Goal: Contribute content: Contribute content

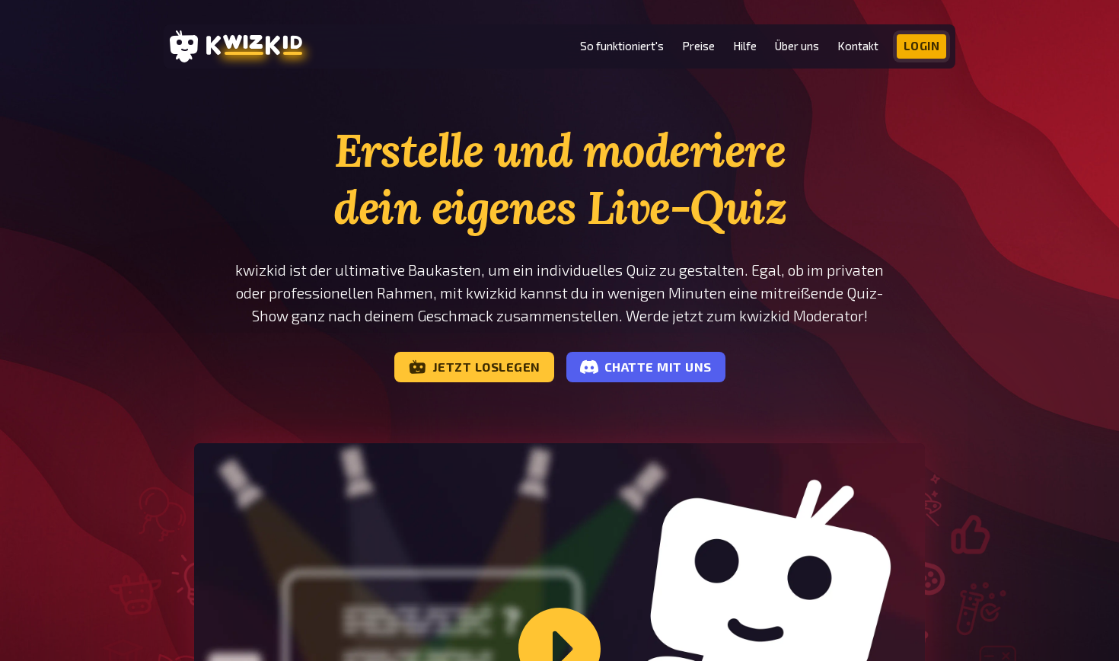
click at [918, 44] on link "Login" at bounding box center [922, 46] width 50 height 24
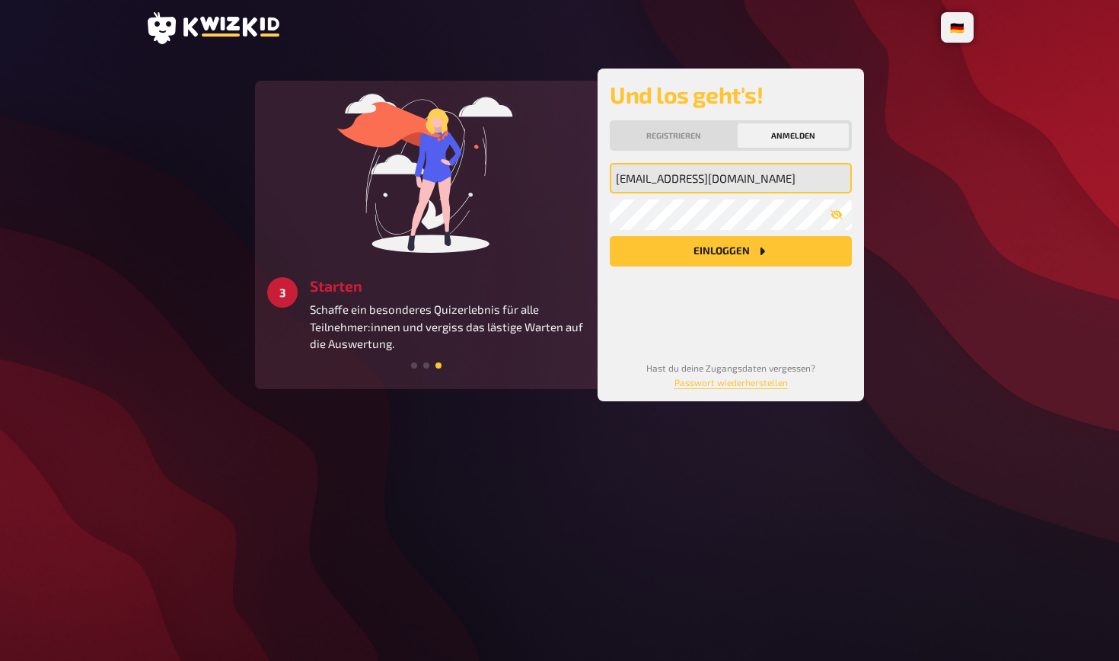
type input "[EMAIL_ADDRESS][DOMAIN_NAME]"
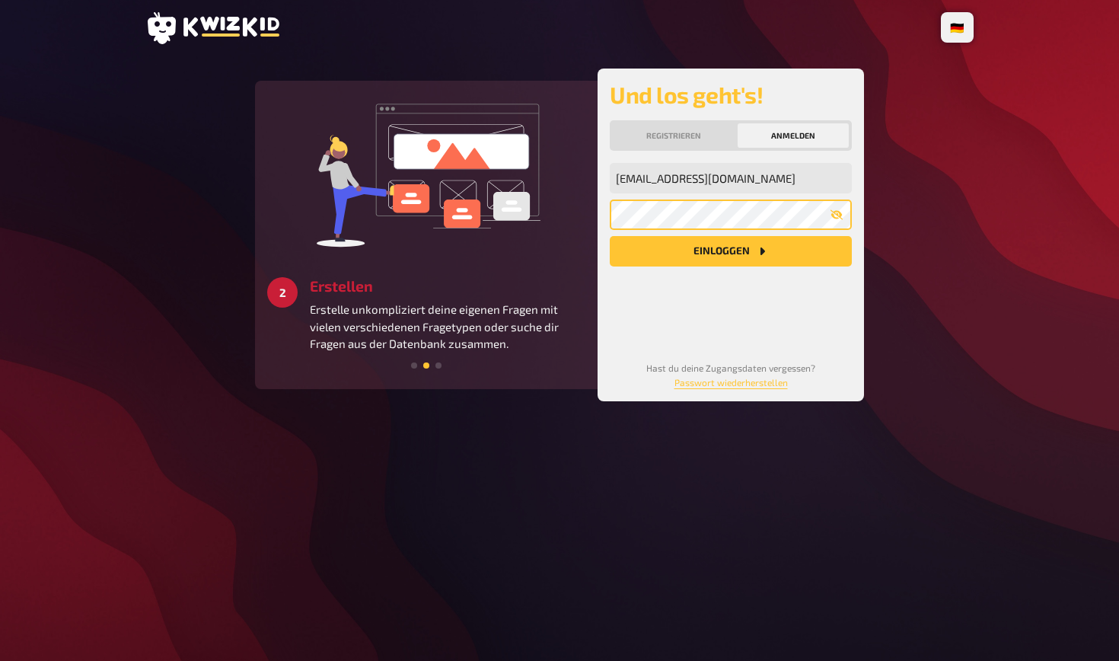
click at [731, 251] on button "Einloggen" at bounding box center [731, 251] width 242 height 30
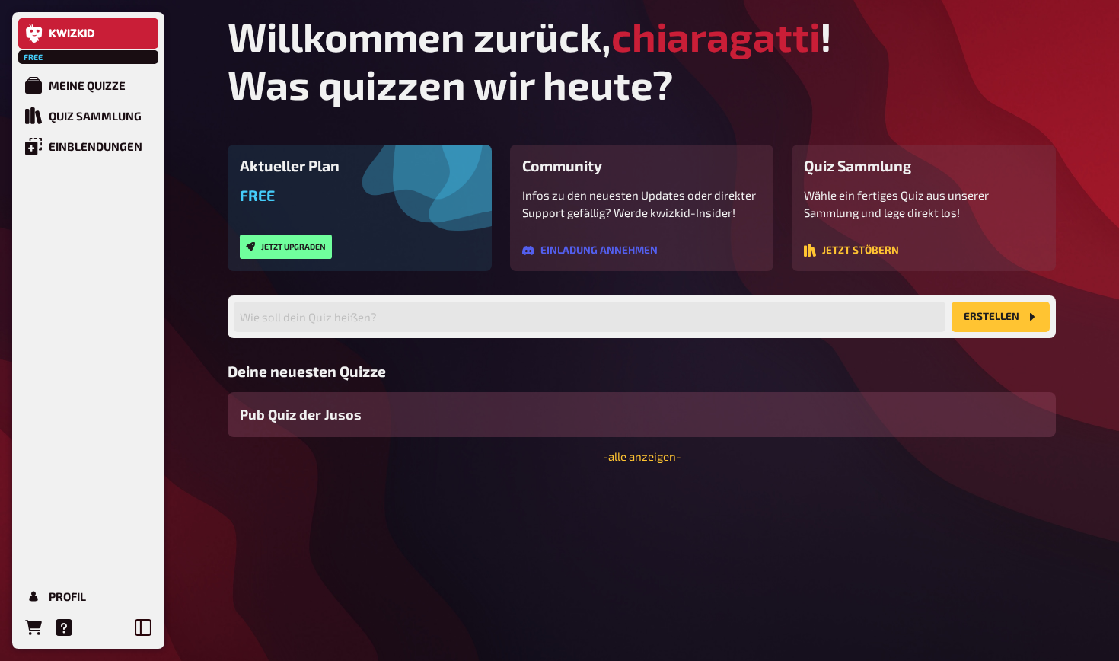
click at [438, 418] on div "Pub Quiz der Jusos" at bounding box center [642, 414] width 829 height 45
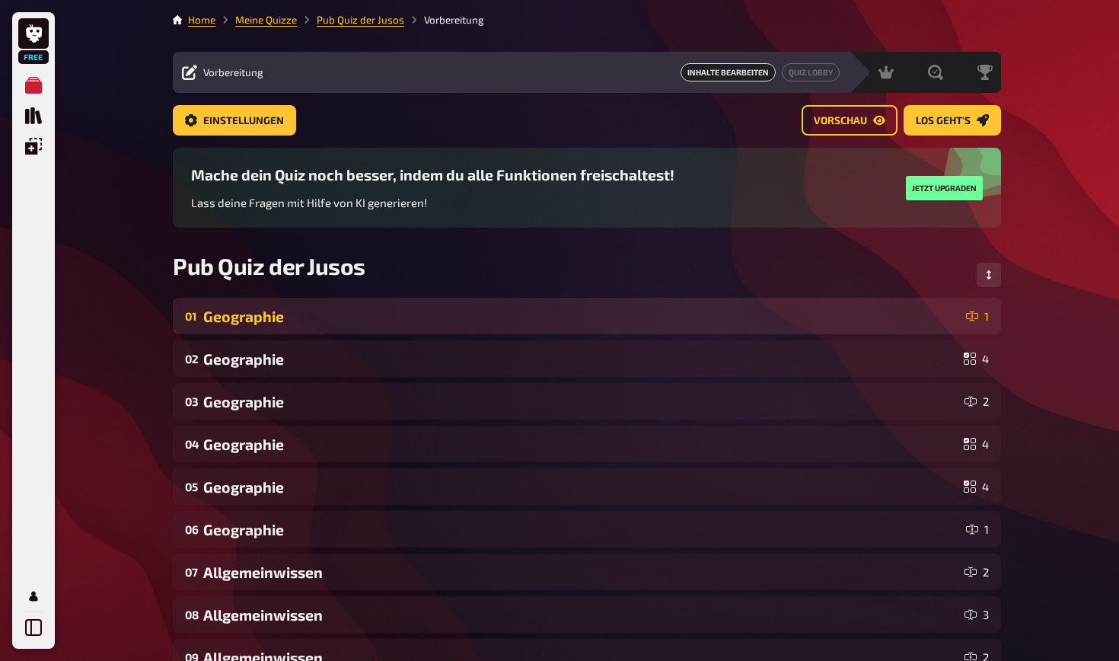
click at [450, 315] on div "Geographie" at bounding box center [581, 317] width 757 height 18
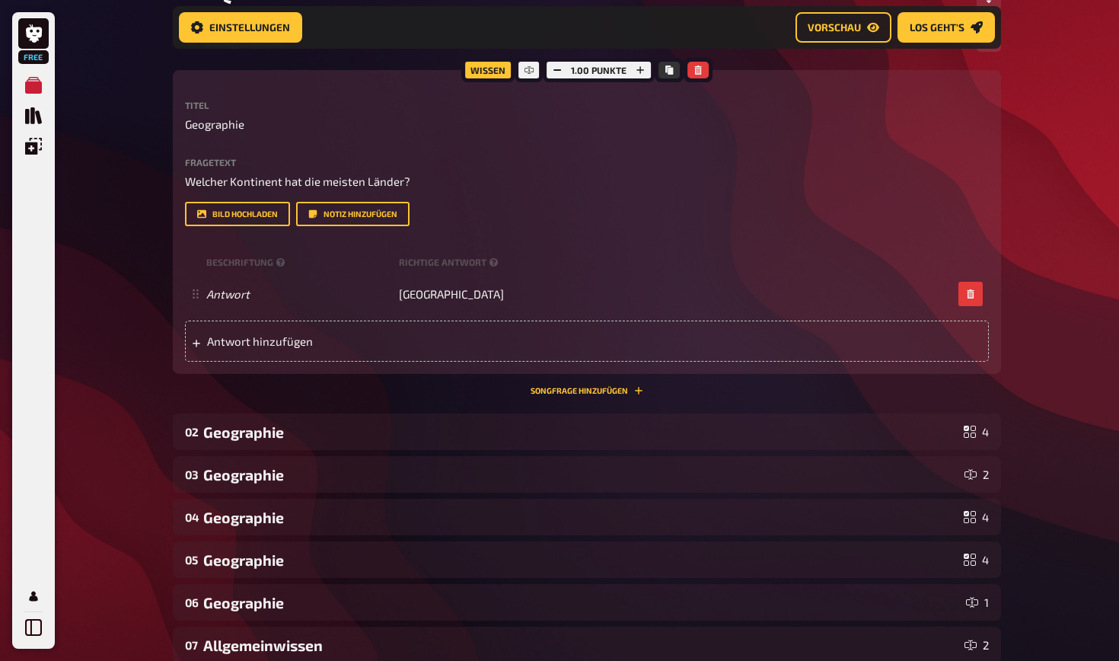
scroll to position [311, 0]
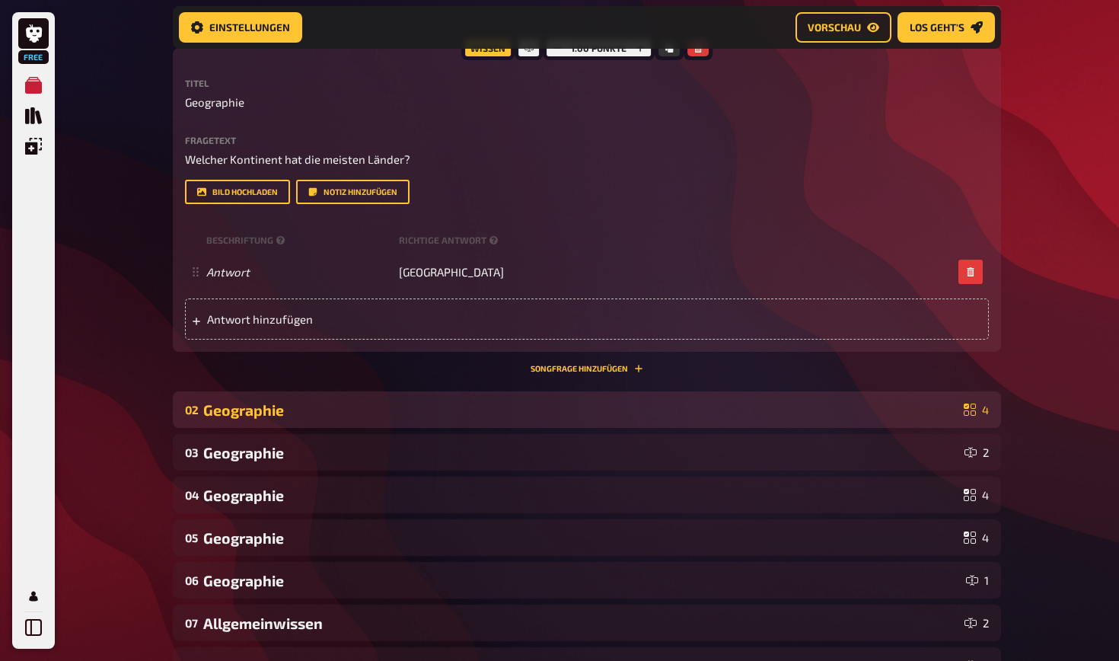
click at [441, 401] on div "Geographie" at bounding box center [580, 410] width 755 height 18
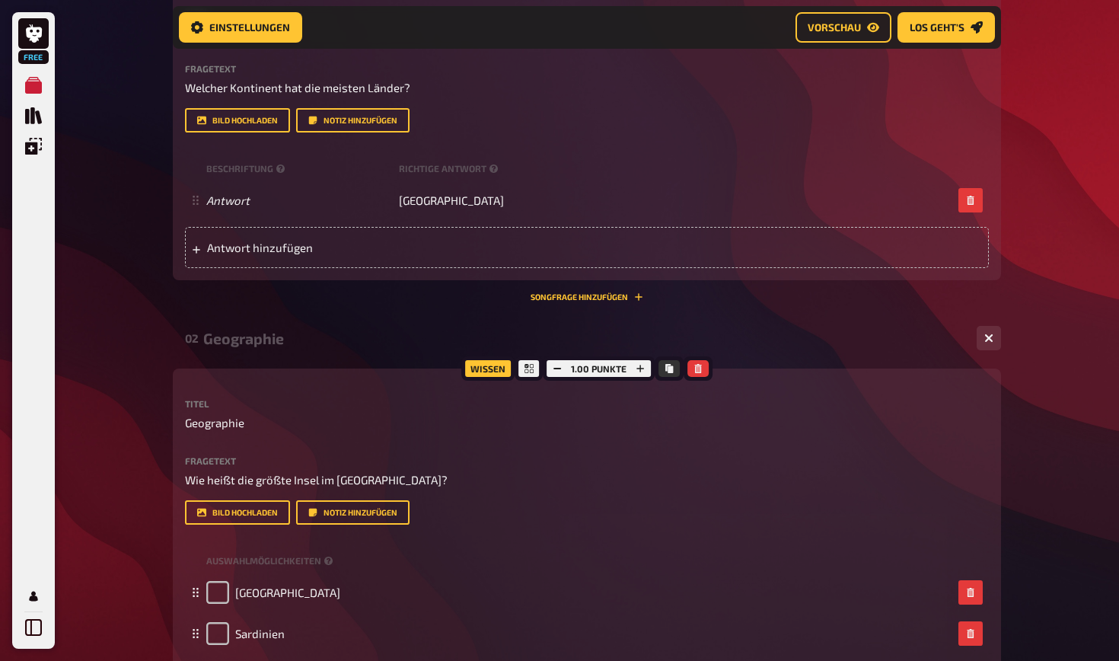
scroll to position [386, 0]
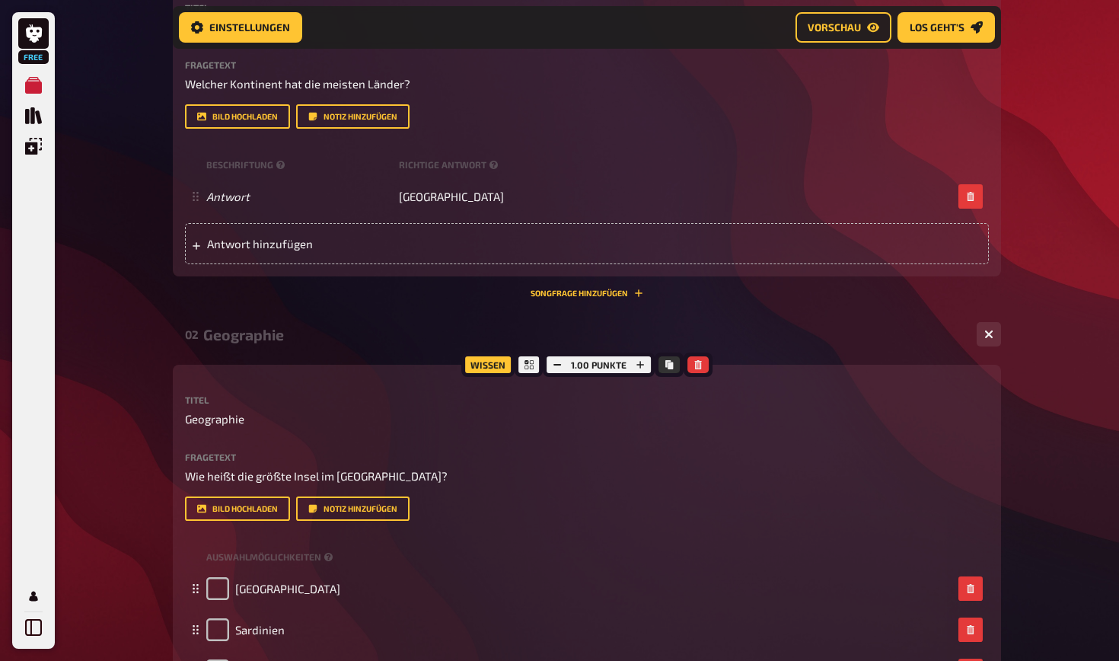
click at [937, 343] on div "02 Geographie 4" at bounding box center [587, 334] width 829 height 37
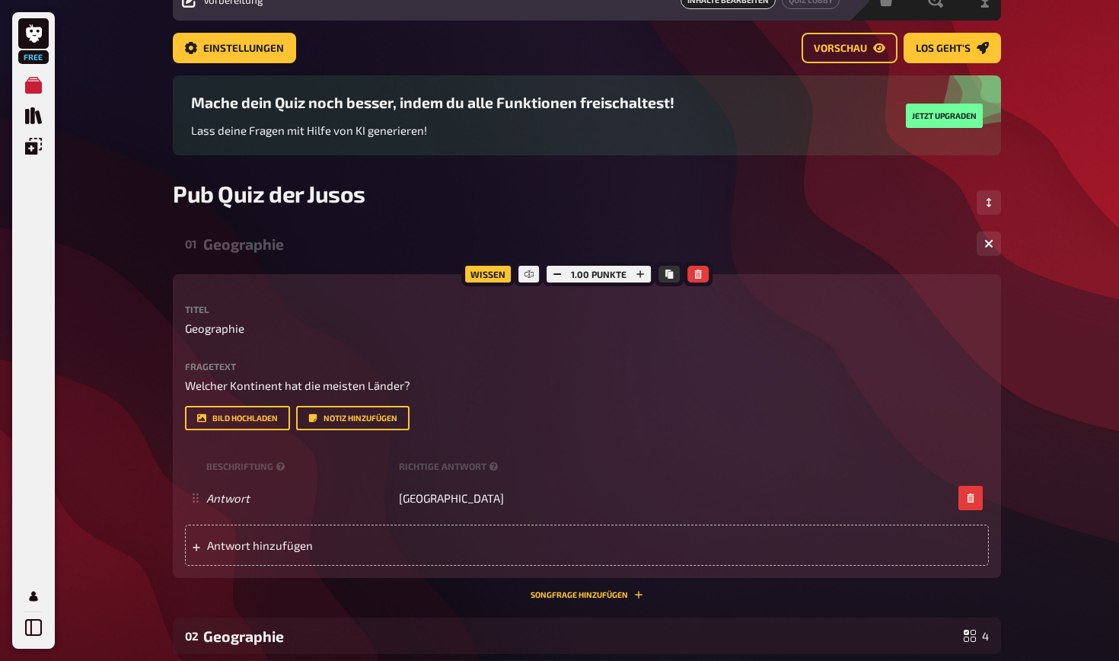
scroll to position [66, 0]
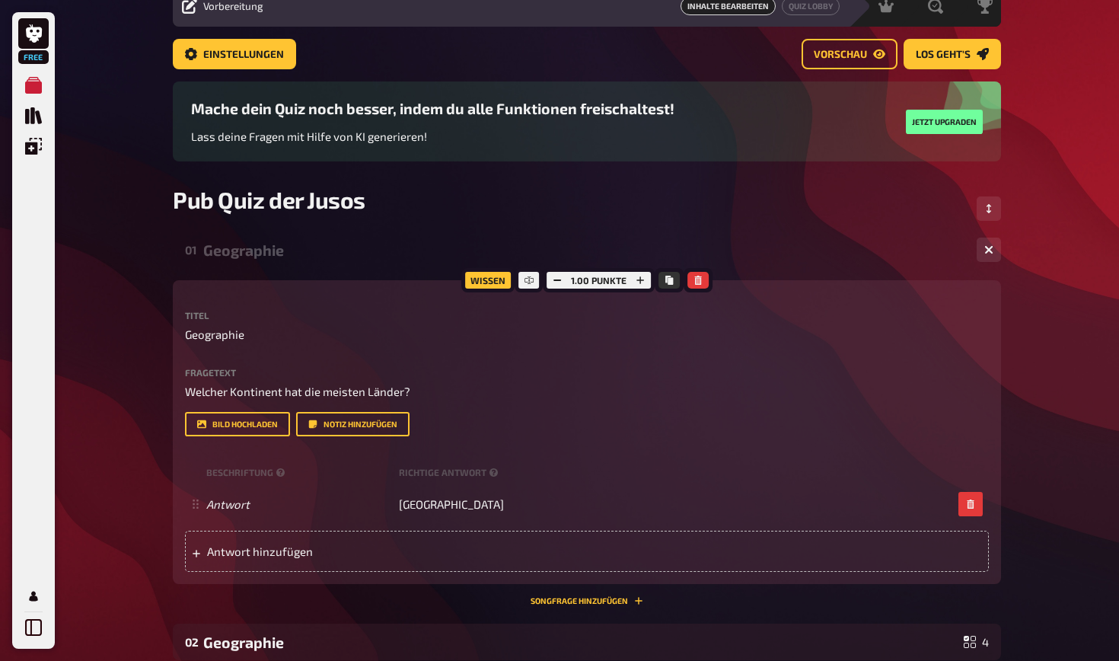
click at [891, 308] on div "Wissen 1.00 Punkte Titel Geographie Fragetext Welcher Kontinent hat die meisten…" at bounding box center [587, 432] width 829 height 304
click at [878, 235] on div "01 Geographie 1" at bounding box center [587, 249] width 829 height 37
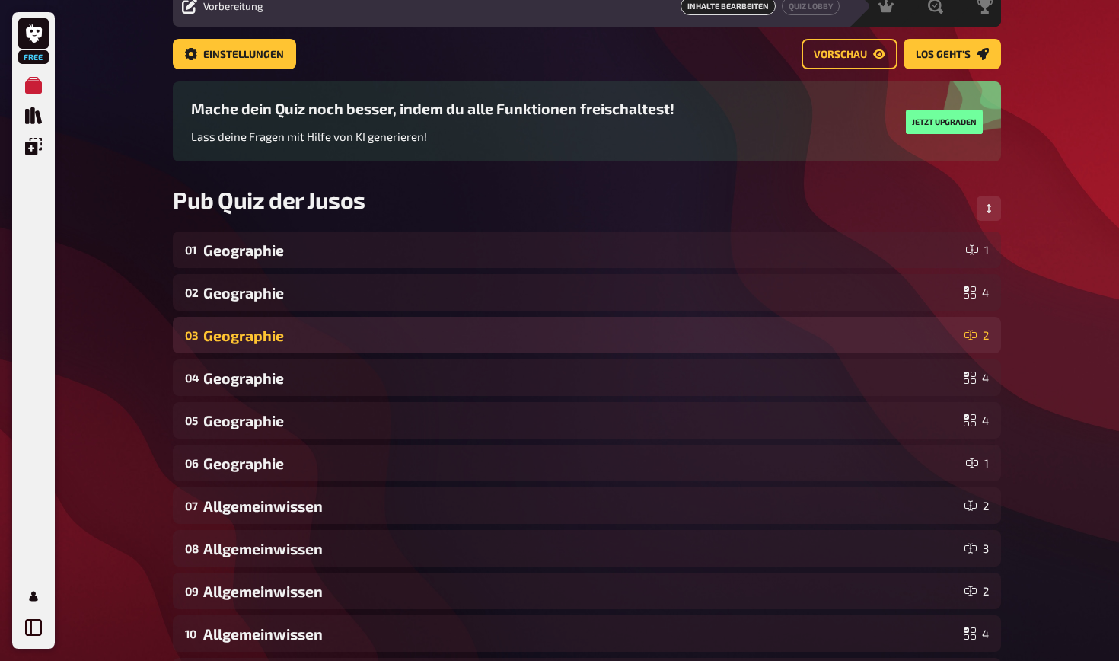
click at [791, 327] on div "Geographie" at bounding box center [580, 336] width 755 height 18
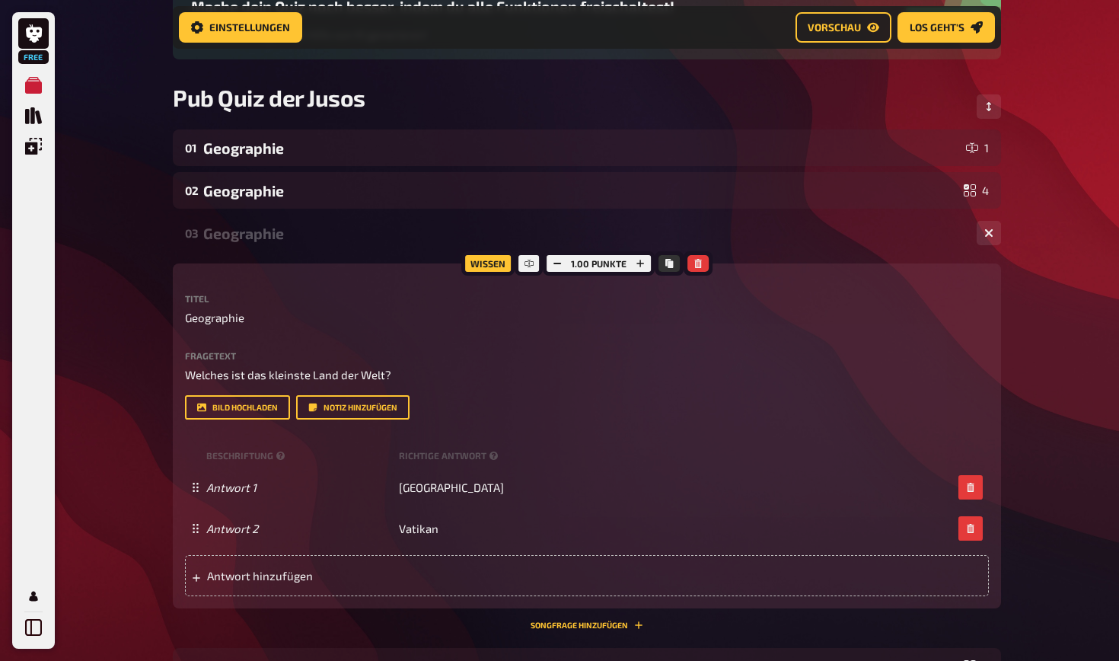
scroll to position [177, 0]
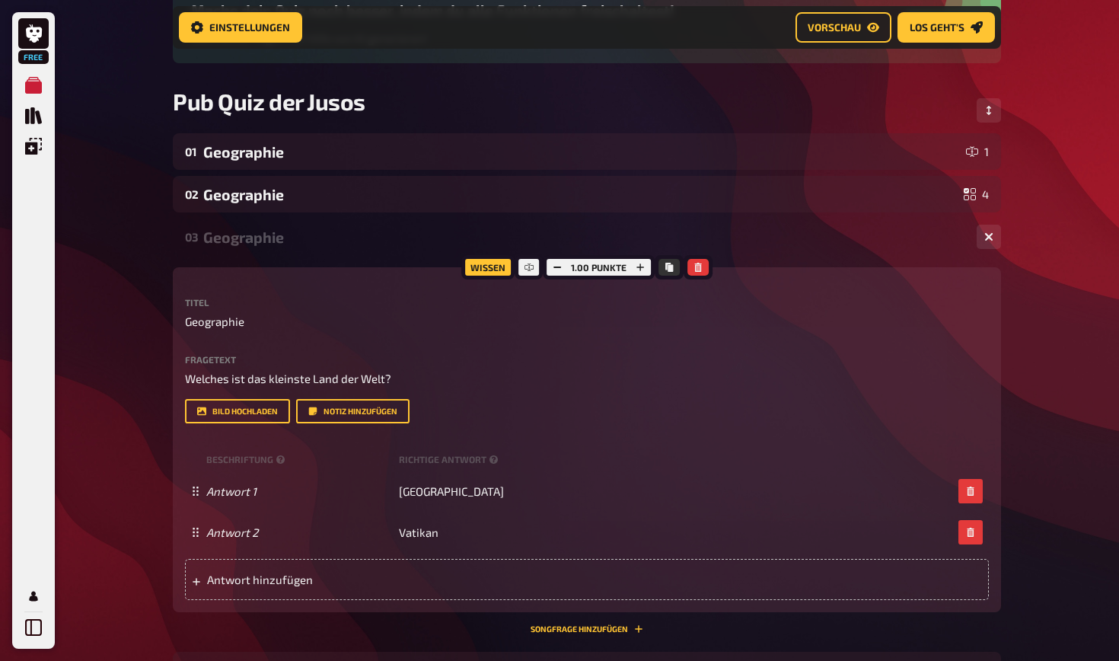
click at [838, 240] on div "Geographie" at bounding box center [584, 237] width 762 height 18
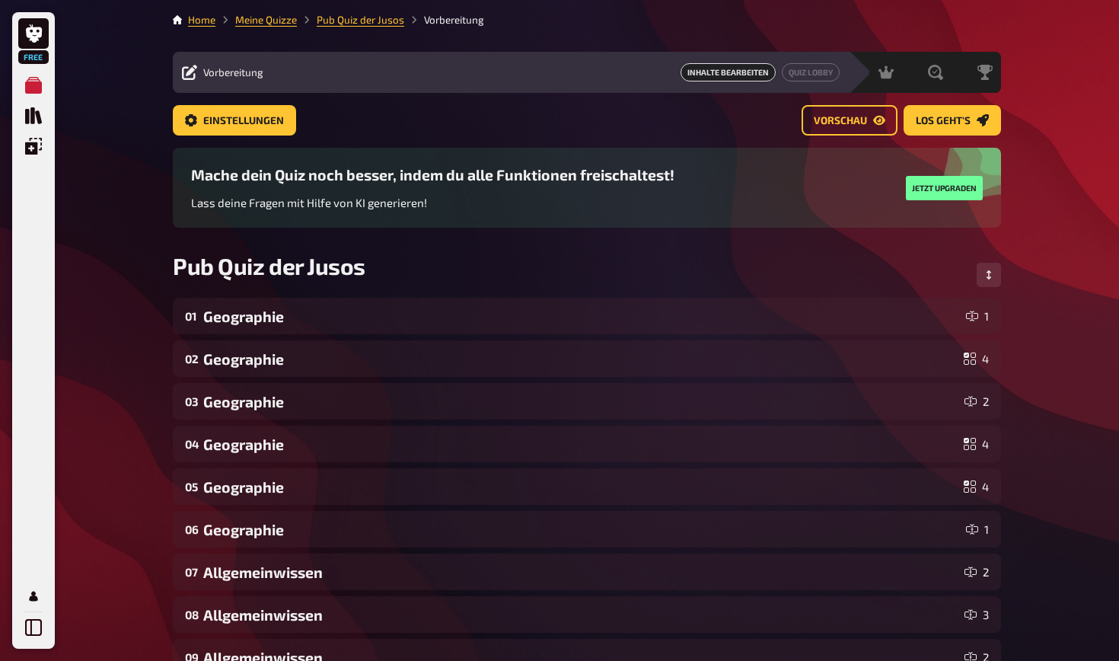
scroll to position [0, 0]
click at [852, 122] on span "Vorschau" at bounding box center [840, 121] width 53 height 11
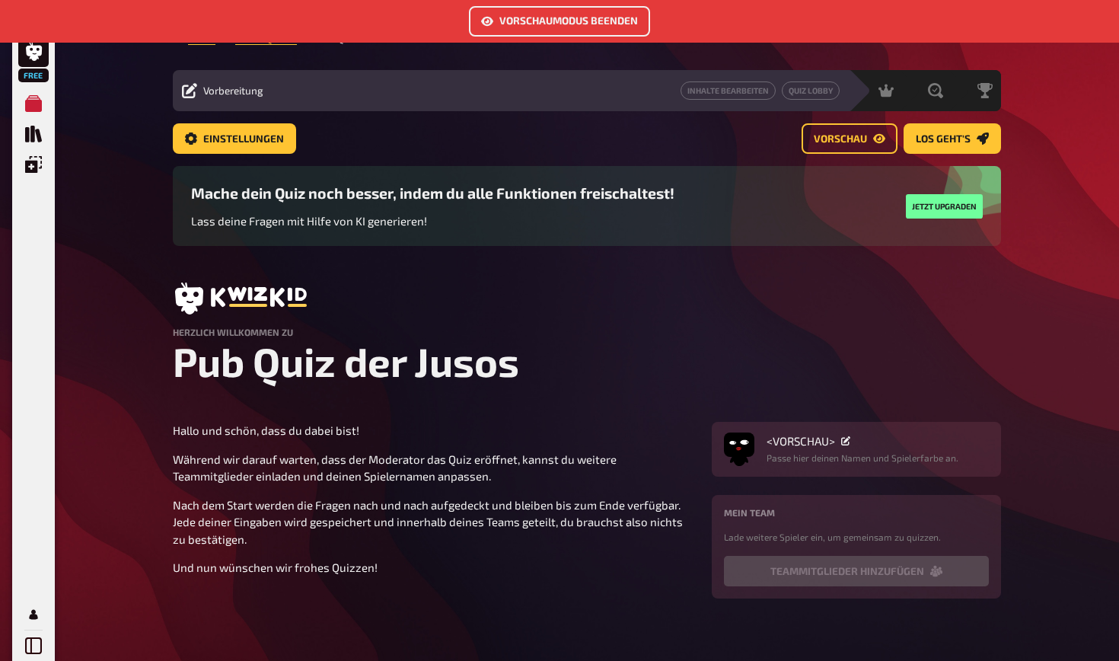
scroll to position [43, 0]
click at [586, 21] on button "Vorschaumodus beenden" at bounding box center [559, 21] width 181 height 30
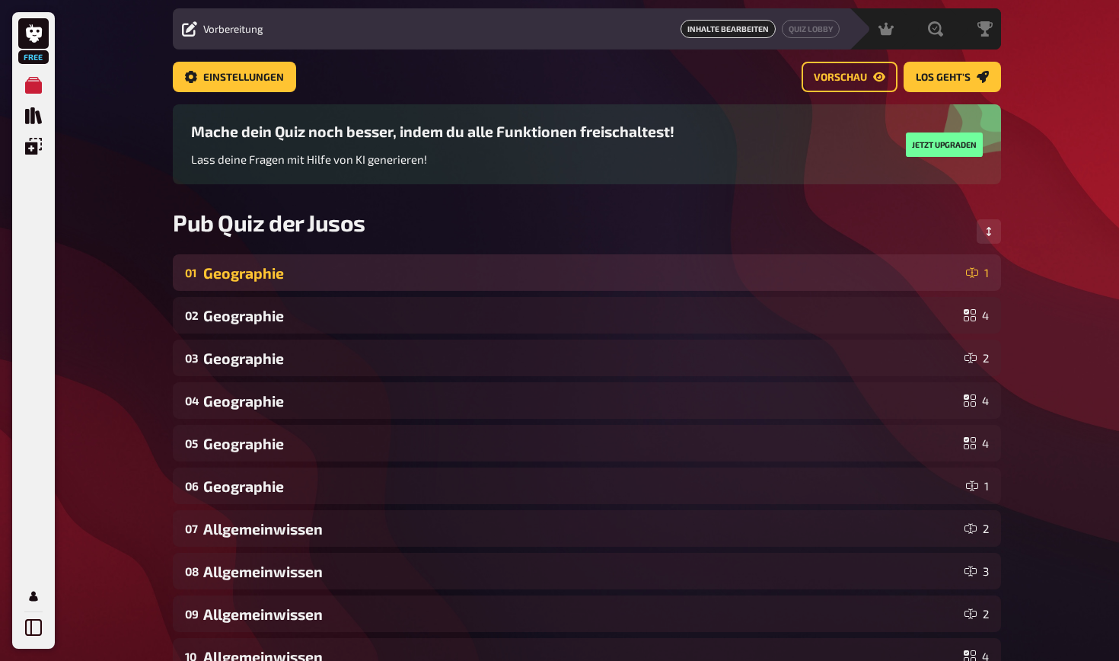
click at [509, 283] on div "01 Geographie 1" at bounding box center [587, 272] width 829 height 37
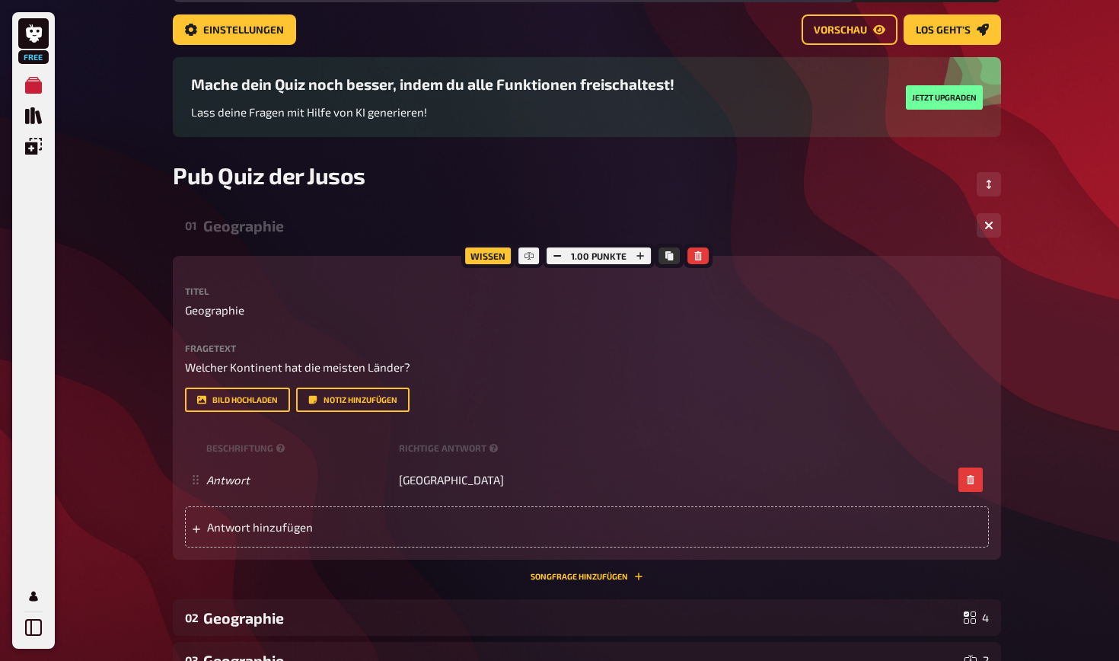
scroll to position [103, 0]
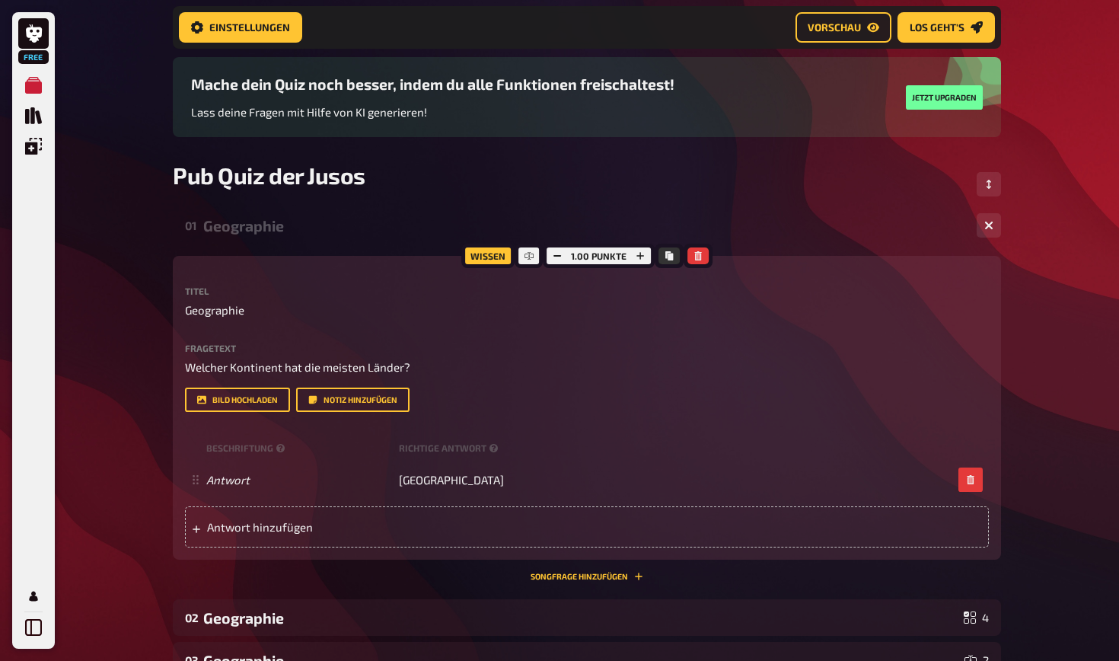
click at [308, 219] on div "Geographie" at bounding box center [584, 226] width 762 height 18
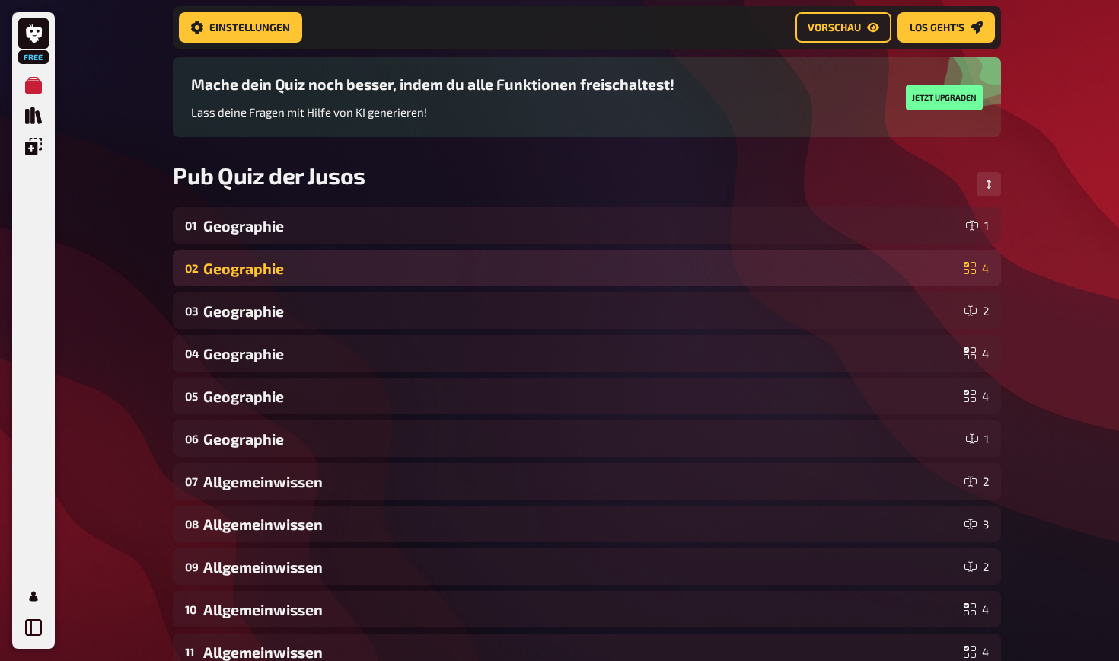
click at [283, 267] on div "Geographie" at bounding box center [580, 269] width 755 height 18
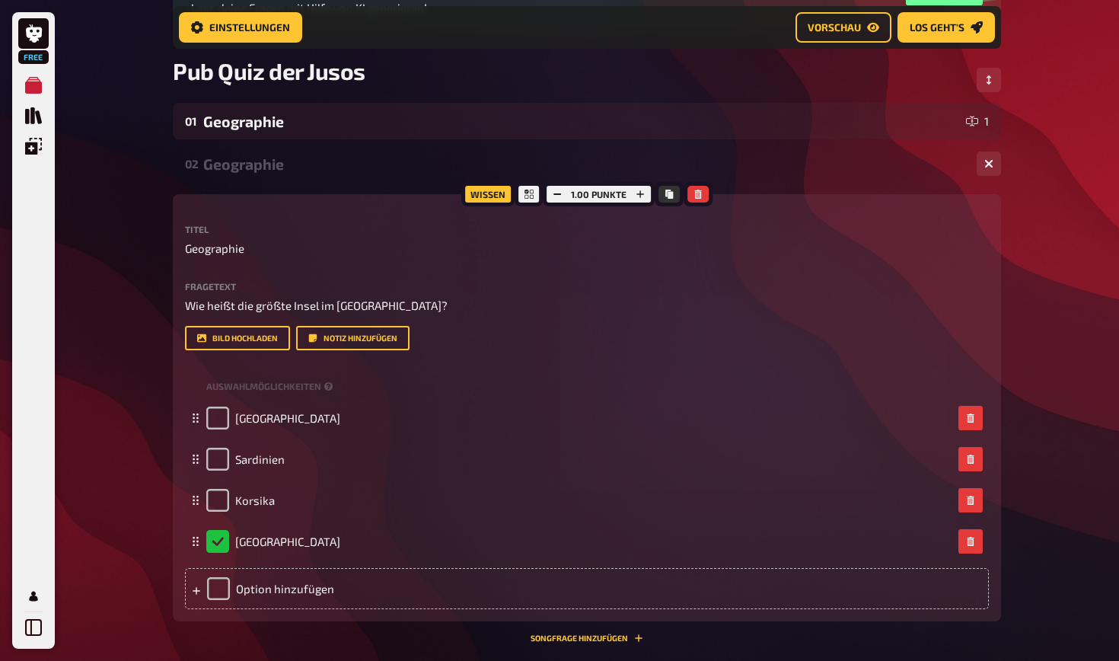
scroll to position [186, 0]
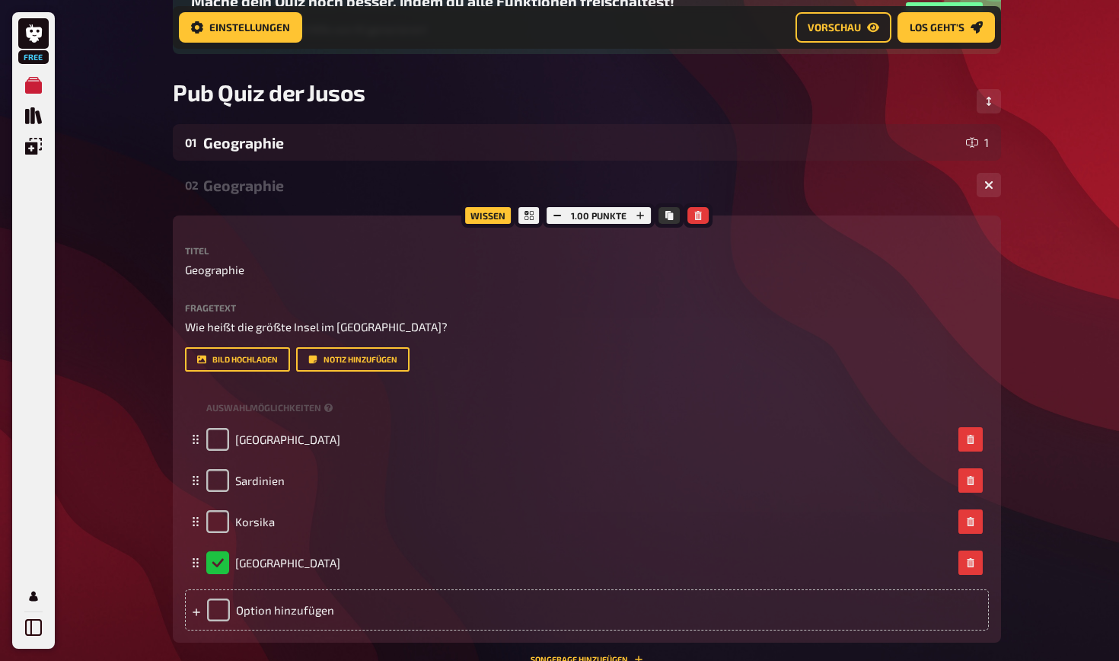
click at [292, 184] on div "Geographie" at bounding box center [584, 186] width 762 height 18
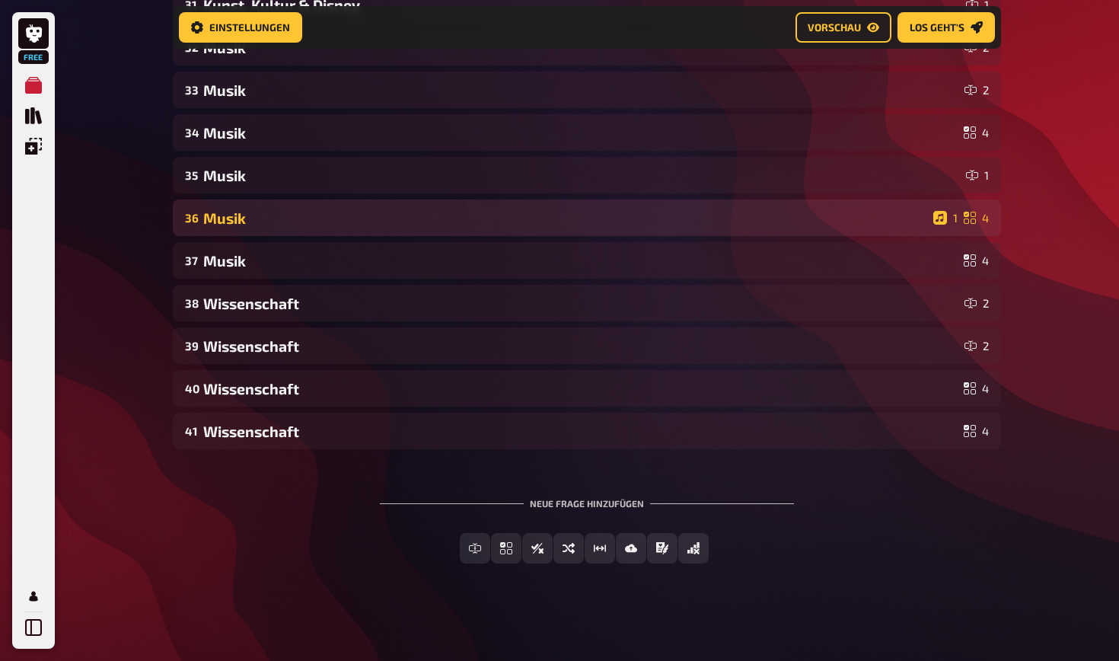
scroll to position [1603, 0]
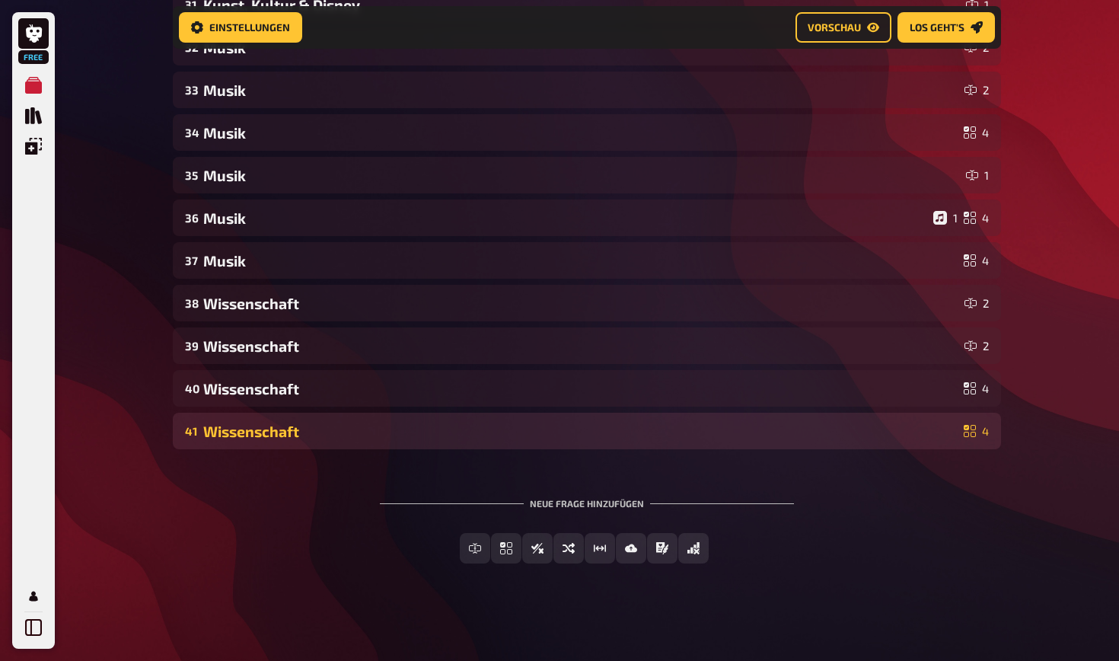
click at [702, 439] on div "Wissenschaft" at bounding box center [580, 432] width 755 height 18
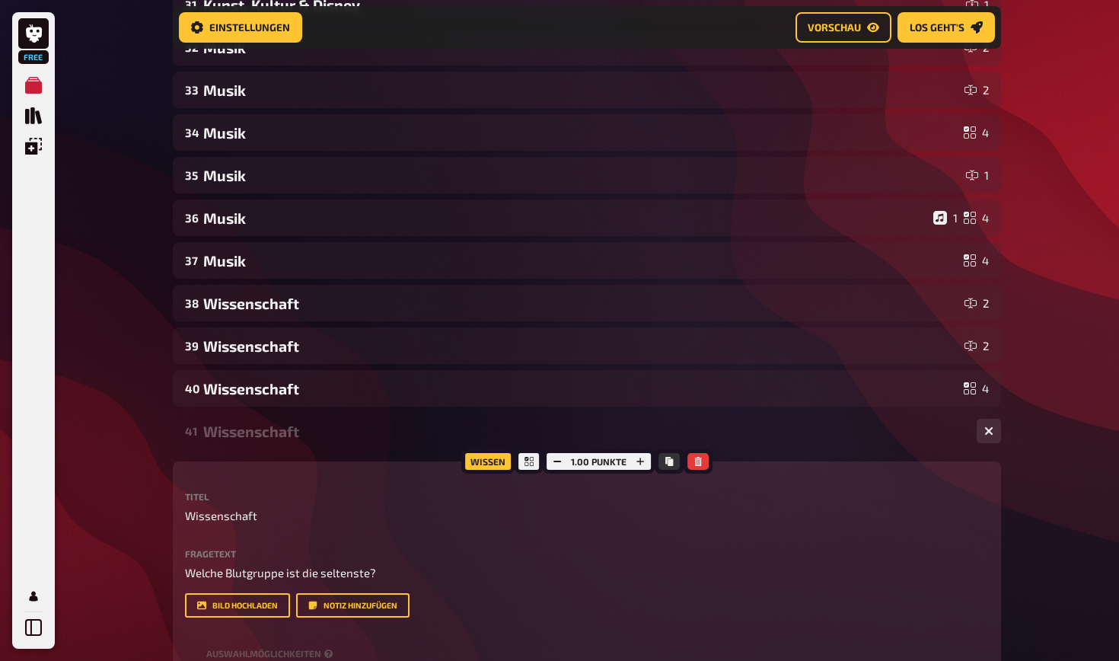
click at [748, 438] on div "Wissenschaft" at bounding box center [584, 432] width 762 height 18
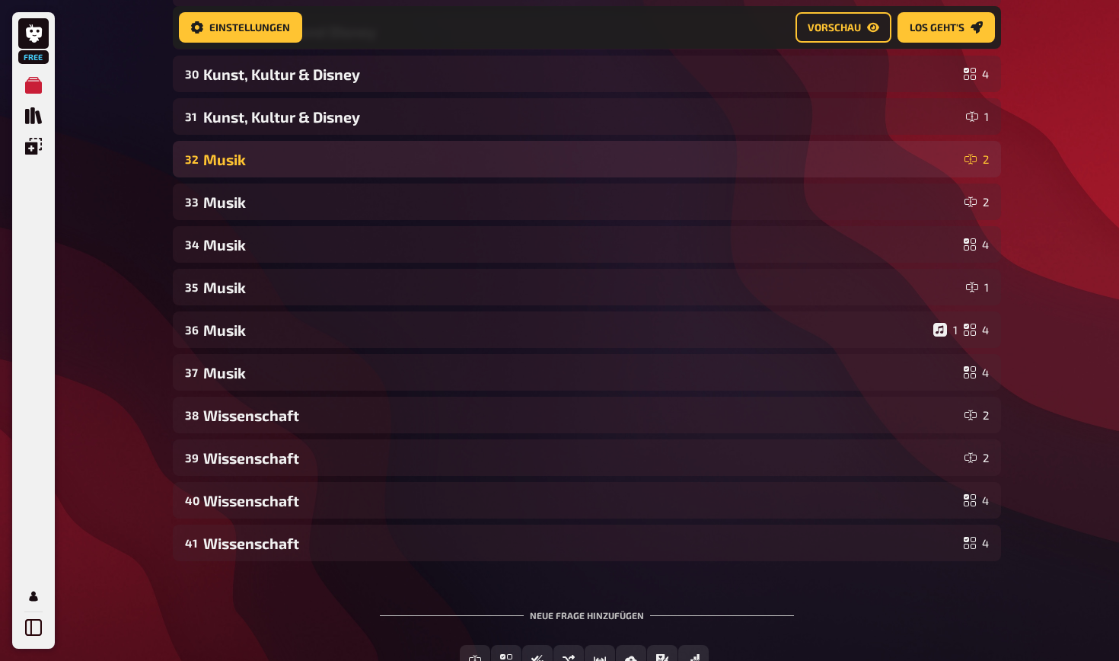
scroll to position [1489, 0]
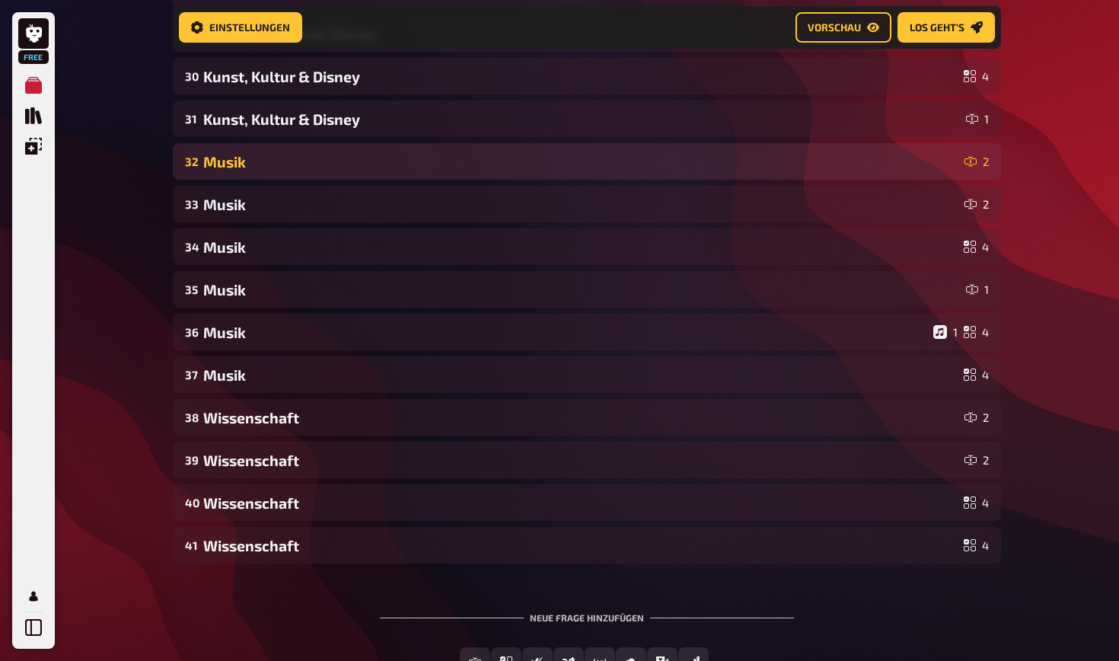
click at [706, 164] on div "Musik" at bounding box center [580, 162] width 755 height 18
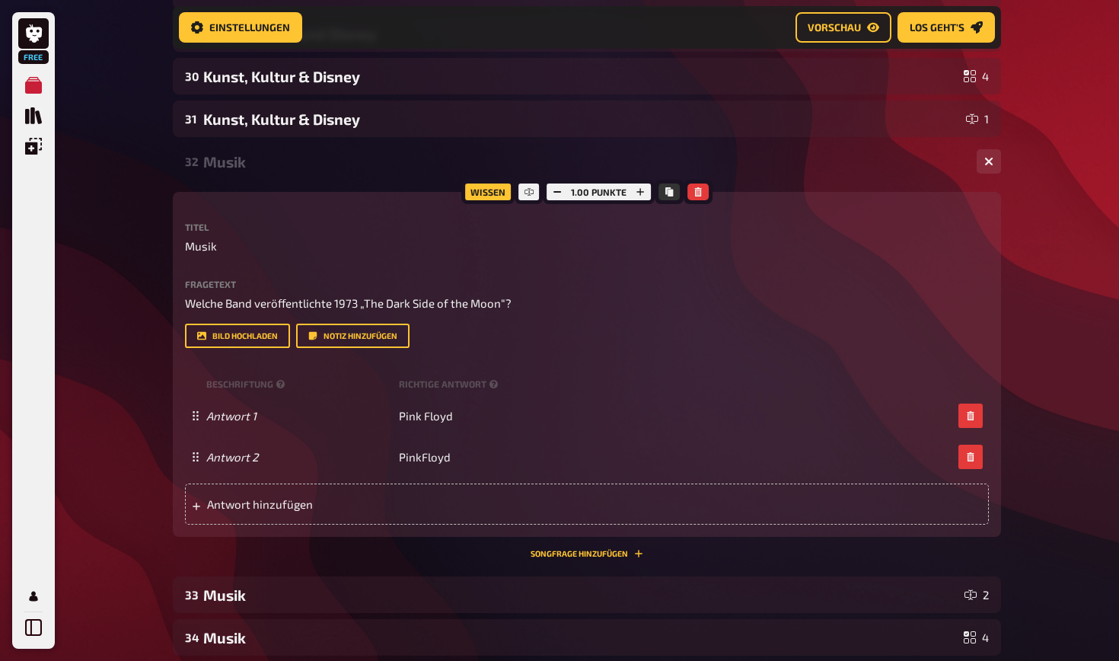
click at [806, 173] on div "32 Musik 2" at bounding box center [587, 161] width 829 height 37
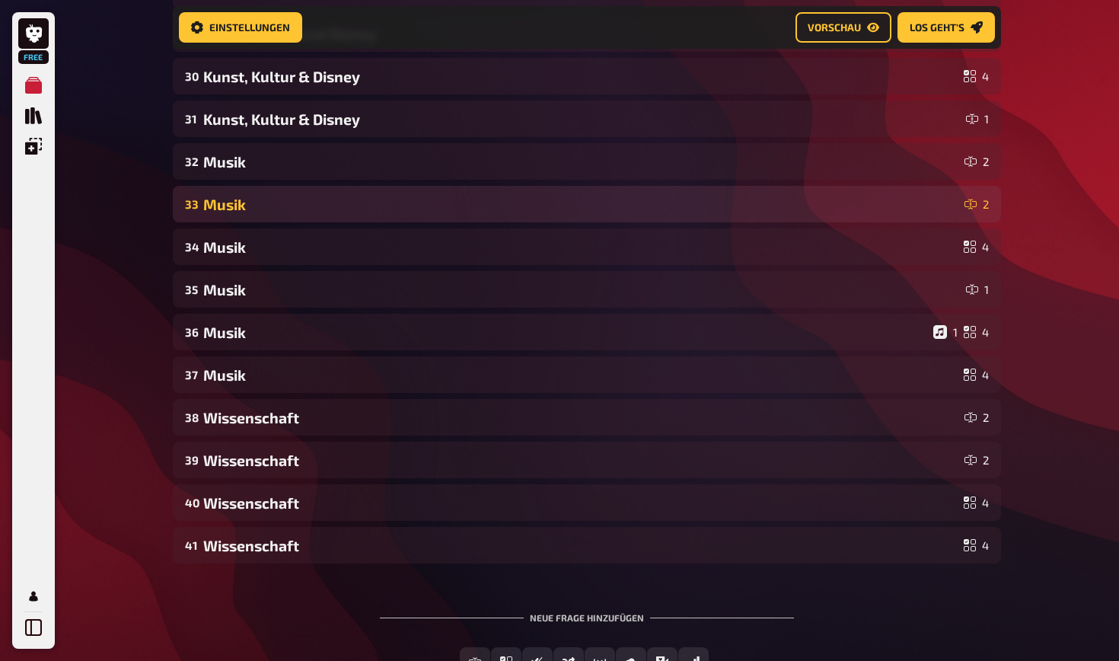
click at [794, 212] on div "Musik" at bounding box center [580, 205] width 755 height 18
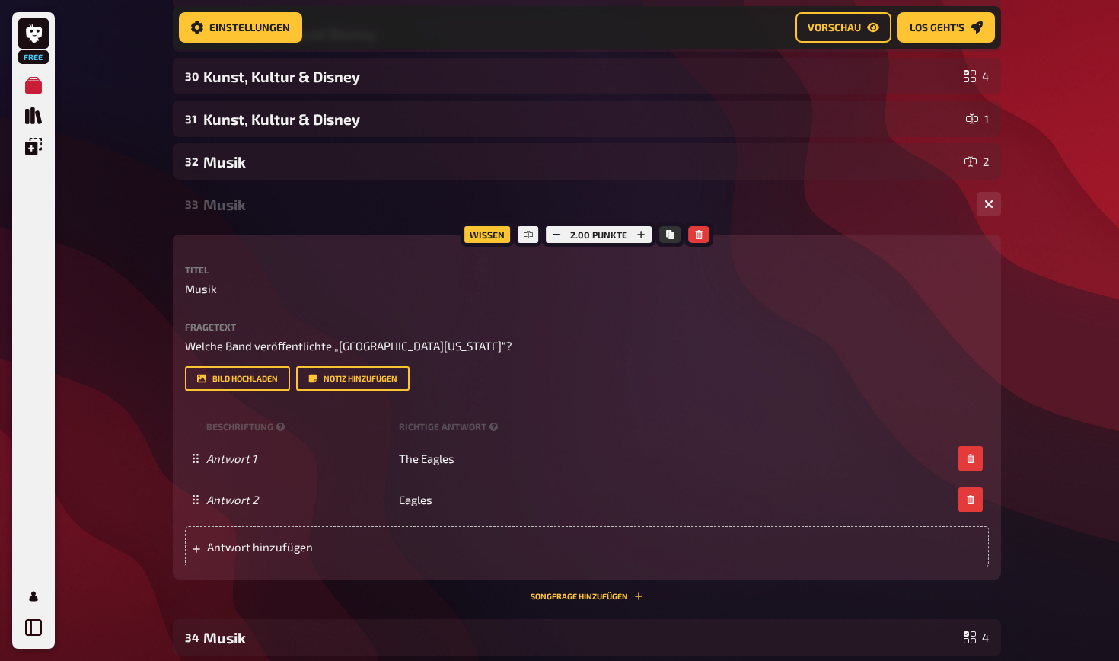
click at [825, 215] on div "33 Musik 2" at bounding box center [587, 204] width 829 height 37
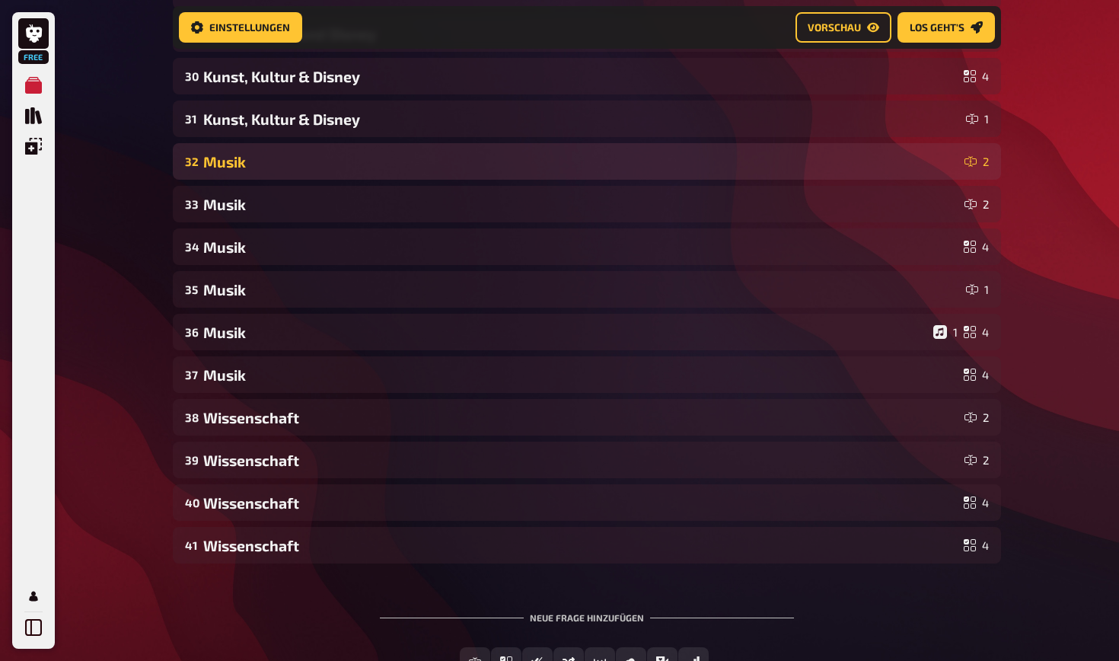
click at [834, 161] on div "Musik" at bounding box center [580, 162] width 755 height 18
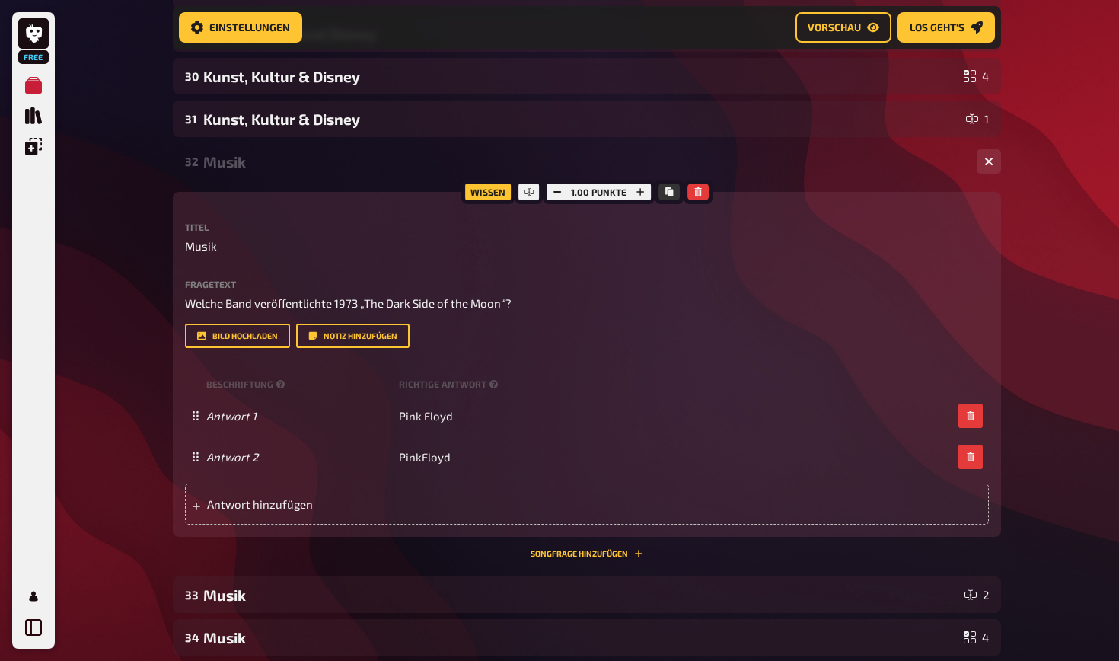
click at [809, 168] on div "Musik" at bounding box center [584, 162] width 762 height 18
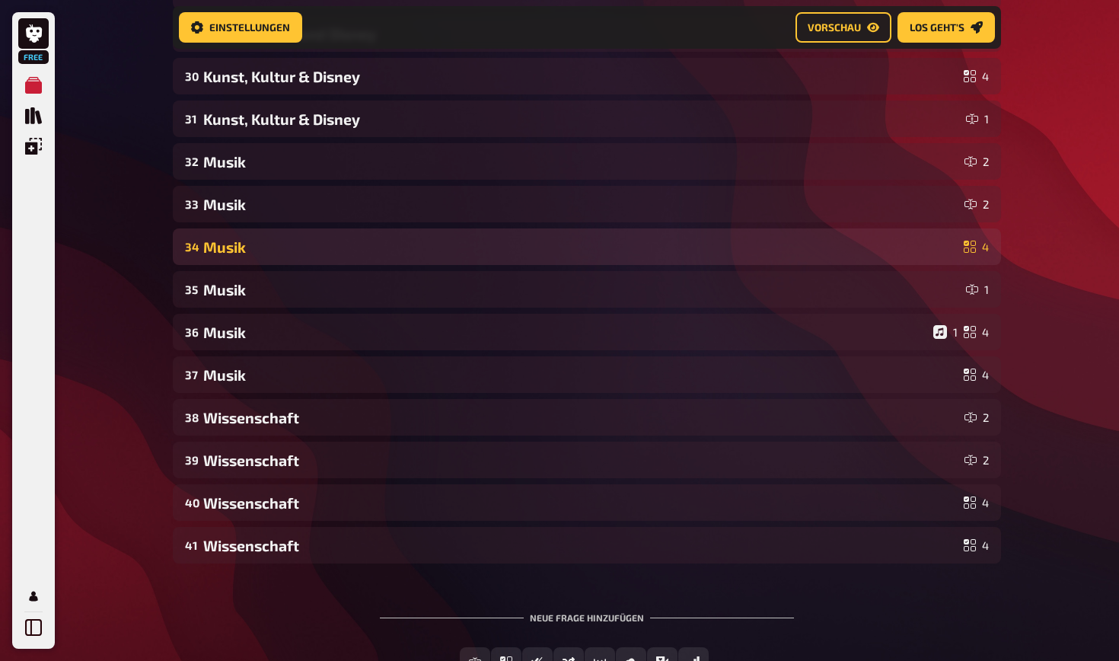
click at [774, 254] on div "Musik" at bounding box center [580, 247] width 755 height 18
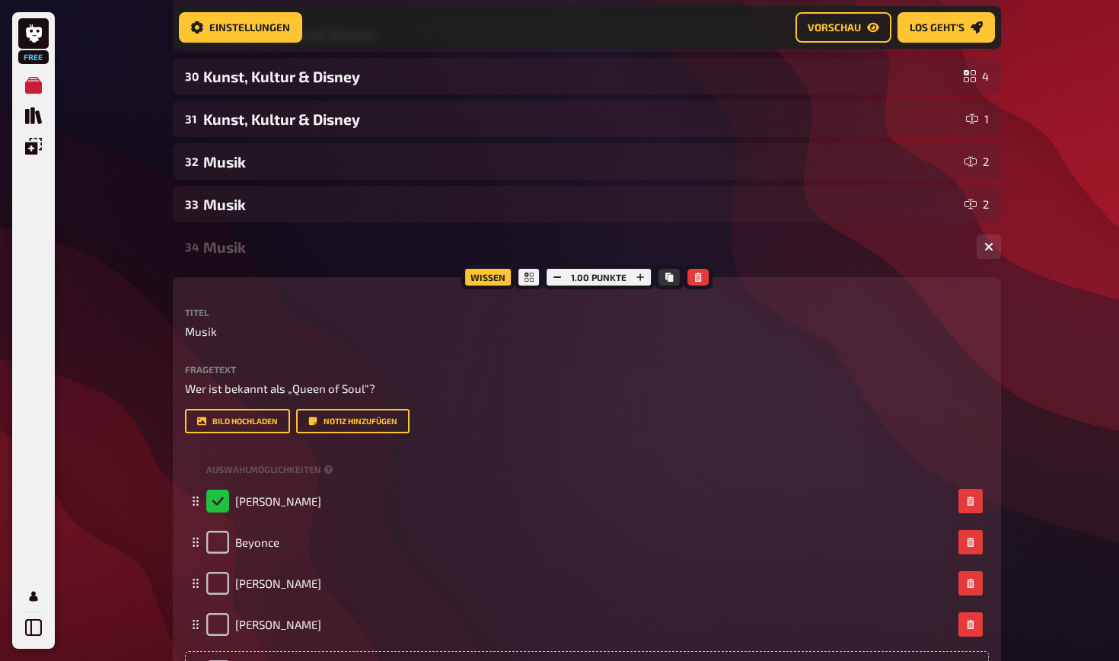
click at [789, 256] on div "34 Musik 4" at bounding box center [587, 246] width 829 height 37
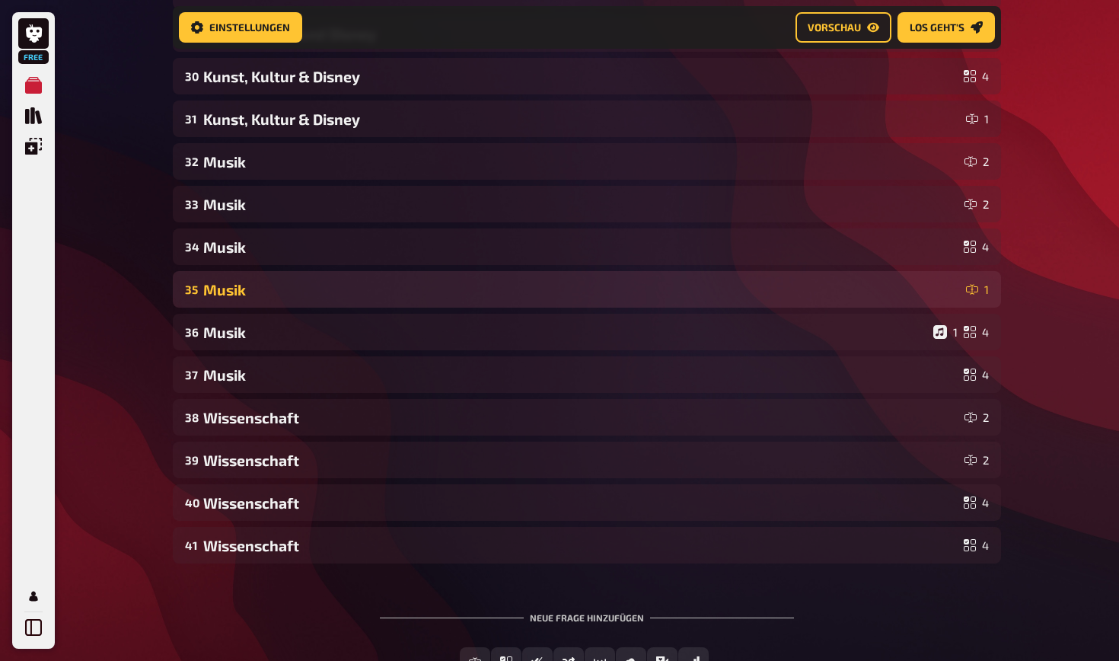
click at [779, 289] on div "Musik" at bounding box center [581, 290] width 757 height 18
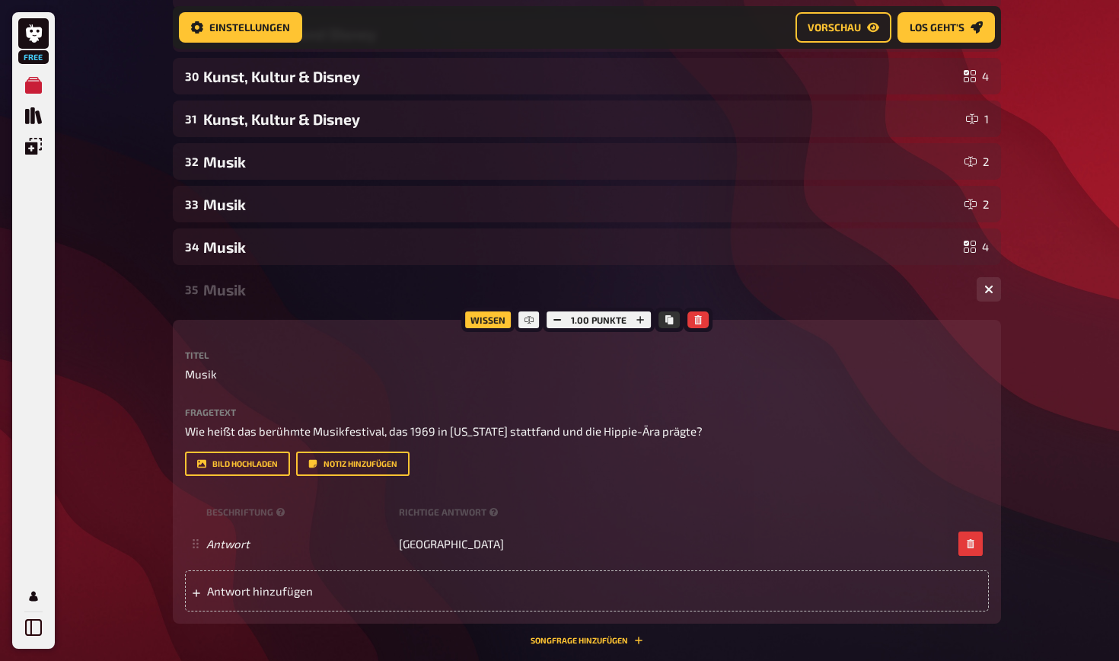
click at [791, 307] on div "35 Musik 1" at bounding box center [587, 289] width 829 height 37
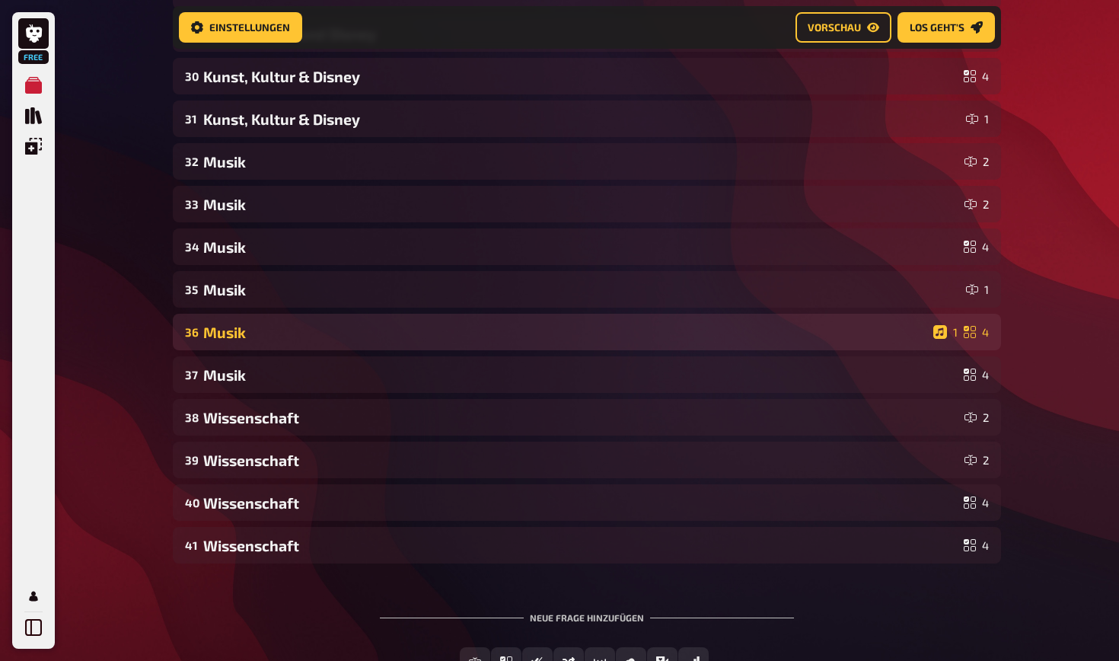
click at [782, 335] on div "Musik" at bounding box center [565, 333] width 724 height 18
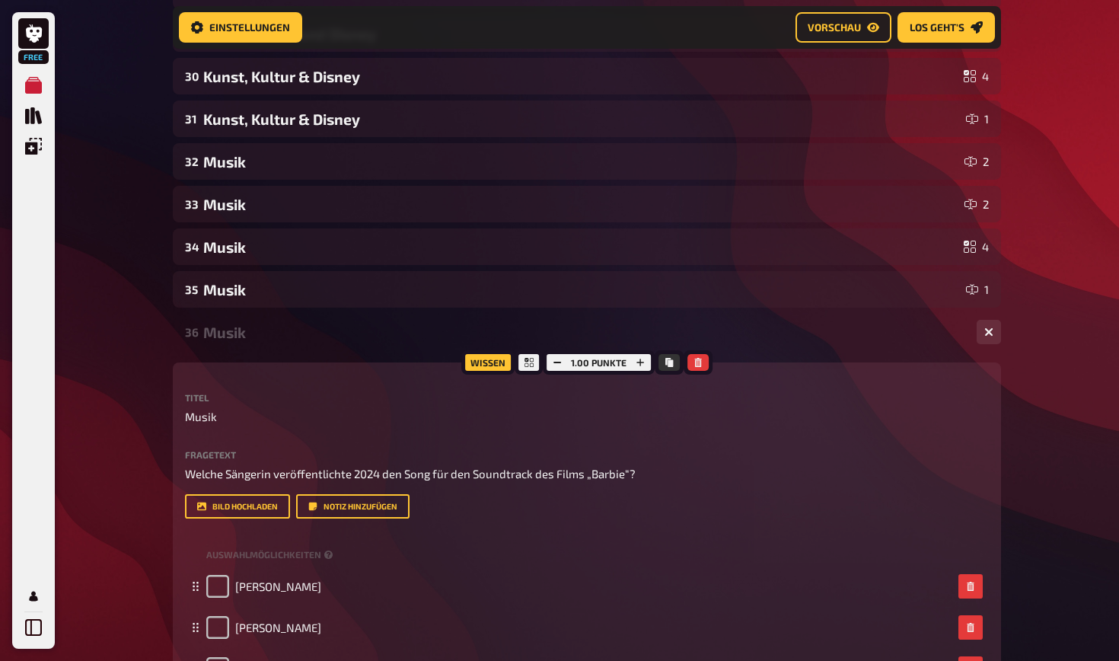
click at [796, 343] on div "36 Musik 1 4" at bounding box center [587, 332] width 829 height 37
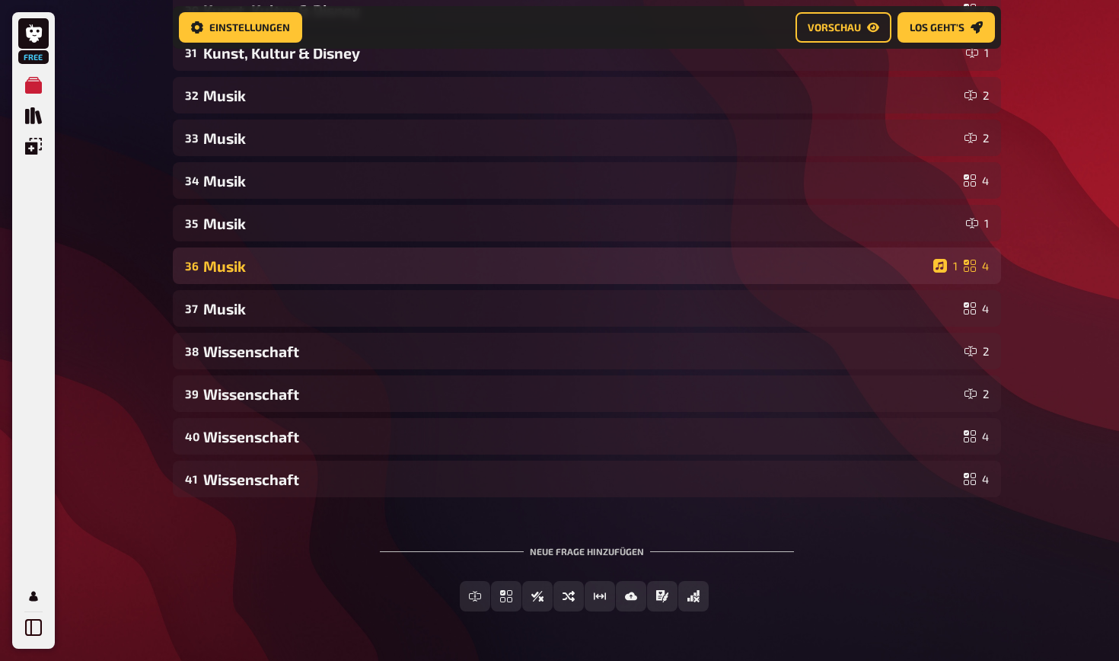
scroll to position [1560, 0]
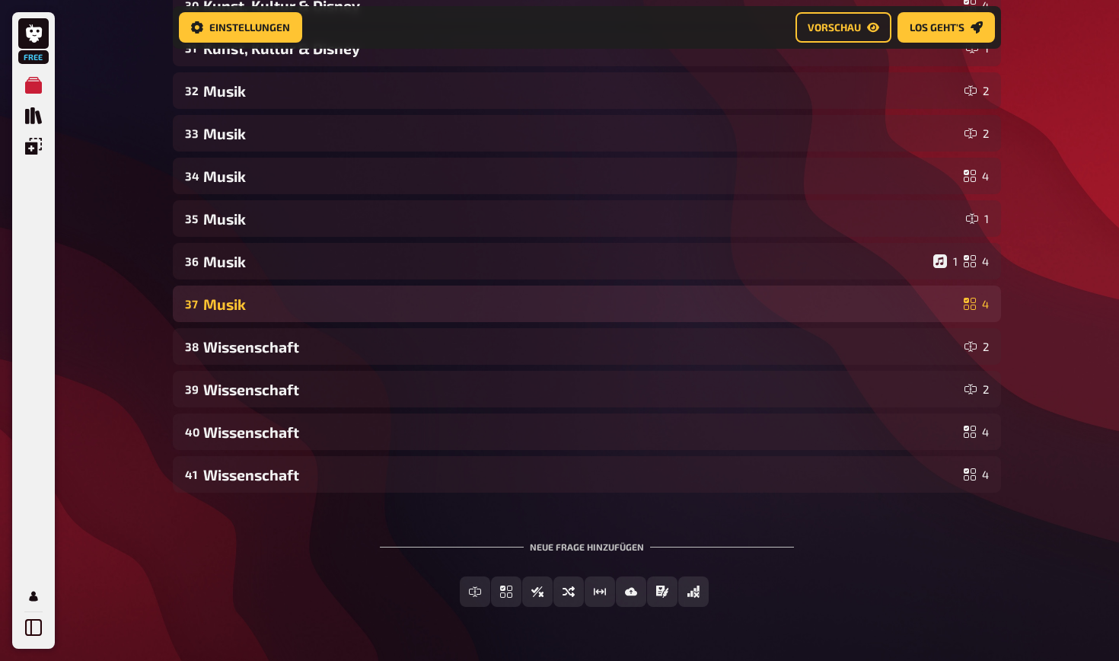
click at [813, 315] on div "37 Musik 4" at bounding box center [587, 304] width 829 height 37
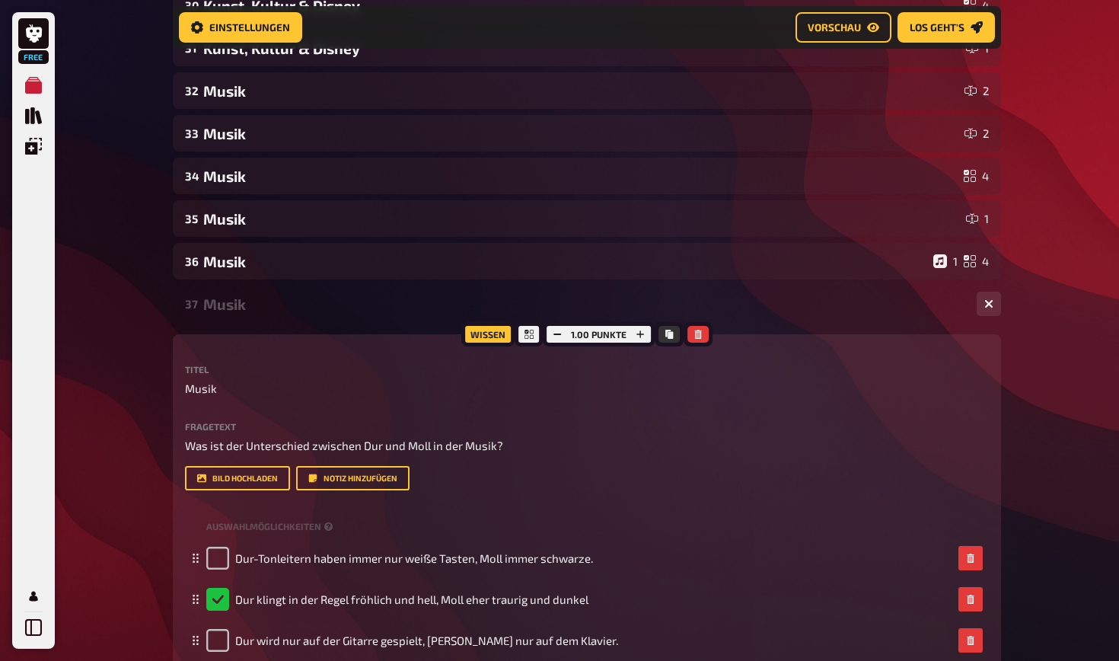
click at [805, 318] on div "37 Musik 4" at bounding box center [587, 304] width 829 height 37
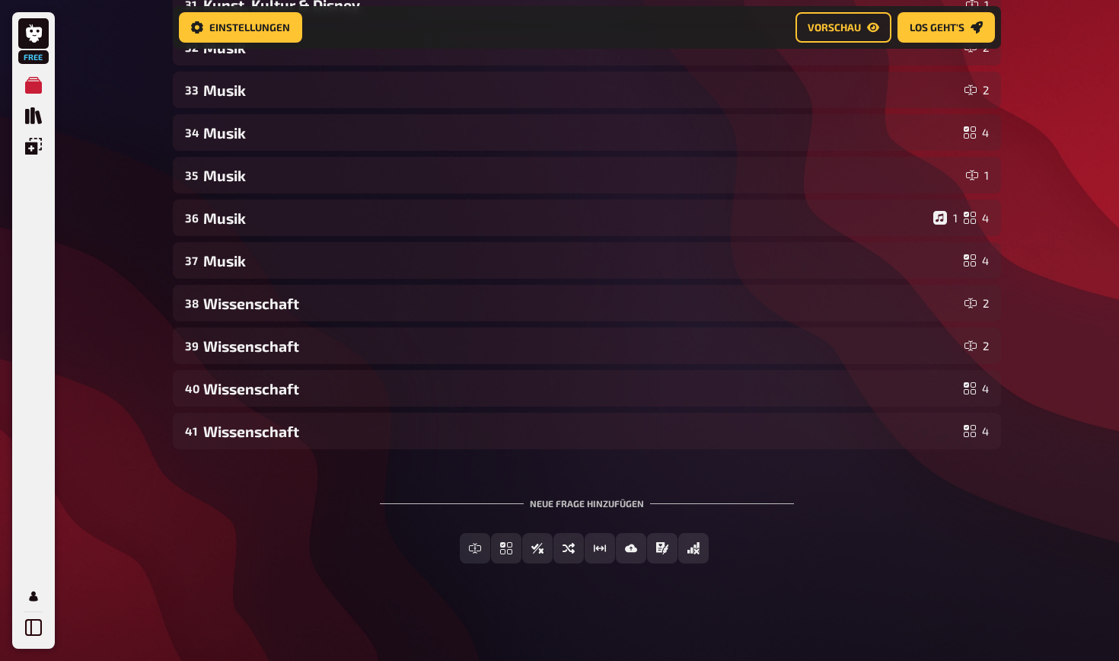
scroll to position [1603, 0]
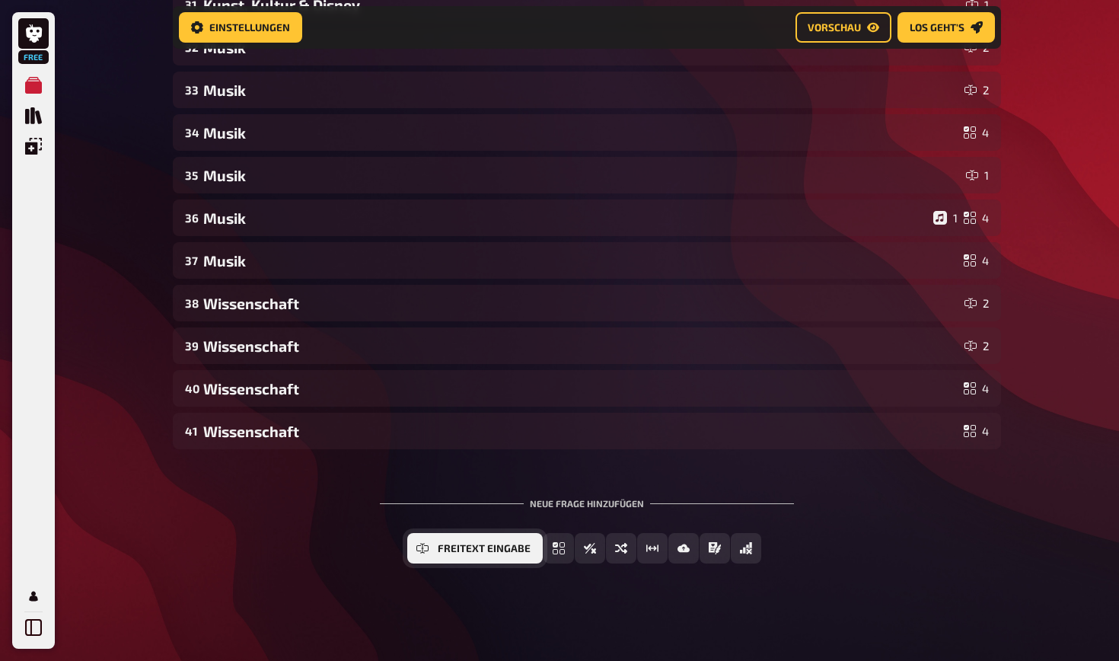
click at [424, 548] on icon "Freitext Eingabe" at bounding box center [423, 548] width 12 height 12
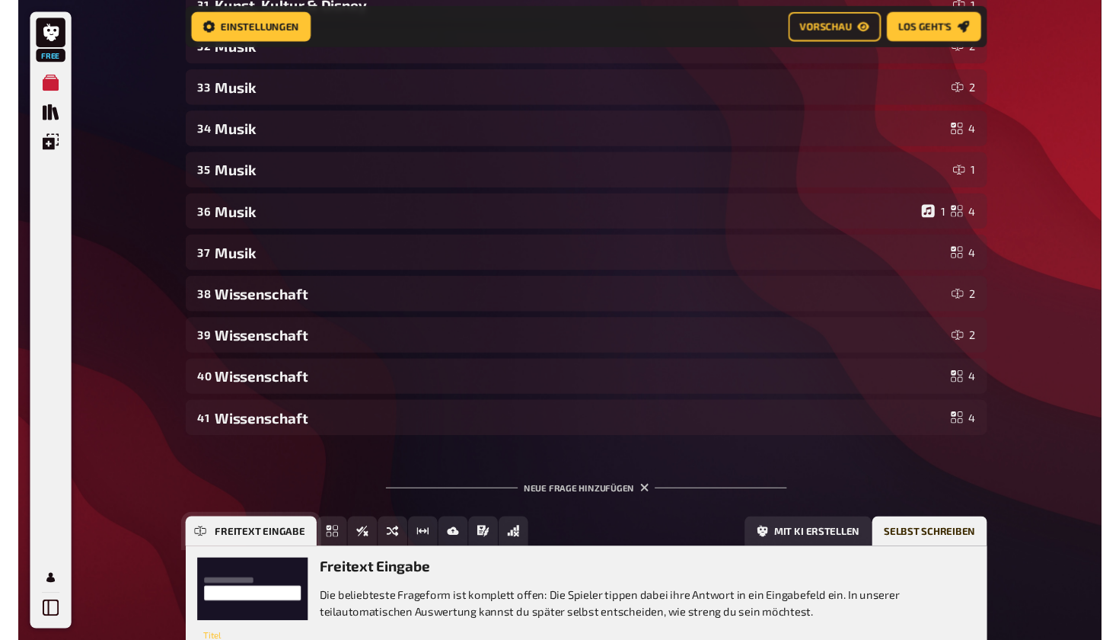
scroll to position [1742, 0]
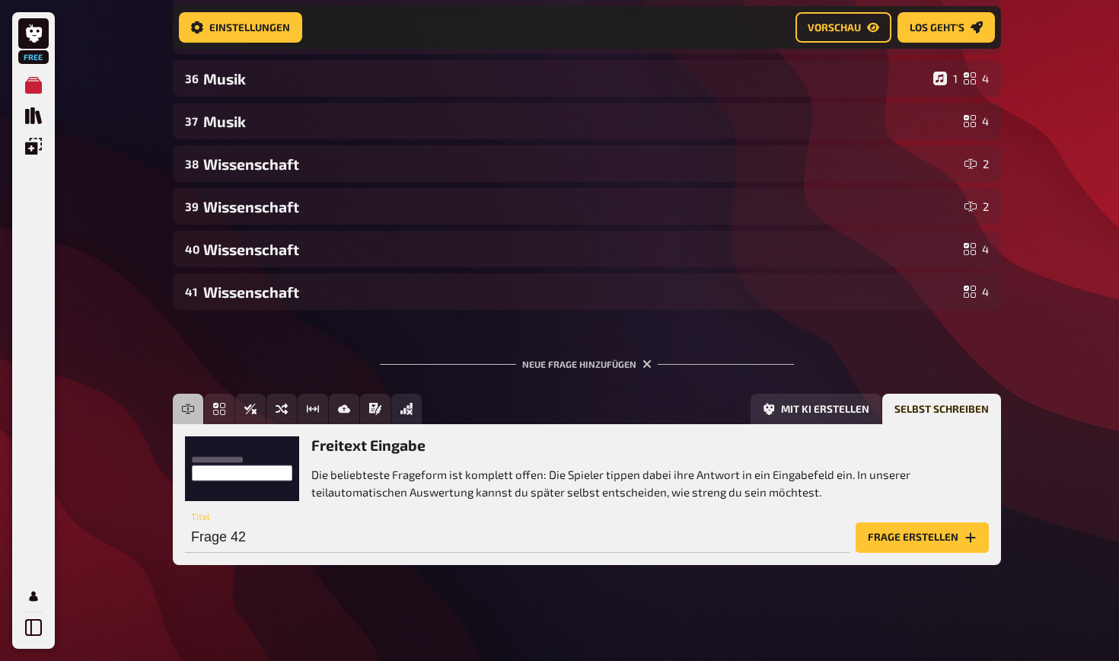
click at [361, 441] on h3 "Freitext Eingabe" at bounding box center [650, 445] width 678 height 18
click at [905, 535] on button "Frage erstellen" at bounding box center [922, 537] width 133 height 30
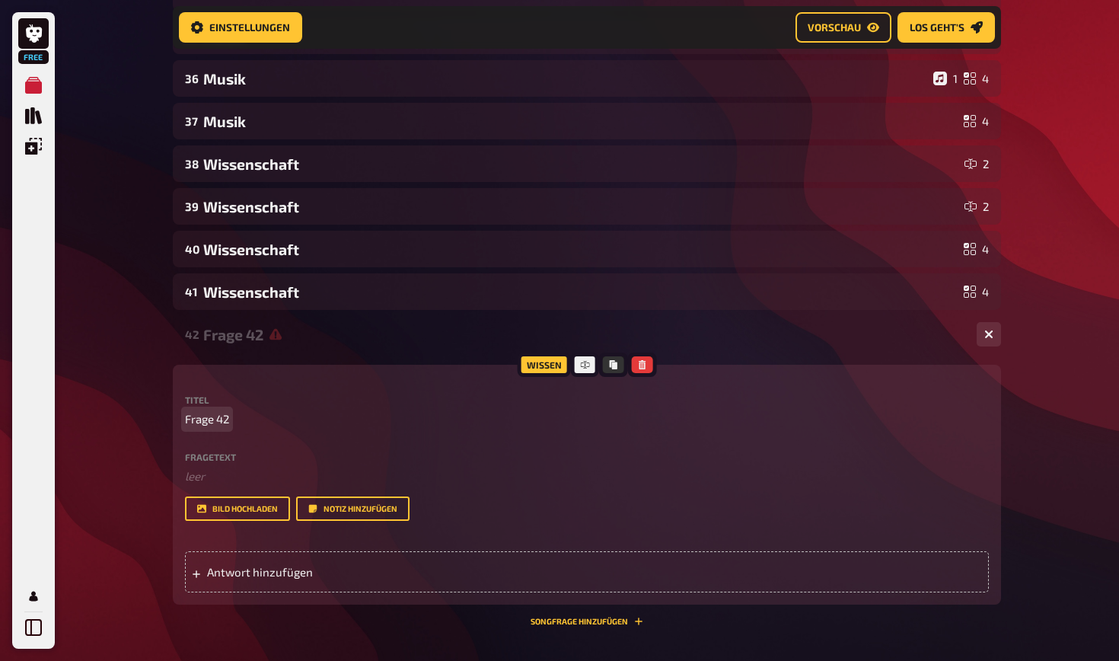
click at [254, 415] on p "Frage 42" at bounding box center [587, 419] width 804 height 18
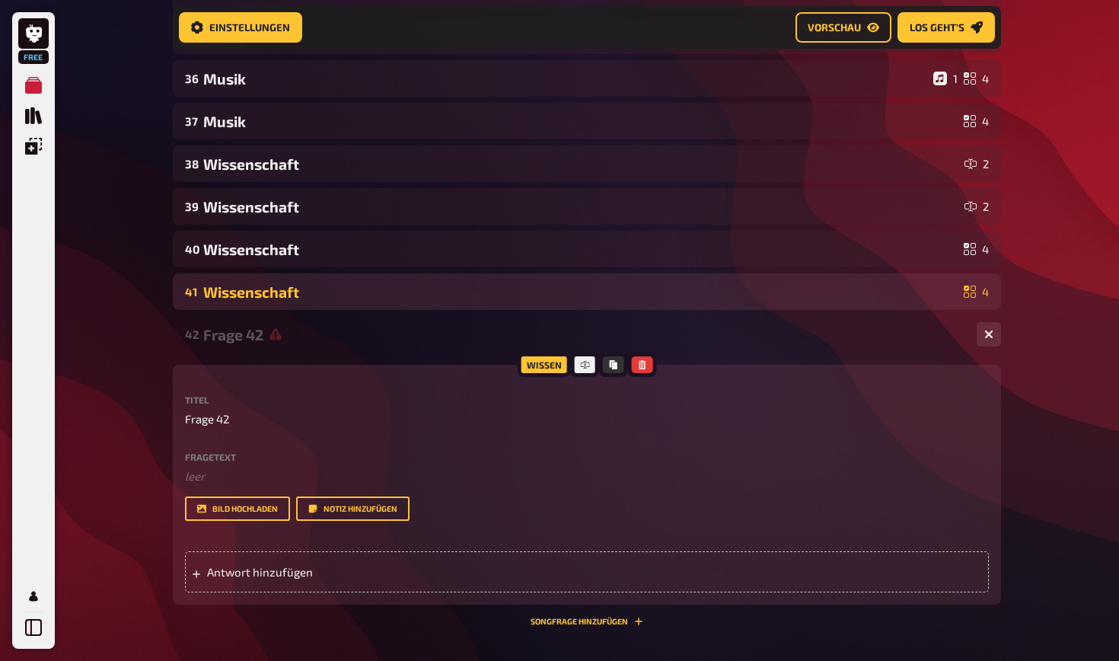
click at [401, 294] on div "Wissenschaft" at bounding box center [580, 292] width 755 height 18
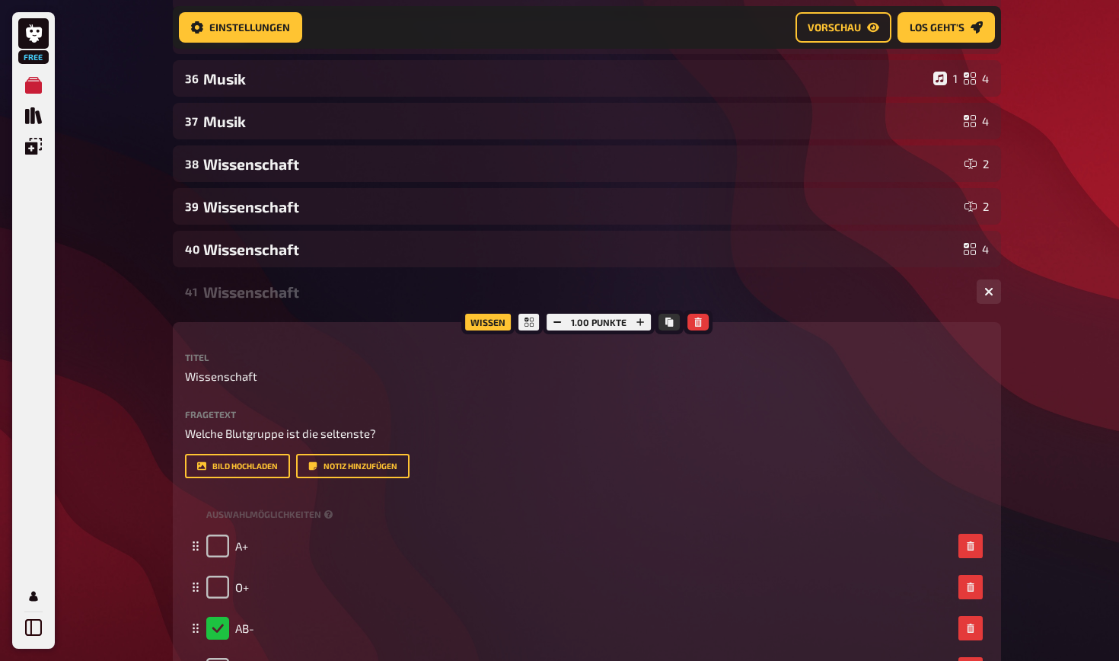
click at [401, 294] on div "Wissenschaft" at bounding box center [584, 292] width 762 height 18
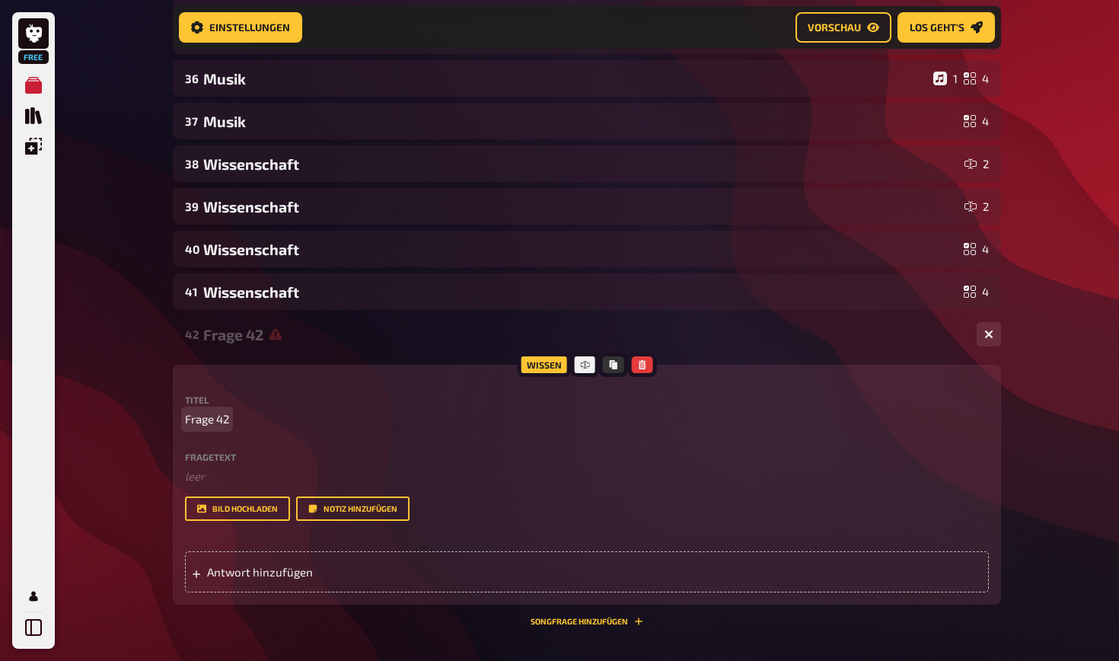
click at [257, 417] on p "Frage 42" at bounding box center [587, 419] width 804 height 18
click at [226, 453] on label "Fragetext" at bounding box center [587, 456] width 804 height 9
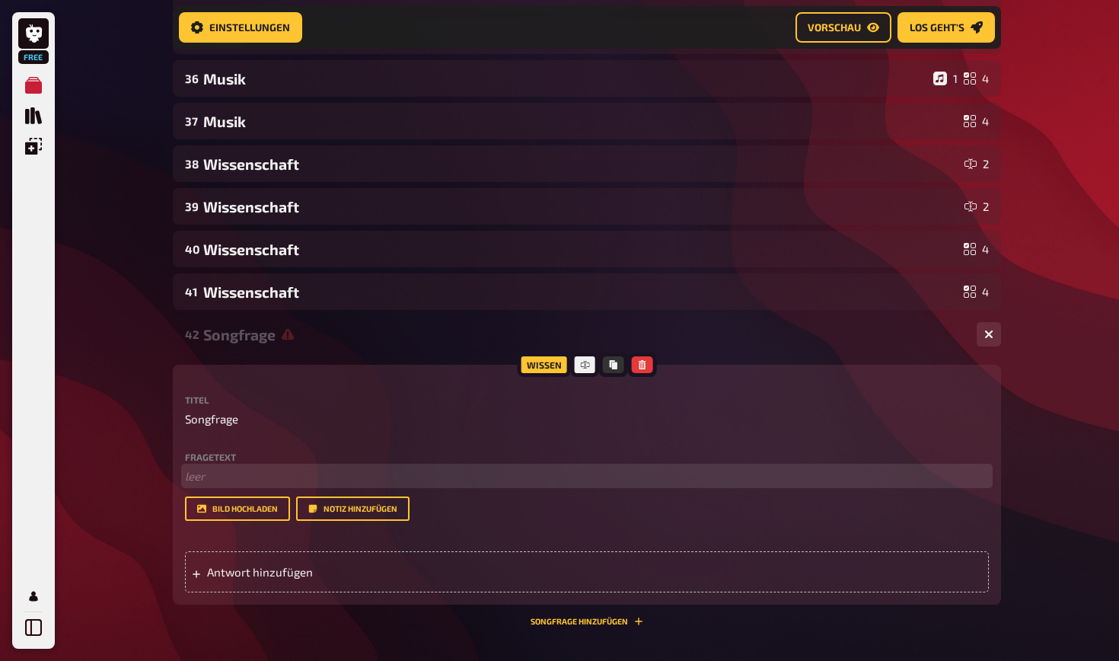
click at [212, 474] on p "﻿ leer" at bounding box center [587, 477] width 804 height 18
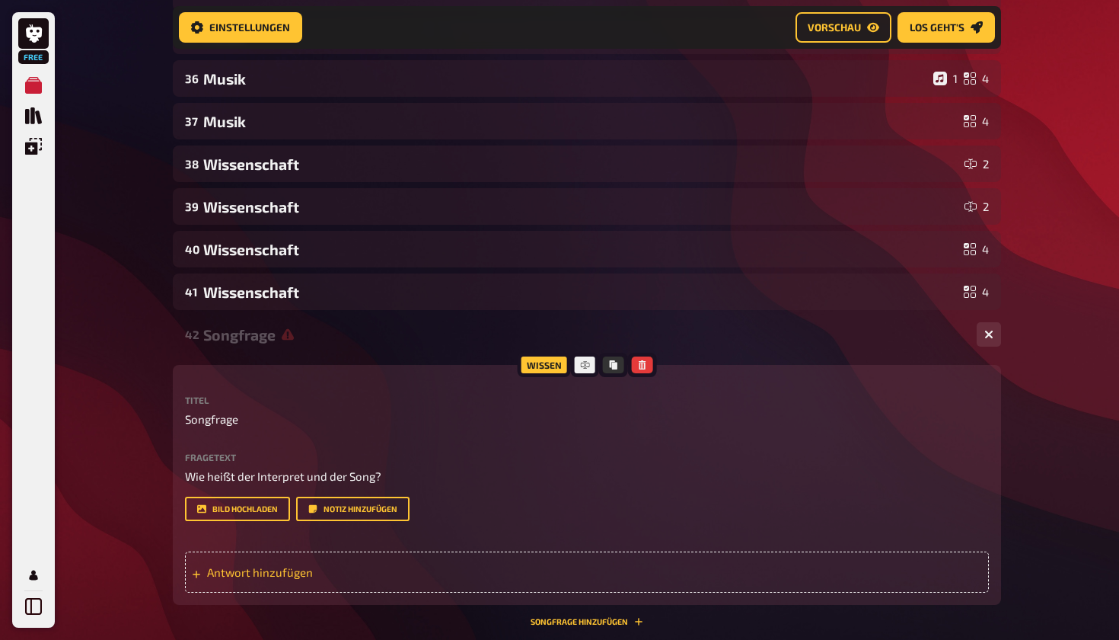
click at [247, 574] on span "Antwort hinzufügen" at bounding box center [325, 572] width 237 height 14
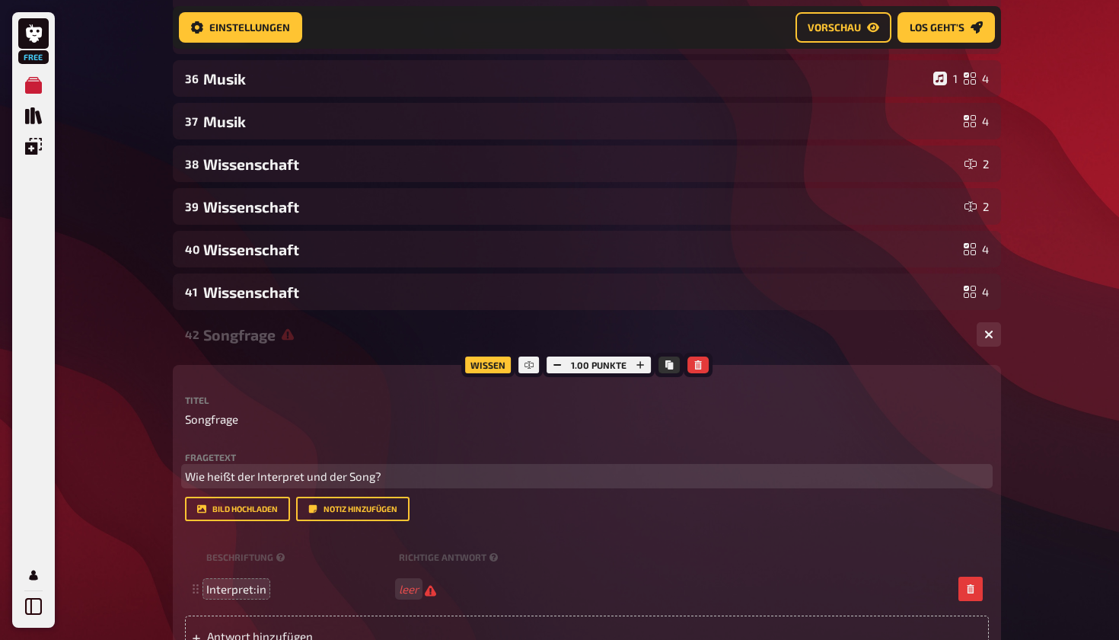
click at [295, 477] on span "Wie heißt der Interpret und der Song?" at bounding box center [283, 476] width 196 height 14
click at [253, 474] on span "Wie heißt der Interpret und der Song?" at bounding box center [283, 476] width 196 height 14
click at [326, 471] on span "Wie heißt der/ die Interpret und der Song?" at bounding box center [295, 476] width 220 height 14
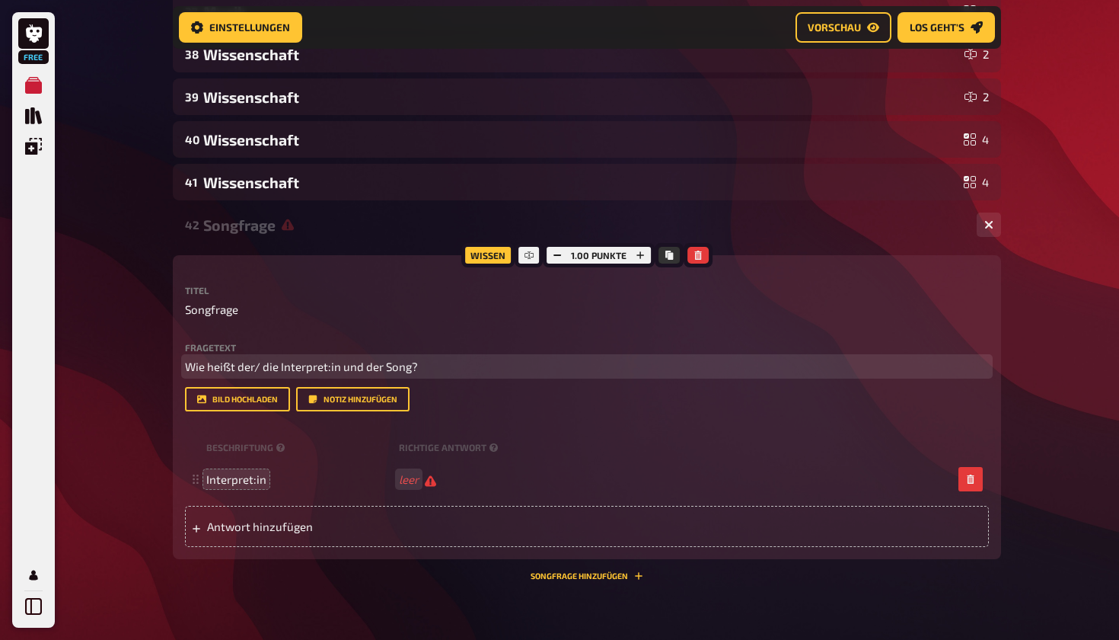
scroll to position [1856, 0]
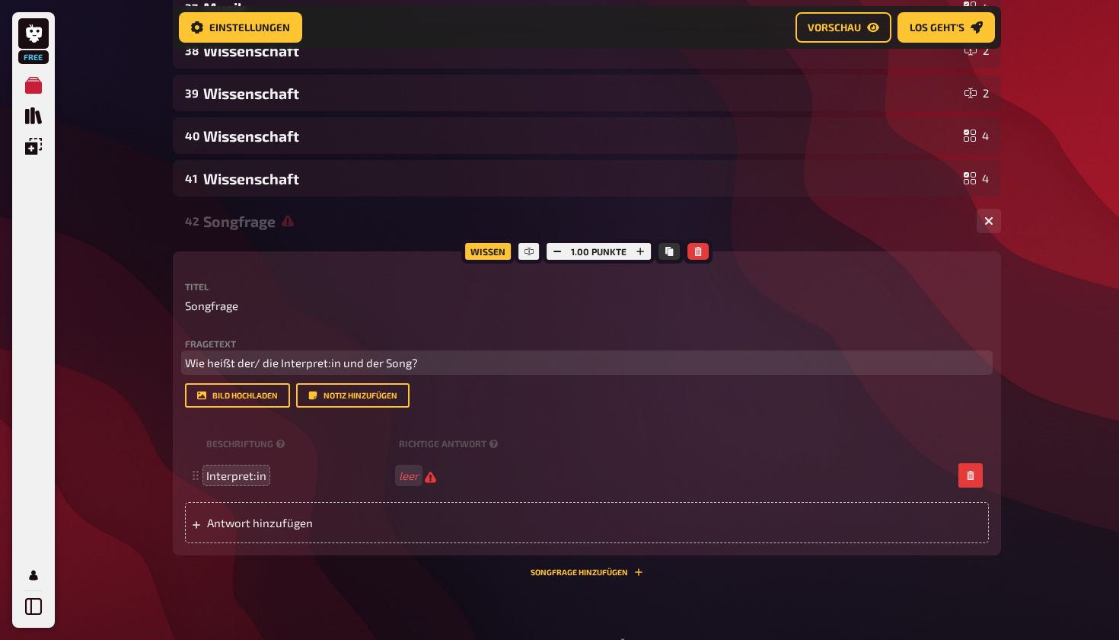
click at [422, 362] on p "Wie heißt der/ die Interpret:in und der Song?" at bounding box center [587, 363] width 804 height 18
drag, startPoint x: 422, startPoint y: 362, endPoint x: 180, endPoint y: 362, distance: 241.4
click at [180, 362] on div "Wissen 1.00 Punkte Titel Songfrage Fragetext Wie heißt der/ die Interpret:in un…" at bounding box center [587, 403] width 829 height 304
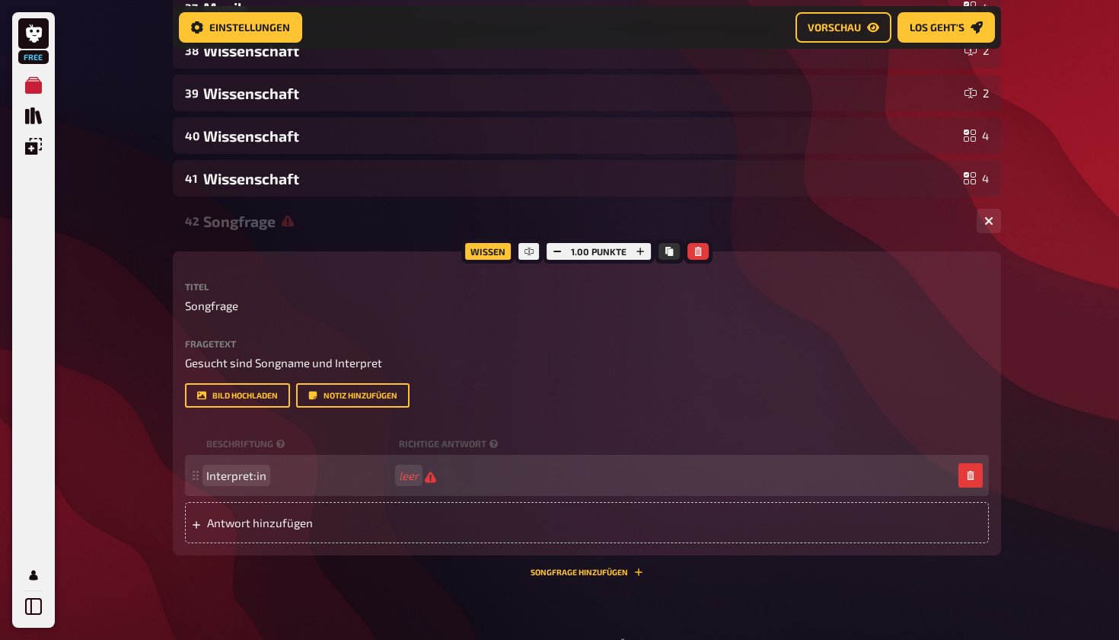
click at [279, 476] on span "Interpret:in" at bounding box center [299, 475] width 187 height 14
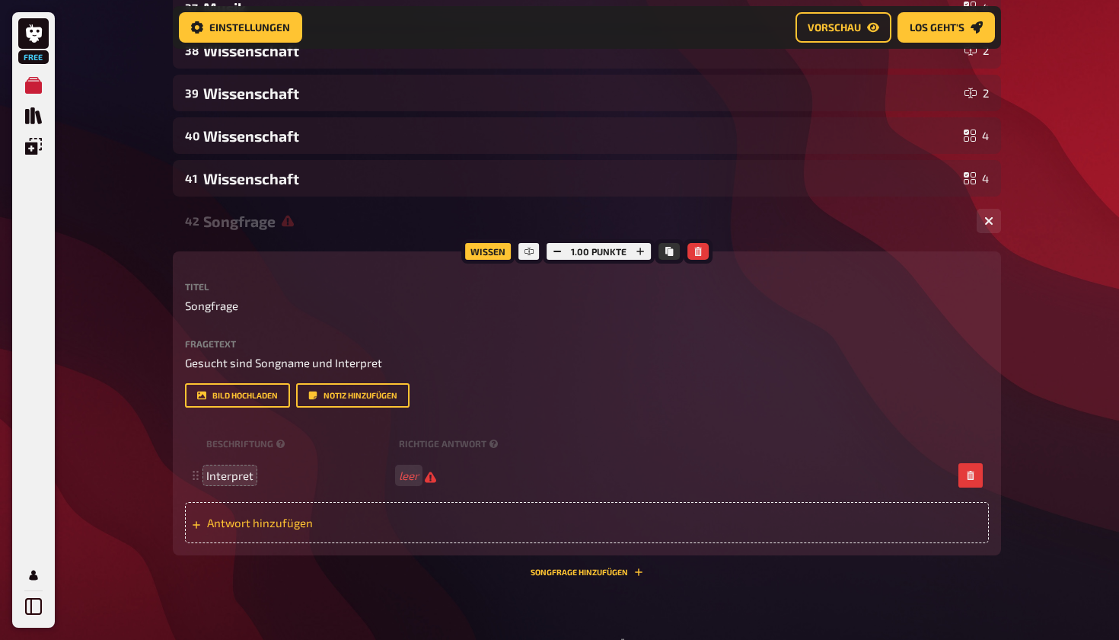
click at [237, 534] on div "Antwort hinzufügen" at bounding box center [587, 522] width 804 height 41
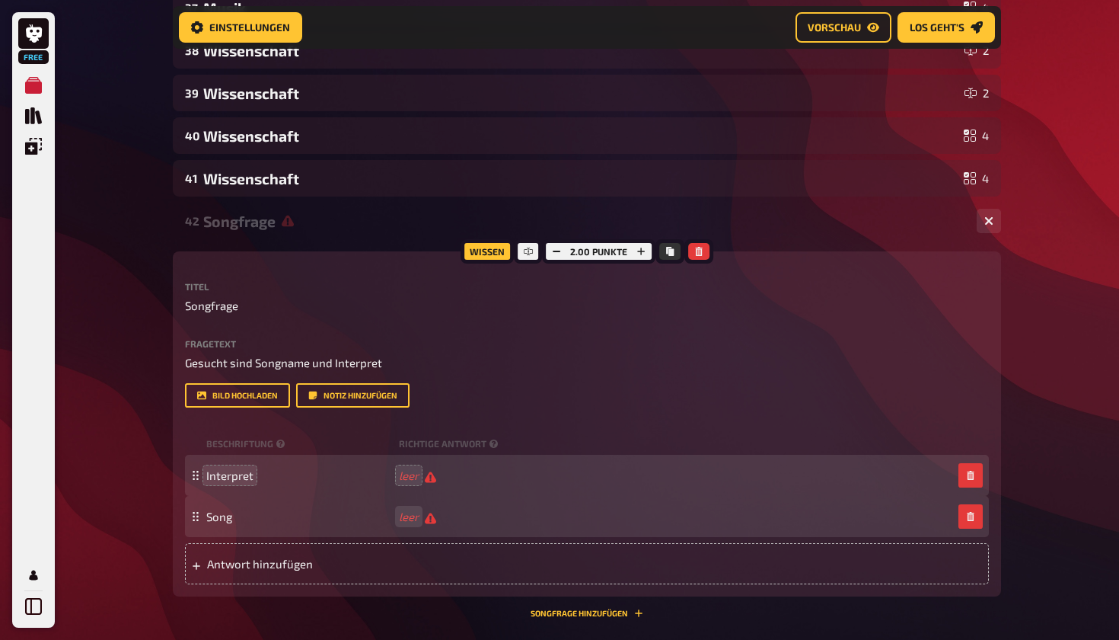
click at [425, 512] on span "leer" at bounding box center [417, 516] width 37 height 14
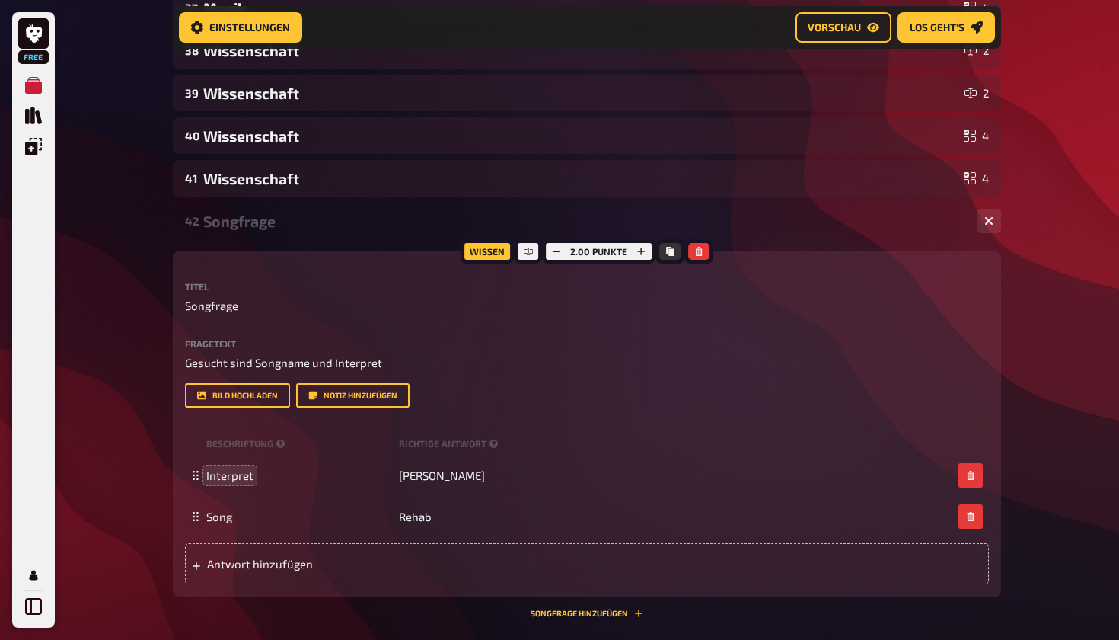
click at [881, 219] on div "Songfrage" at bounding box center [584, 221] width 762 height 18
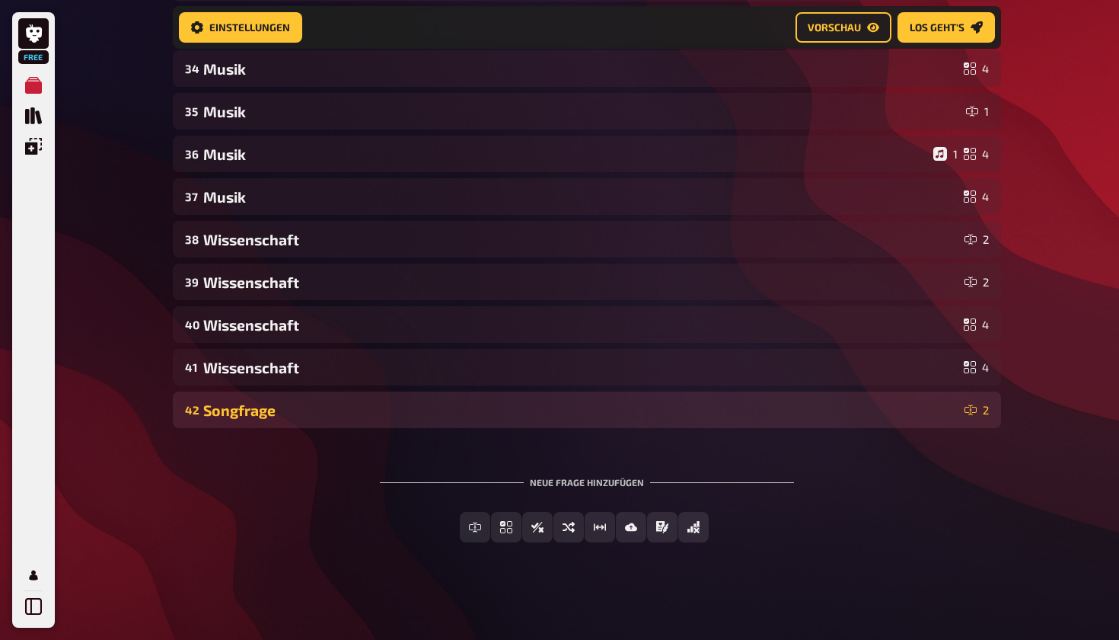
scroll to position [1667, 0]
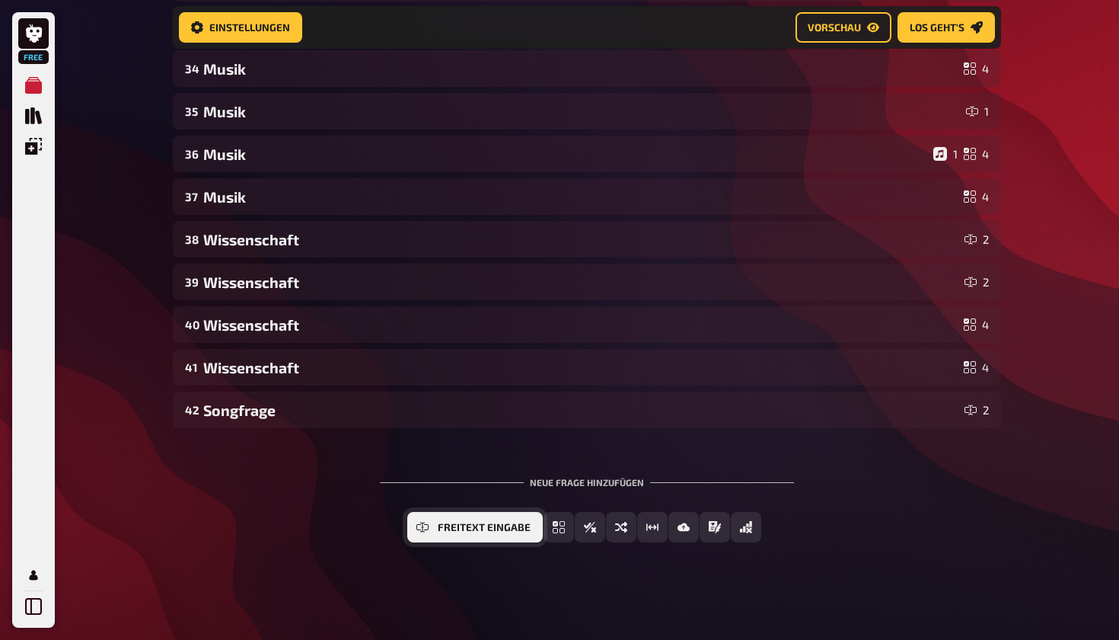
click at [422, 528] on icon "Freitext Eingabe" at bounding box center [423, 527] width 12 height 12
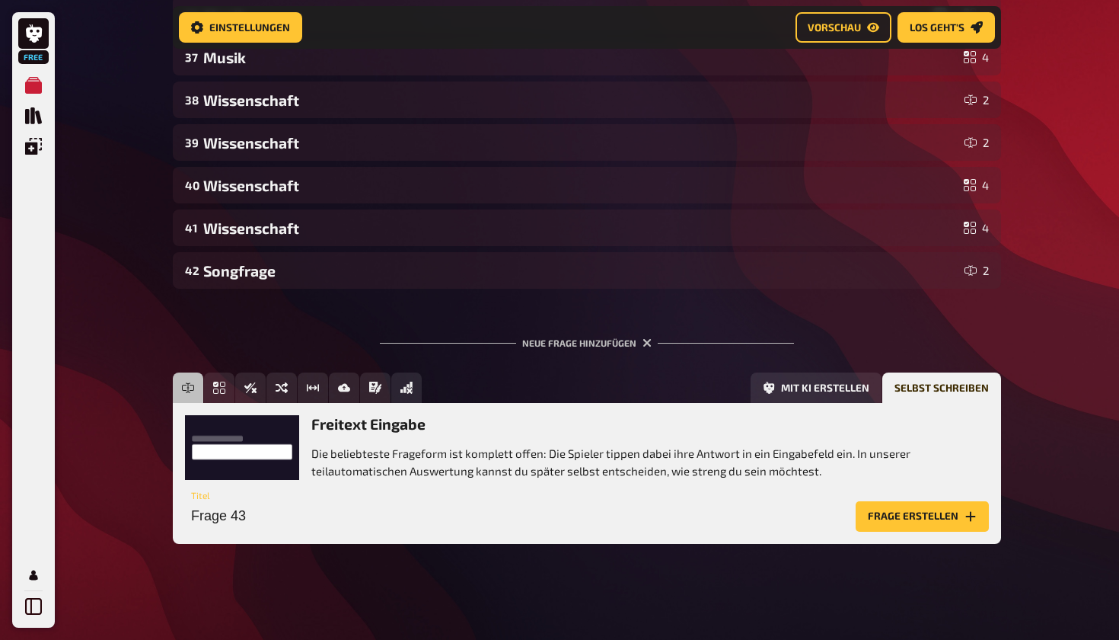
scroll to position [1807, 0]
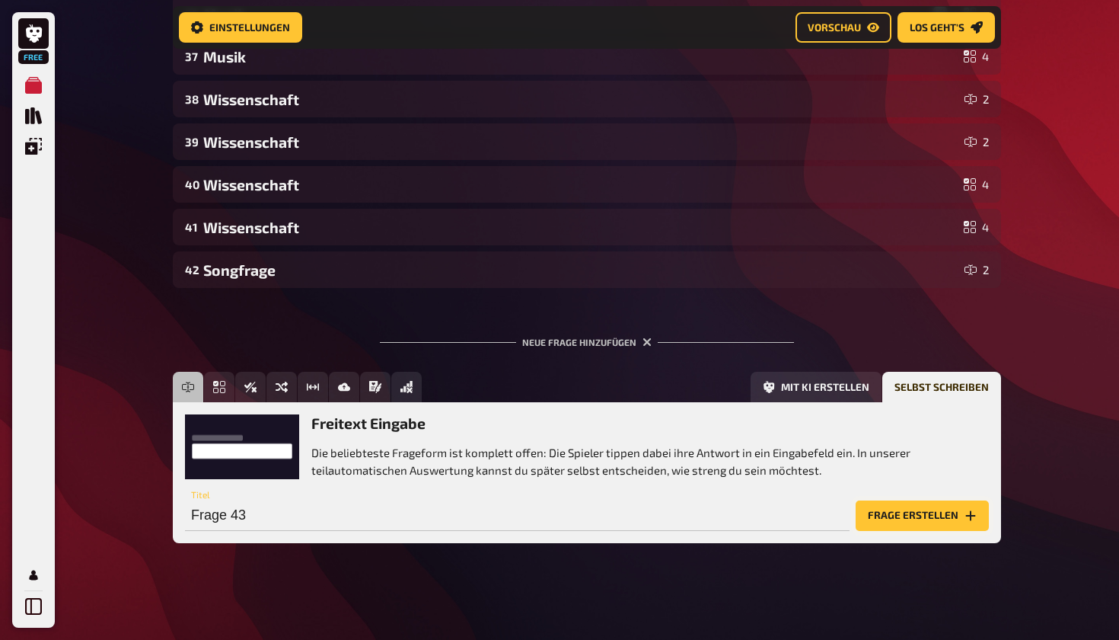
click at [915, 509] on button "Frage erstellen" at bounding box center [922, 515] width 133 height 30
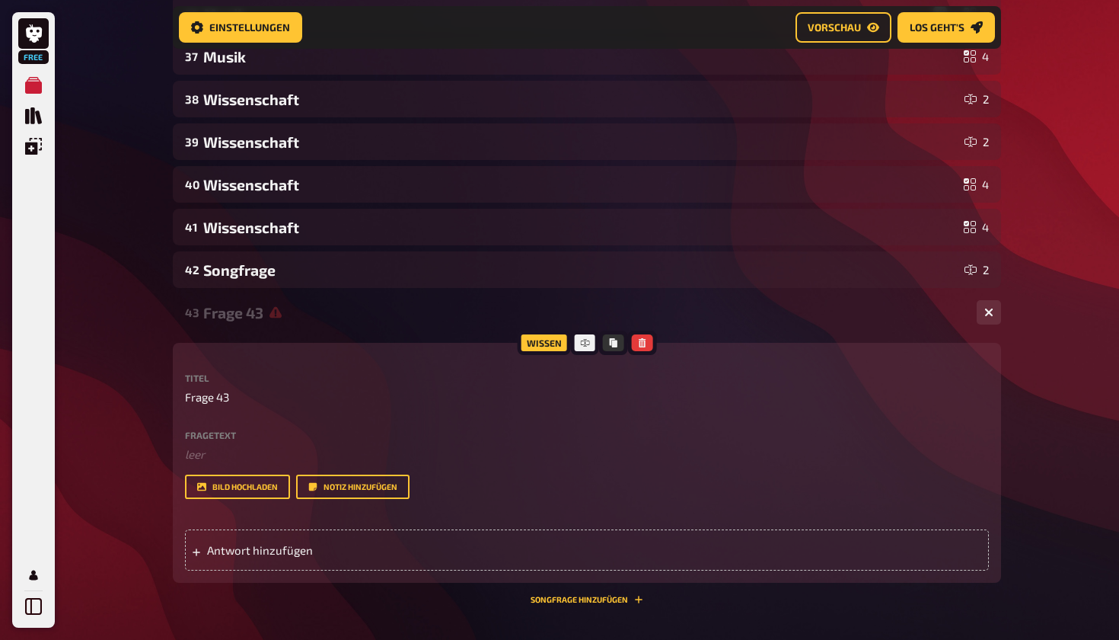
click at [293, 407] on div "Titel Frage 43 Fragetext ﻿ leer Hier hinziehen für Dateiupload Bild hochladen N…" at bounding box center [587, 436] width 804 height 126
click at [228, 392] on span "Frage 43" at bounding box center [207, 397] width 44 height 18
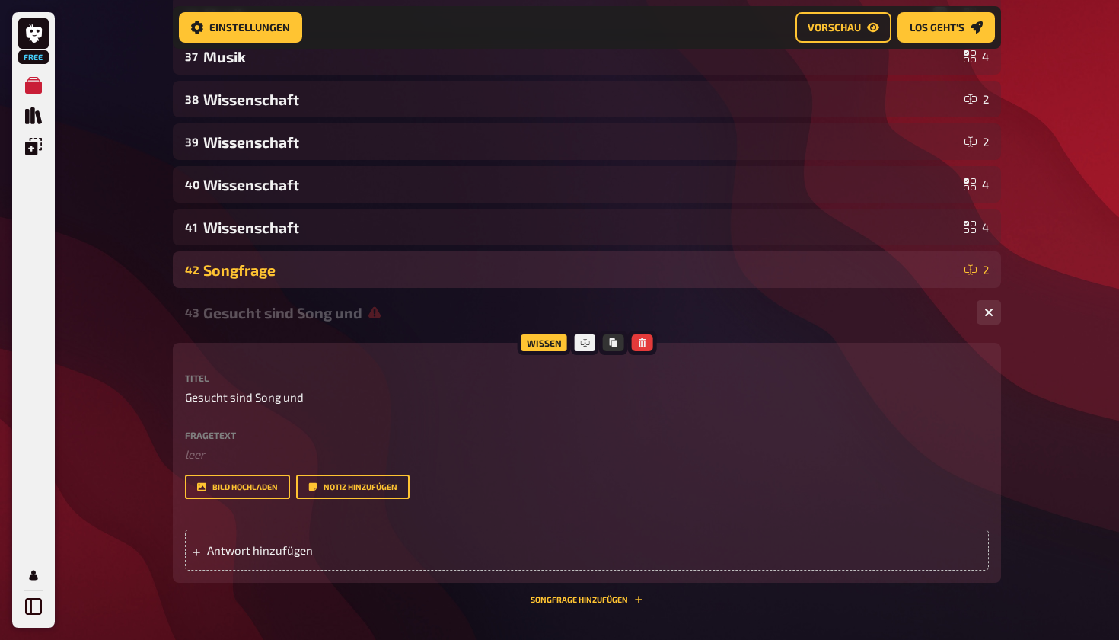
click at [252, 277] on div "Songfrage" at bounding box center [580, 270] width 755 height 18
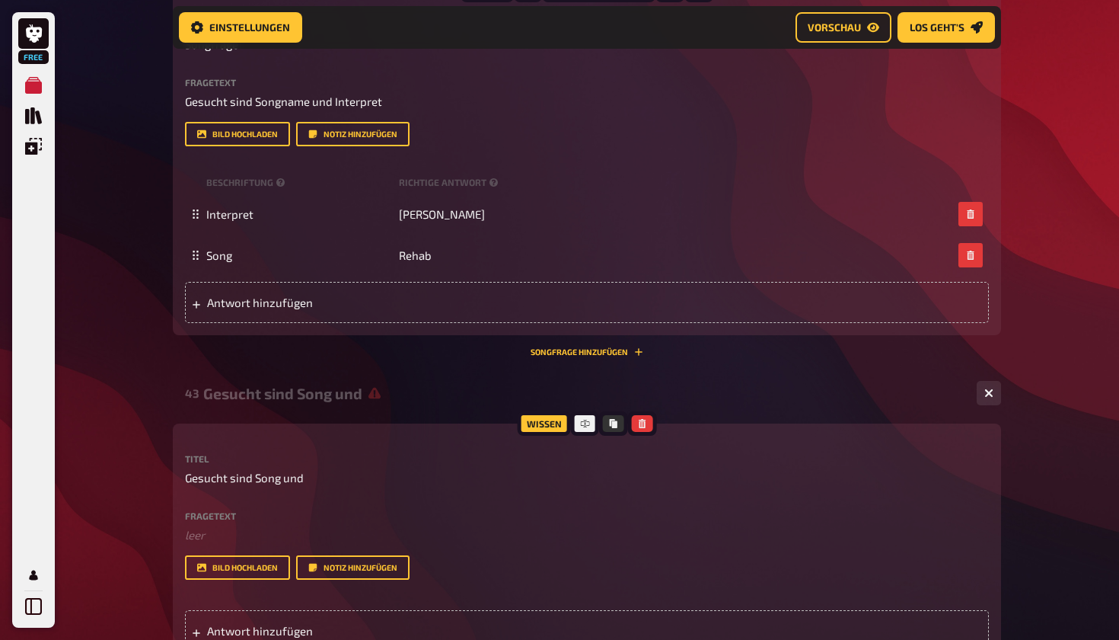
scroll to position [2131, 0]
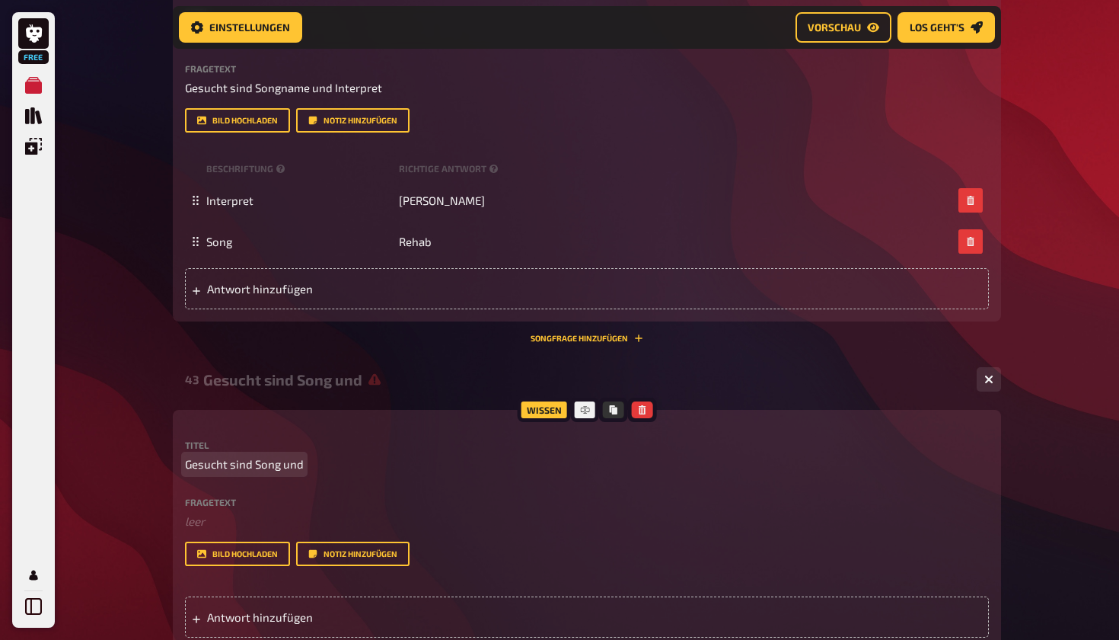
click at [306, 471] on p "Gesucht sind Song und" at bounding box center [587, 464] width 804 height 18
drag, startPoint x: 304, startPoint y: 468, endPoint x: 177, endPoint y: 469, distance: 127.2
click at [177, 469] on div "Wissen Titel Gesucht sind Song und Fragetext ﻿ leer Hier hinziehen für Dateiupl…" at bounding box center [587, 530] width 829 height 240
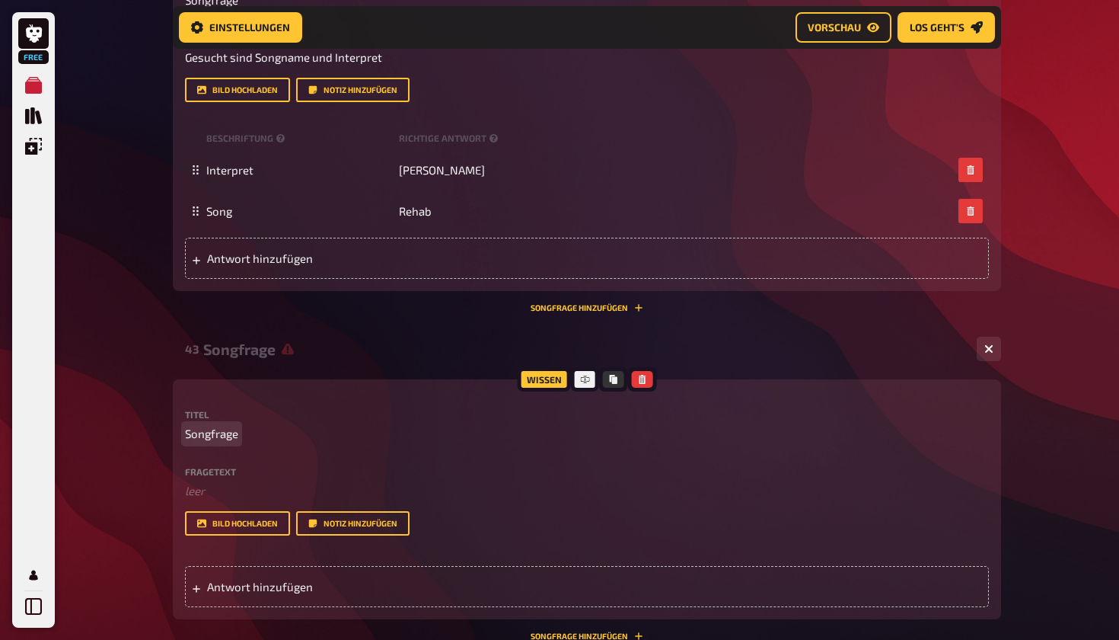
scroll to position [2164, 0]
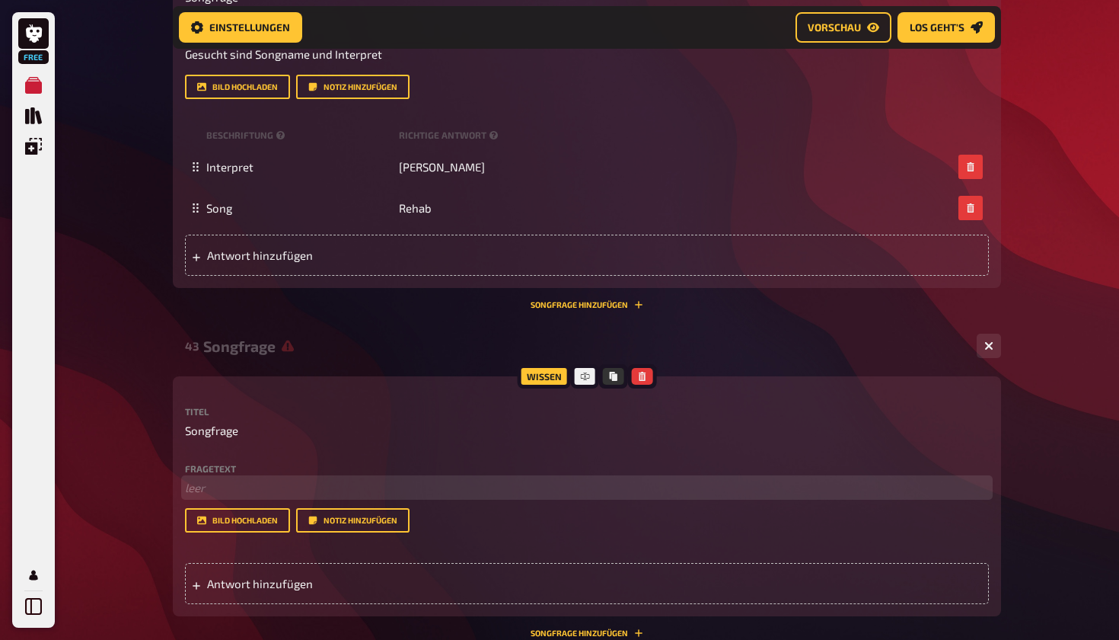
click at [201, 487] on p "﻿ leer" at bounding box center [587, 488] width 804 height 18
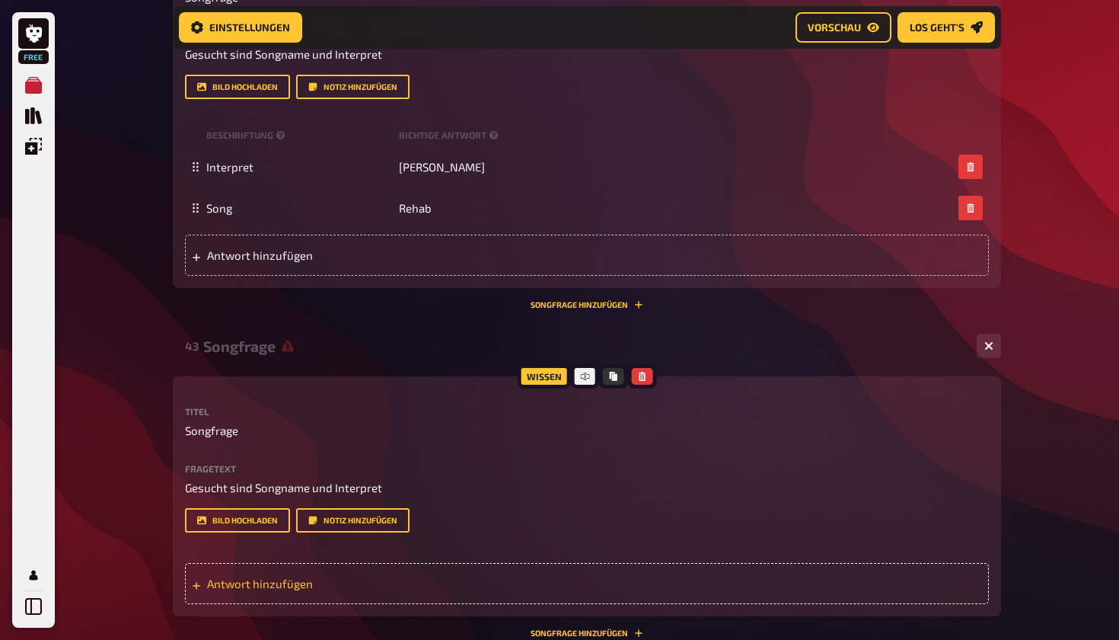
click at [235, 587] on span "Antwort hinzufügen" at bounding box center [325, 583] width 237 height 14
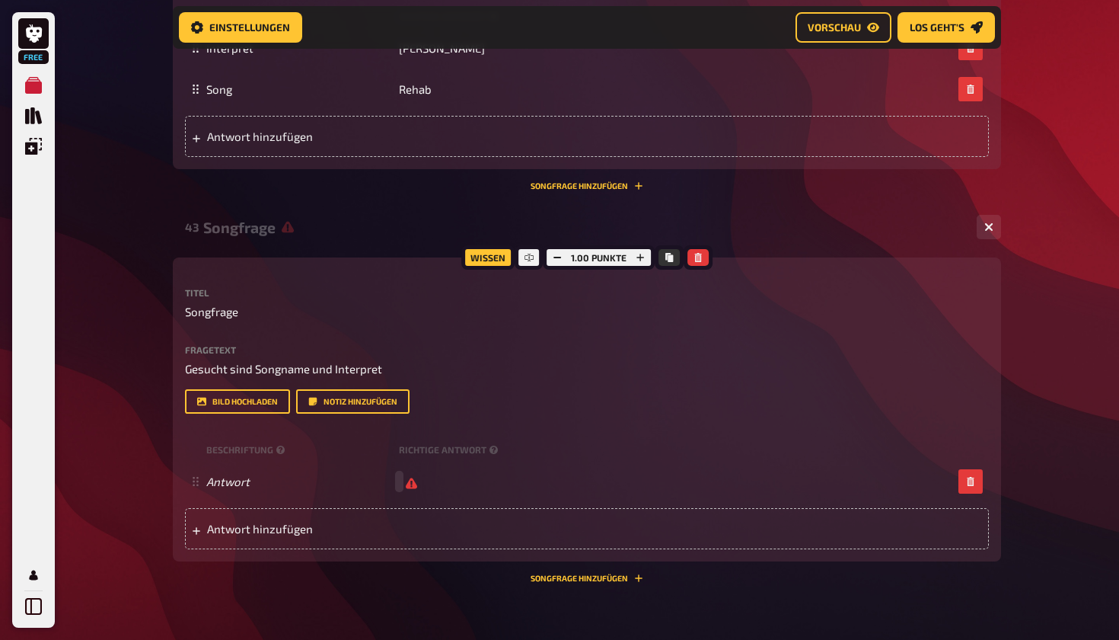
scroll to position [2346, 0]
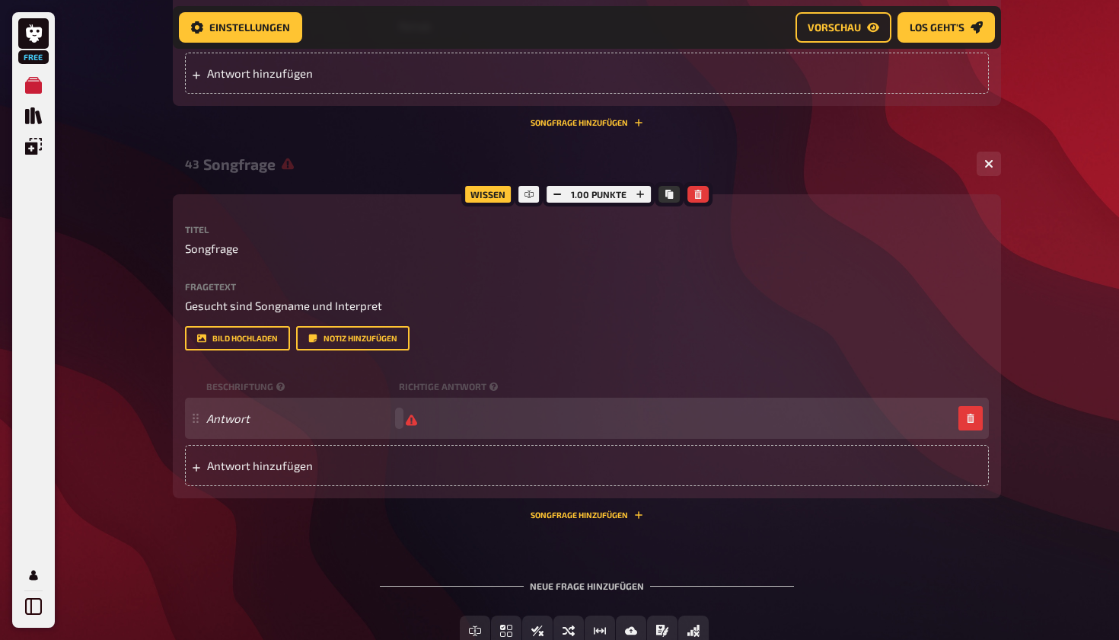
click at [238, 423] on div "Antwort" at bounding box center [587, 418] width 804 height 41
click at [277, 461] on span "Antwort hinzufügen" at bounding box center [325, 465] width 237 height 14
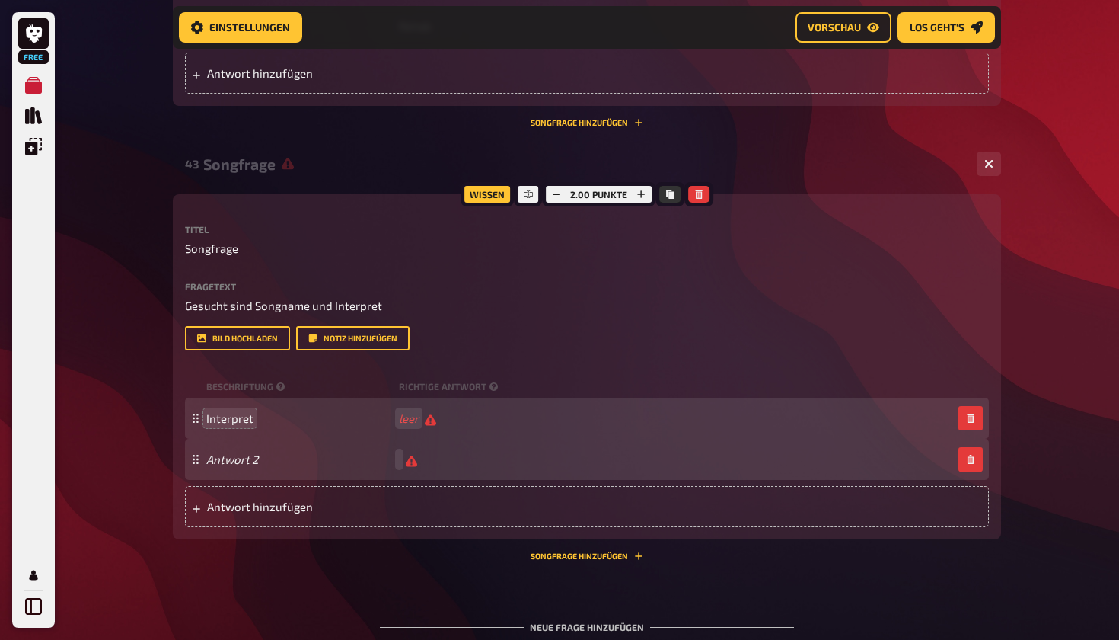
click at [236, 465] on div "Antwort 2" at bounding box center [587, 459] width 804 height 41
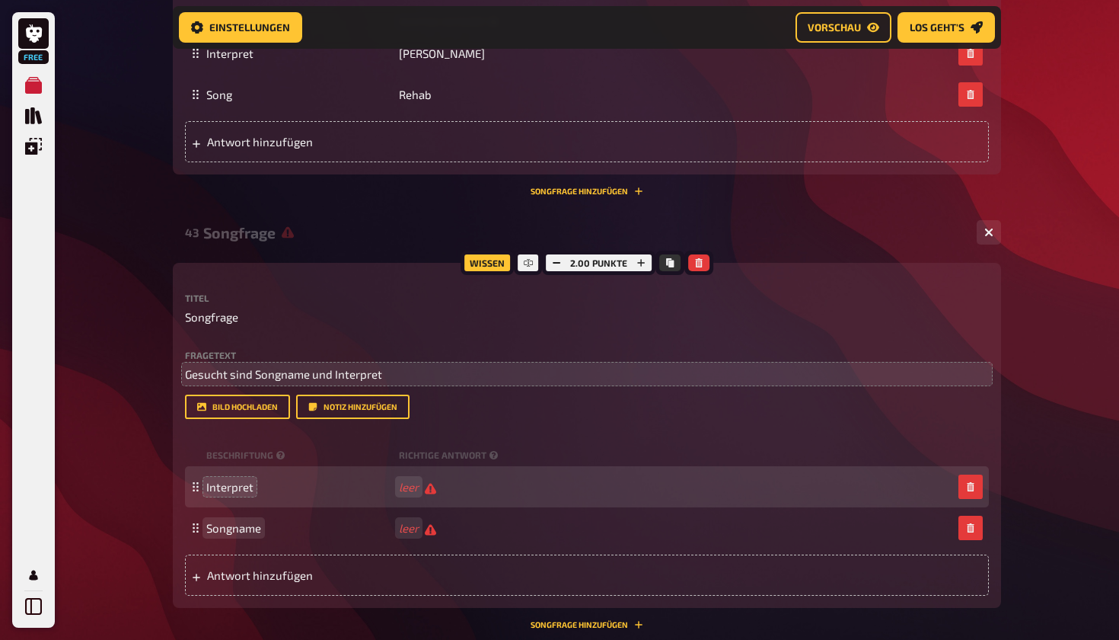
scroll to position [2278, 0]
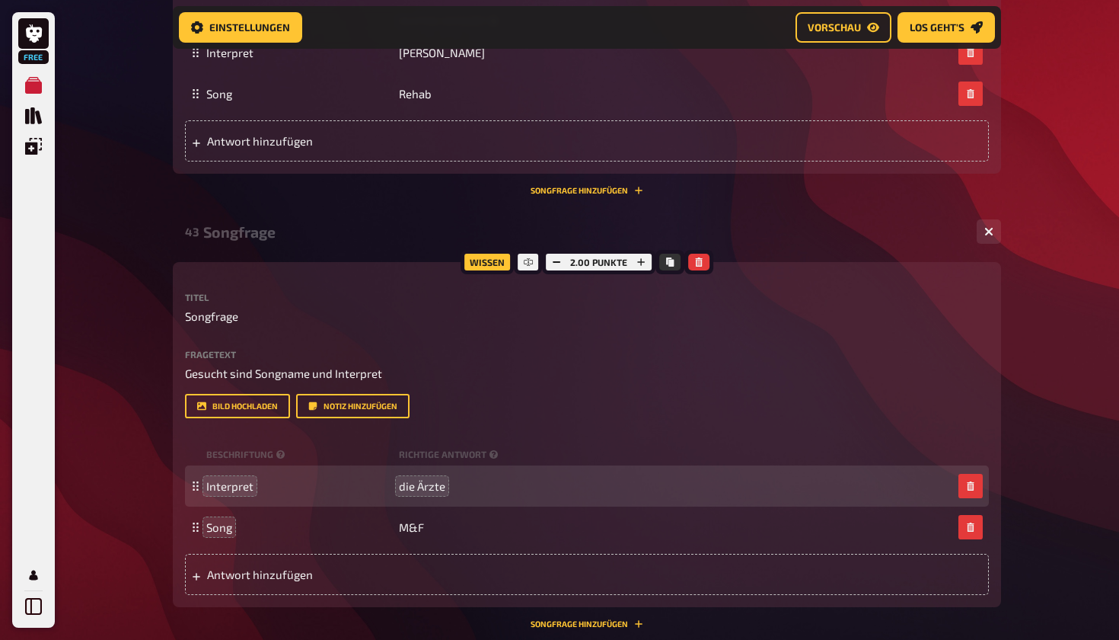
click at [650, 232] on div "Songfrage" at bounding box center [584, 232] width 762 height 18
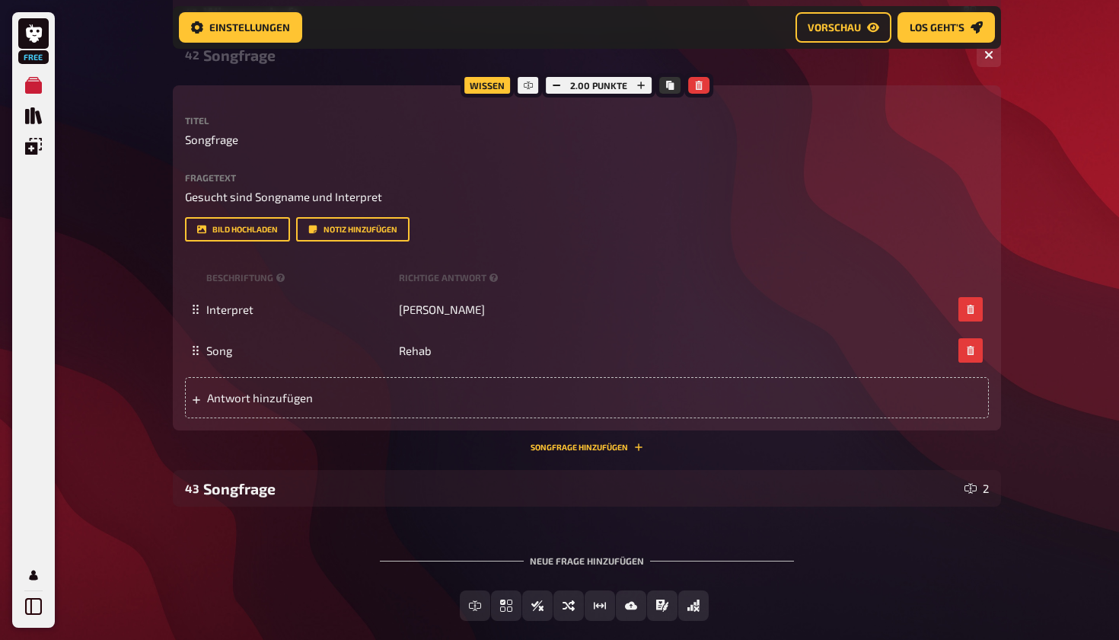
scroll to position [2022, 0]
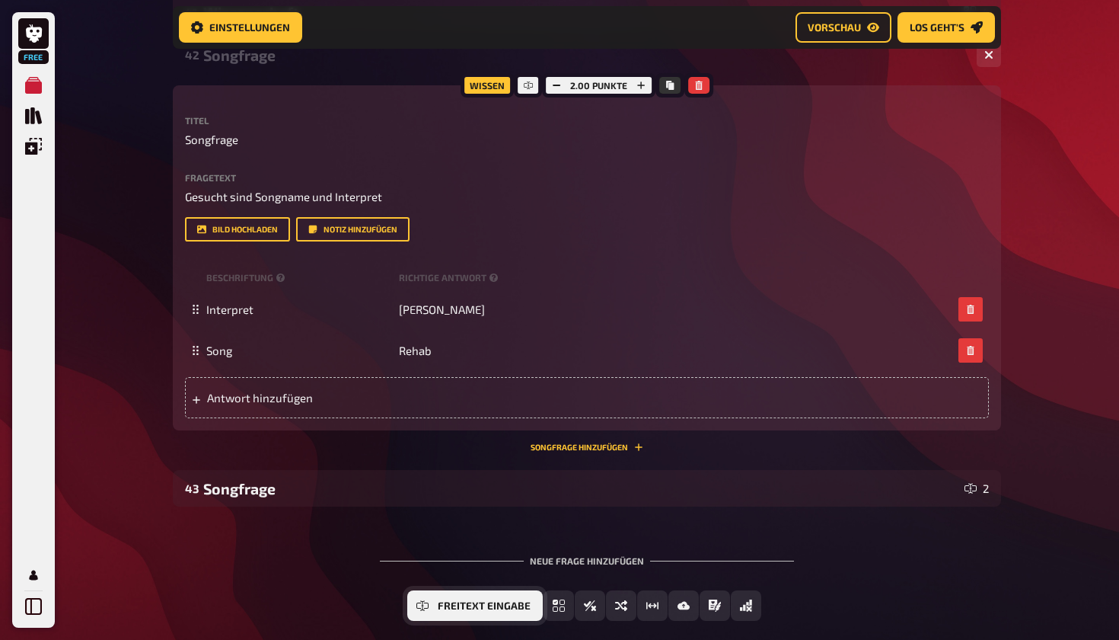
click at [475, 601] on span "Freitext Eingabe" at bounding box center [484, 606] width 93 height 11
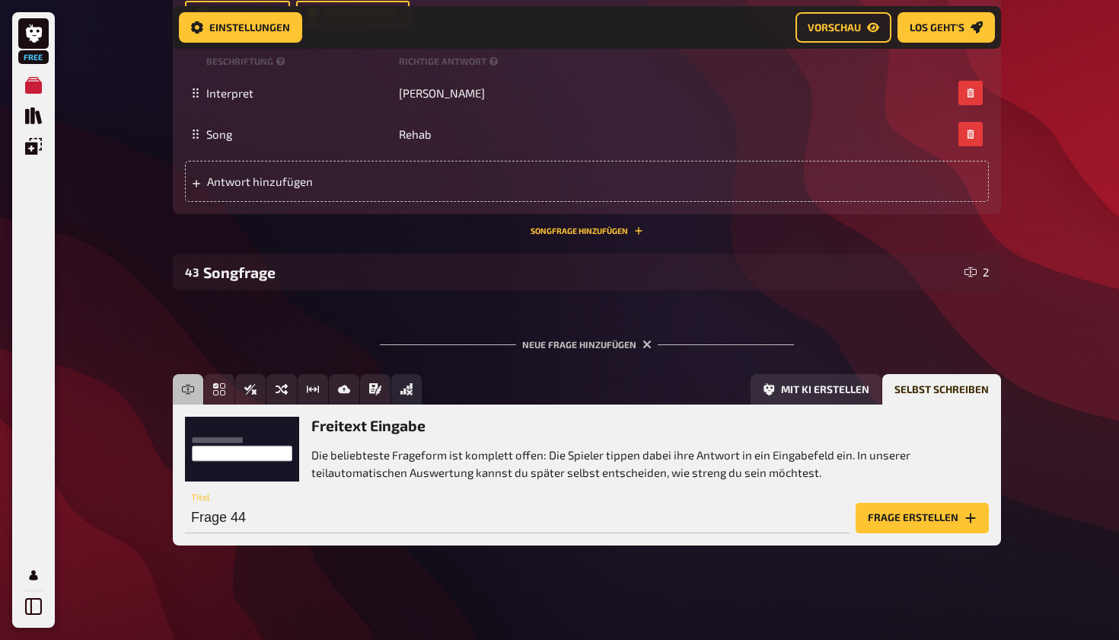
scroll to position [2240, 0]
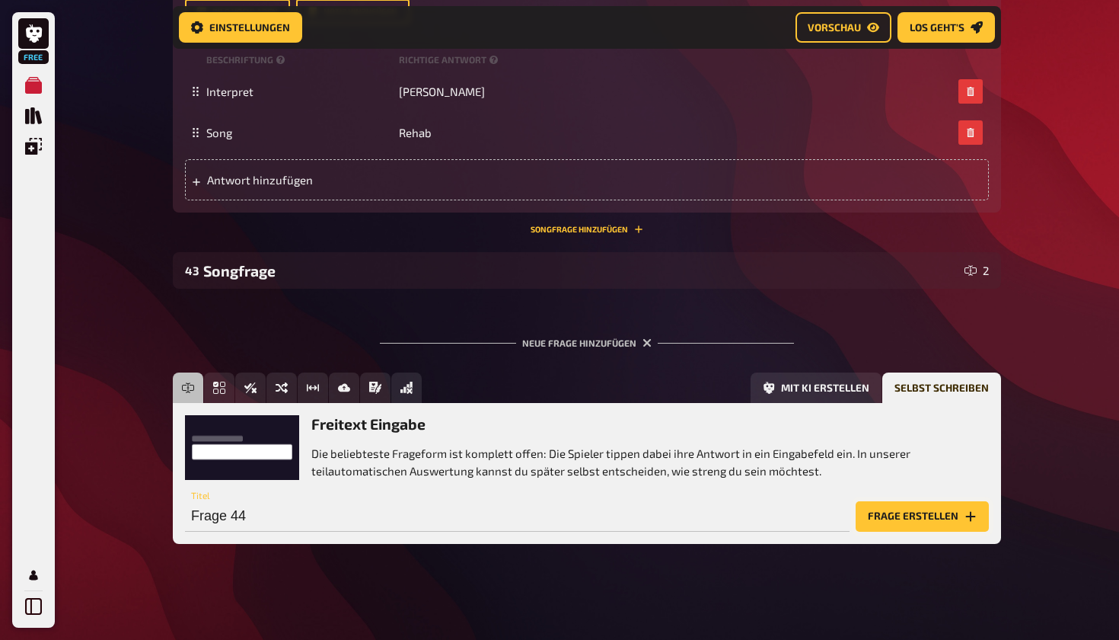
click at [885, 506] on button "Frage erstellen" at bounding box center [922, 516] width 133 height 30
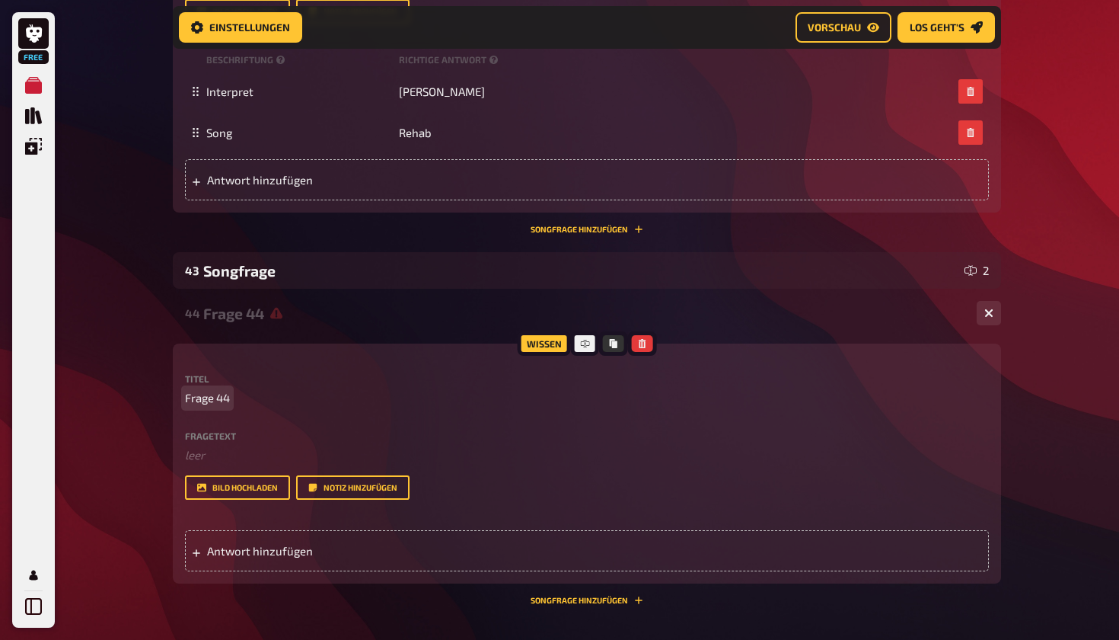
click at [213, 398] on span "Frage 44" at bounding box center [207, 398] width 45 height 18
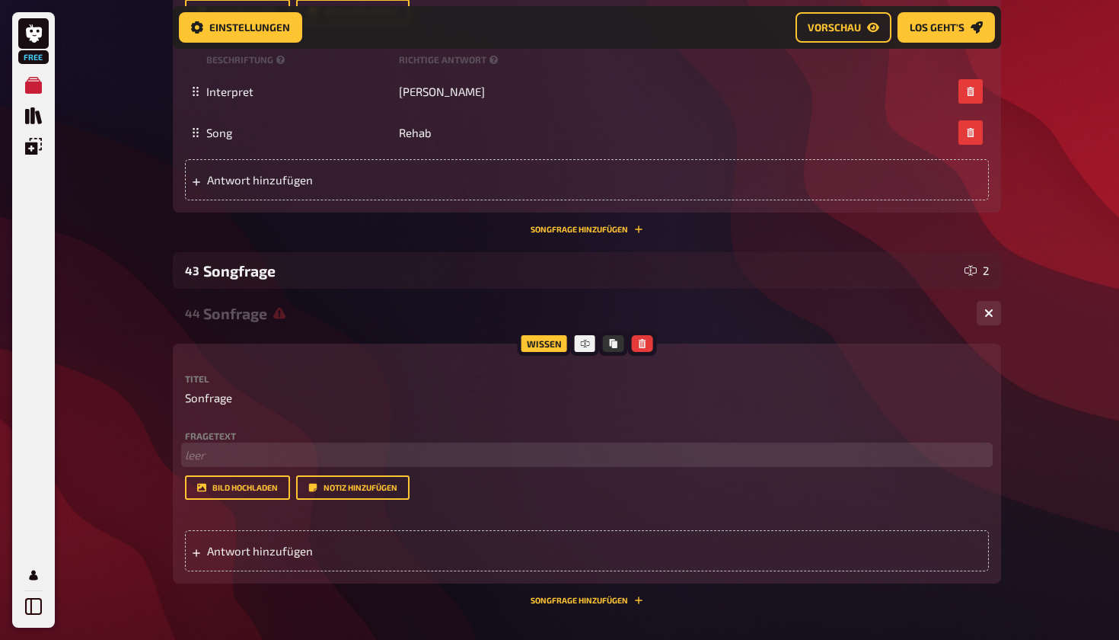
click at [219, 453] on p "﻿ leer" at bounding box center [587, 455] width 804 height 18
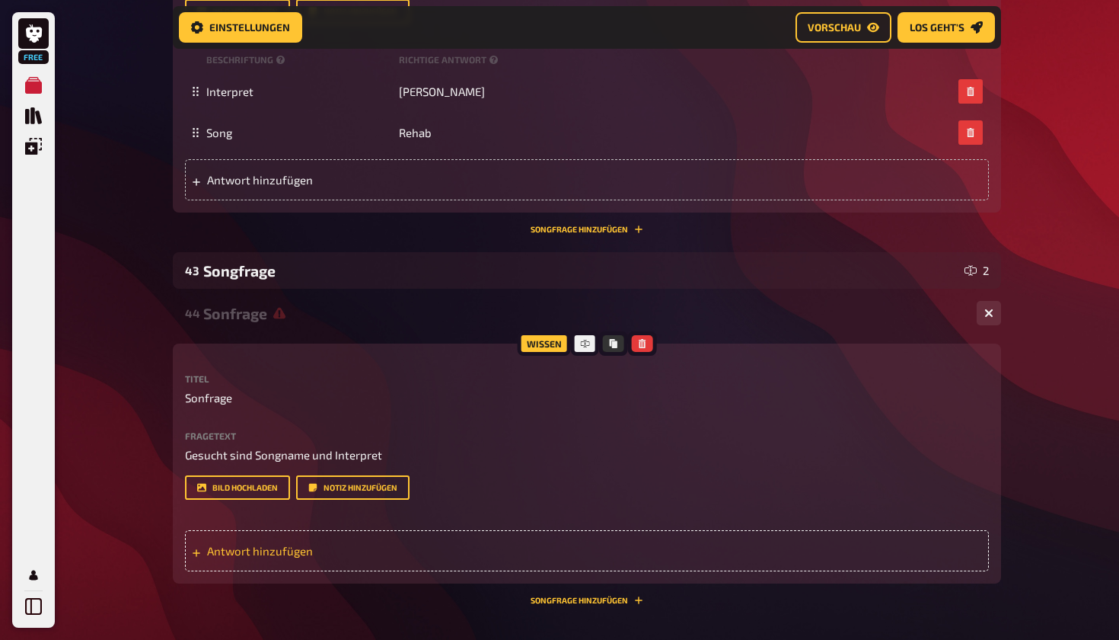
click at [241, 547] on span "Antwort hinzufügen" at bounding box center [325, 551] width 237 height 14
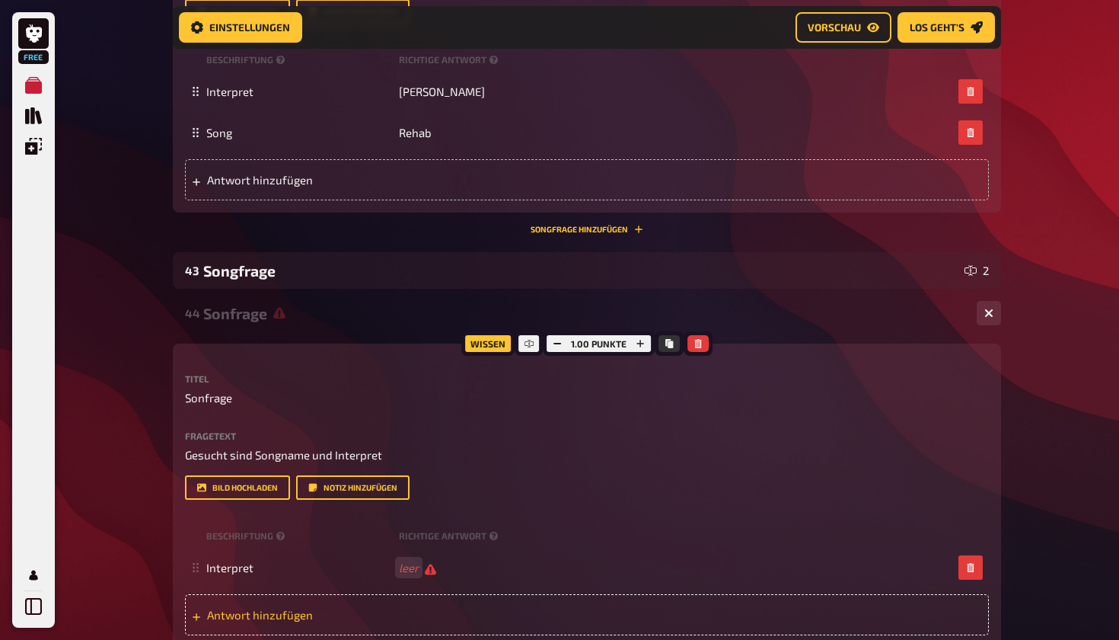
click at [272, 612] on span "Antwort hinzufügen" at bounding box center [325, 615] width 237 height 14
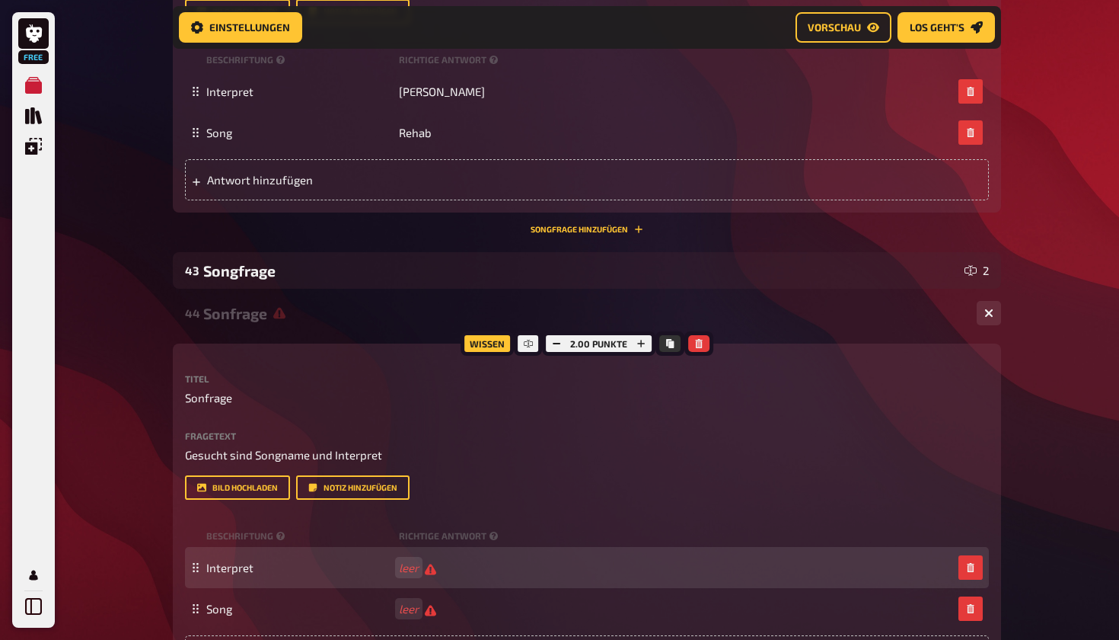
click at [421, 575] on div "Interpret leer" at bounding box center [587, 567] width 804 height 41
click at [435, 570] on span "Scorpions" at bounding box center [425, 567] width 53 height 14
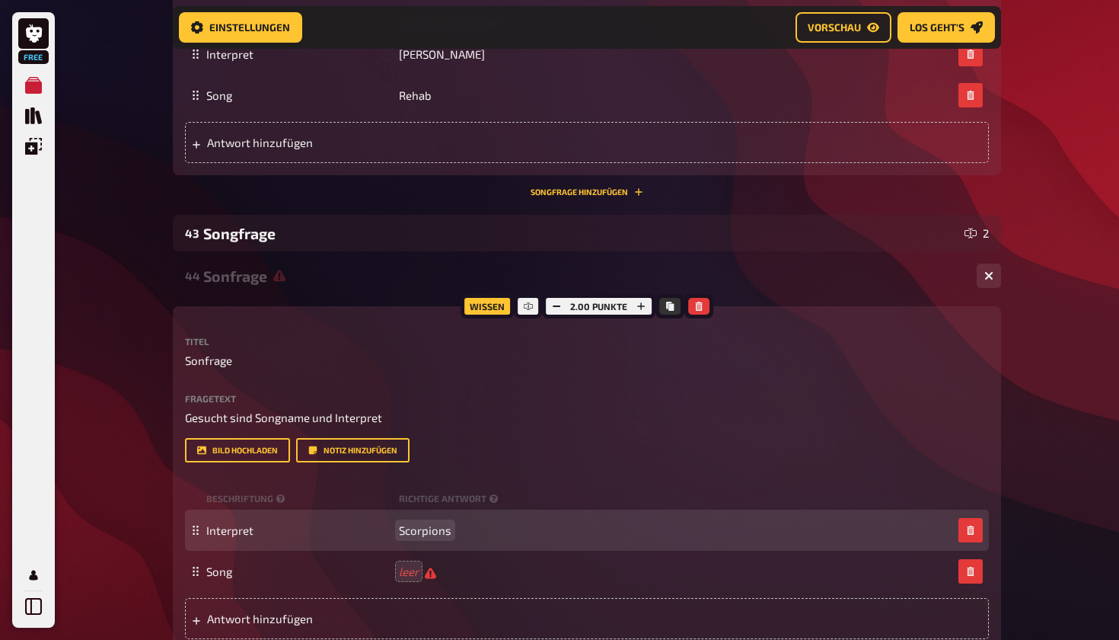
scroll to position [2279, 0]
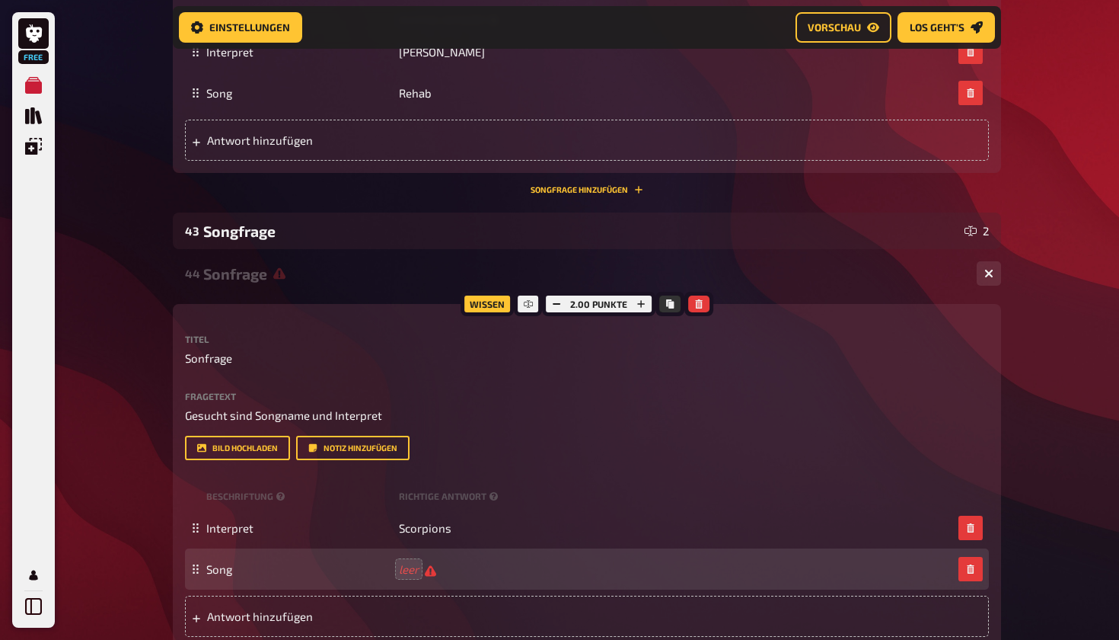
click at [405, 577] on div "Song leer" at bounding box center [587, 568] width 804 height 41
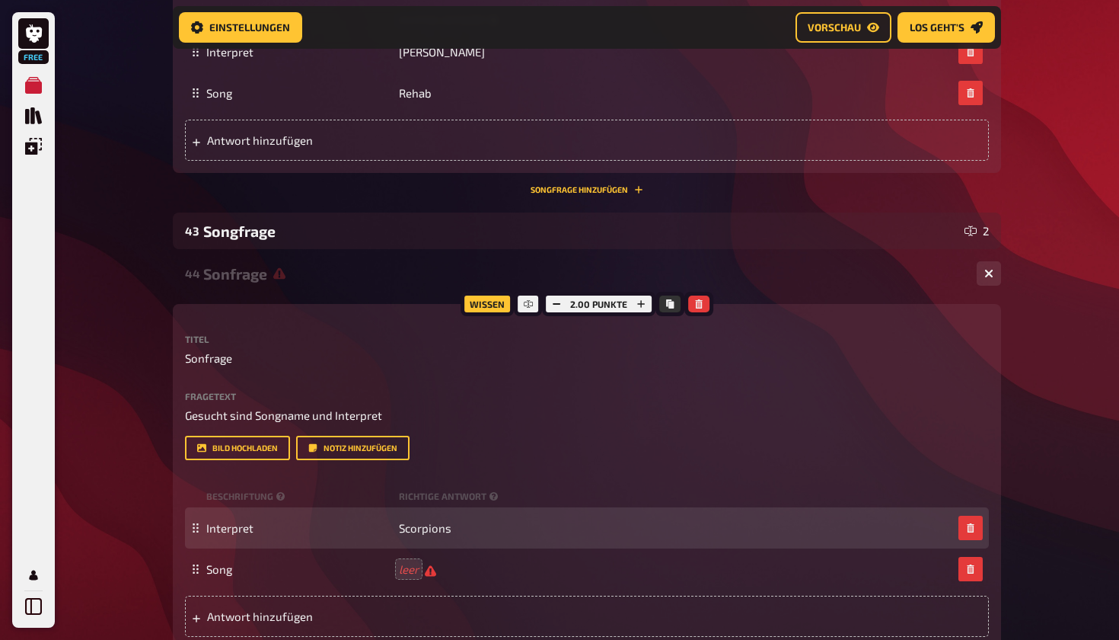
click at [457, 519] on div "Interpret Scorpions" at bounding box center [587, 527] width 804 height 41
click at [452, 527] on div "Interpret Scorpions" at bounding box center [579, 528] width 746 height 14
drag, startPoint x: 452, startPoint y: 527, endPoint x: 388, endPoint y: 528, distance: 64.0
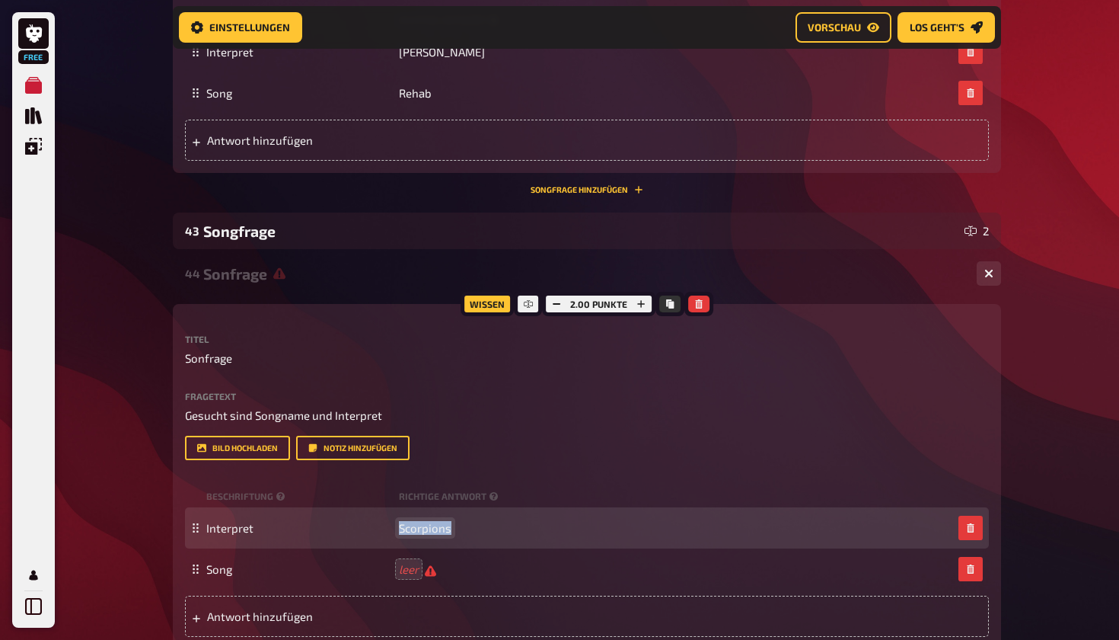
click at [388, 528] on div "Interpret Scorpions" at bounding box center [579, 528] width 746 height 14
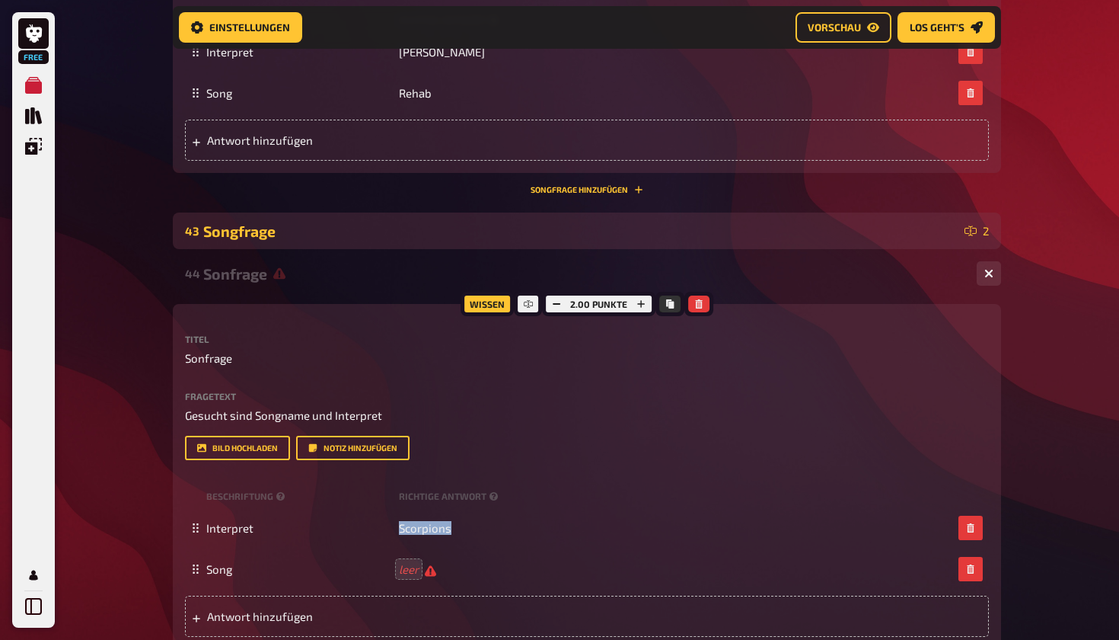
click at [362, 236] on div "Songfrage" at bounding box center [580, 231] width 755 height 18
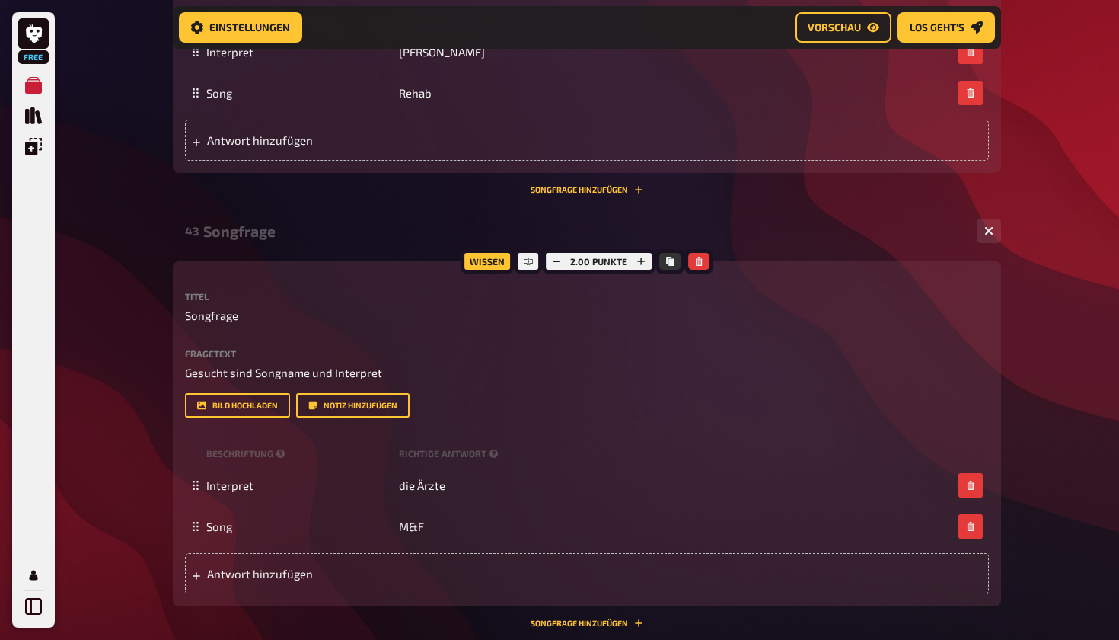
click at [362, 236] on div "Songfrage" at bounding box center [584, 231] width 762 height 18
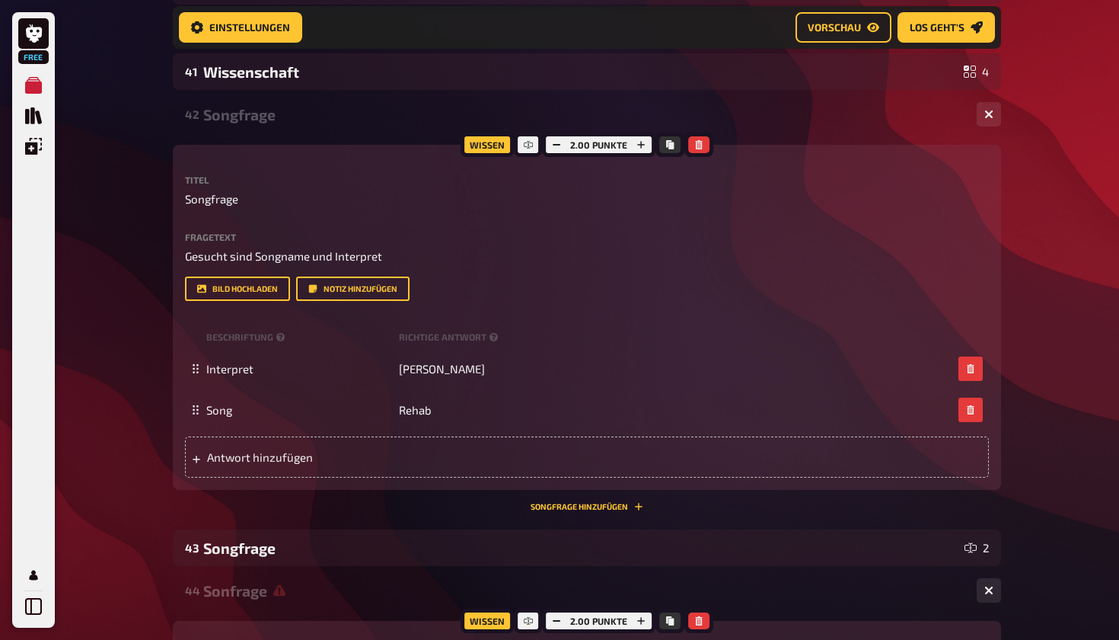
scroll to position [1962, 0]
click at [353, 123] on div "Songfrage" at bounding box center [584, 116] width 762 height 18
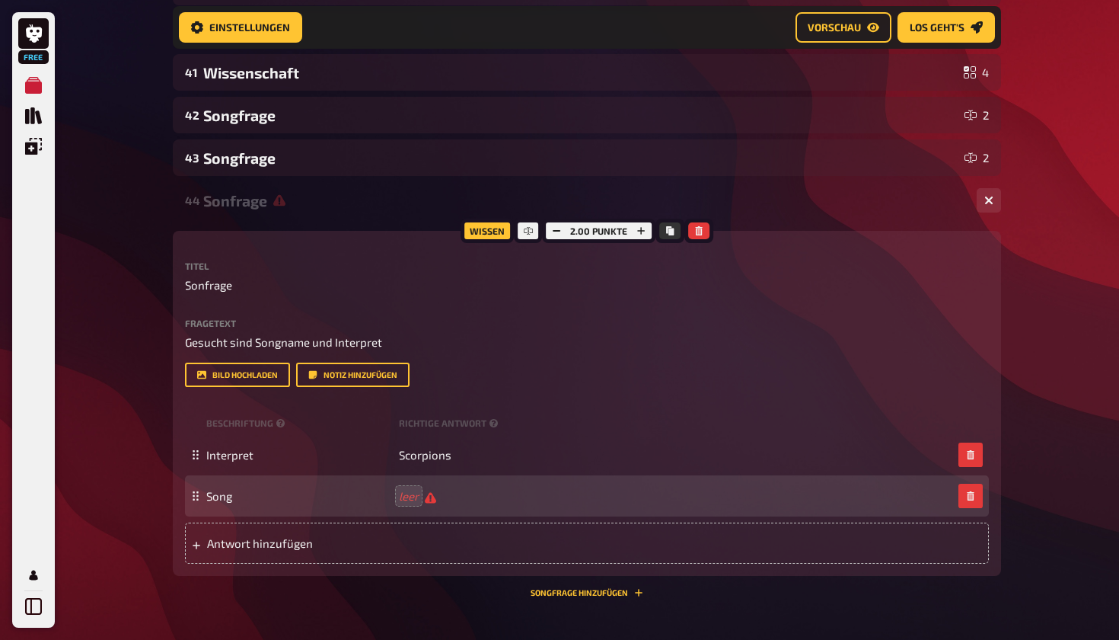
click at [410, 508] on div "Song leer" at bounding box center [587, 495] width 804 height 41
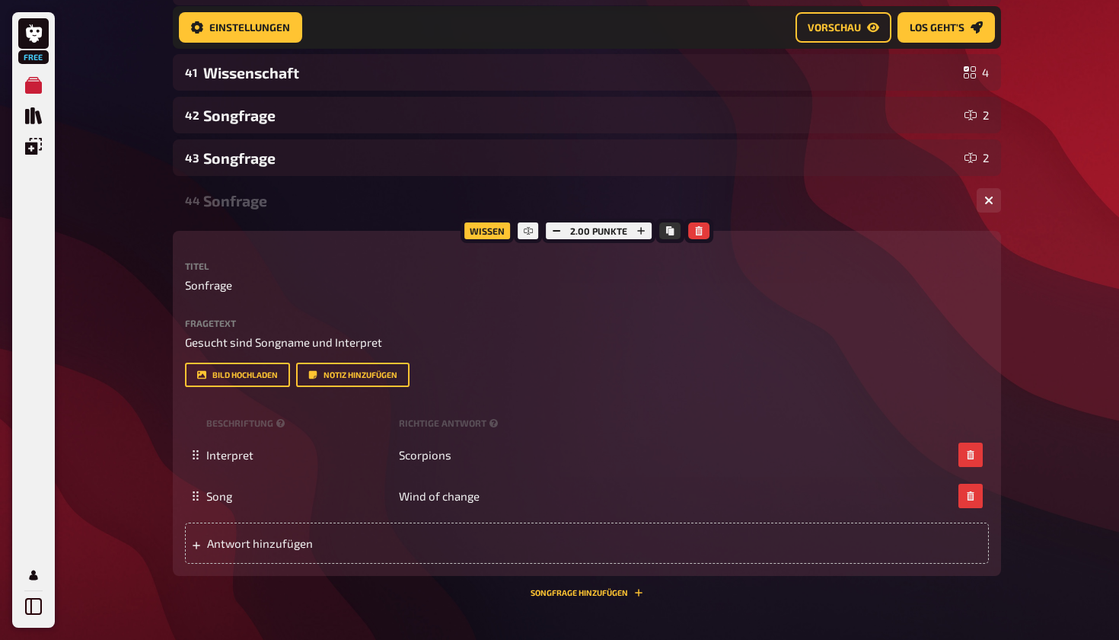
click at [755, 197] on div "Sonfrage" at bounding box center [584, 201] width 762 height 18
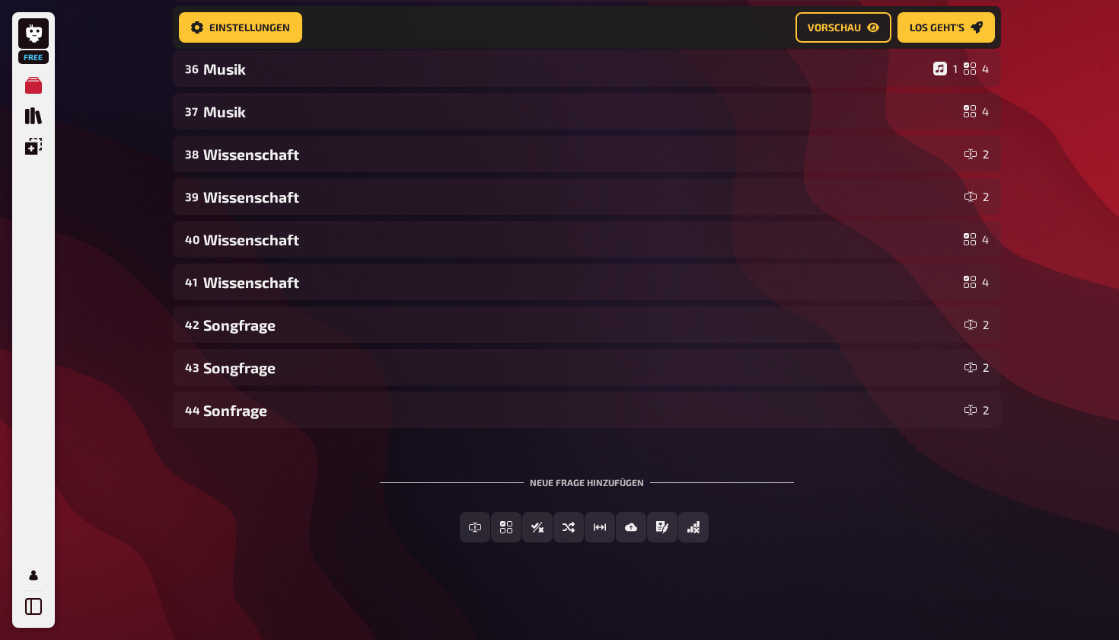
scroll to position [1752, 0]
click at [618, 423] on div "44 Sonfrage 2" at bounding box center [587, 409] width 829 height 37
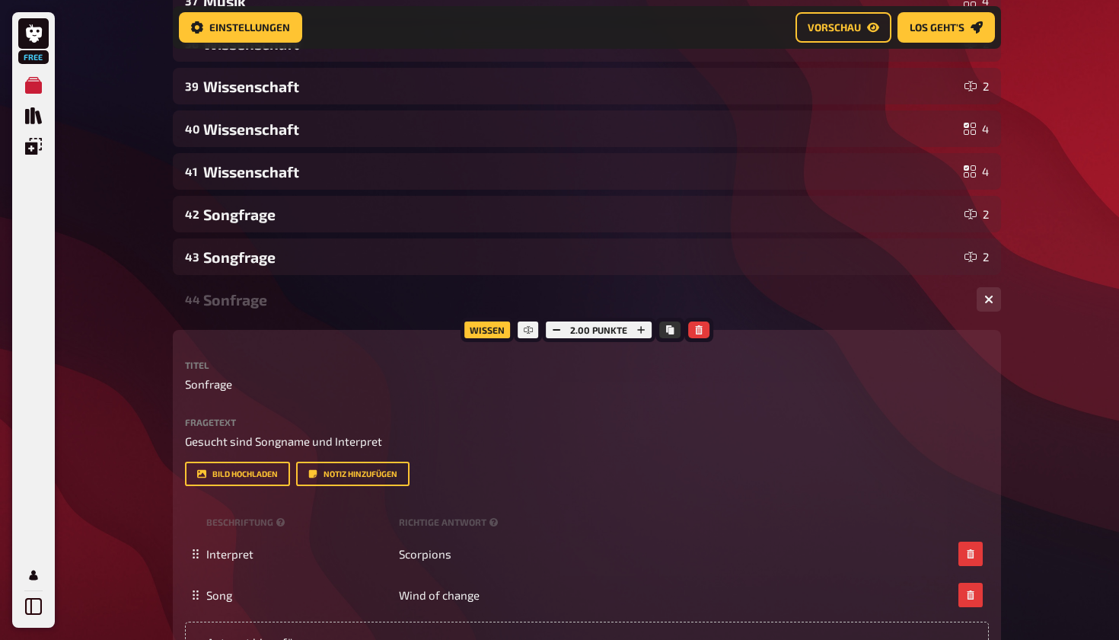
scroll to position [1876, 0]
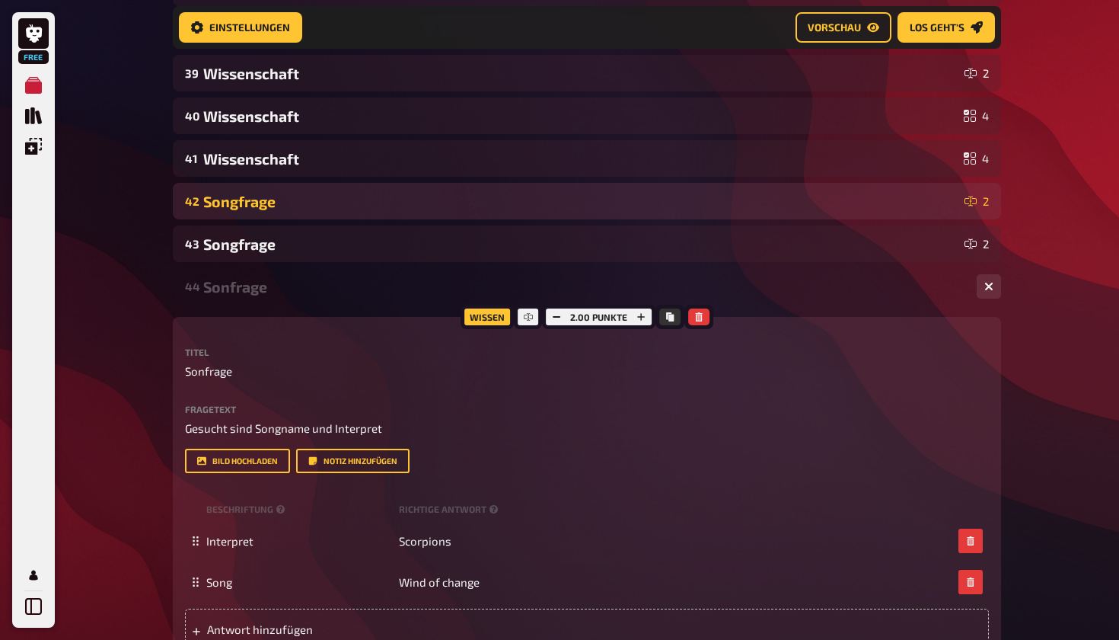
click at [627, 184] on div "42 Songfrage 2" at bounding box center [587, 201] width 829 height 37
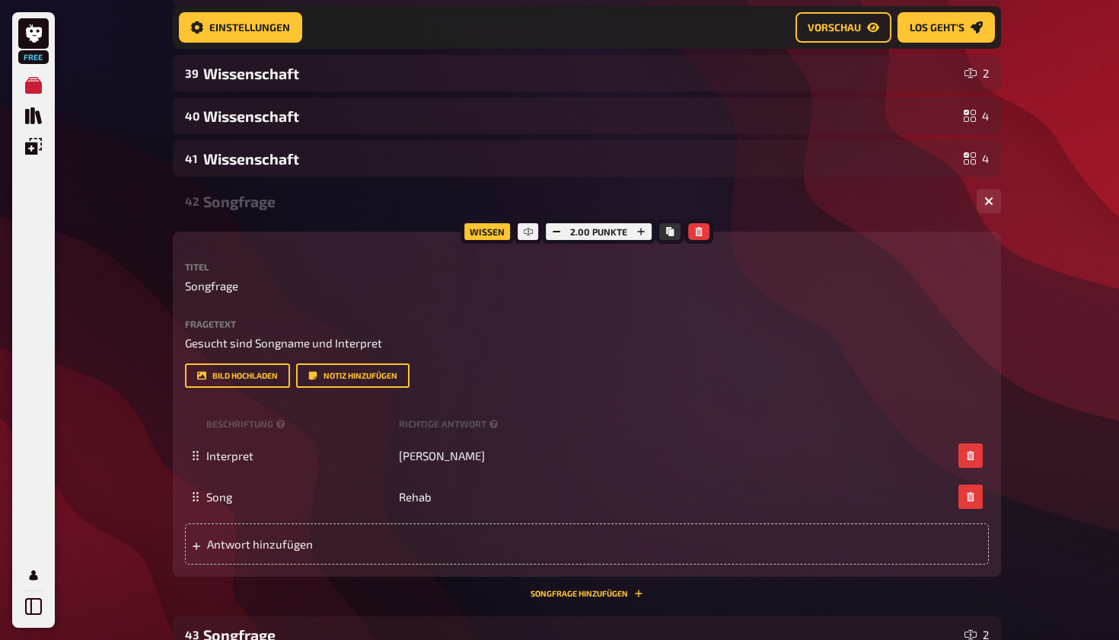
click at [627, 184] on div "42 Songfrage 2" at bounding box center [587, 201] width 829 height 37
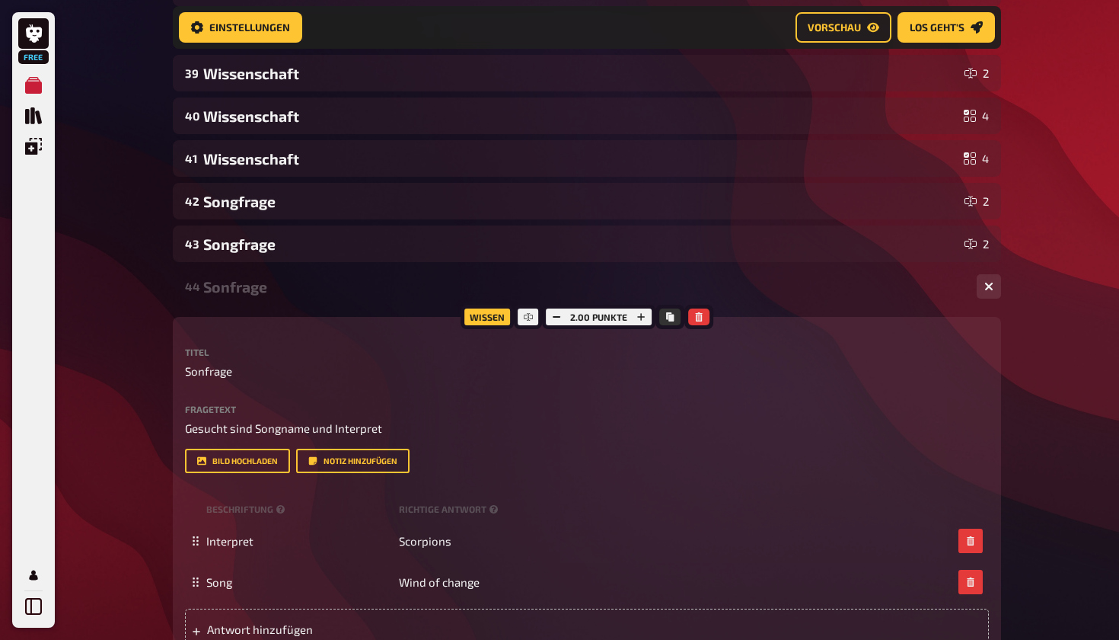
click at [614, 290] on div "Sonfrage" at bounding box center [584, 287] width 762 height 18
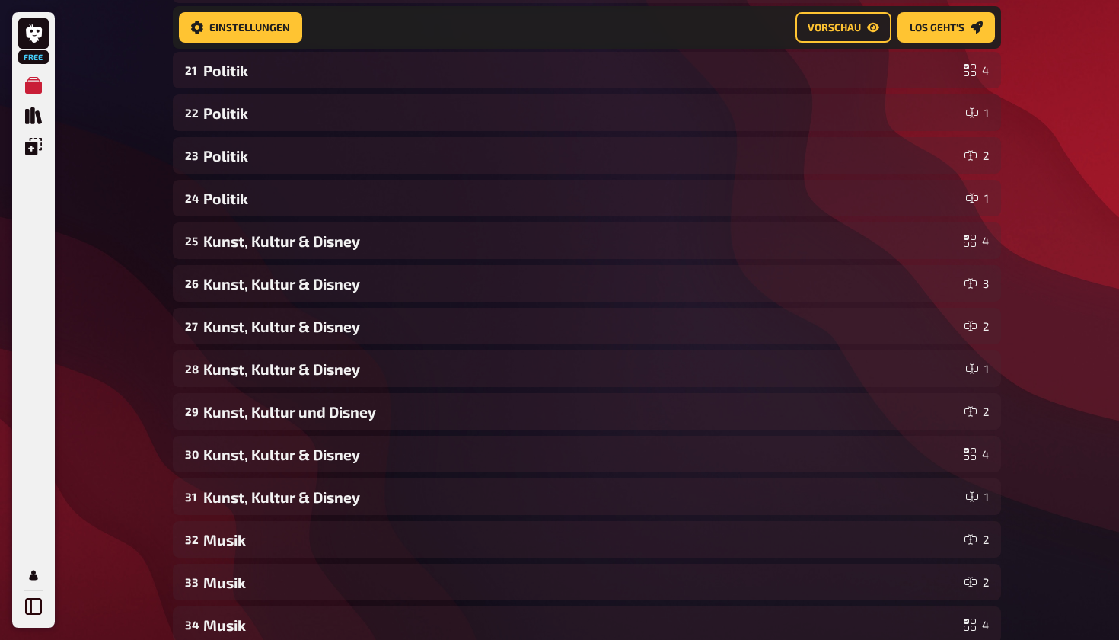
scroll to position [1116, 0]
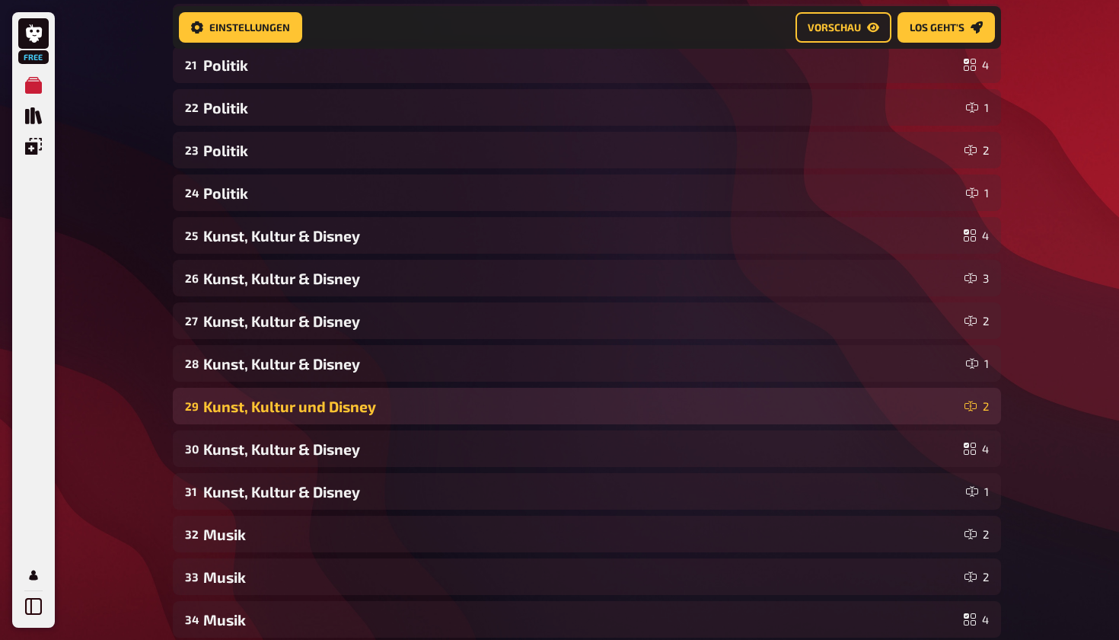
click at [608, 408] on div "Kunst, Kultur und Disney" at bounding box center [580, 407] width 755 height 18
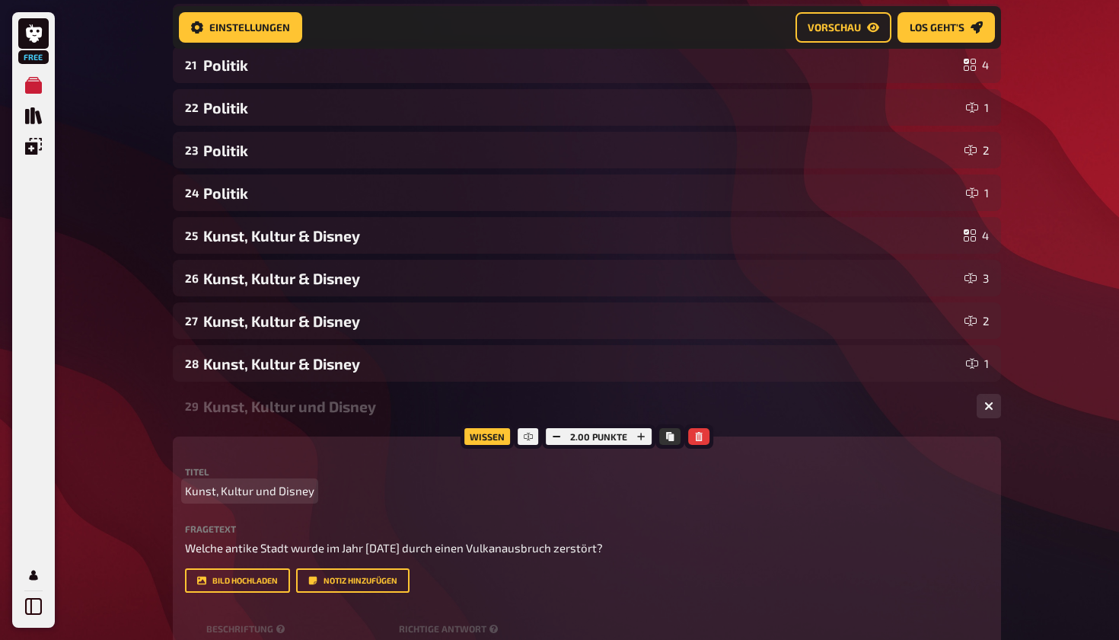
click at [275, 493] on span "Kunst, Kultur und Disney" at bounding box center [249, 491] width 129 height 18
click at [273, 491] on span "Kunst, Kultur und Disney" at bounding box center [249, 491] width 129 height 18
click at [382, 404] on div "Kunst, Kultur & Disney" at bounding box center [584, 407] width 762 height 18
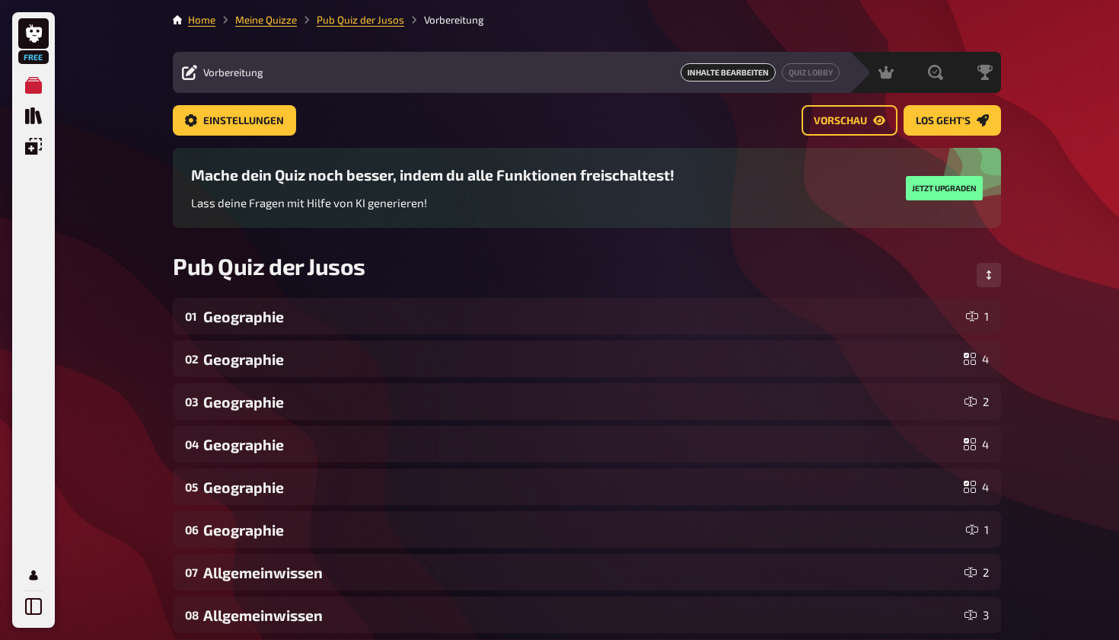
scroll to position [0, 0]
click at [258, 120] on span "Einstellungen" at bounding box center [243, 121] width 81 height 11
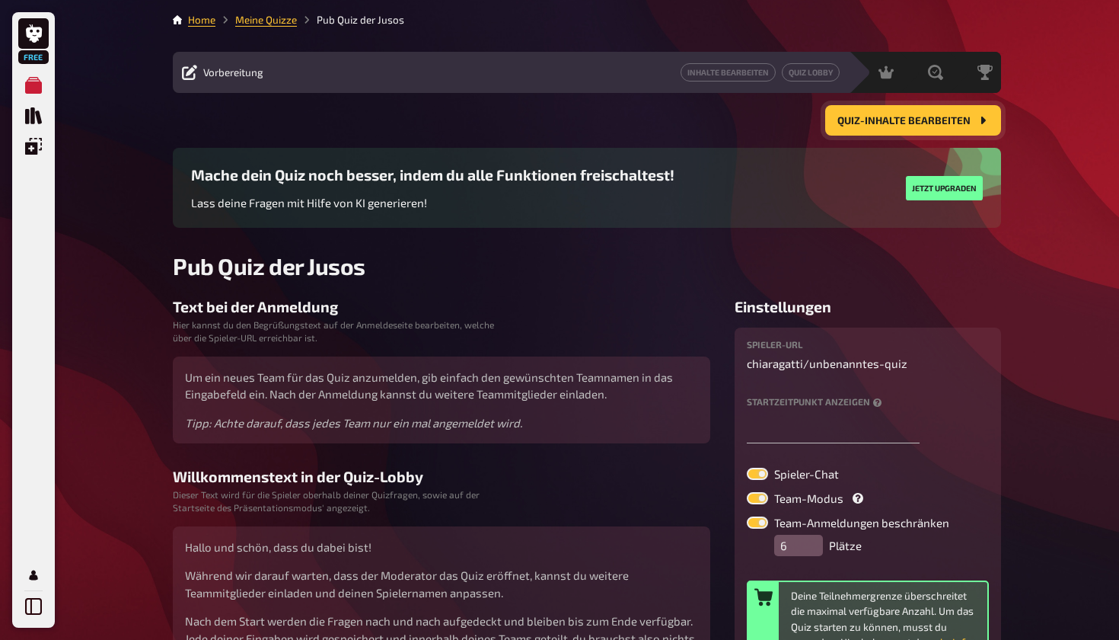
click at [882, 116] on span "Quiz-Inhalte bearbeiten" at bounding box center [904, 121] width 133 height 11
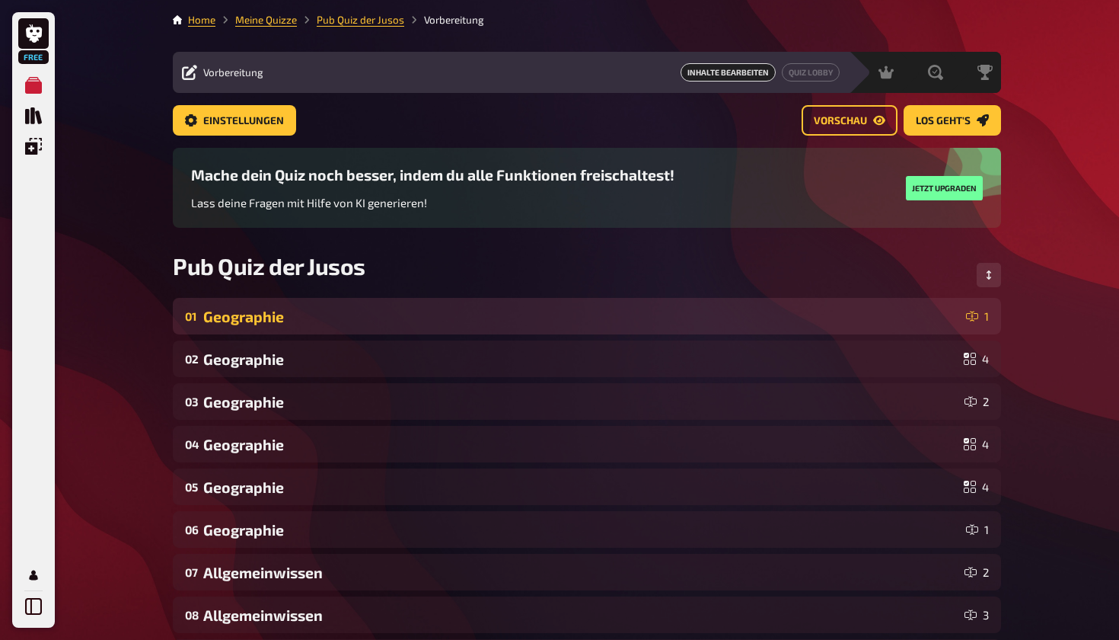
drag, startPoint x: 858, startPoint y: 317, endPoint x: 855, endPoint y: 329, distance: 12.6
click at [857, 329] on div "01 Geographie 1" at bounding box center [587, 316] width 829 height 37
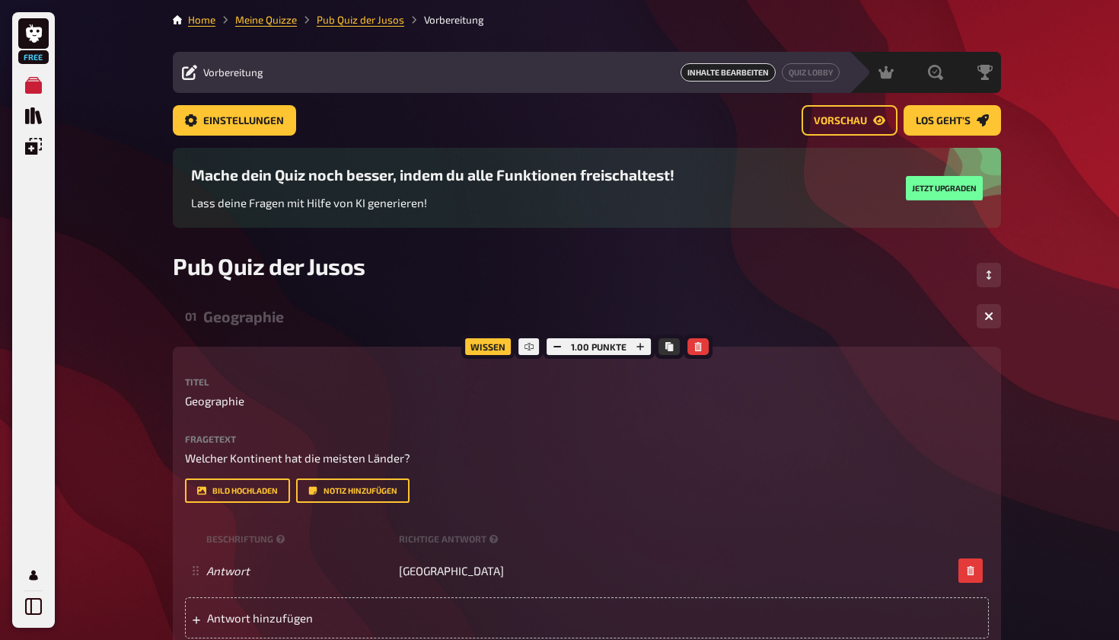
click at [878, 315] on div "Geographie" at bounding box center [584, 317] width 762 height 18
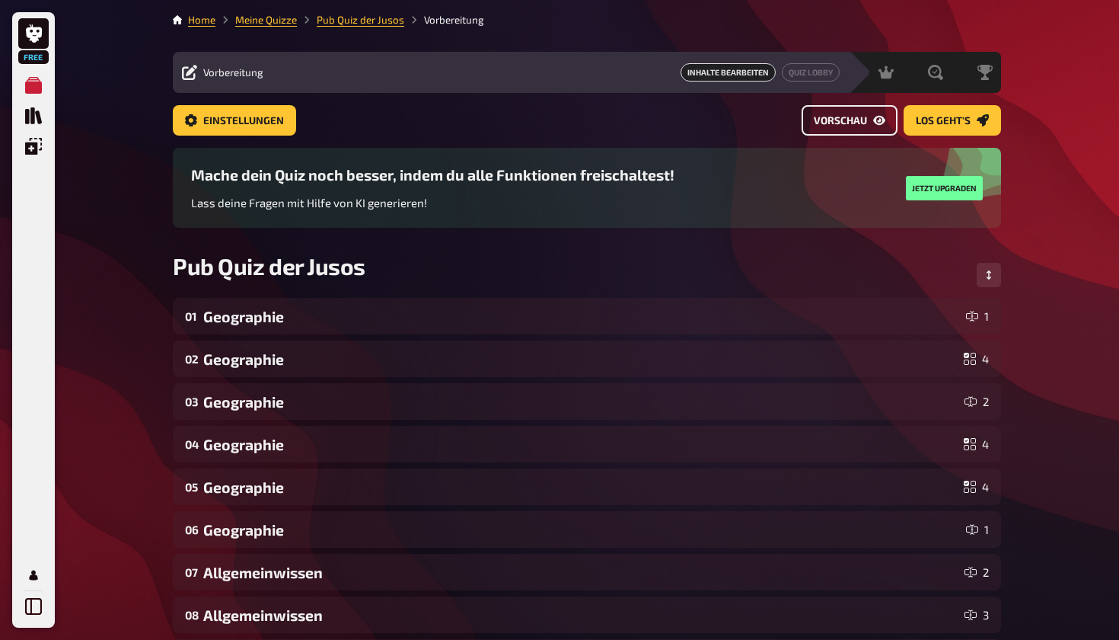
click at [867, 123] on span "Vorschau" at bounding box center [840, 121] width 53 height 11
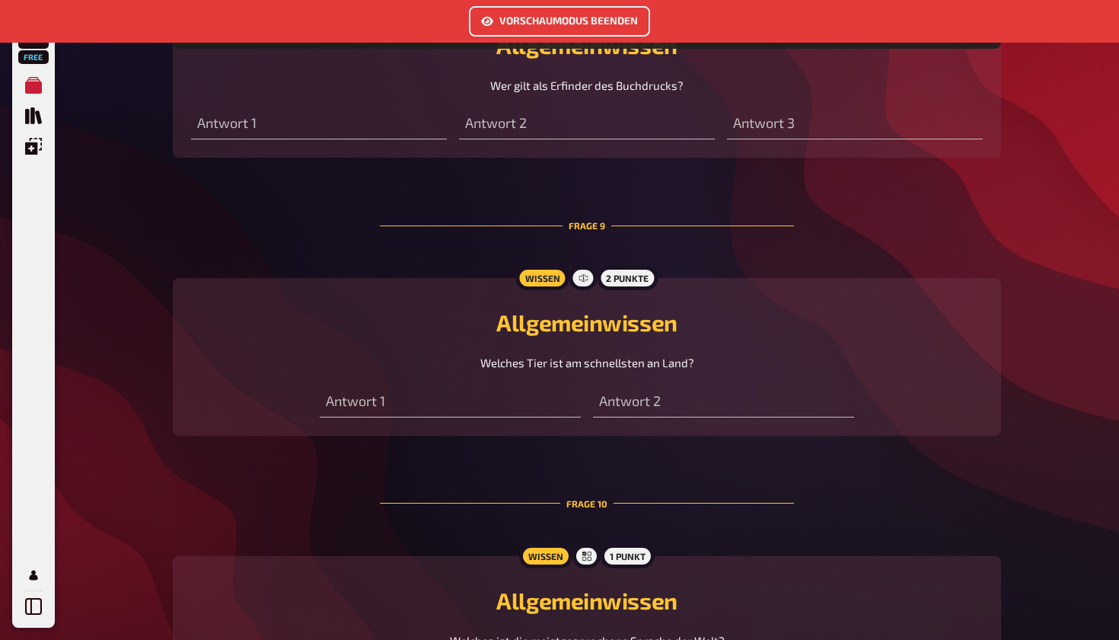
scroll to position [2958, 0]
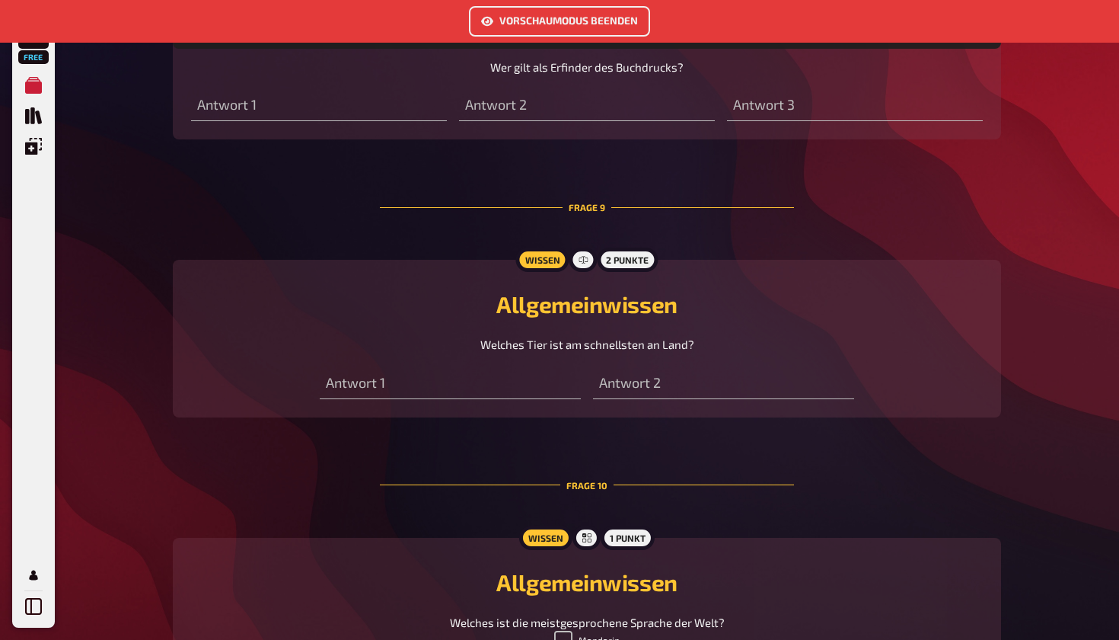
click at [622, 19] on button "Vorschaumodus beenden" at bounding box center [559, 21] width 181 height 30
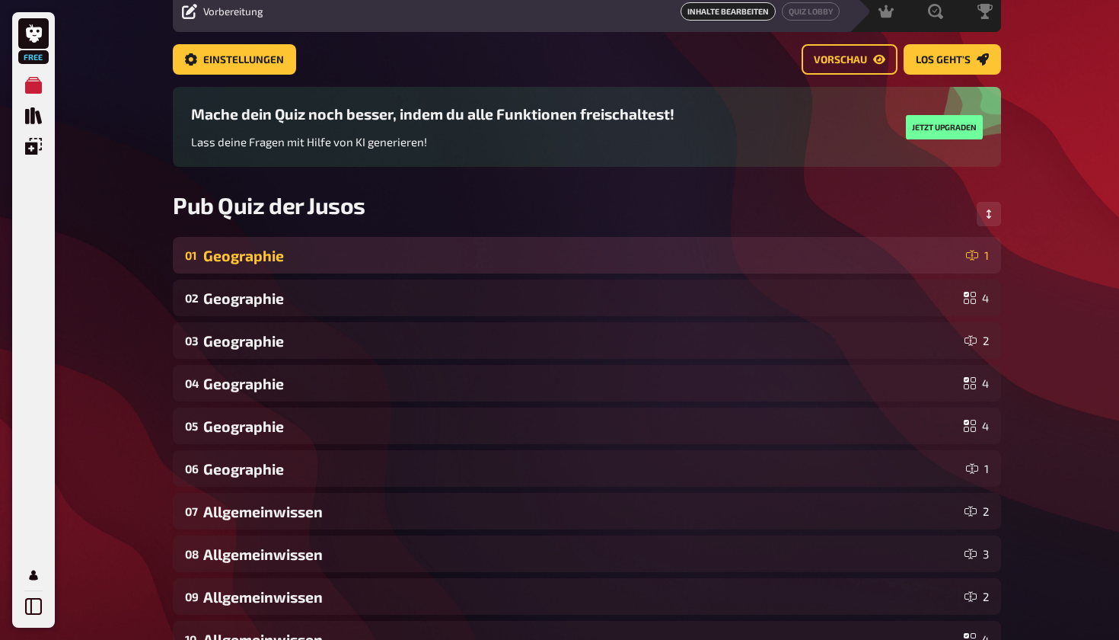
click at [495, 263] on div "Geographie" at bounding box center [581, 256] width 757 height 18
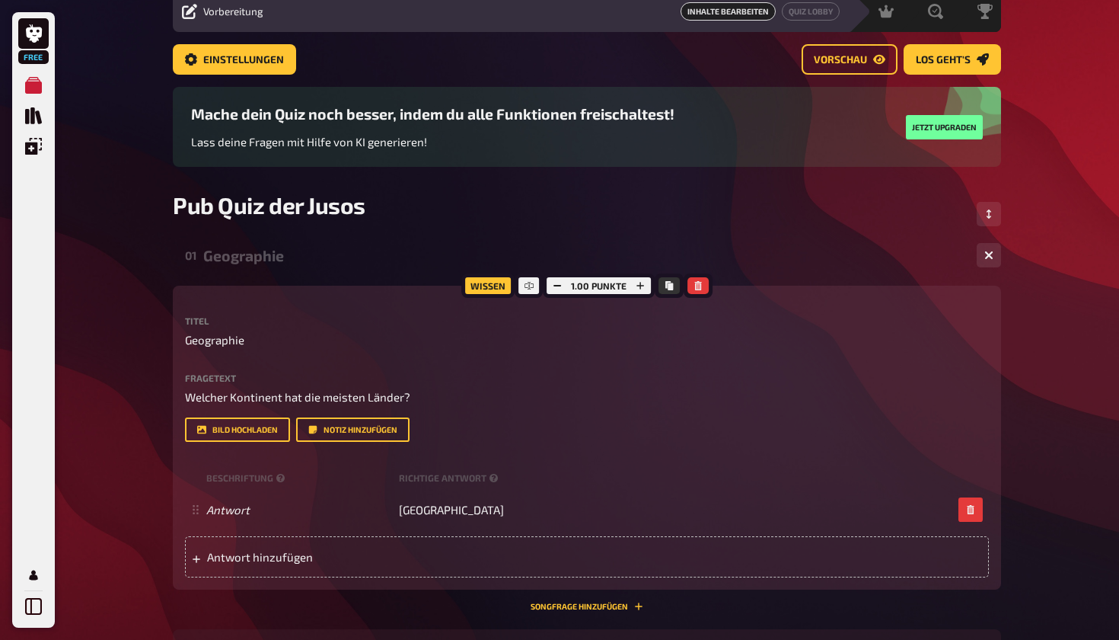
click at [449, 254] on div "Geographie" at bounding box center [584, 256] width 762 height 18
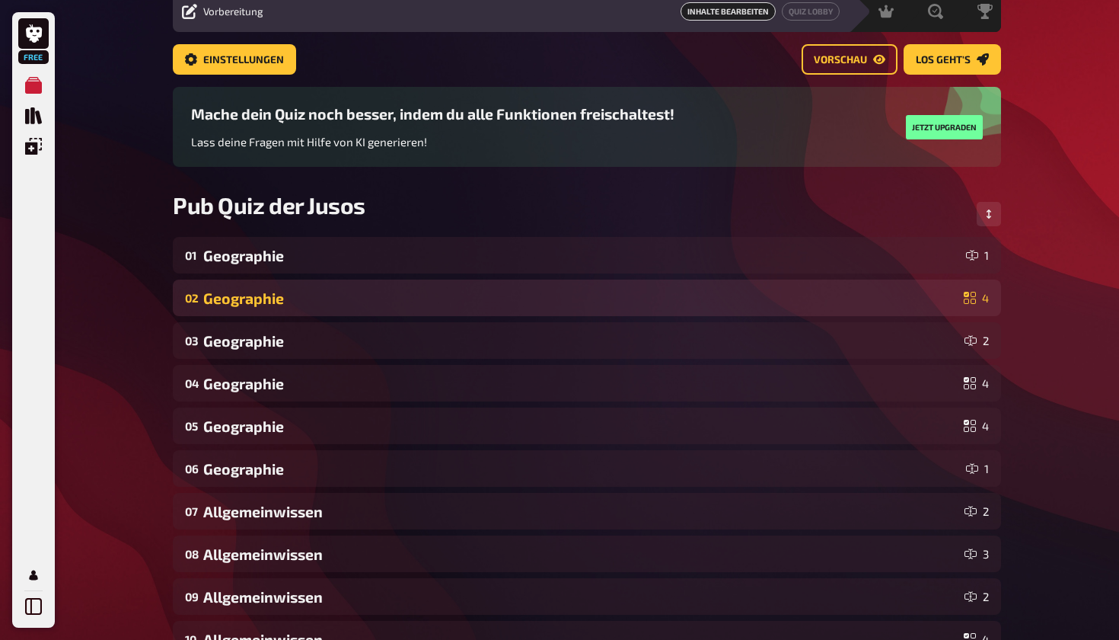
click at [445, 297] on div "Geographie" at bounding box center [580, 298] width 755 height 18
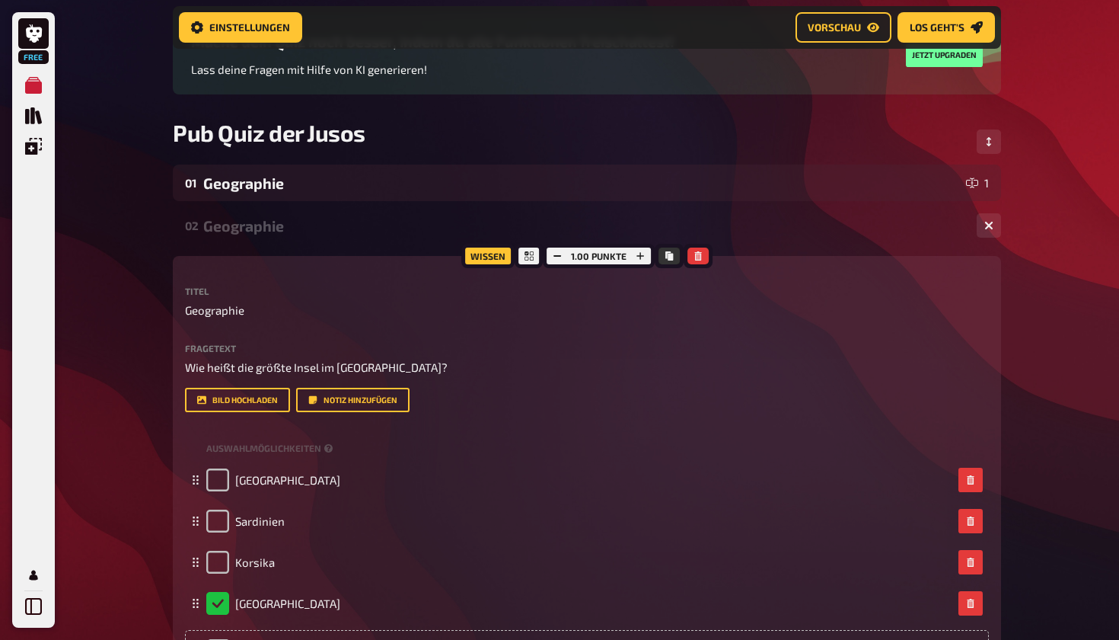
scroll to position [129, 0]
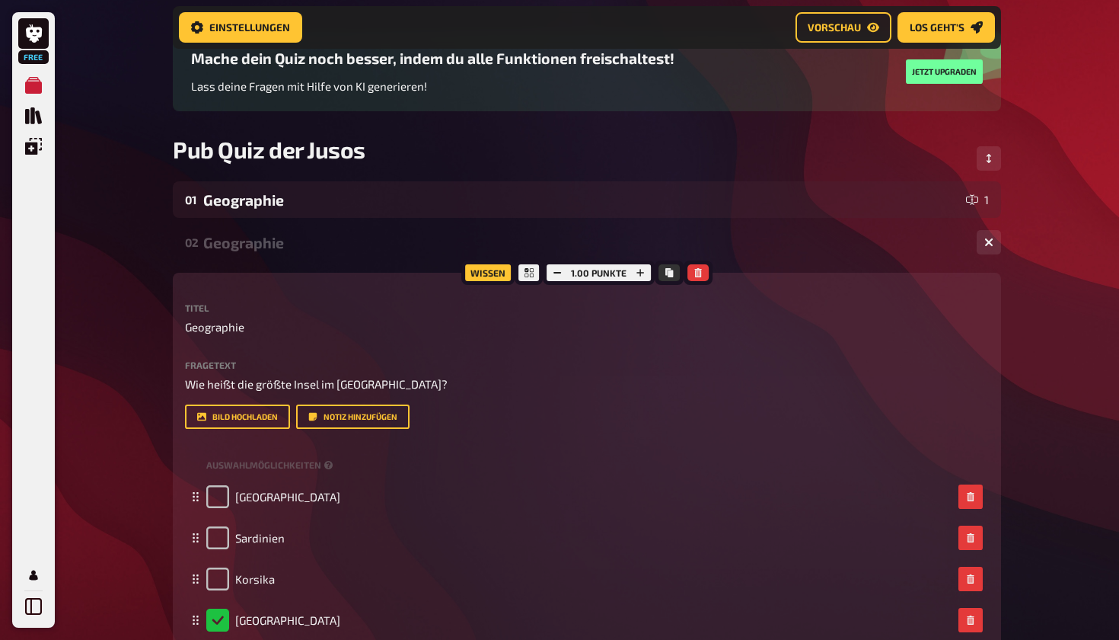
click at [428, 242] on div "Geographie" at bounding box center [584, 243] width 762 height 18
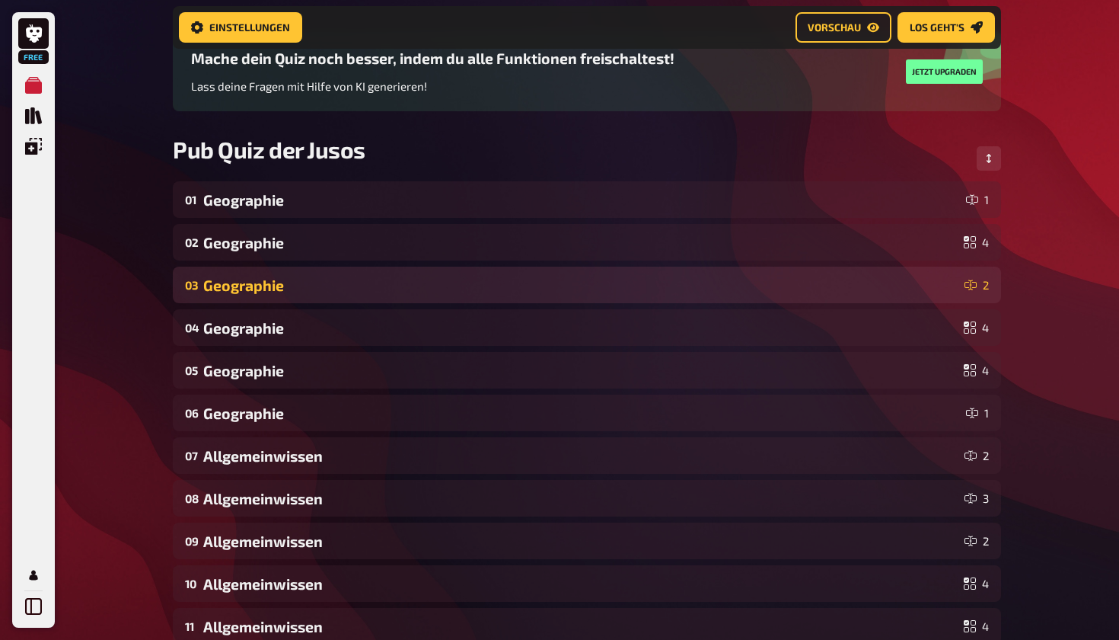
click at [422, 298] on div "03 Geographie 2" at bounding box center [587, 285] width 829 height 37
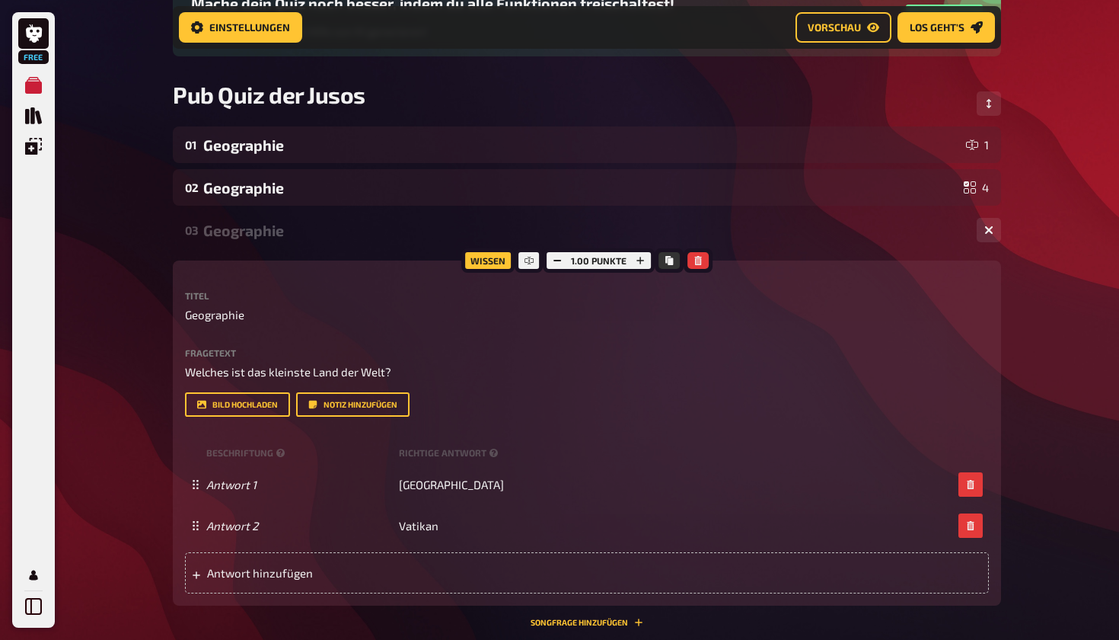
scroll to position [184, 0]
click at [423, 231] on div "Geographie" at bounding box center [584, 230] width 762 height 18
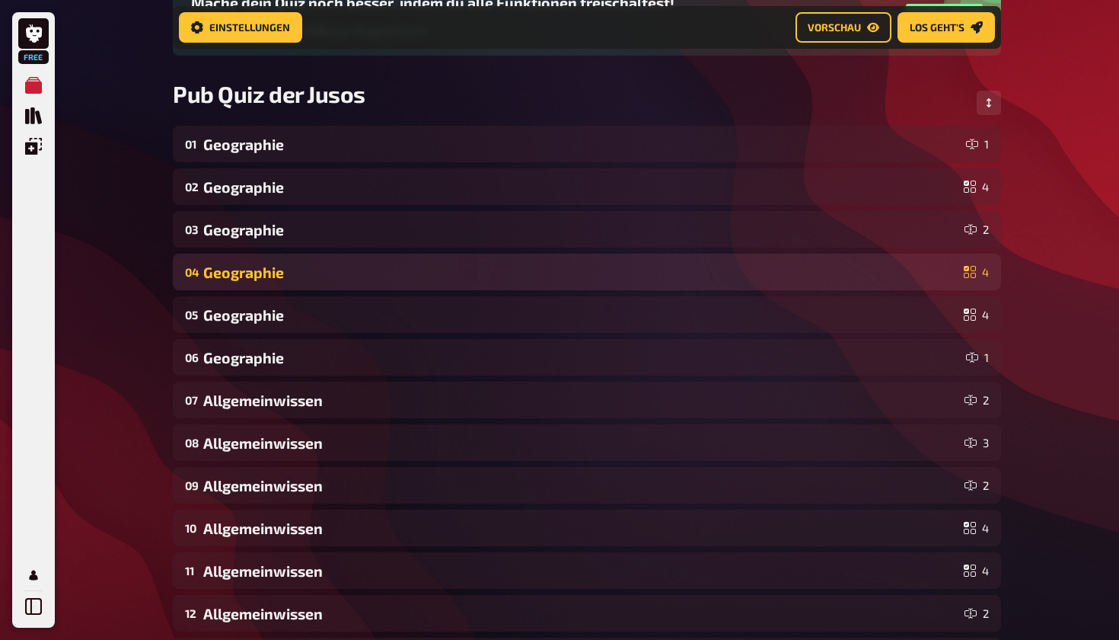
click at [413, 276] on div "Geographie" at bounding box center [580, 272] width 755 height 18
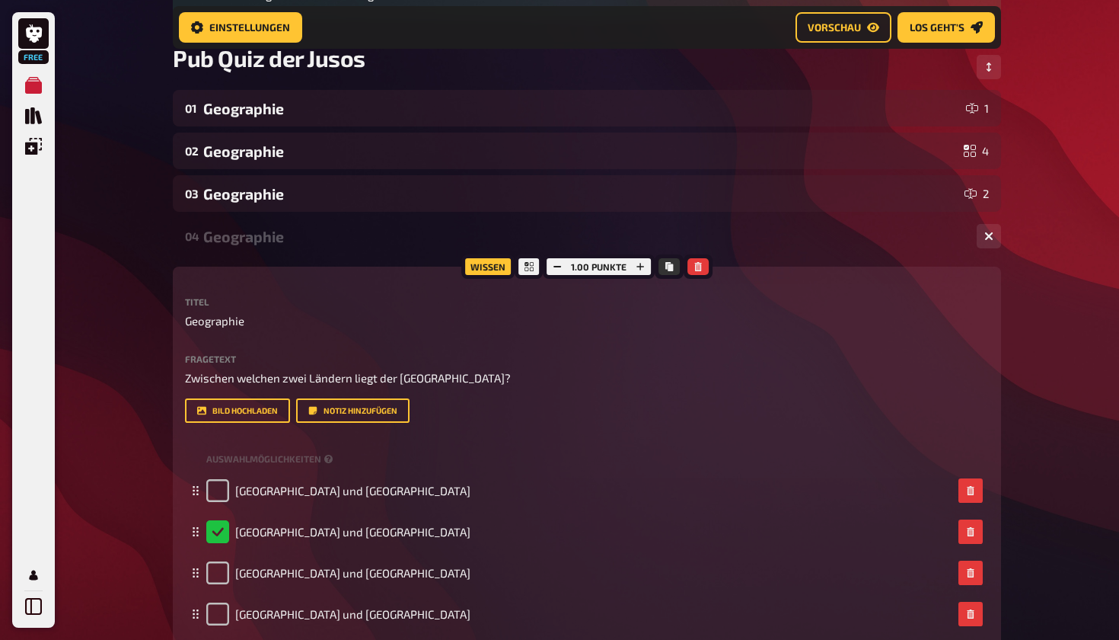
scroll to position [225, 0]
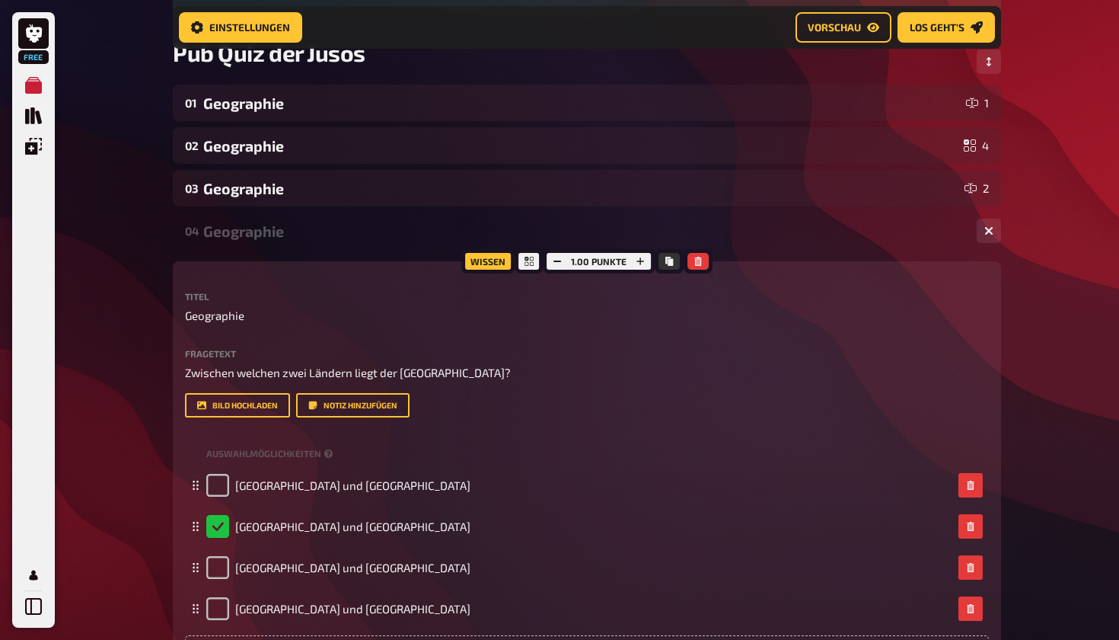
click at [404, 246] on div "04 Geographie 4" at bounding box center [587, 230] width 829 height 37
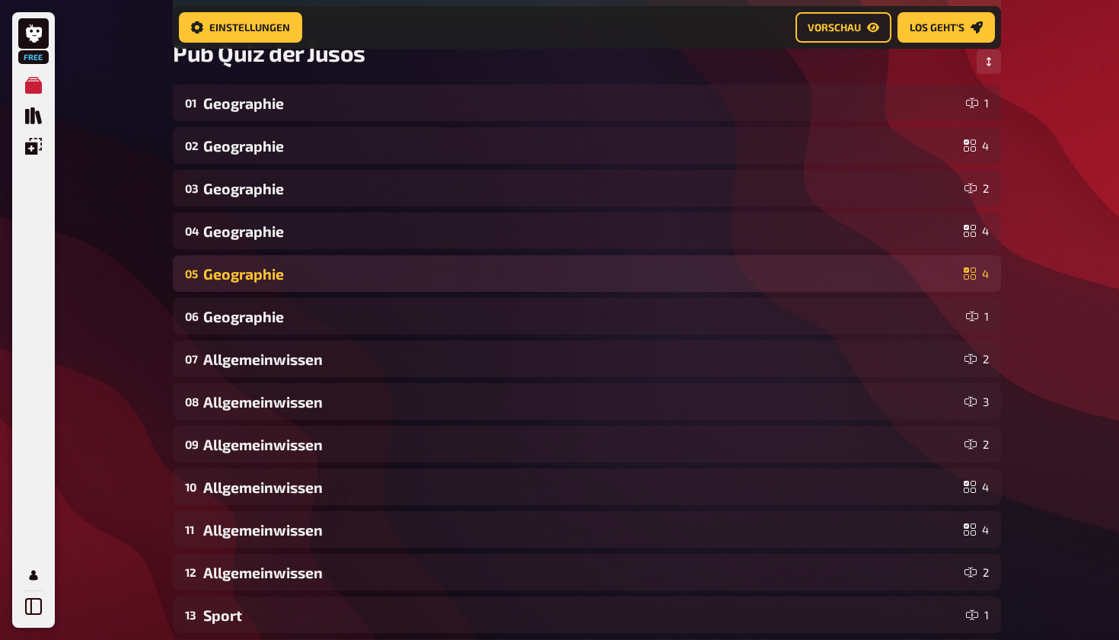
click at [399, 276] on div "Geographie" at bounding box center [580, 274] width 755 height 18
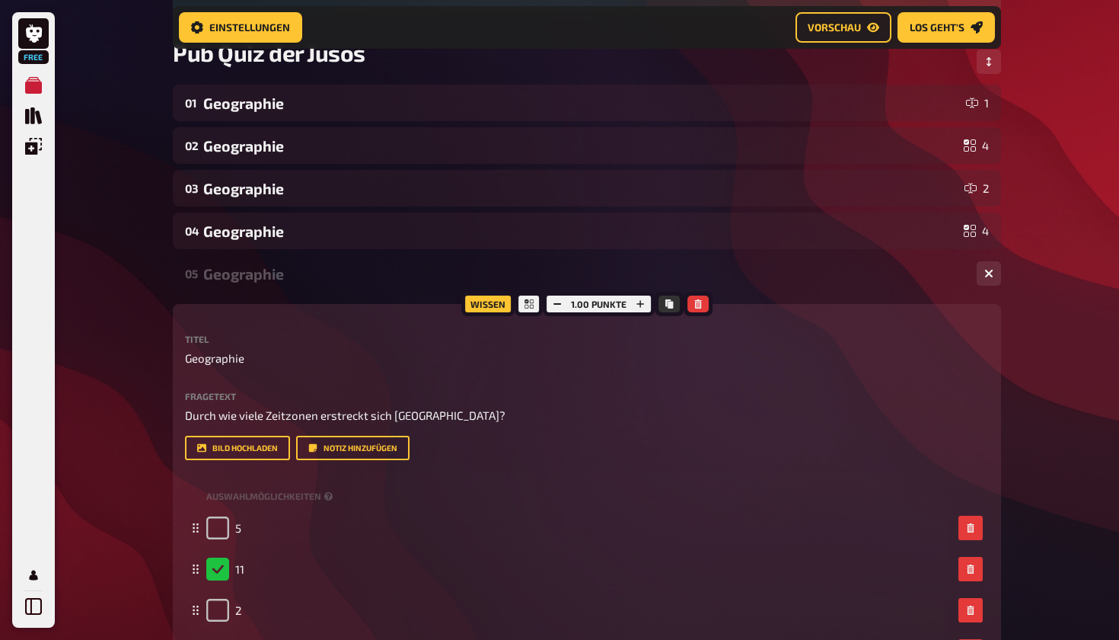
click at [393, 281] on div "Geographie" at bounding box center [584, 274] width 762 height 18
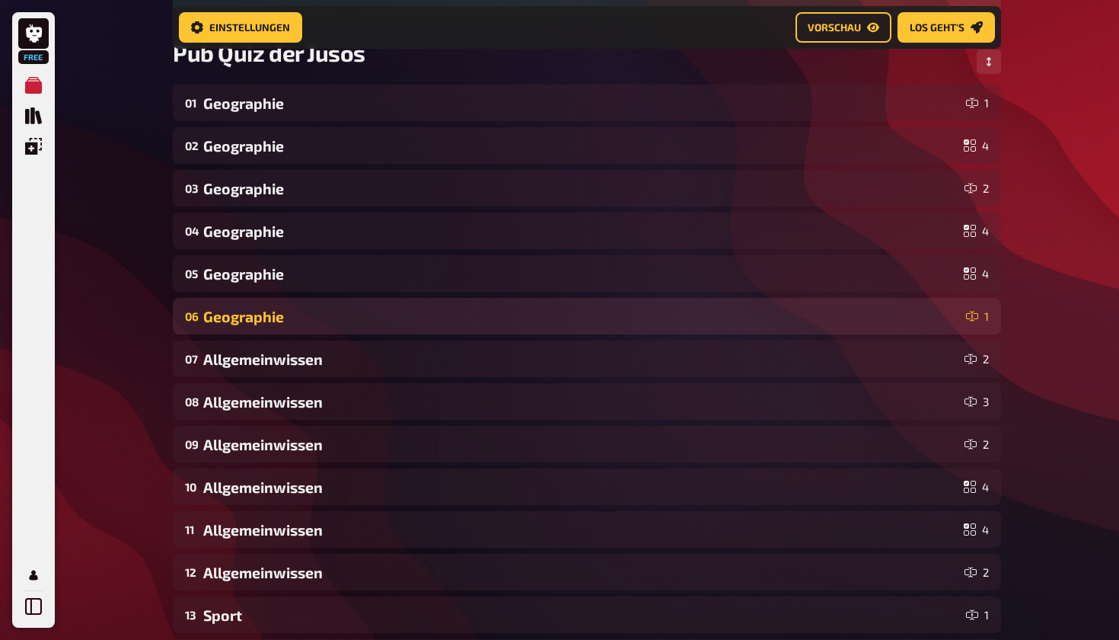
click at [391, 311] on div "Geographie" at bounding box center [581, 317] width 757 height 18
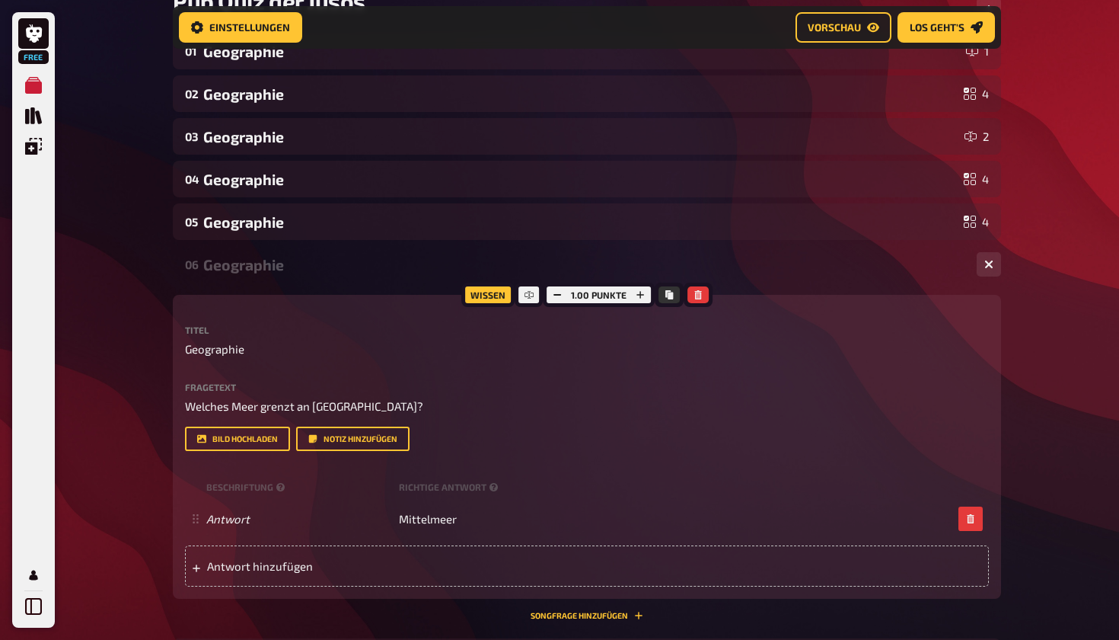
scroll to position [273, 0]
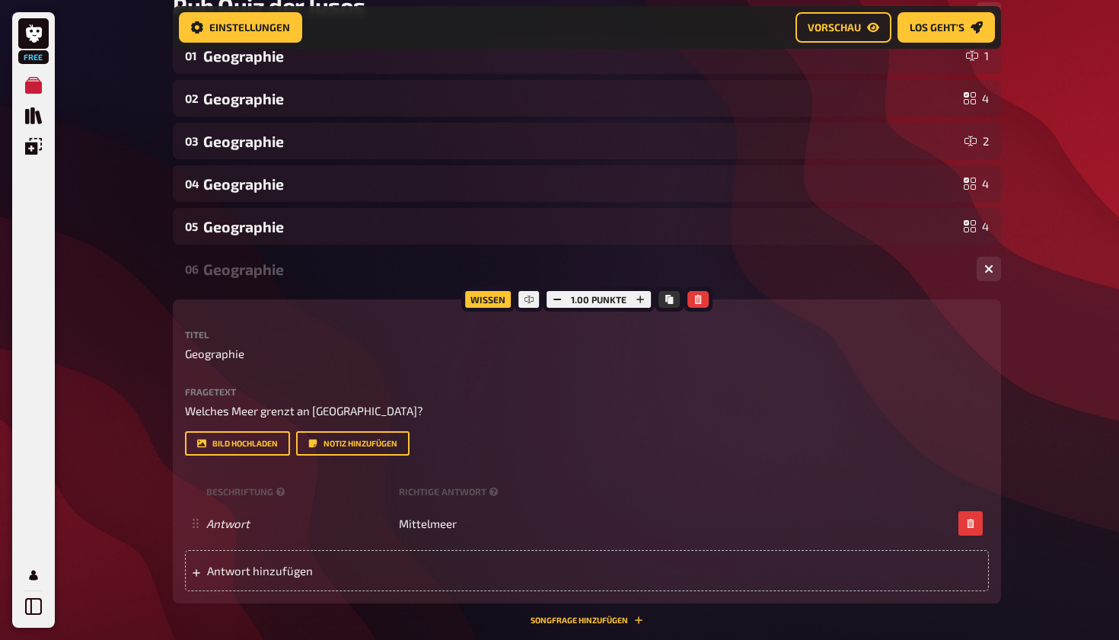
click at [392, 271] on div "Geographie" at bounding box center [584, 269] width 762 height 18
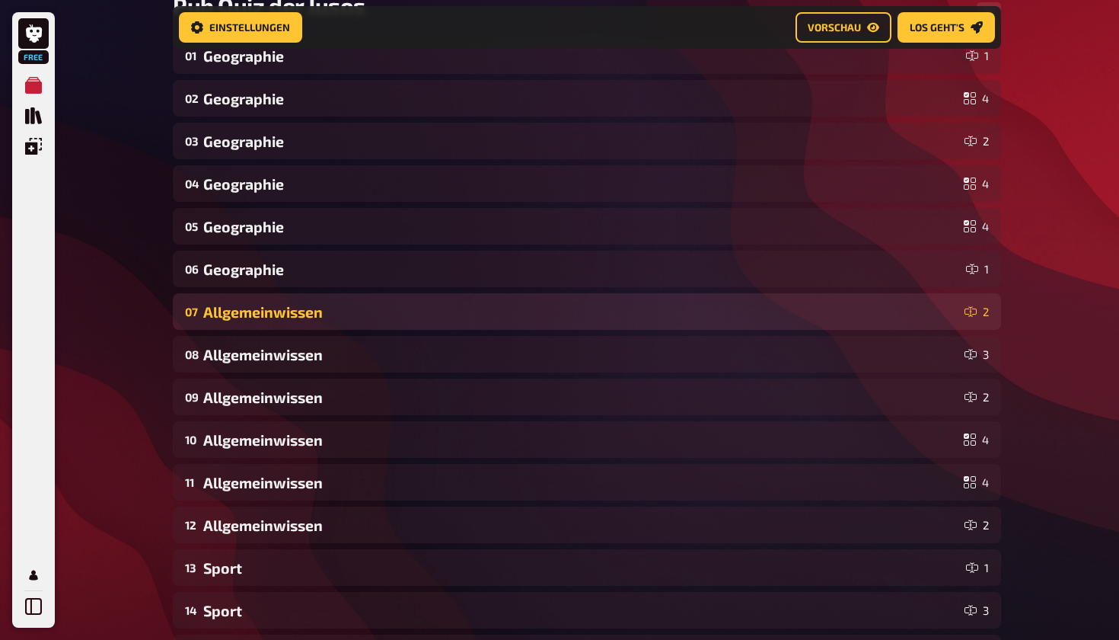
click at [388, 309] on div "Allgemeinwissen" at bounding box center [580, 312] width 755 height 18
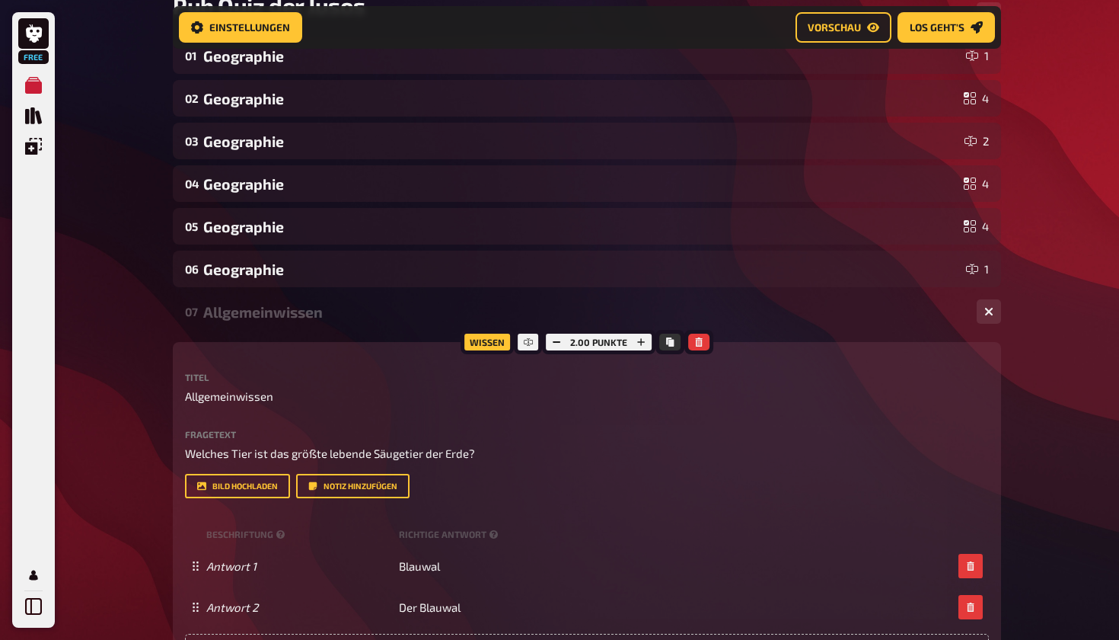
click at [388, 309] on div "Allgemeinwissen" at bounding box center [584, 312] width 762 height 18
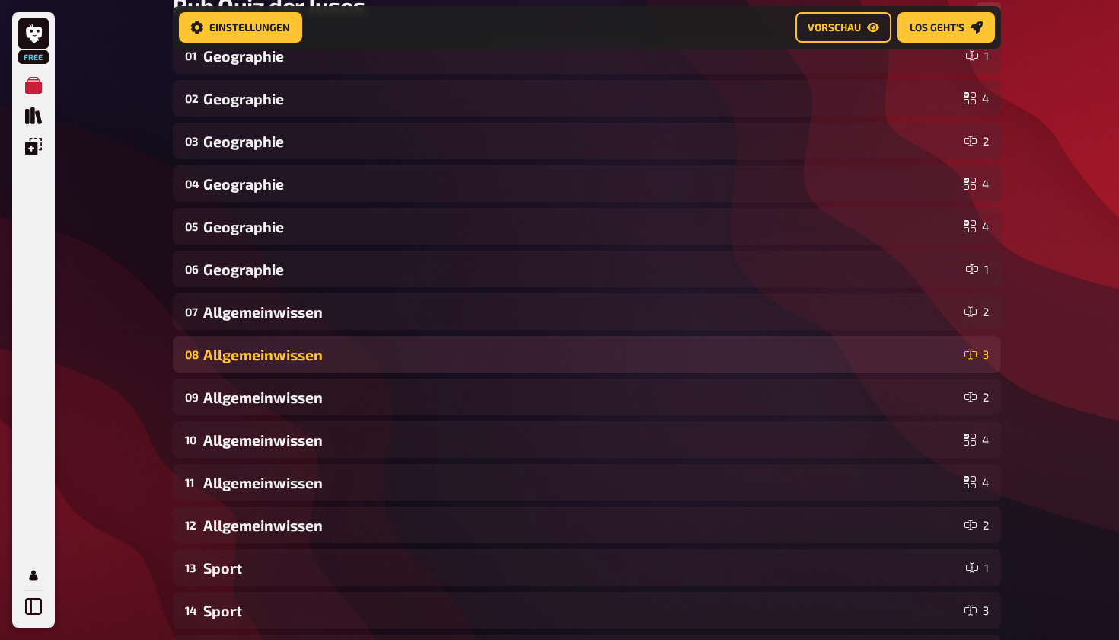
click at [382, 346] on div "Allgemeinwissen" at bounding box center [580, 355] width 755 height 18
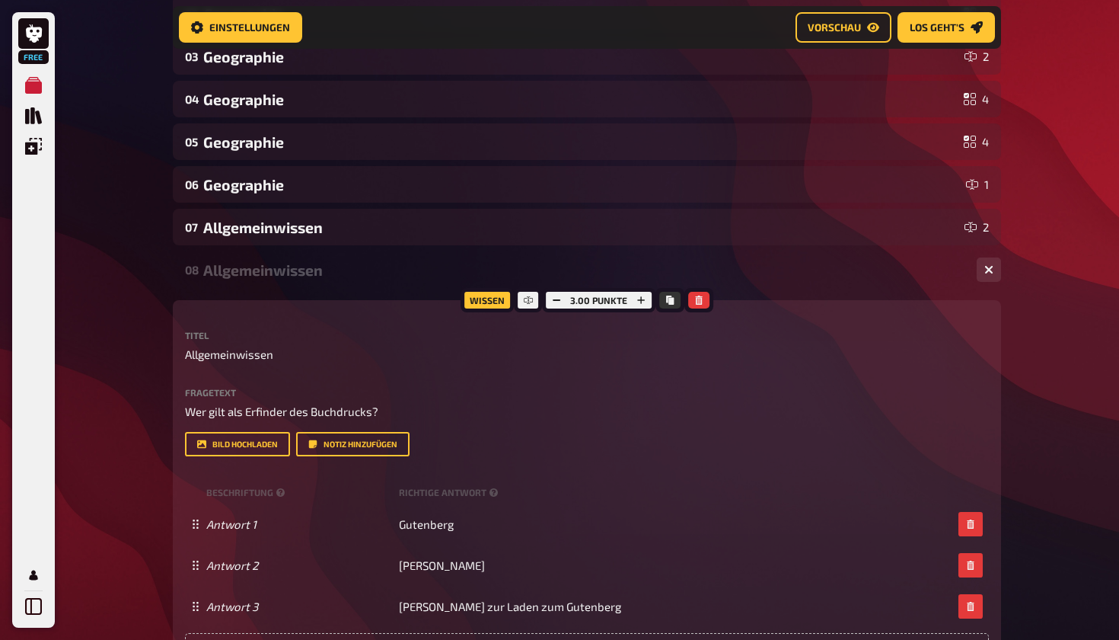
scroll to position [357, 0]
click at [392, 283] on div "08 Allgemeinwissen 3" at bounding box center [587, 269] width 829 height 37
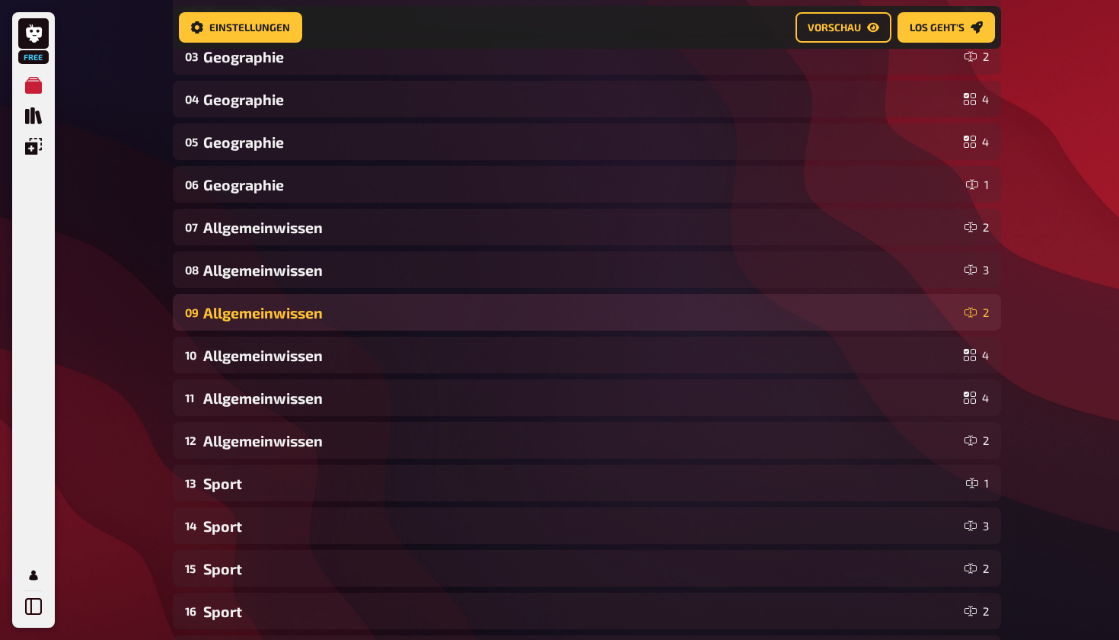
click at [389, 307] on div "Allgemeinwissen" at bounding box center [580, 313] width 755 height 18
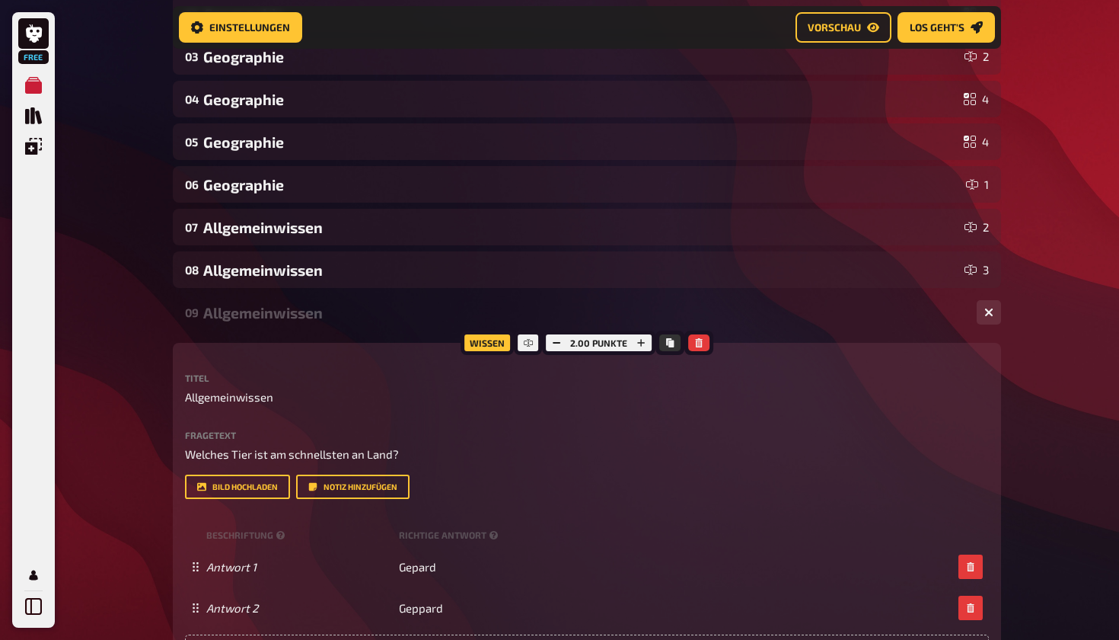
click at [264, 305] on div "Allgemeinwissen" at bounding box center [584, 313] width 762 height 18
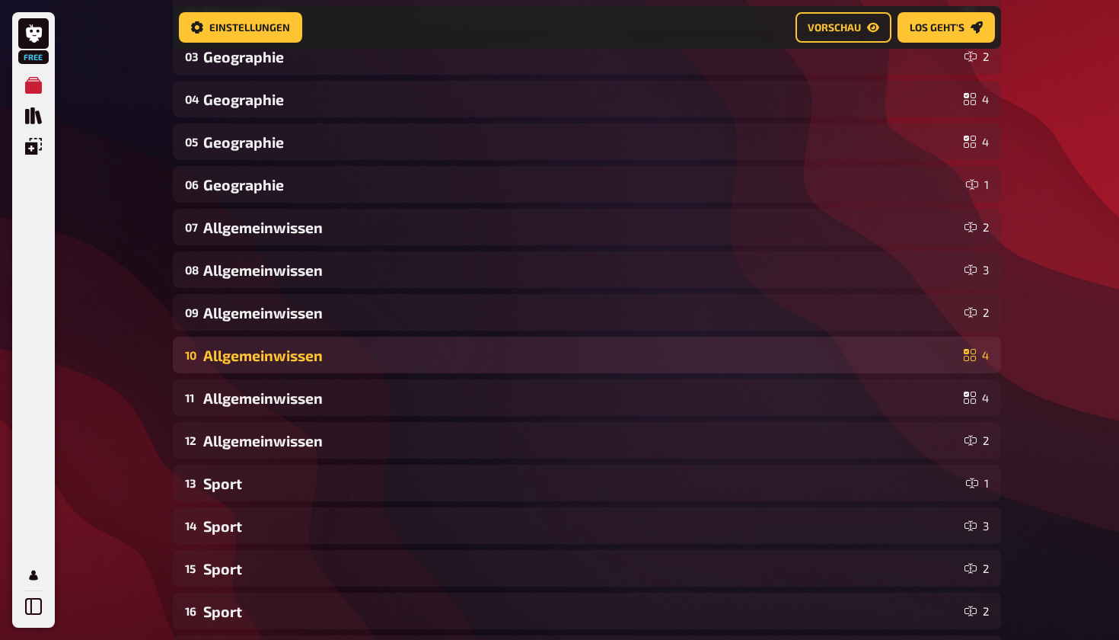
click at [267, 356] on div "Allgemeinwissen" at bounding box center [580, 355] width 755 height 18
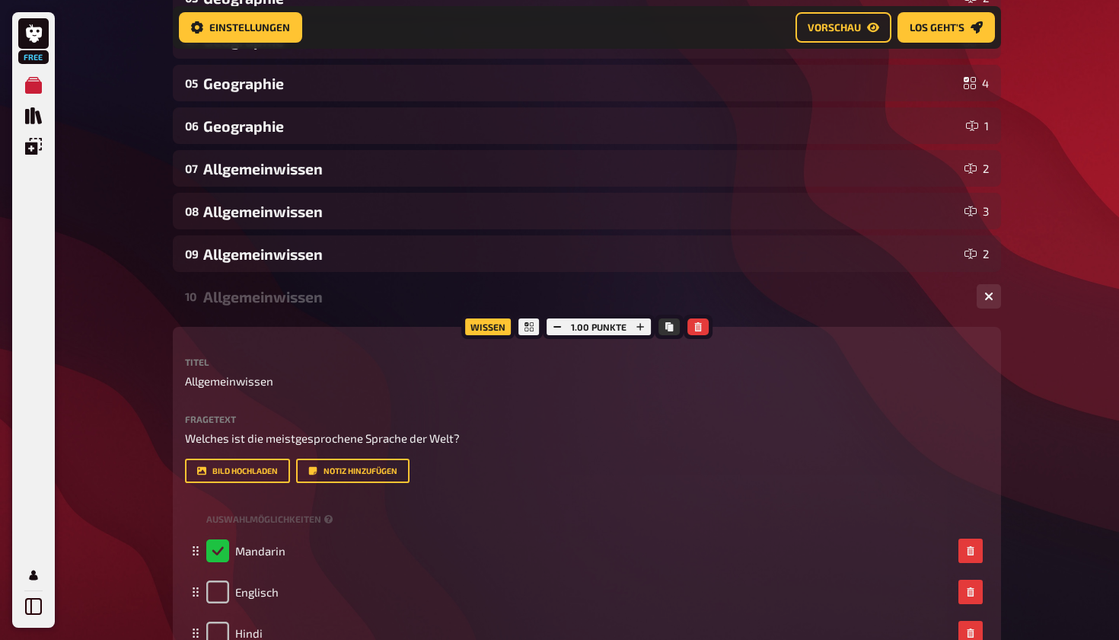
scroll to position [417, 0]
click at [273, 297] on div "Allgemeinwissen" at bounding box center [584, 296] width 762 height 18
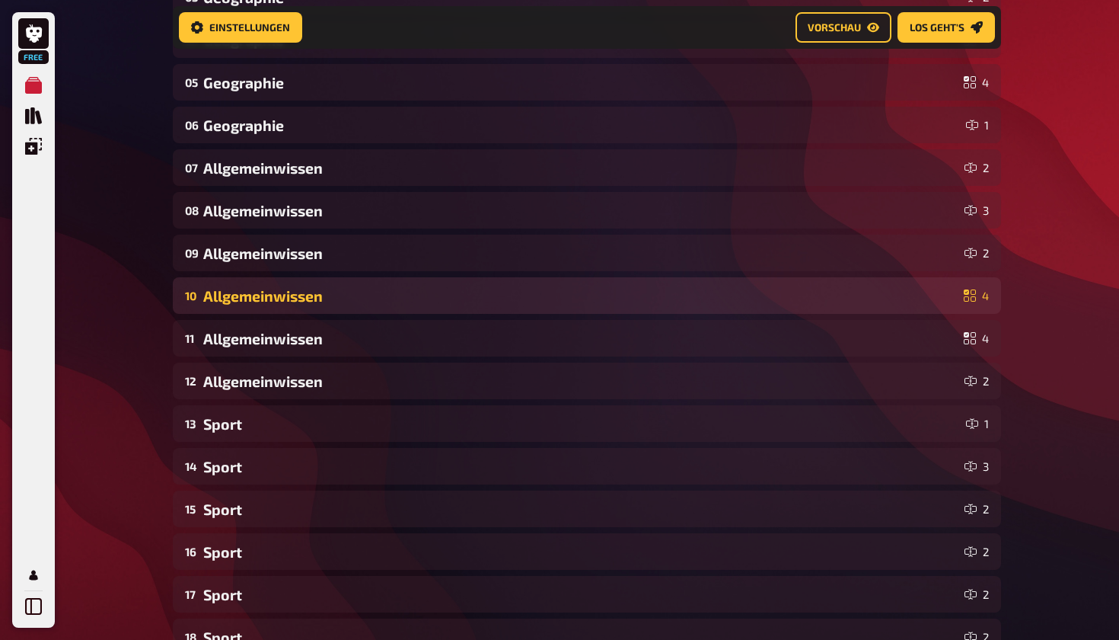
click at [710, 298] on div "Allgemeinwissen" at bounding box center [580, 296] width 755 height 18
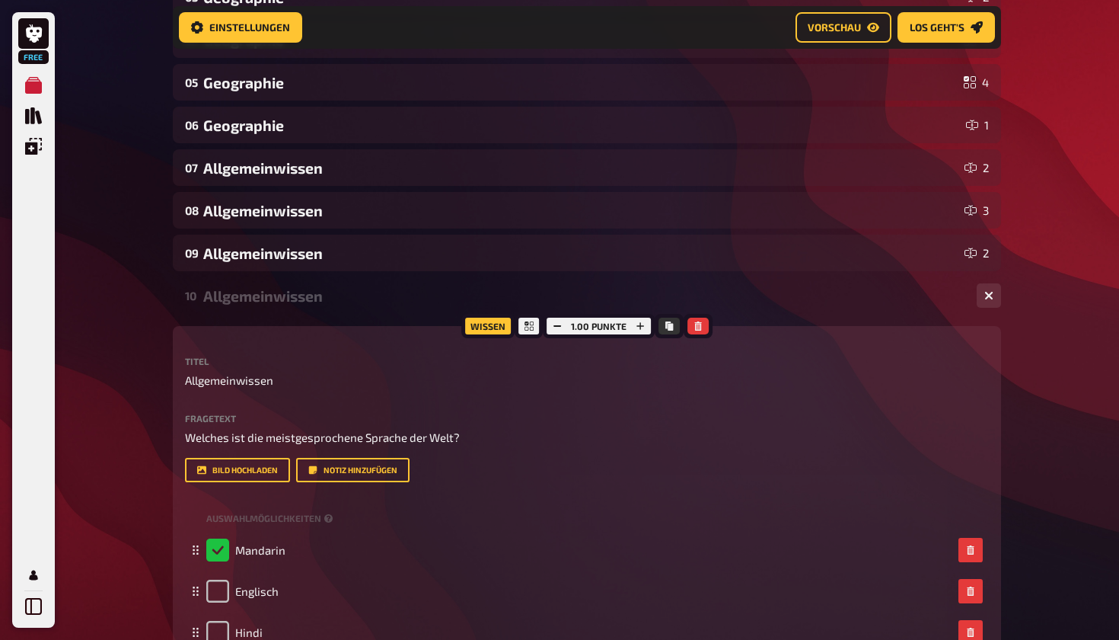
click at [710, 298] on div "Allgemeinwissen" at bounding box center [584, 296] width 762 height 18
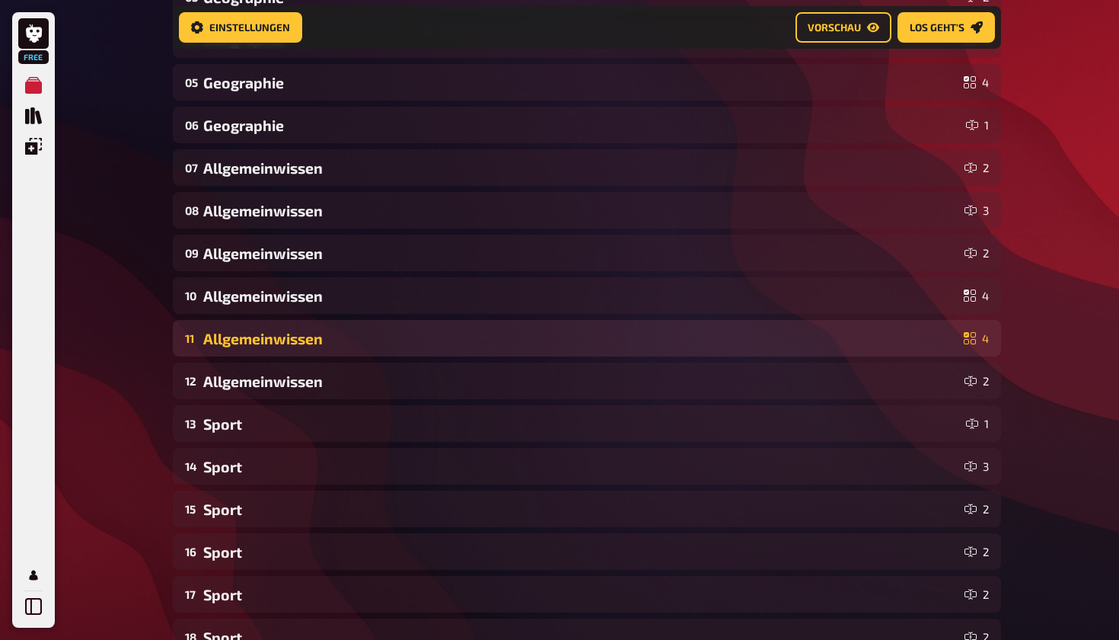
click at [705, 321] on div "11 Allgemeinwissen 4" at bounding box center [587, 338] width 829 height 37
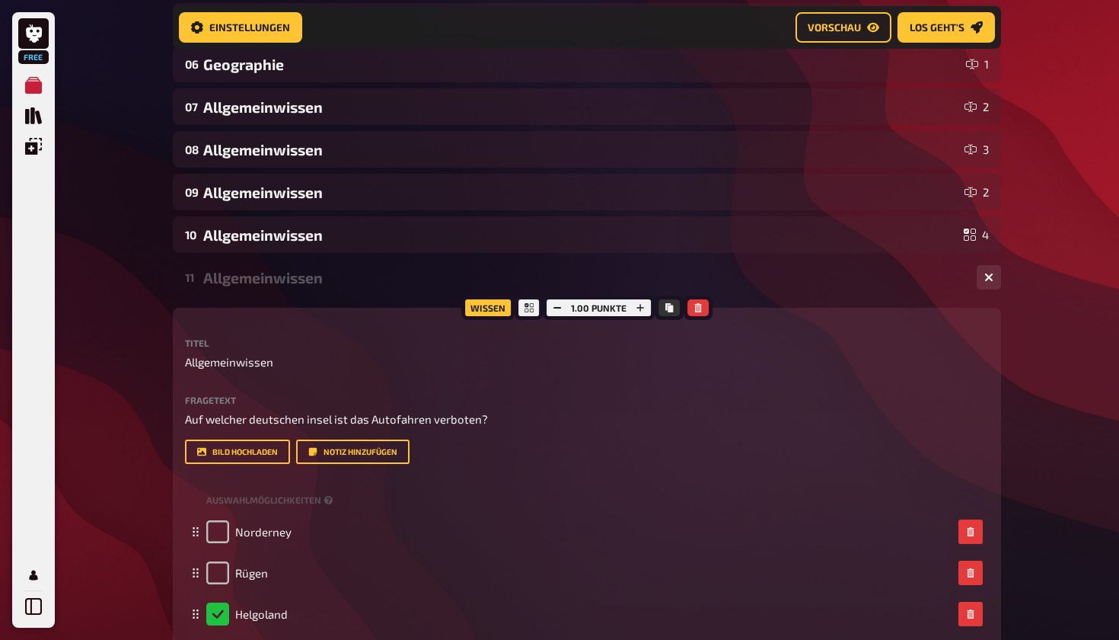
scroll to position [479, 0]
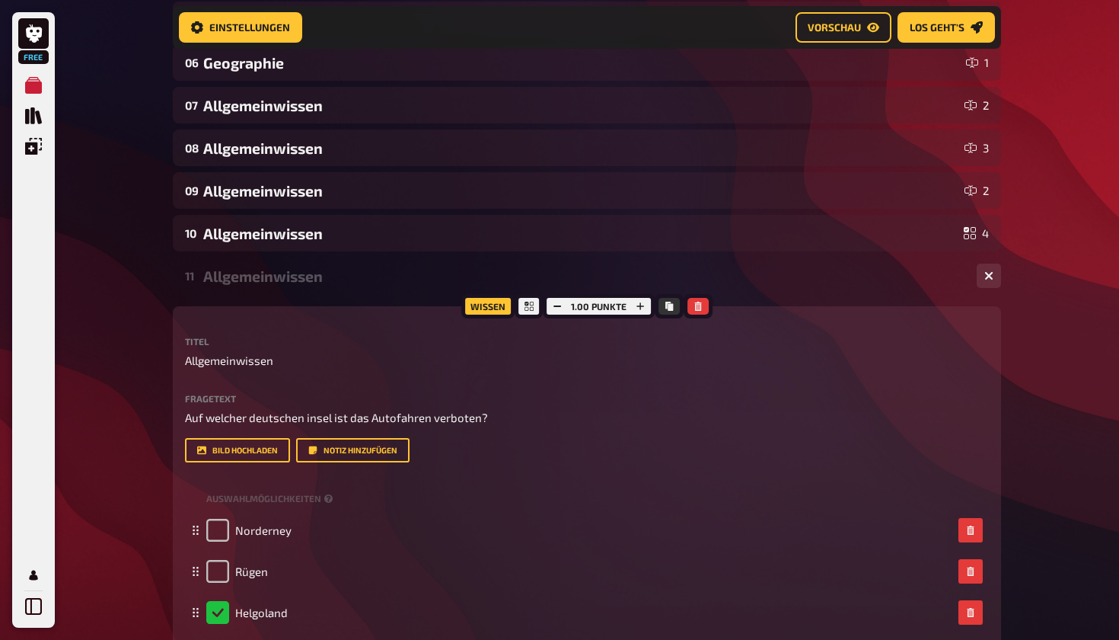
click at [724, 270] on div "Allgemeinwissen" at bounding box center [584, 276] width 762 height 18
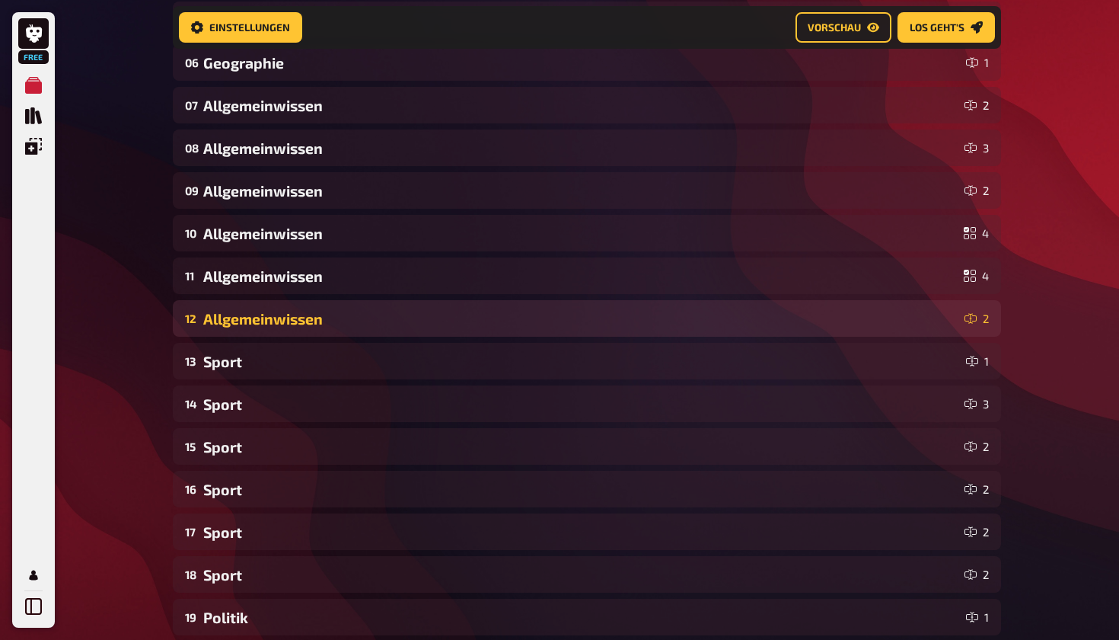
click at [712, 306] on div "12 Allgemeinwissen 2" at bounding box center [587, 318] width 829 height 37
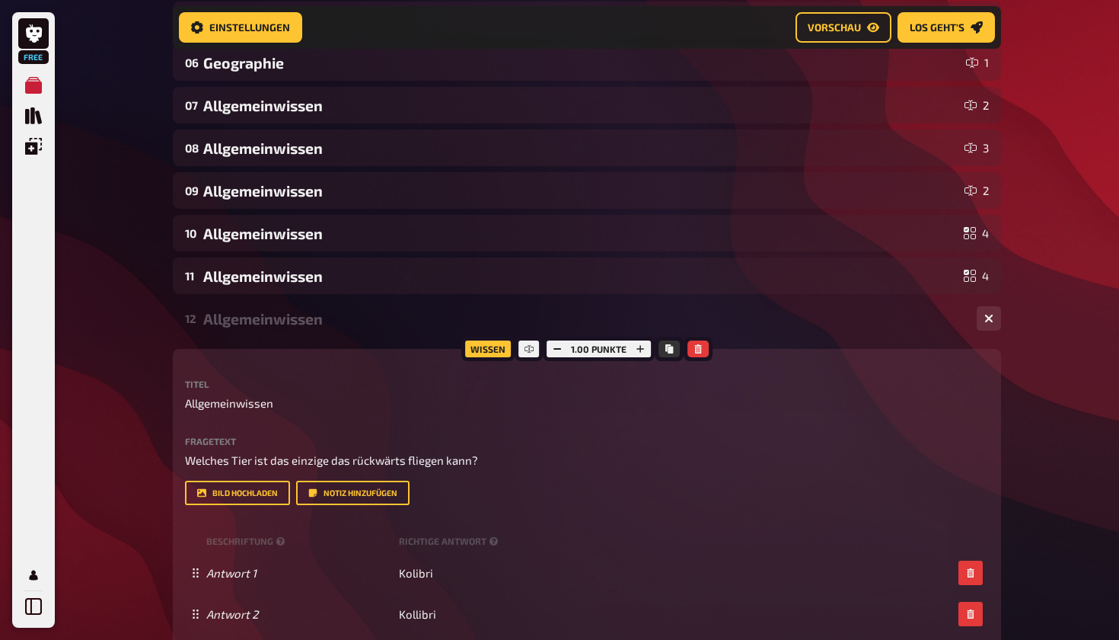
click at [712, 321] on div "Allgemeinwissen" at bounding box center [584, 319] width 762 height 18
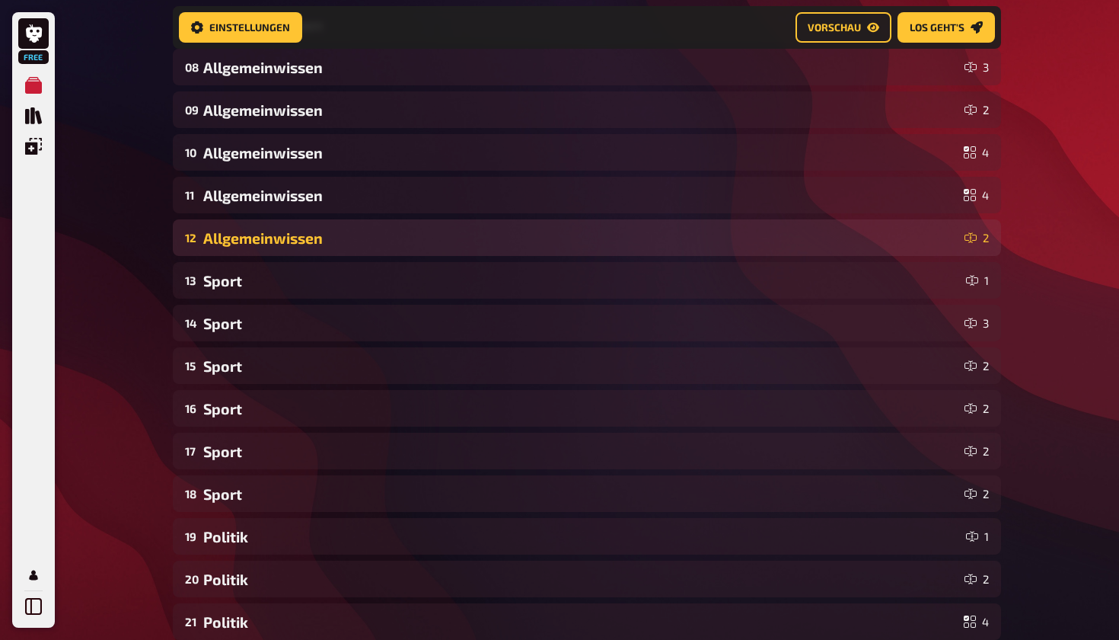
scroll to position [561, 0]
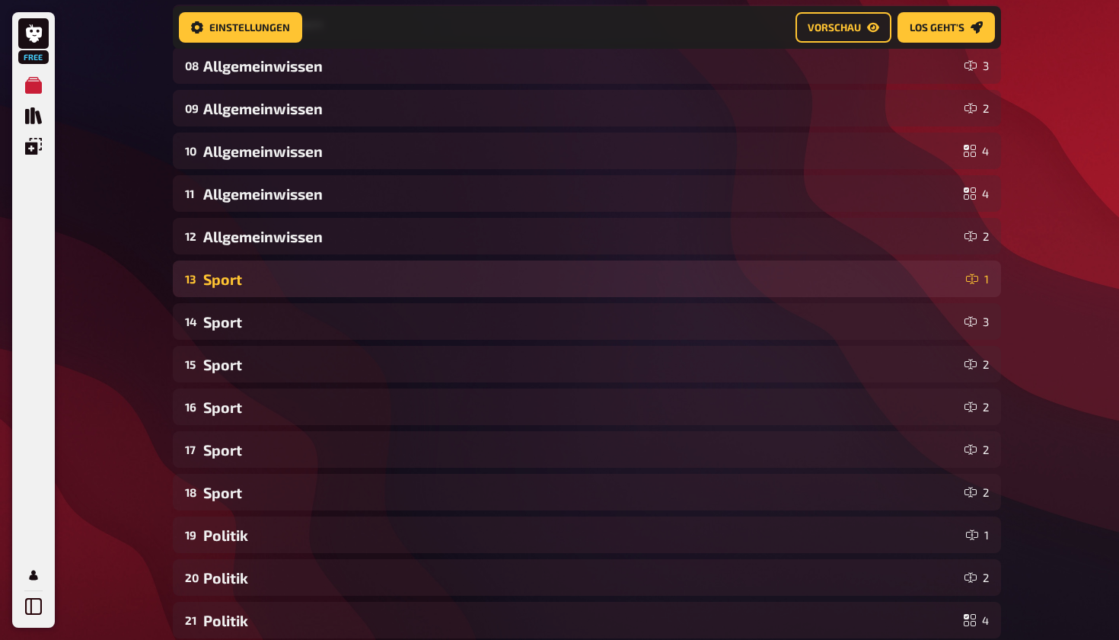
click at [722, 279] on div "Sport" at bounding box center [581, 279] width 757 height 18
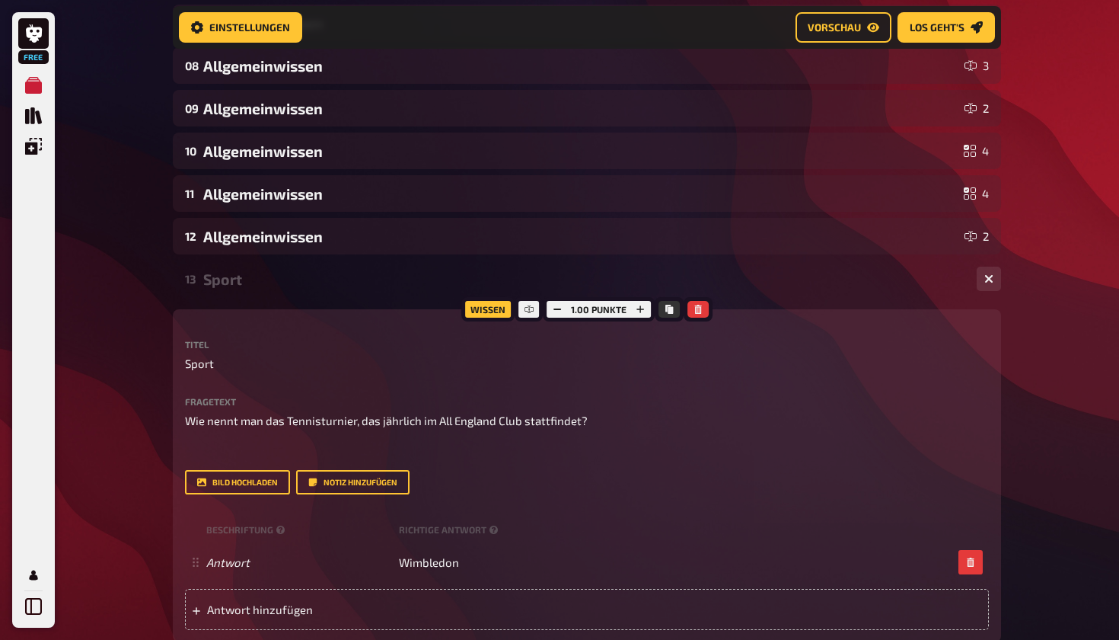
click at [726, 283] on div "Sport" at bounding box center [584, 279] width 762 height 18
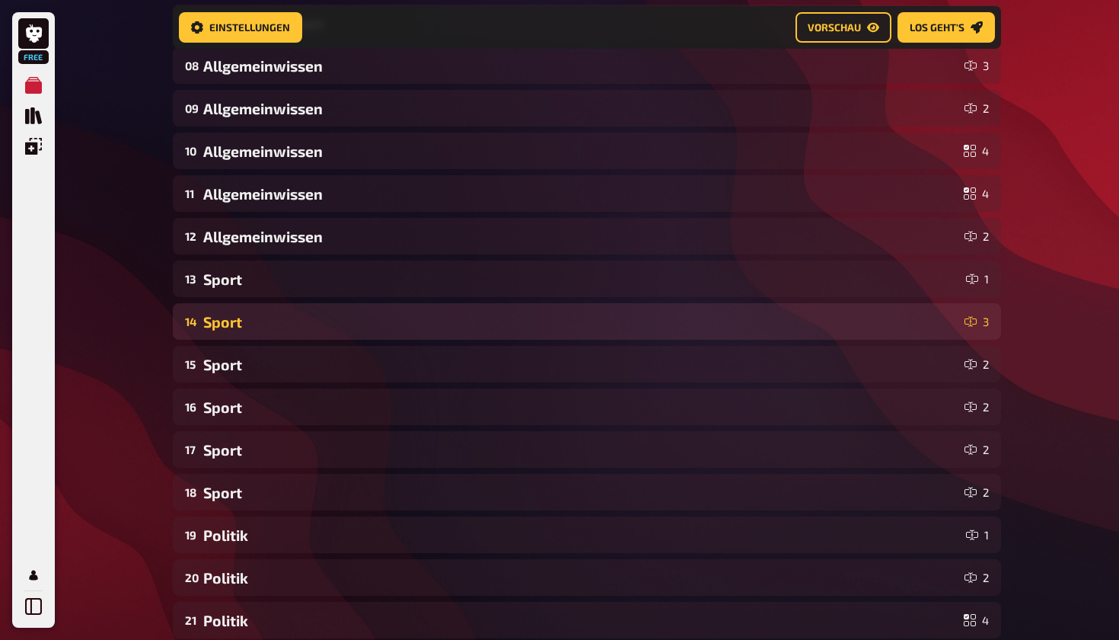
click at [723, 305] on div "14 Sport 3" at bounding box center [587, 321] width 829 height 37
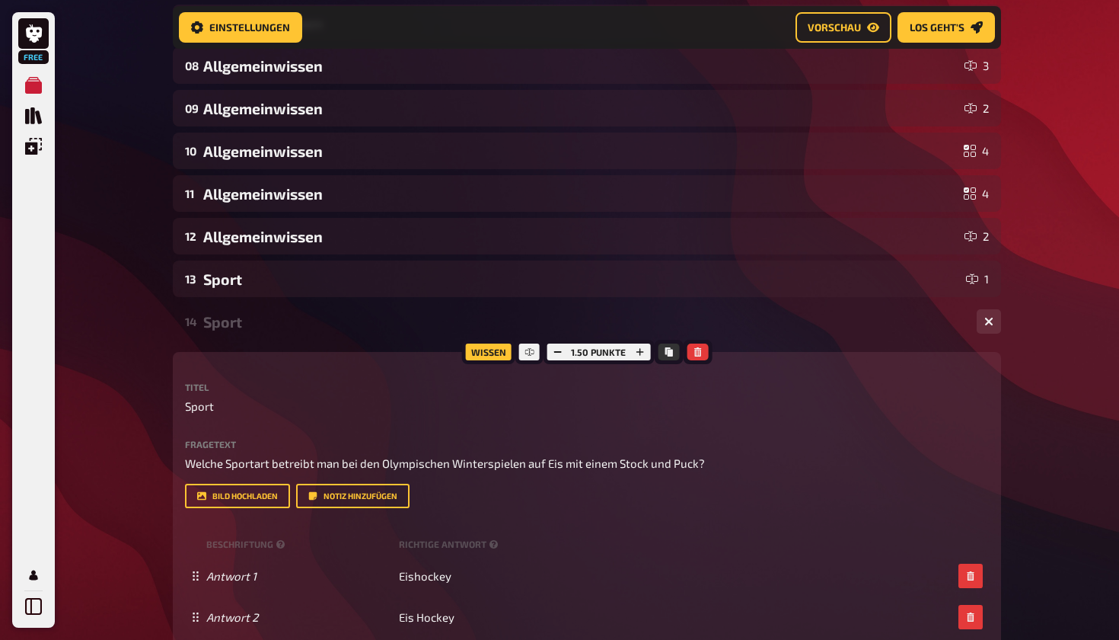
click at [727, 325] on div "Sport" at bounding box center [584, 322] width 762 height 18
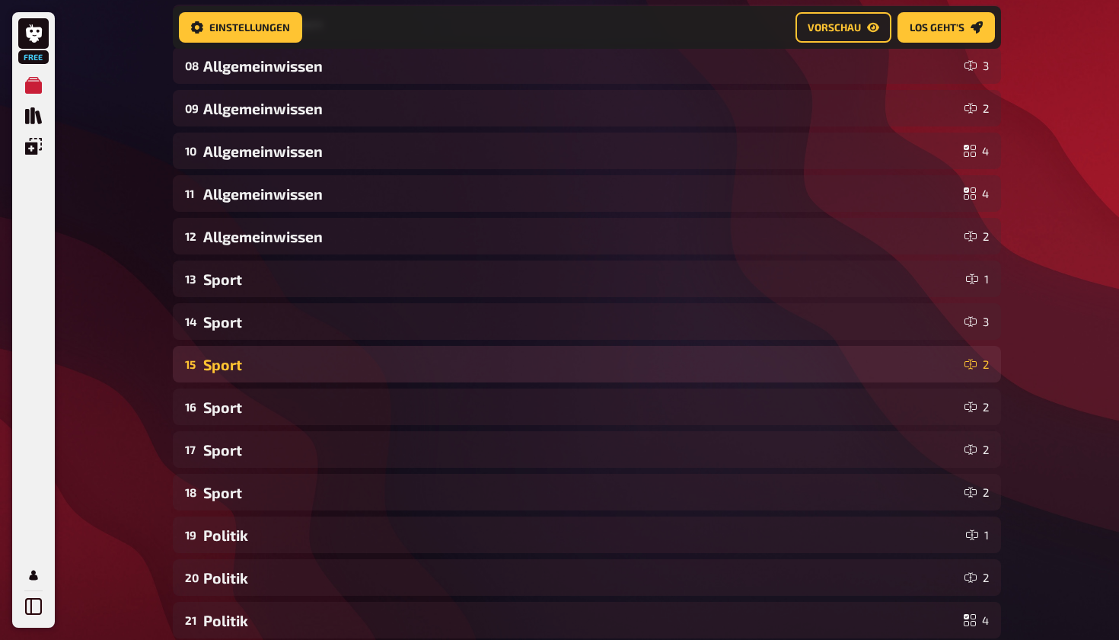
click at [725, 350] on div "15 Sport 2" at bounding box center [587, 364] width 829 height 37
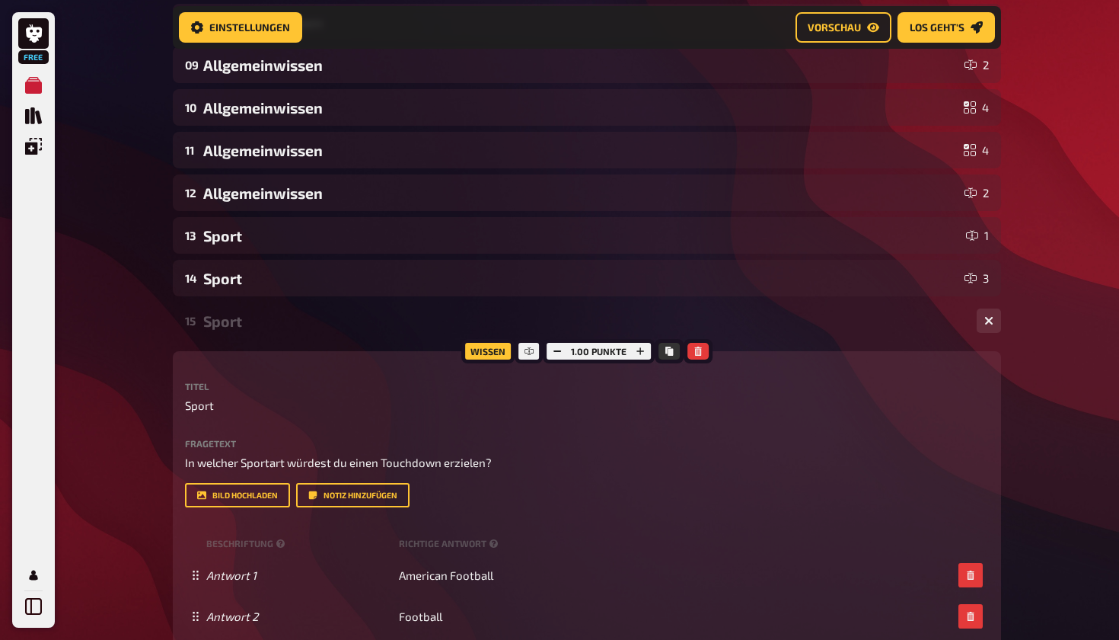
scroll to position [607, 0]
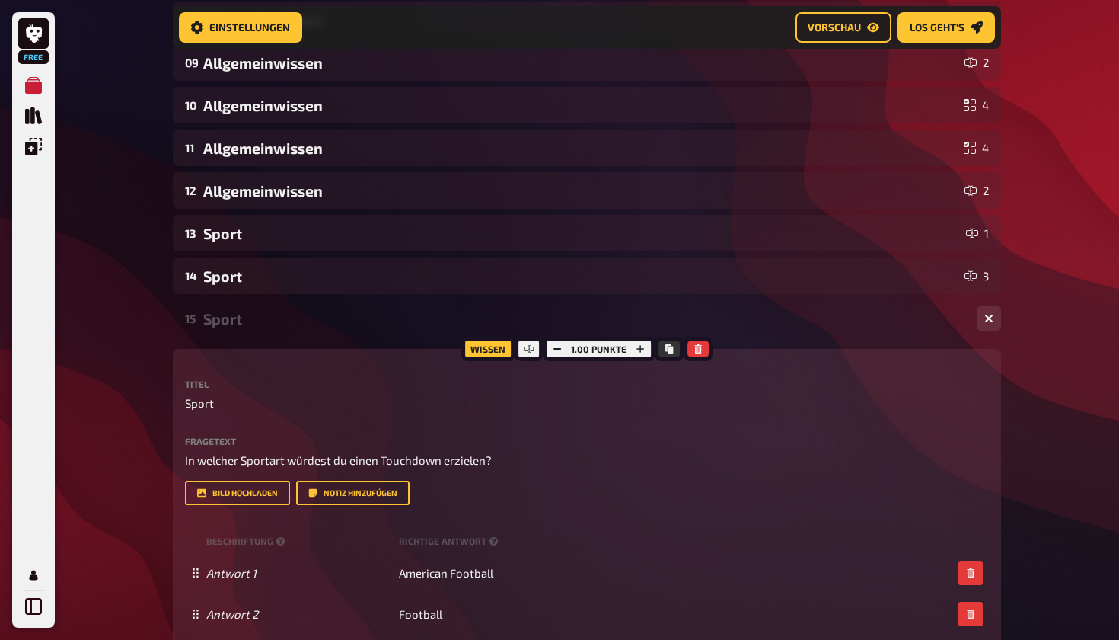
click at [735, 321] on div "Sport" at bounding box center [584, 319] width 762 height 18
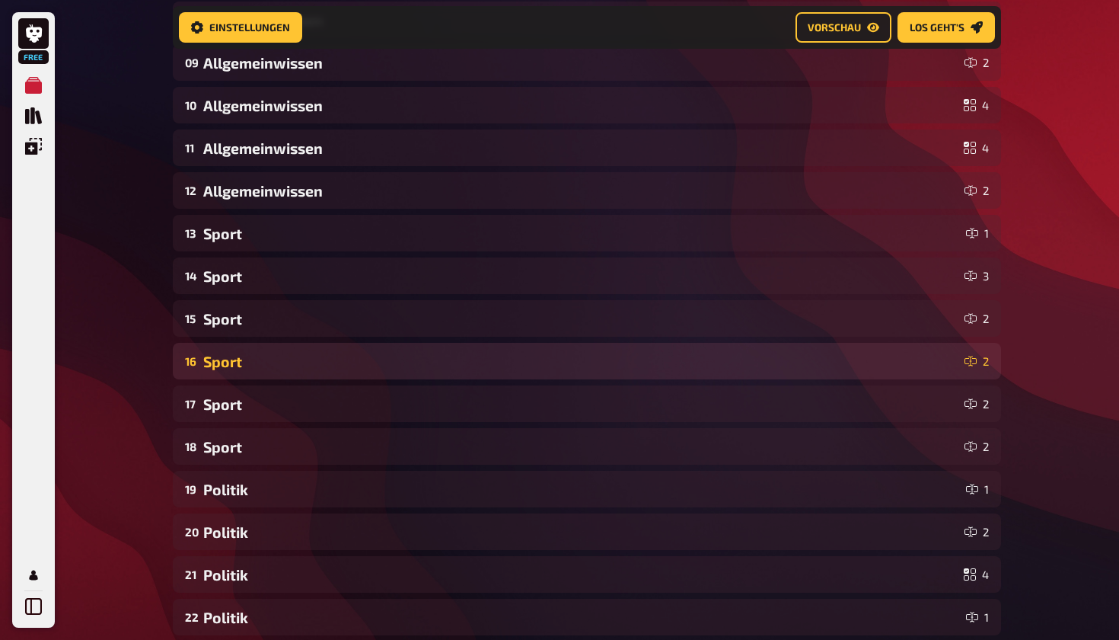
click at [730, 354] on div "Sport" at bounding box center [580, 362] width 755 height 18
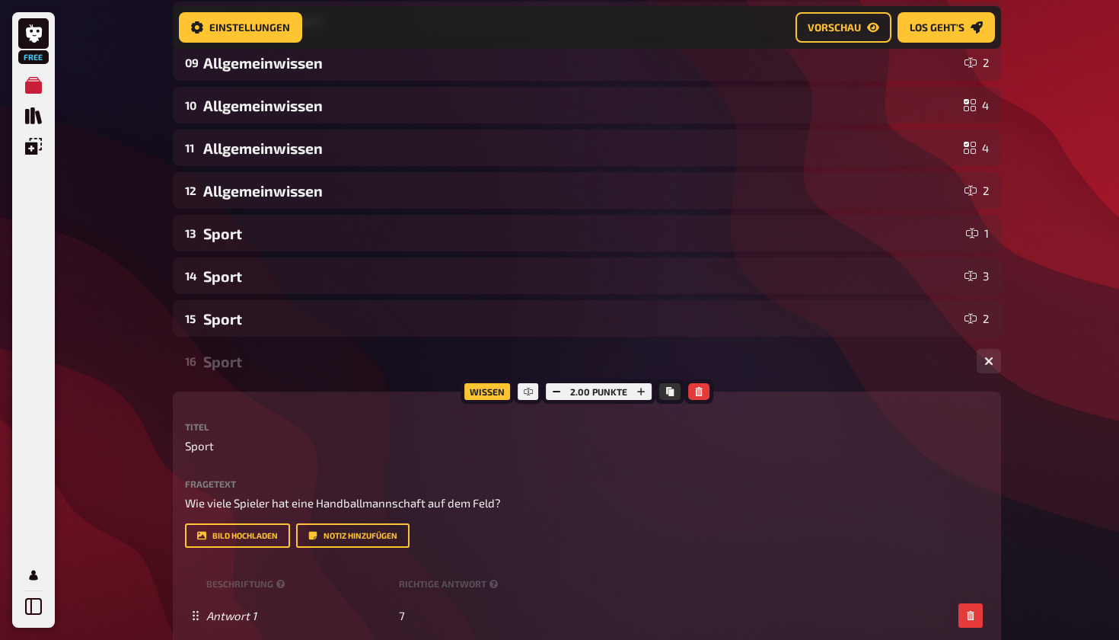
click at [739, 362] on div "Sport" at bounding box center [584, 362] width 762 height 18
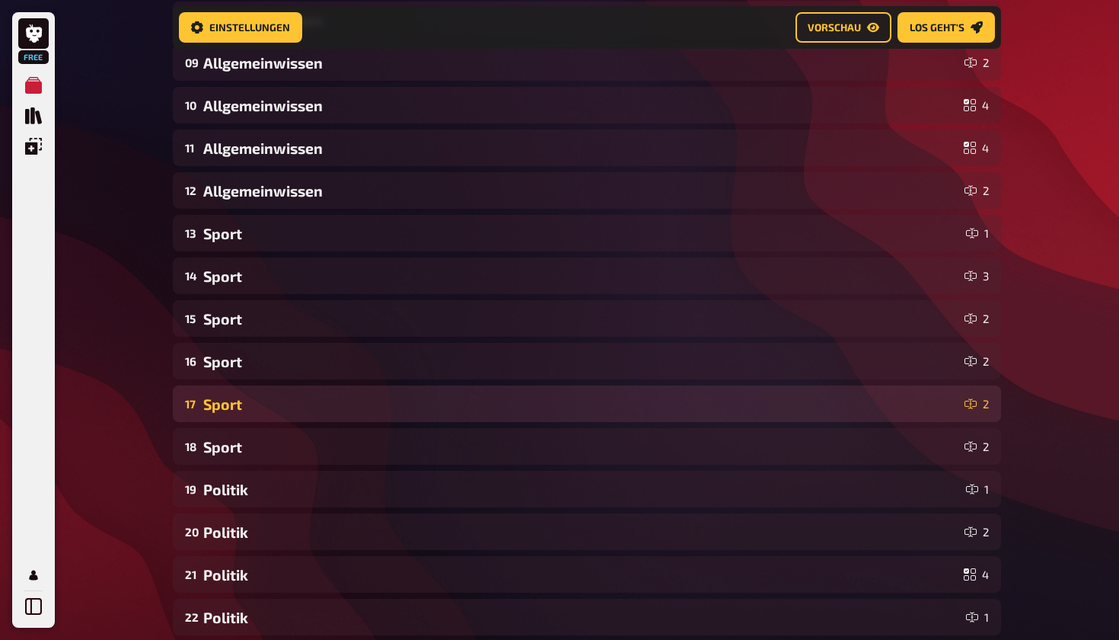
click at [737, 391] on div "17 Sport 2" at bounding box center [587, 403] width 829 height 37
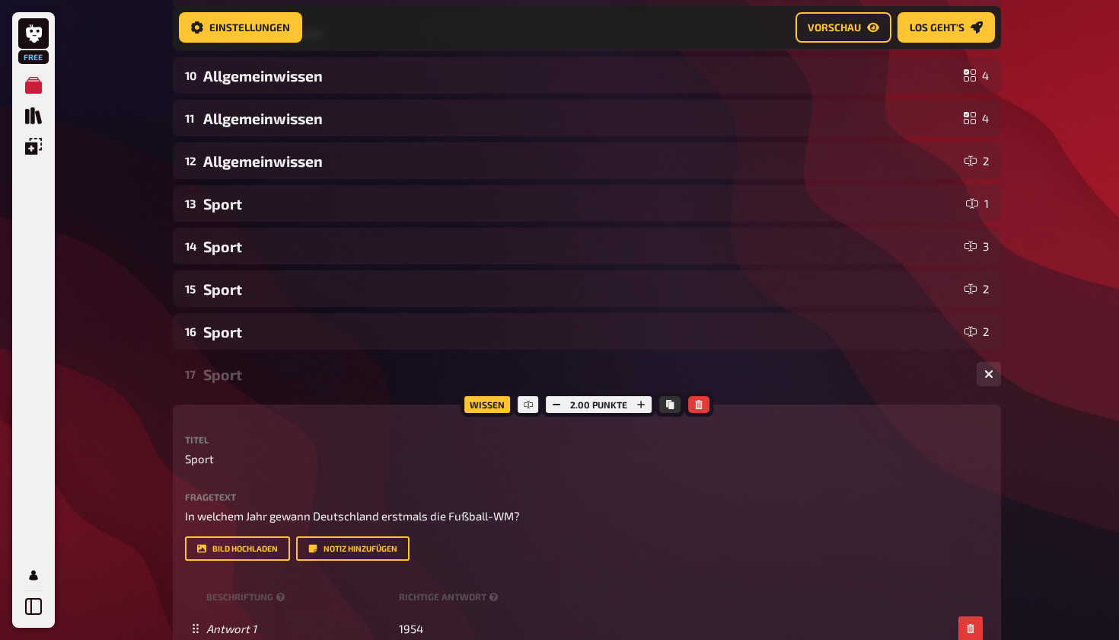
scroll to position [643, 0]
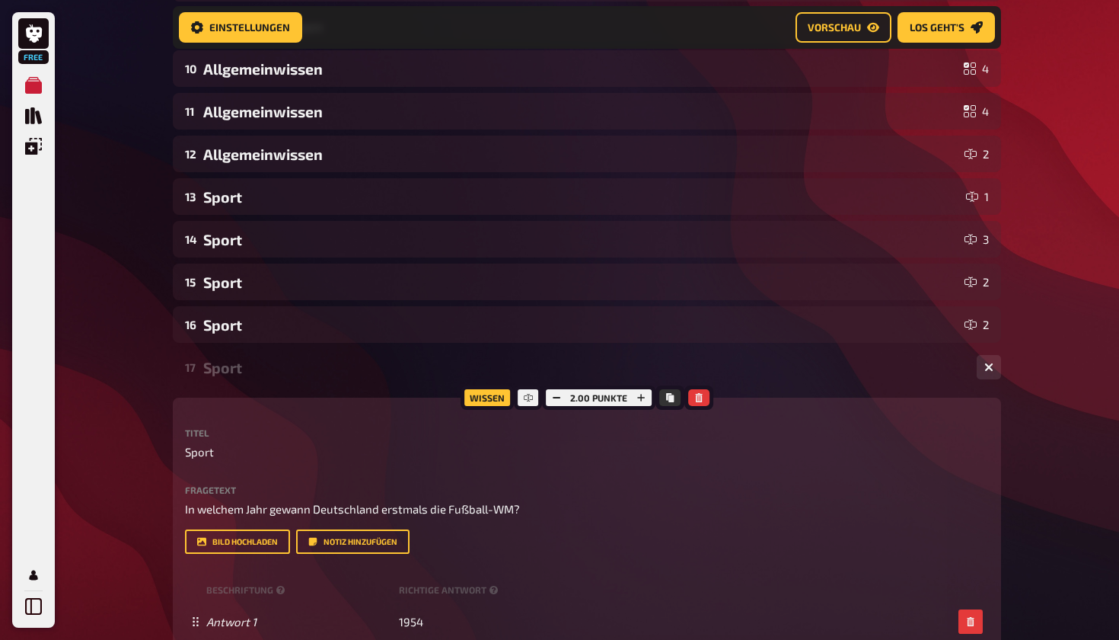
click at [745, 369] on div "Sport" at bounding box center [584, 368] width 762 height 18
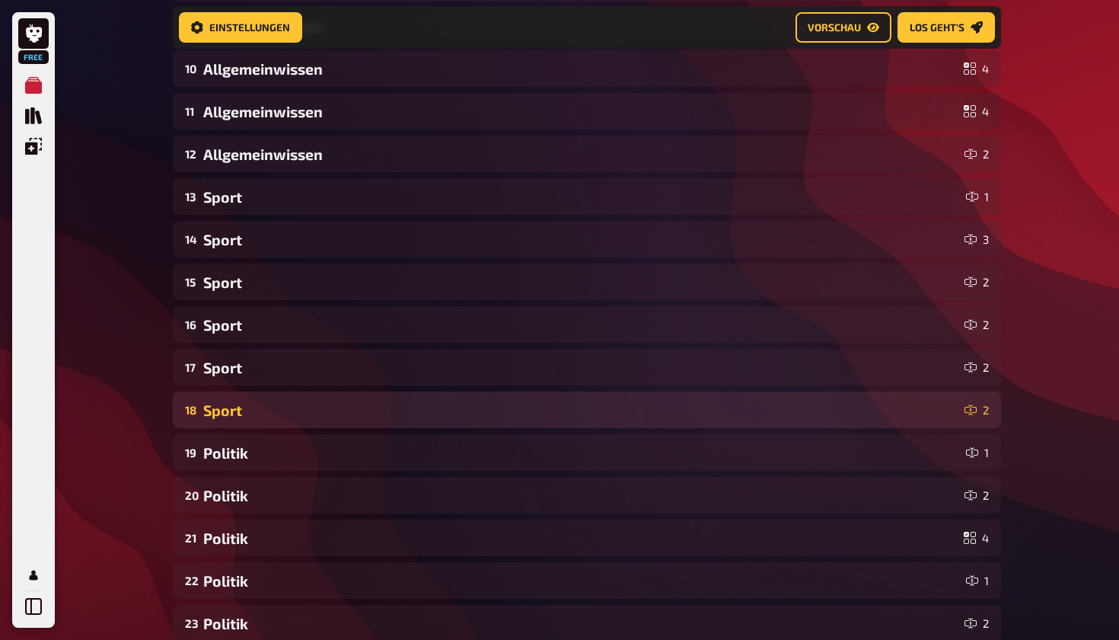
click at [742, 404] on div "Sport" at bounding box center [580, 410] width 755 height 18
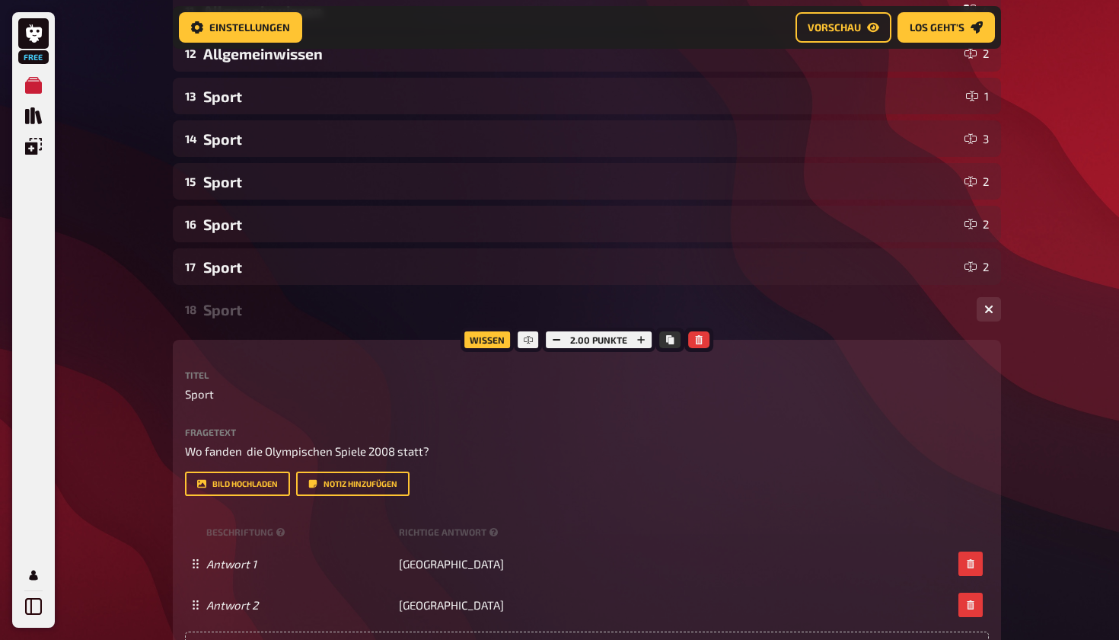
scroll to position [726, 0]
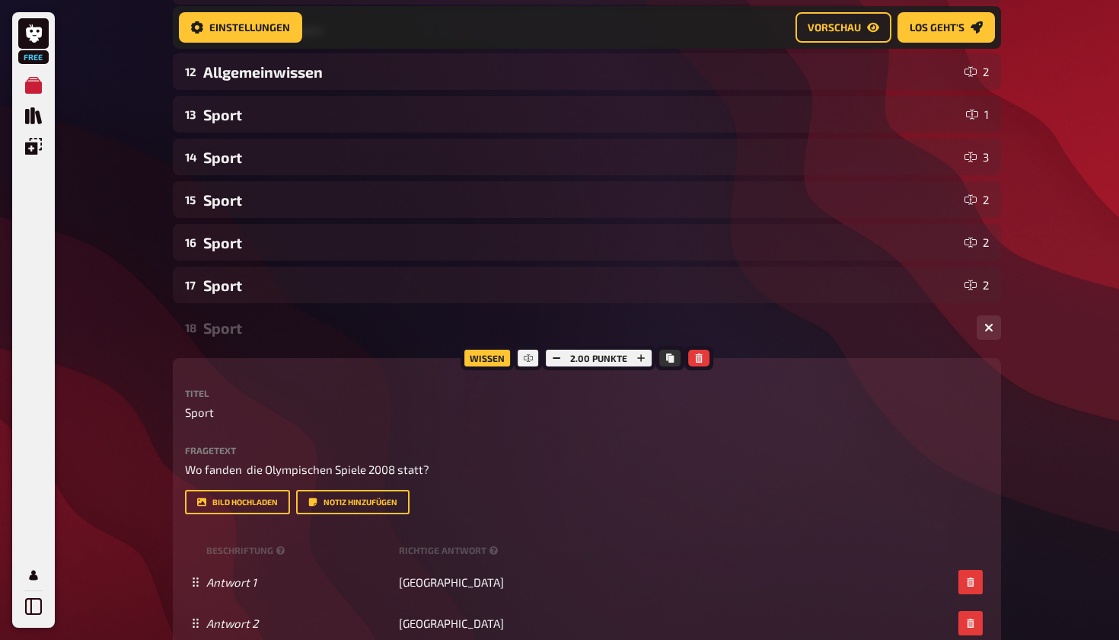
click at [758, 340] on div "18 Sport 2" at bounding box center [587, 327] width 829 height 37
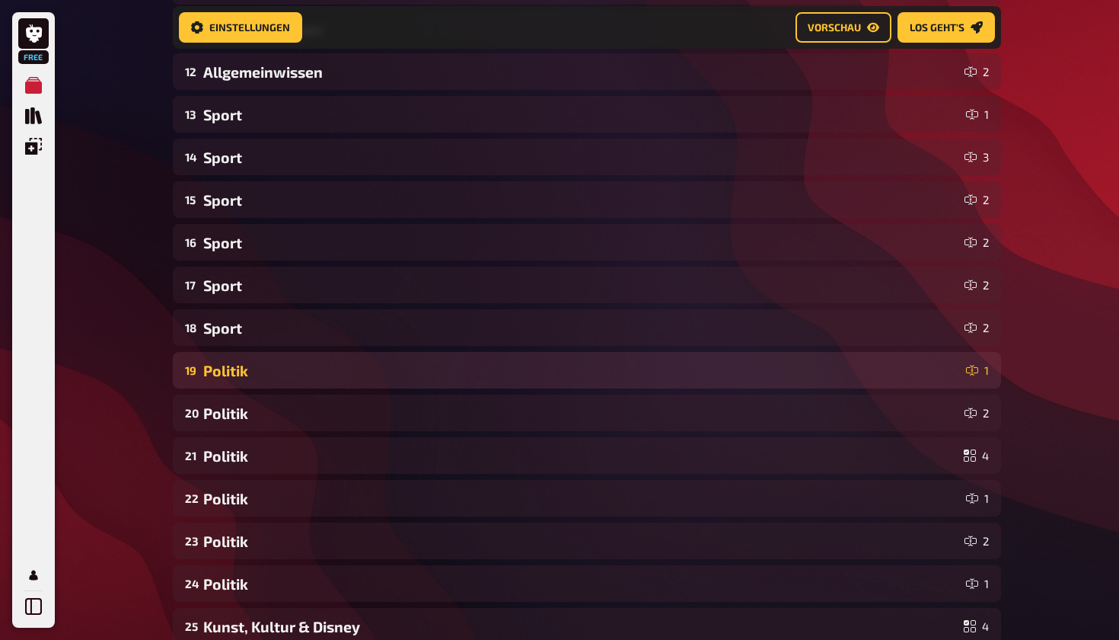
click at [754, 367] on div "Politik" at bounding box center [581, 371] width 757 height 18
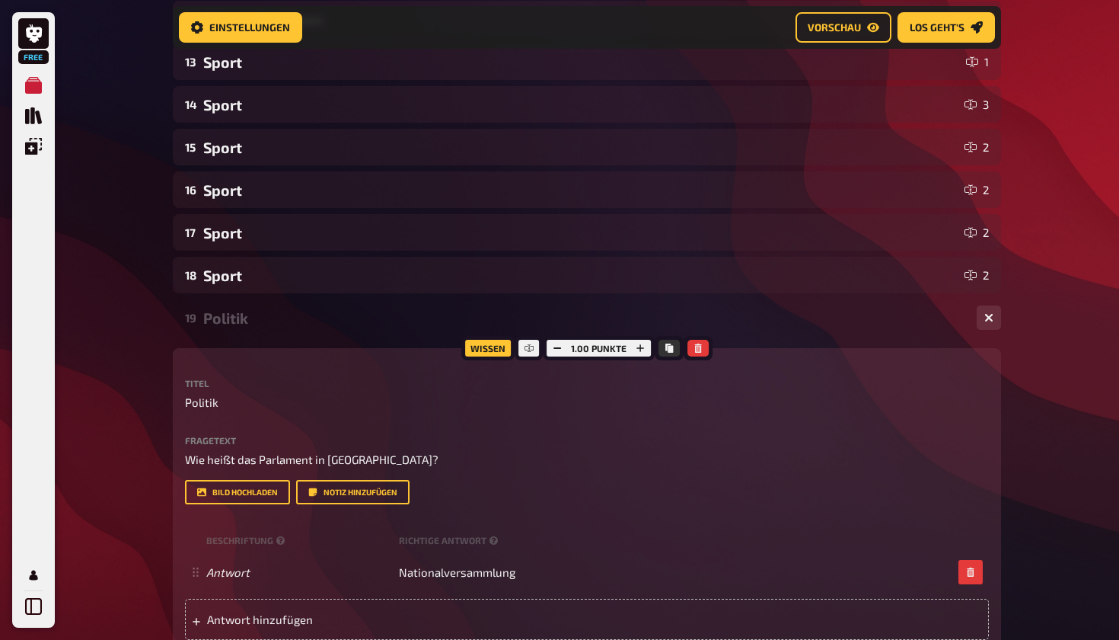
scroll to position [783, 0]
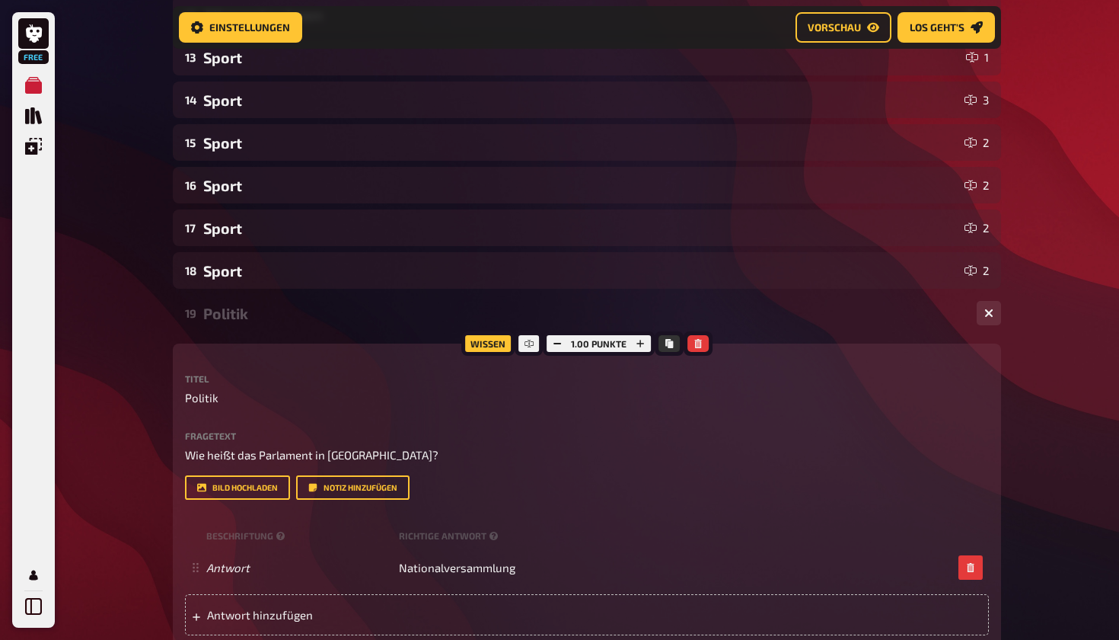
click at [764, 322] on div "19 Politik 1" at bounding box center [587, 313] width 829 height 37
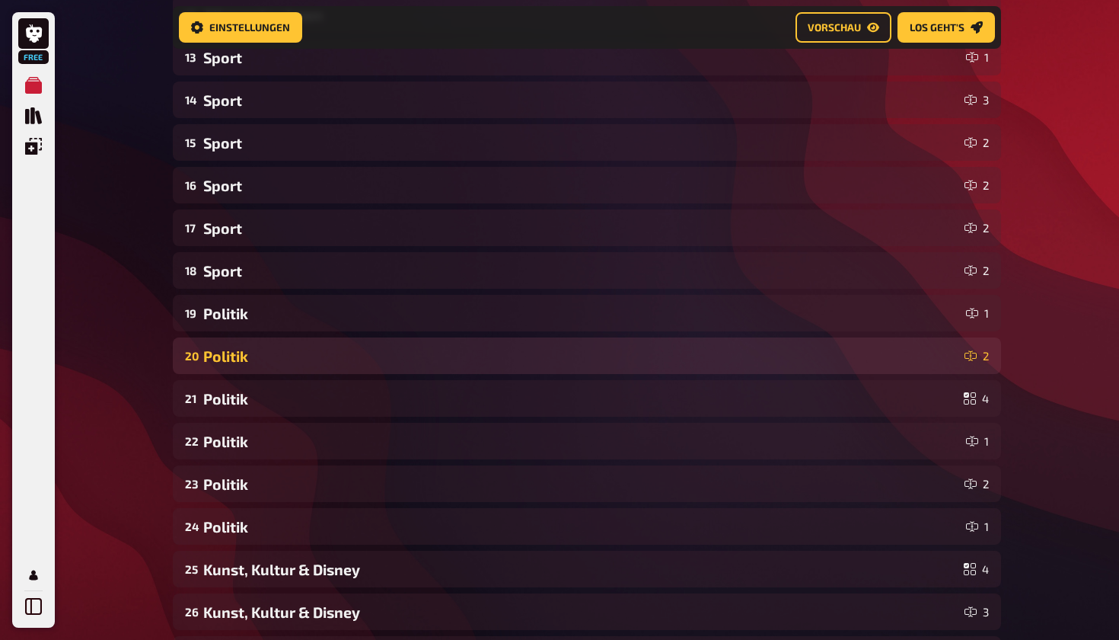
click at [757, 348] on div "Politik" at bounding box center [580, 356] width 755 height 18
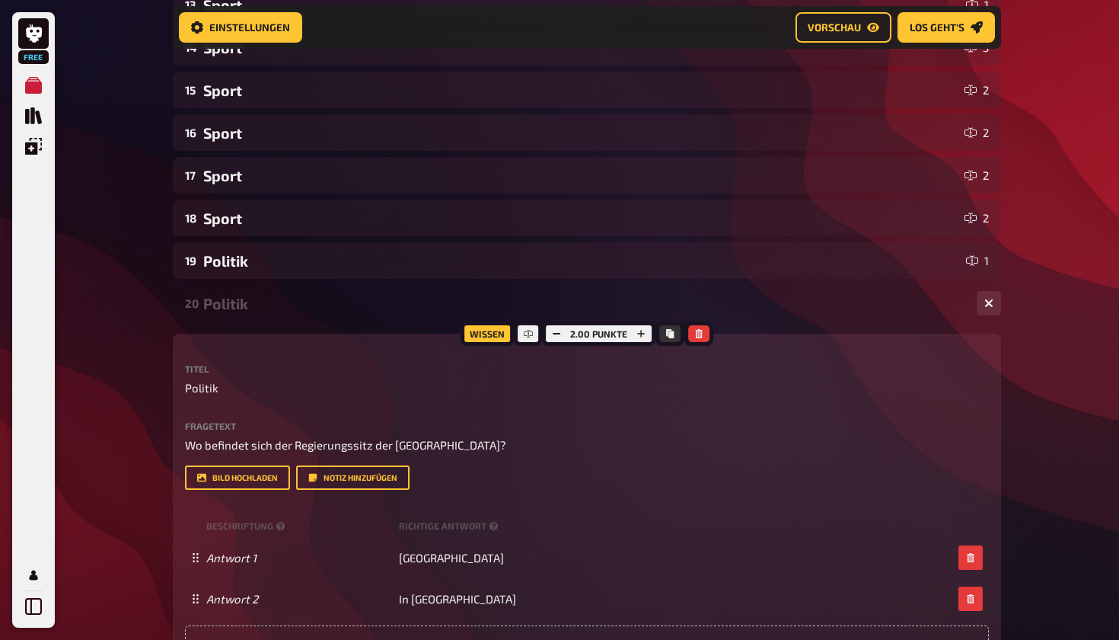
scroll to position [816, 0]
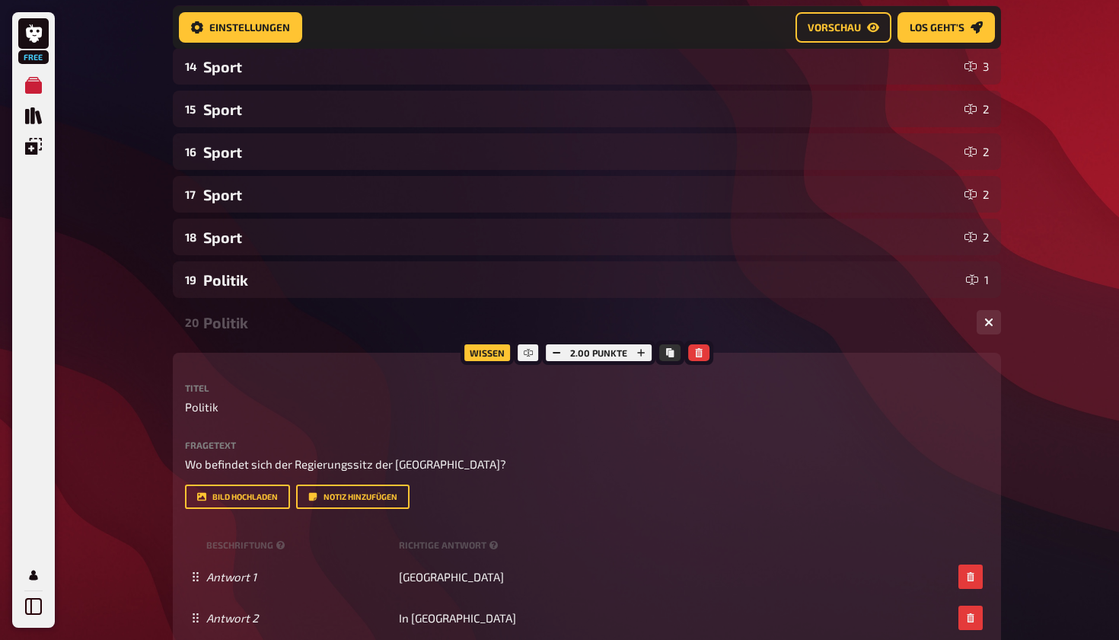
click at [762, 328] on div "Politik" at bounding box center [584, 323] width 762 height 18
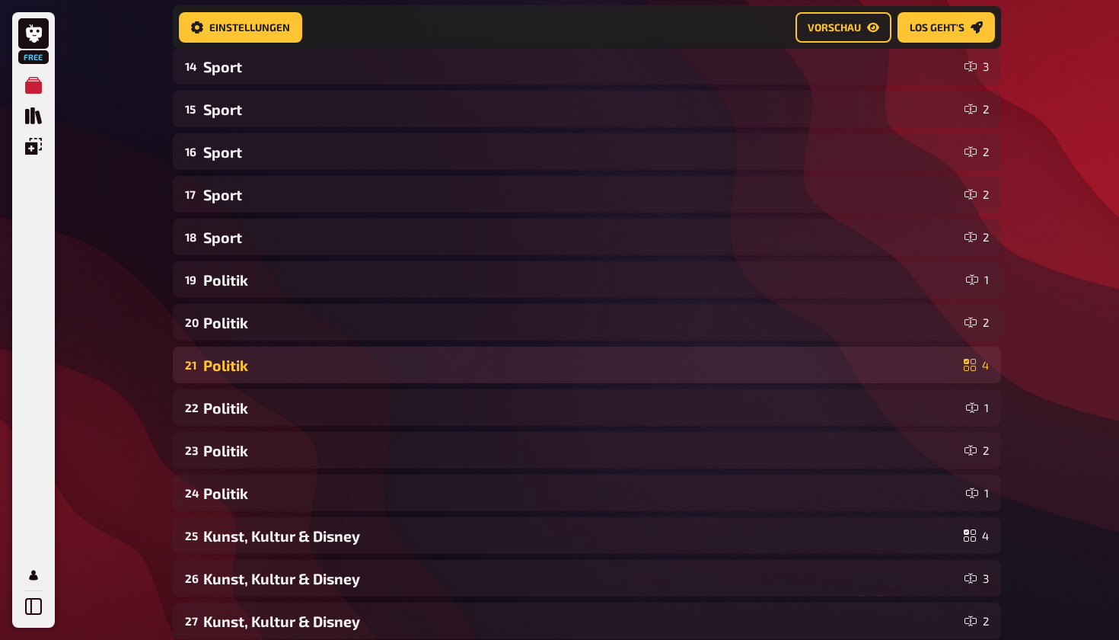
click at [758, 362] on div "Politik" at bounding box center [580, 365] width 755 height 18
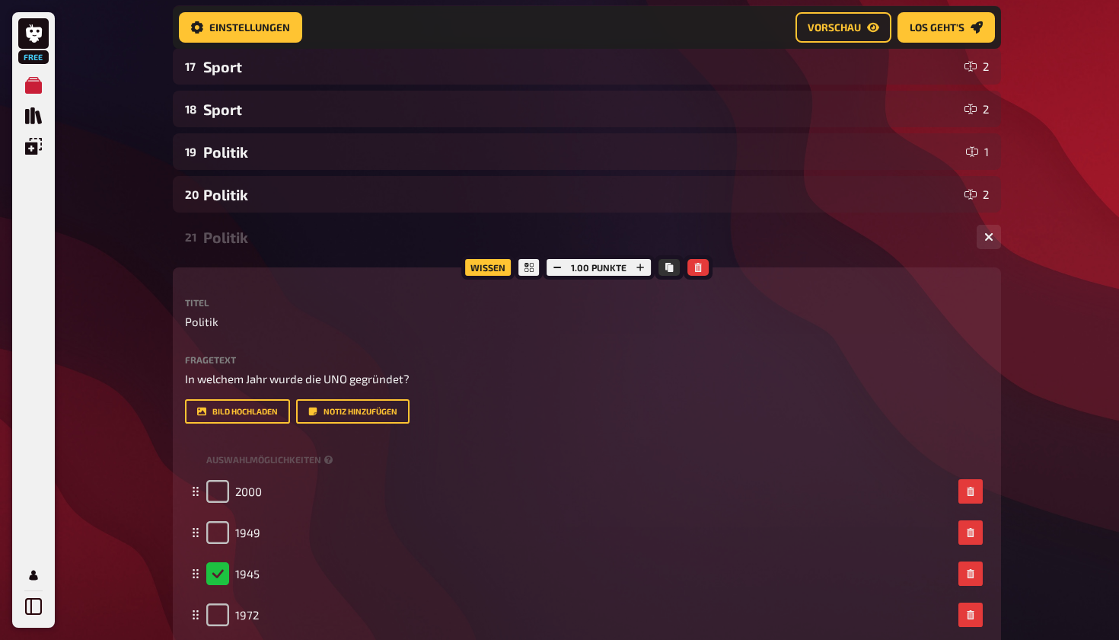
scroll to position [945, 0]
click at [777, 253] on div "21 Politik 4" at bounding box center [587, 236] width 829 height 37
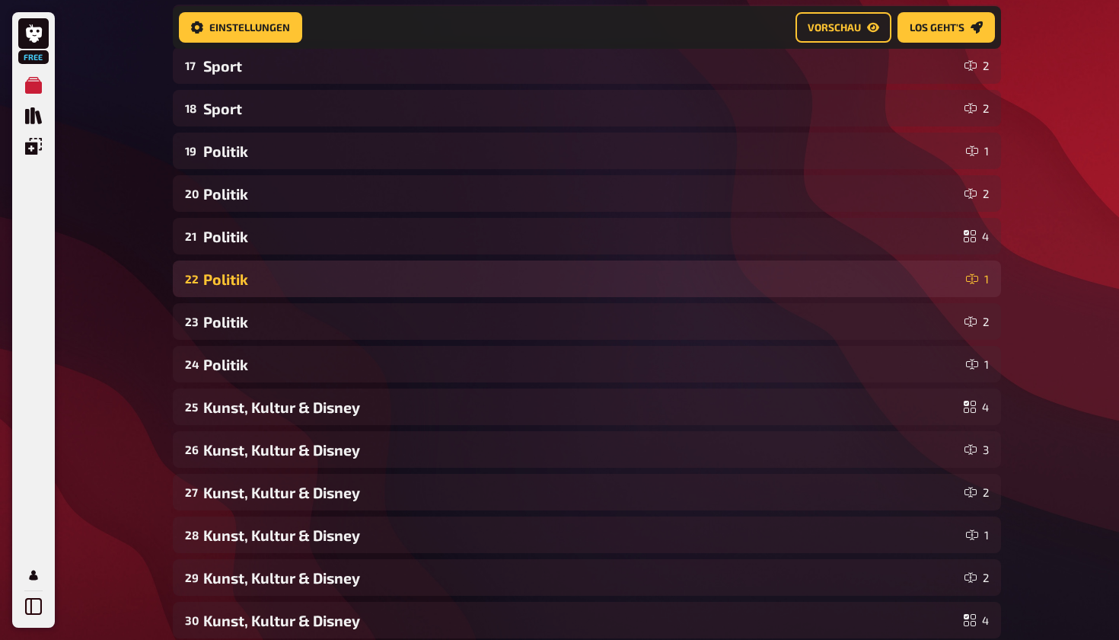
click at [774, 281] on div "Politik" at bounding box center [581, 279] width 757 height 18
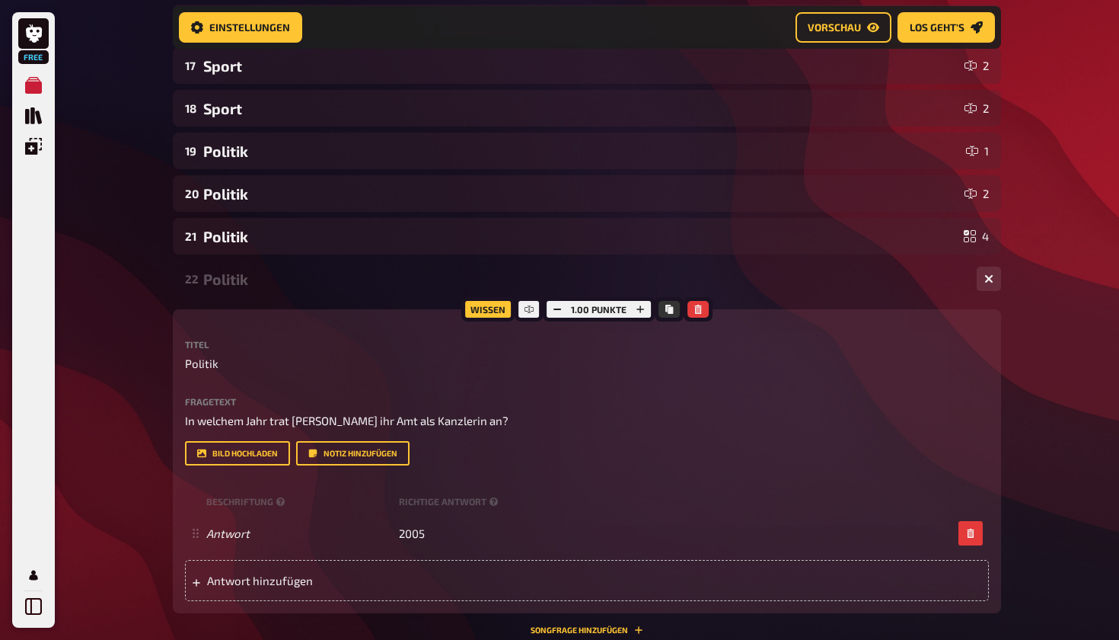
click at [774, 281] on div "Politik" at bounding box center [584, 279] width 762 height 18
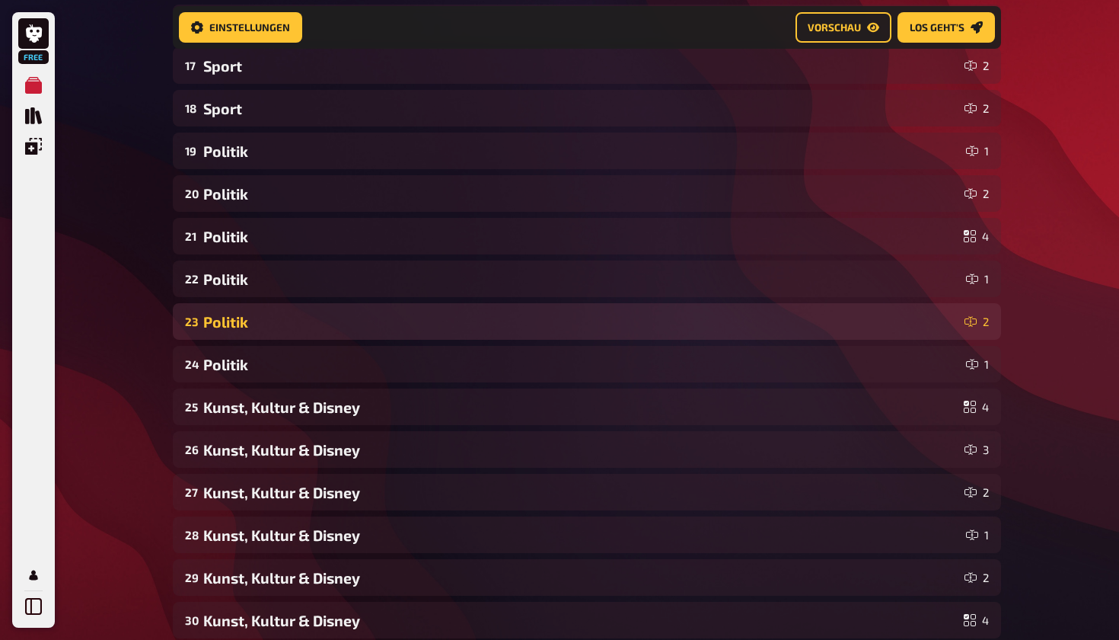
click at [771, 317] on div "Politik" at bounding box center [580, 322] width 755 height 18
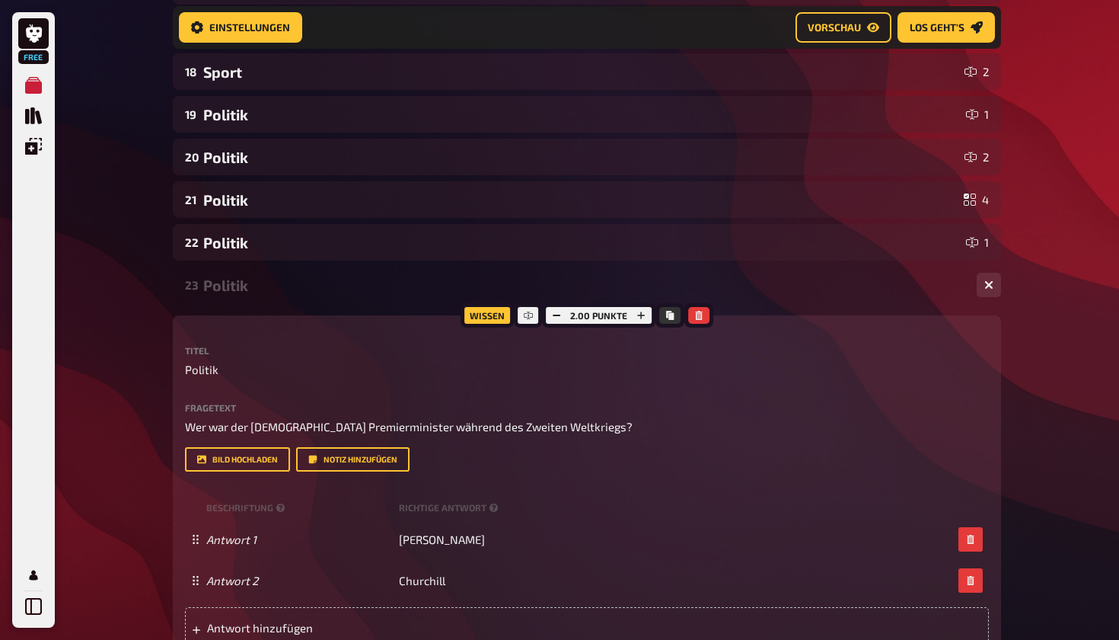
scroll to position [982, 0]
click at [777, 288] on div "Politik" at bounding box center [584, 285] width 762 height 18
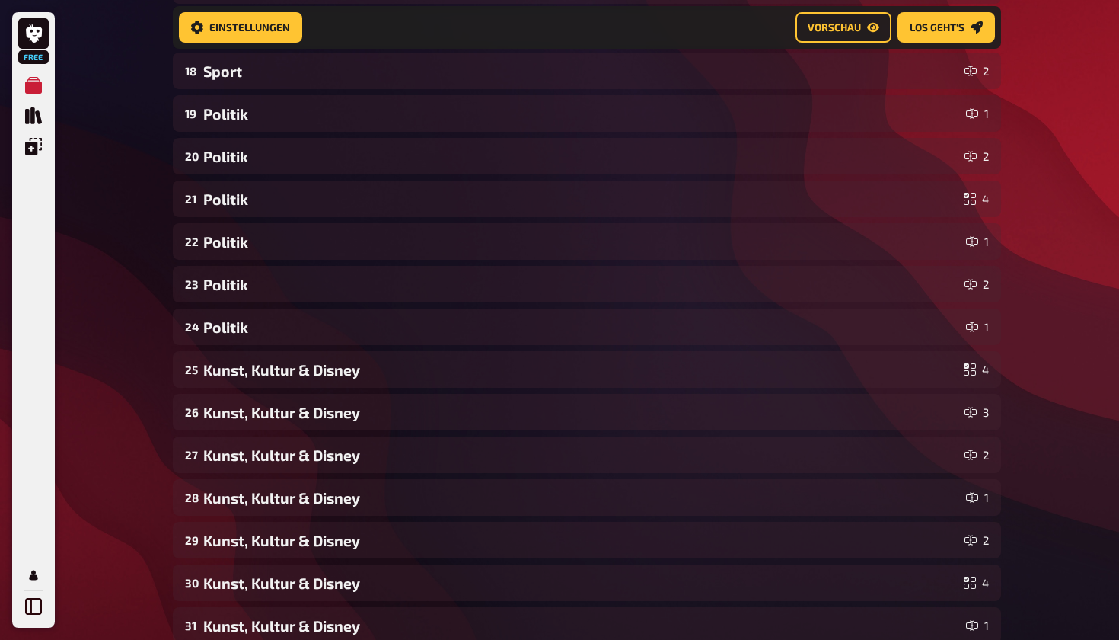
click at [775, 308] on div "01 Geographie 1 02 Geographie 4 03 Geographie 2 04 Geographie 4 05 Geographie 4…" at bounding box center [587, 263] width 829 height 1870
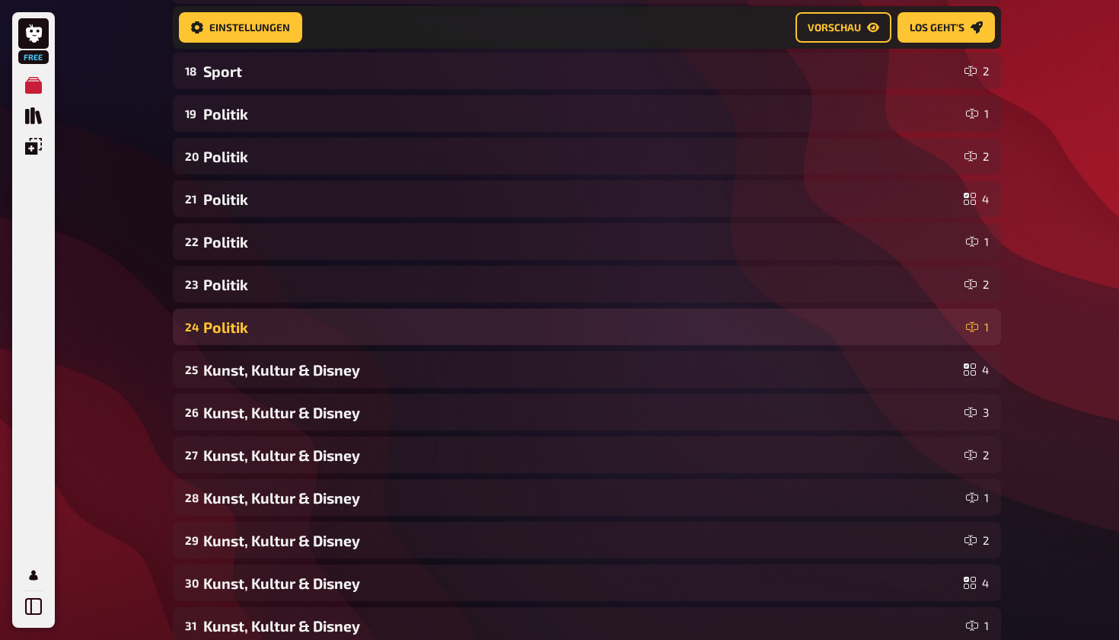
click at [774, 317] on div "24 Politik 1" at bounding box center [587, 326] width 829 height 37
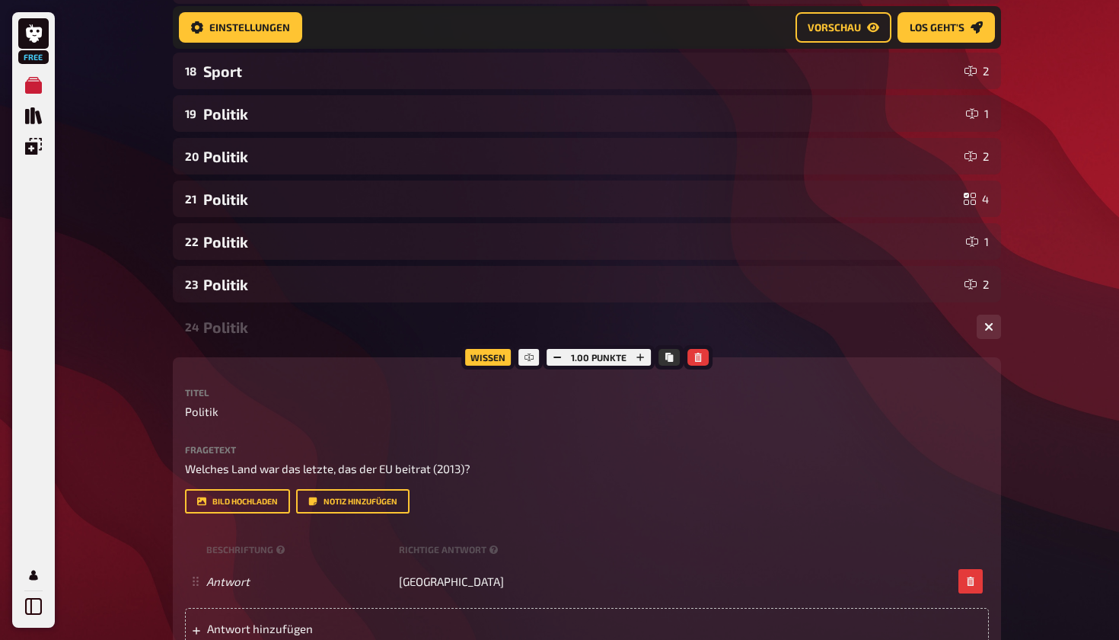
click at [771, 330] on div "Politik" at bounding box center [584, 327] width 762 height 18
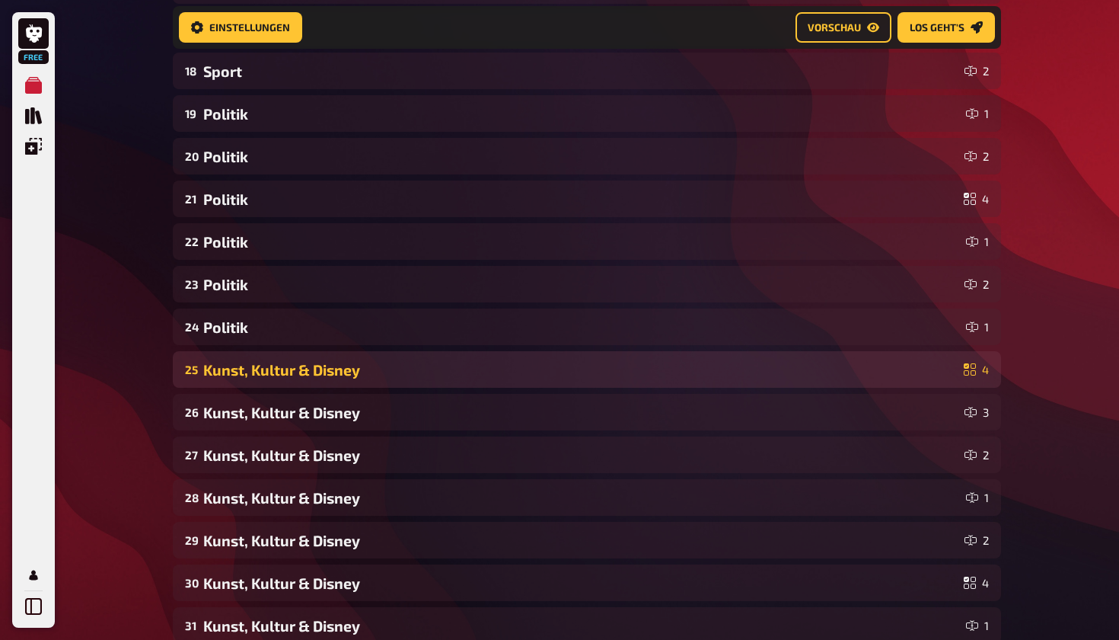
click at [767, 356] on div "25 Kunst, Kultur & Disney 4" at bounding box center [587, 369] width 829 height 37
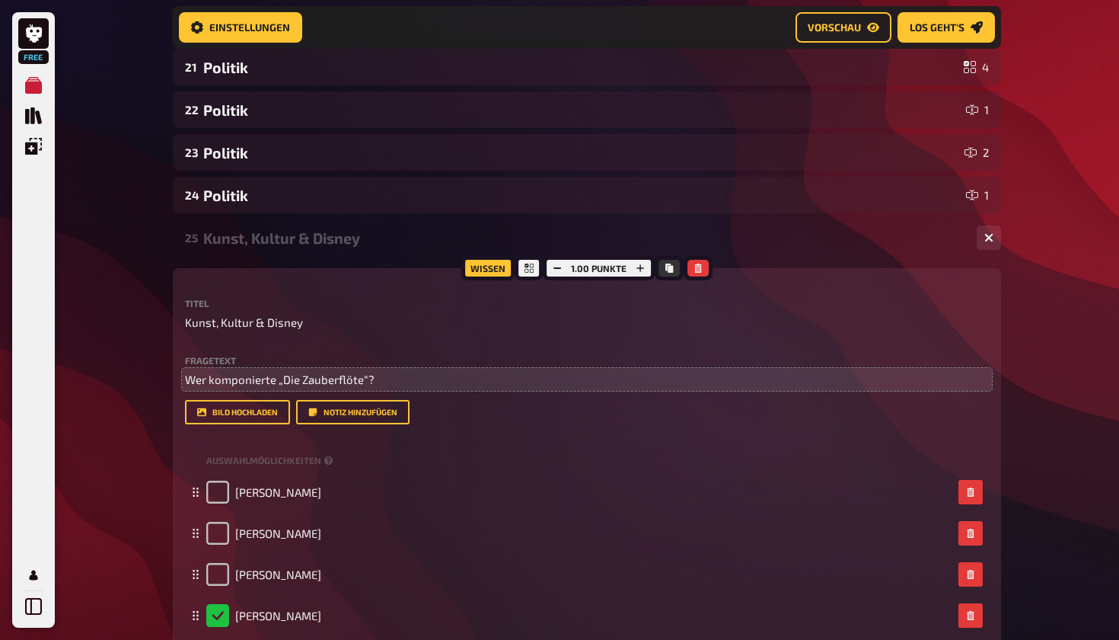
scroll to position [1107, 0]
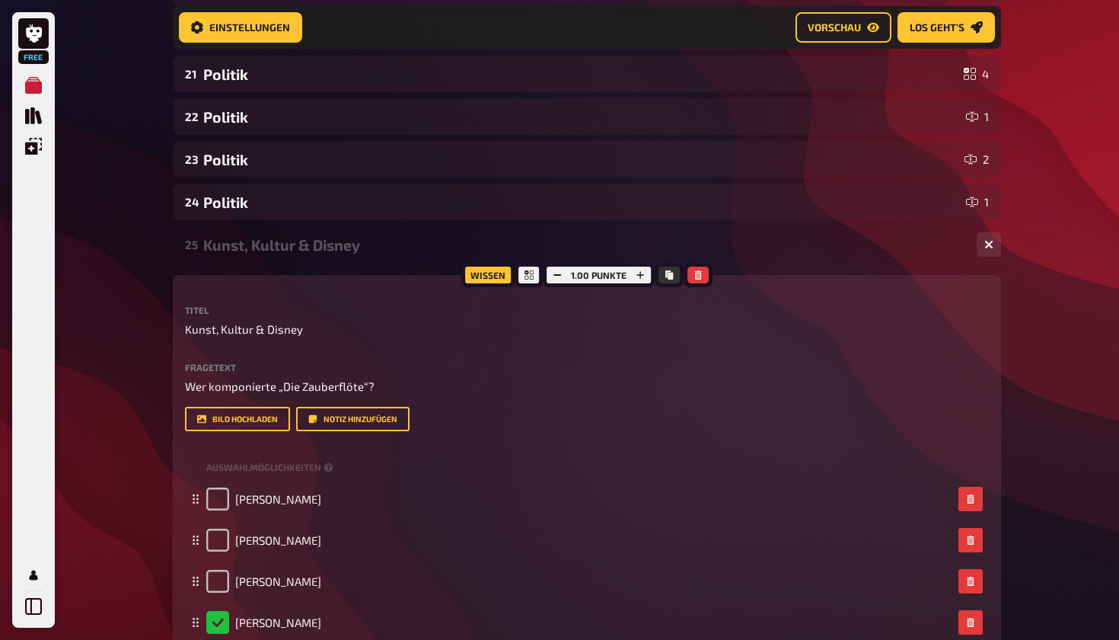
click at [785, 262] on div "25 Kunst, Kultur & Disney 4" at bounding box center [587, 244] width 829 height 37
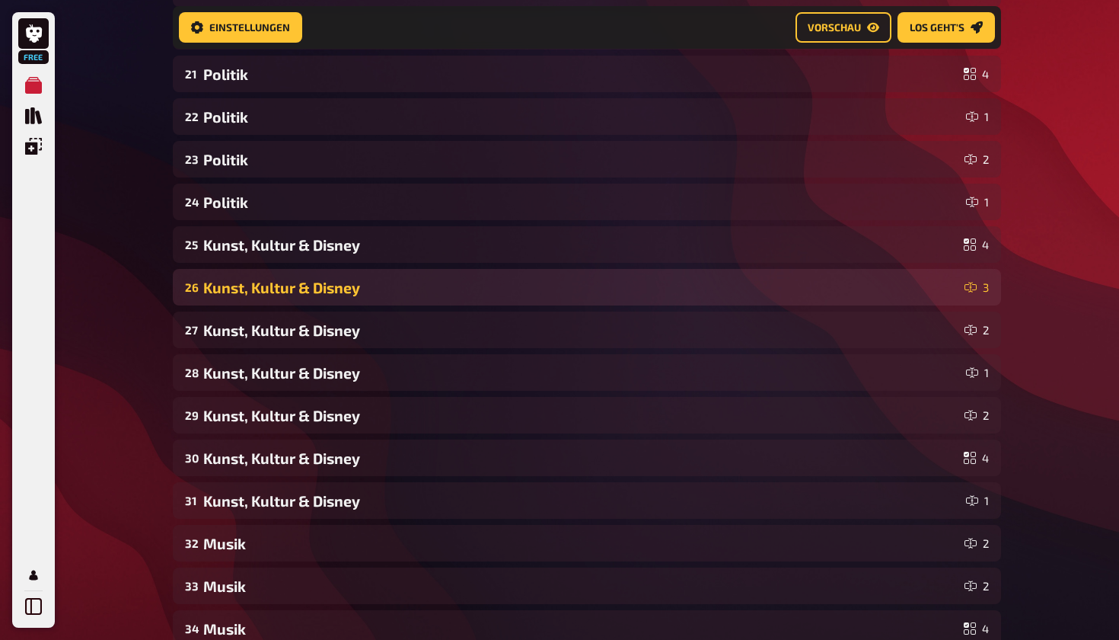
click at [783, 283] on div "Kunst, Kultur & Disney" at bounding box center [580, 288] width 755 height 18
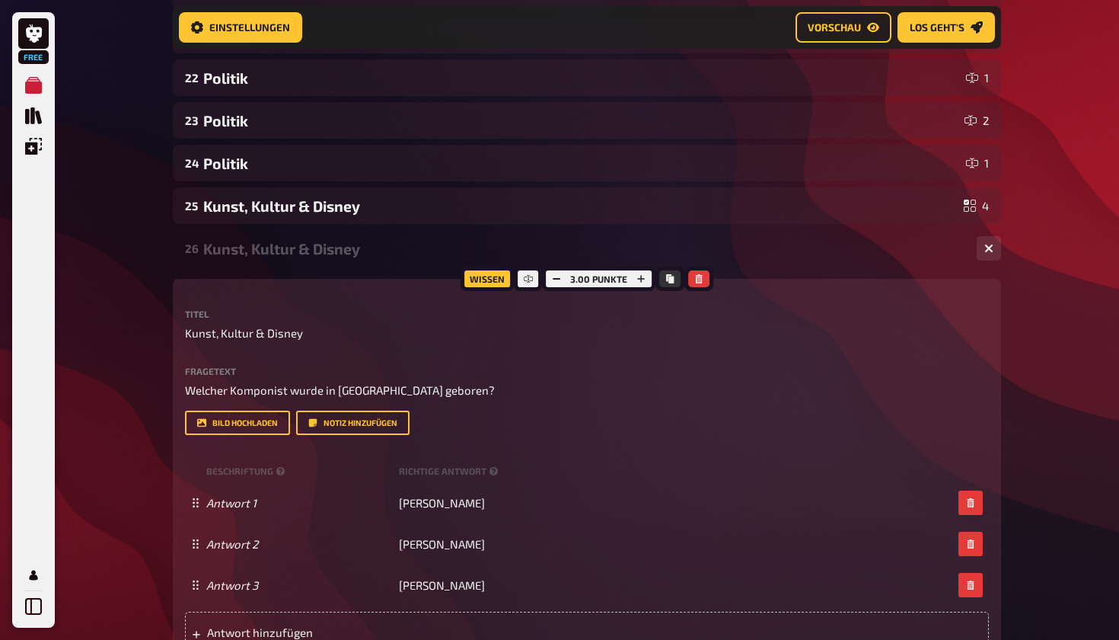
scroll to position [1139, 0]
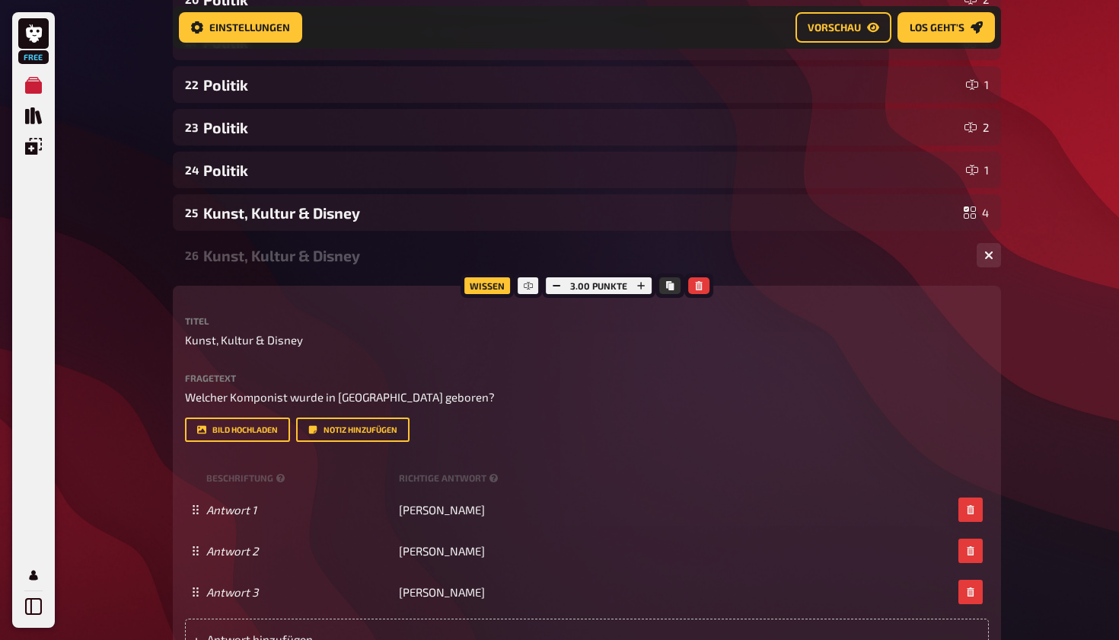
click at [785, 257] on div "Kunst, Kultur & Disney" at bounding box center [584, 256] width 762 height 18
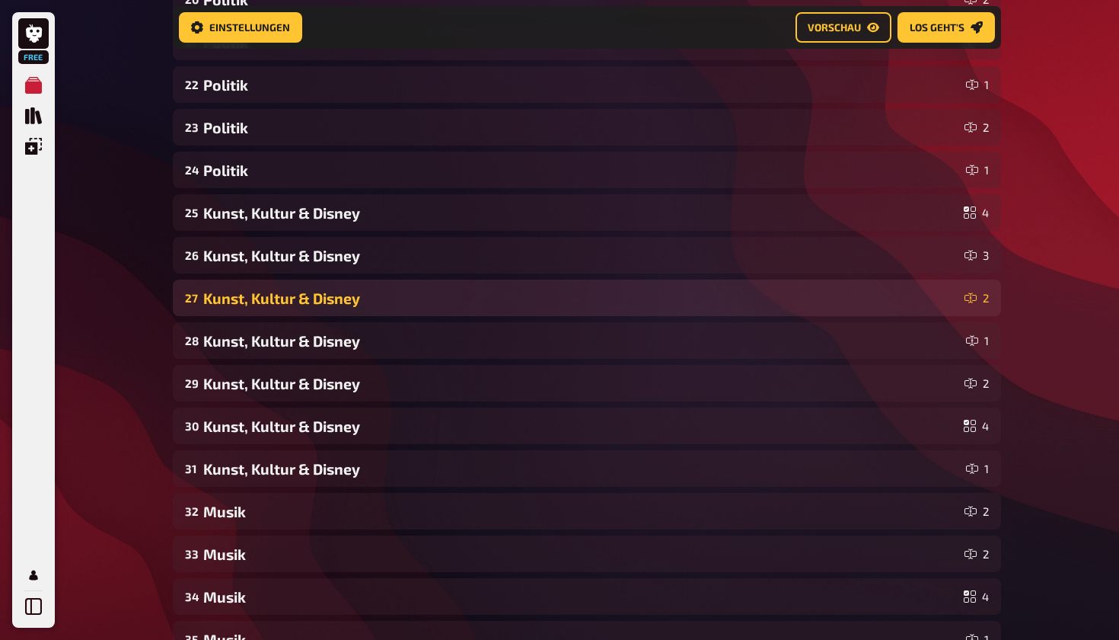
click at [776, 295] on div "Kunst, Kultur & Disney" at bounding box center [580, 298] width 755 height 18
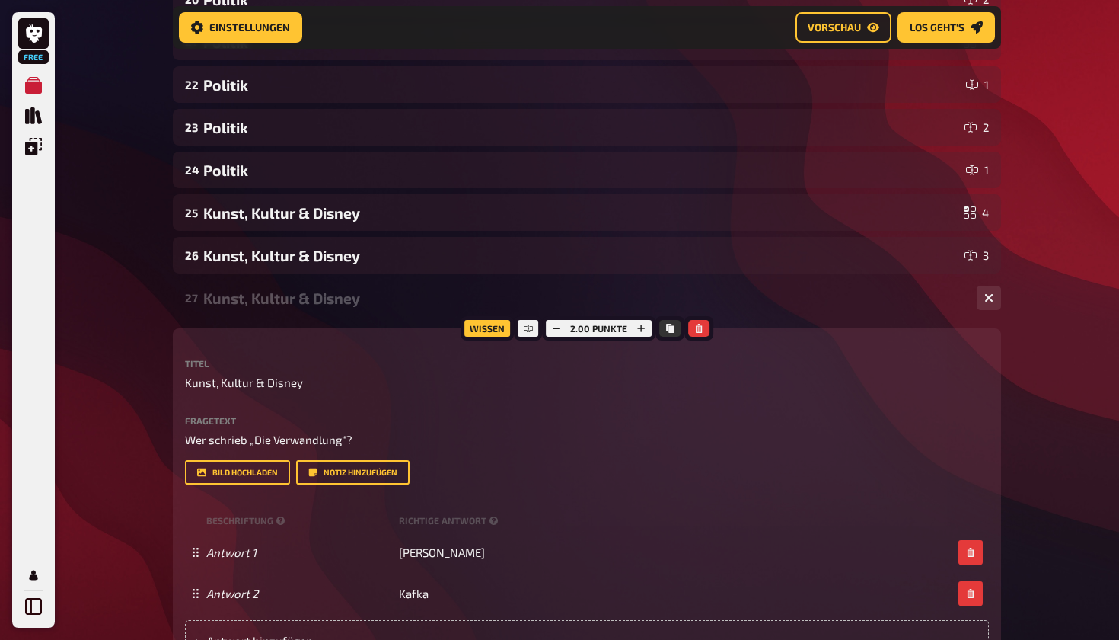
click at [770, 312] on div "27 Kunst, Kultur & Disney 2" at bounding box center [587, 297] width 829 height 37
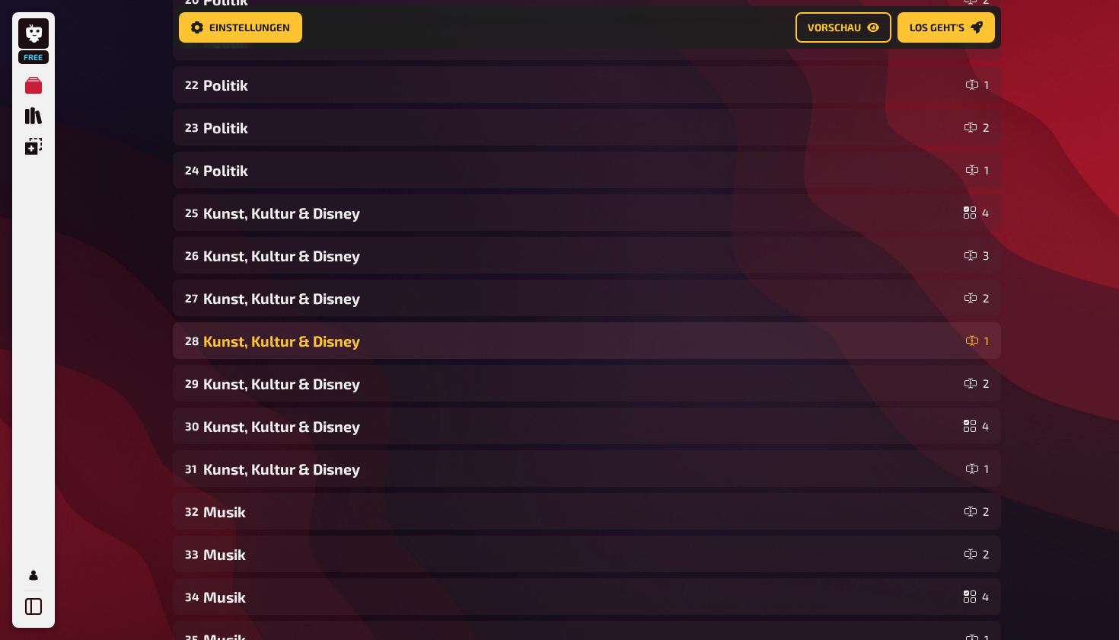
click at [770, 329] on div "28 Kunst, Kultur & Disney 1" at bounding box center [587, 340] width 829 height 37
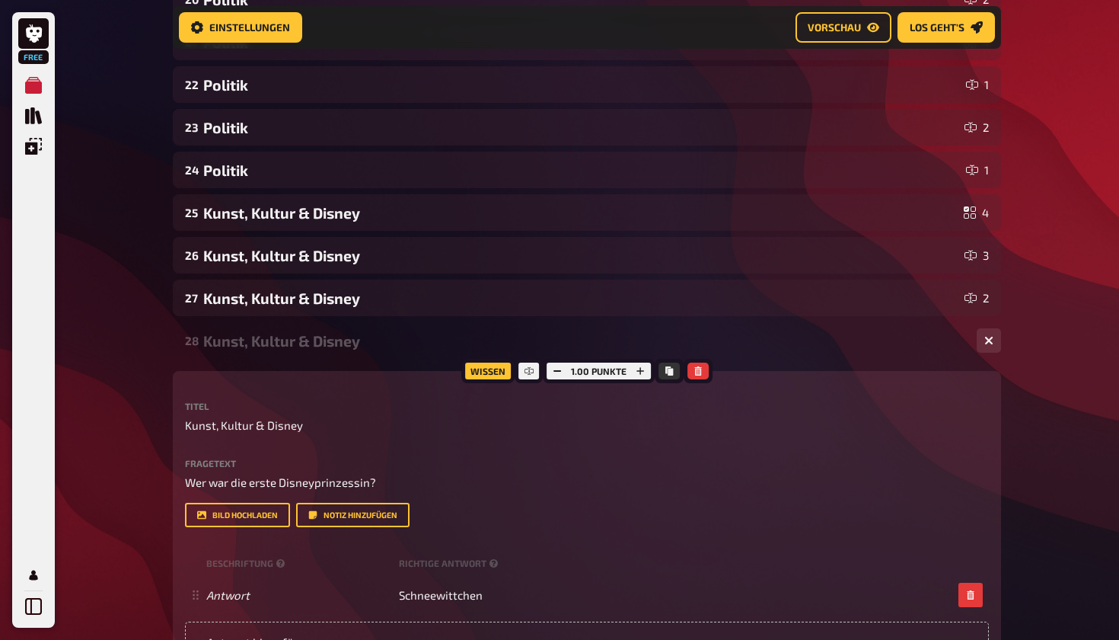
click at [768, 346] on div "Kunst, Kultur & Disney" at bounding box center [584, 341] width 762 height 18
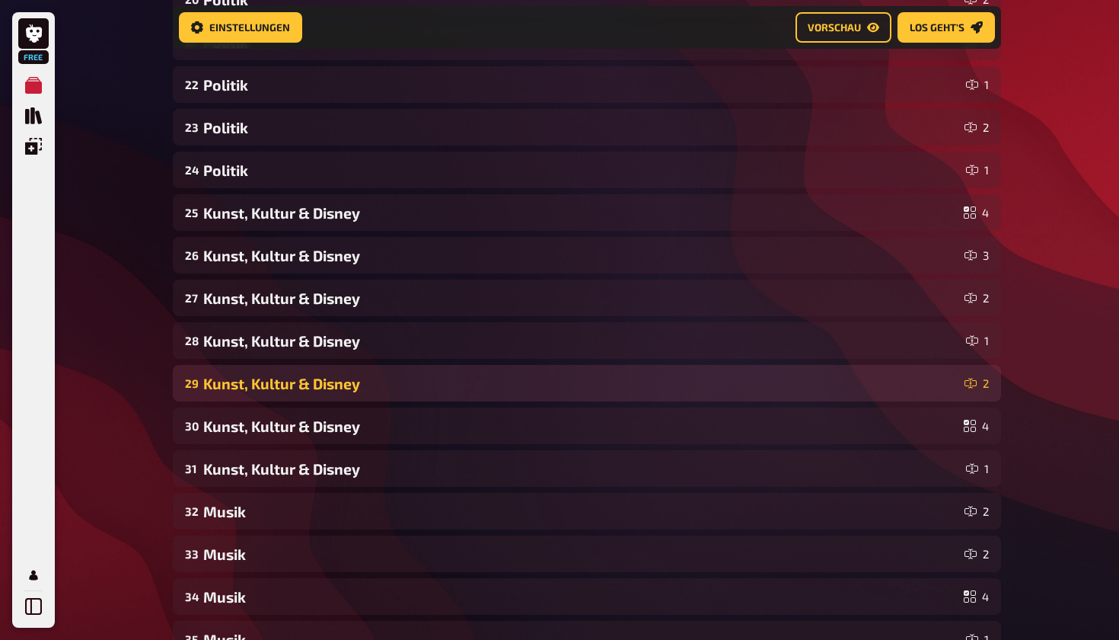
click at [763, 382] on div "Kunst, Kultur & Disney" at bounding box center [580, 384] width 755 height 18
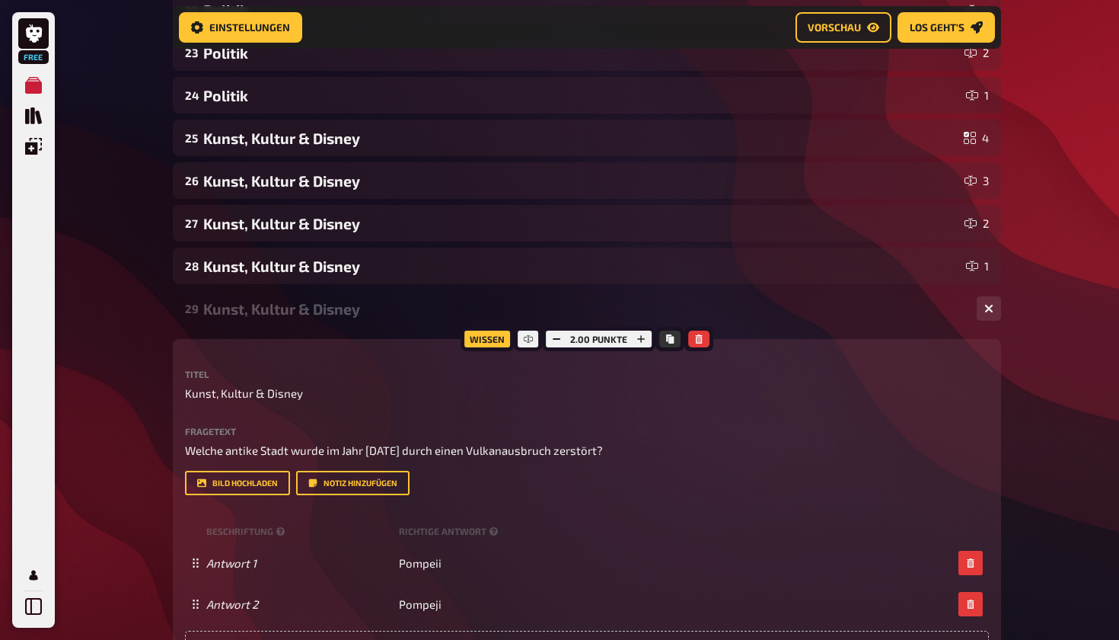
scroll to position [1212, 0]
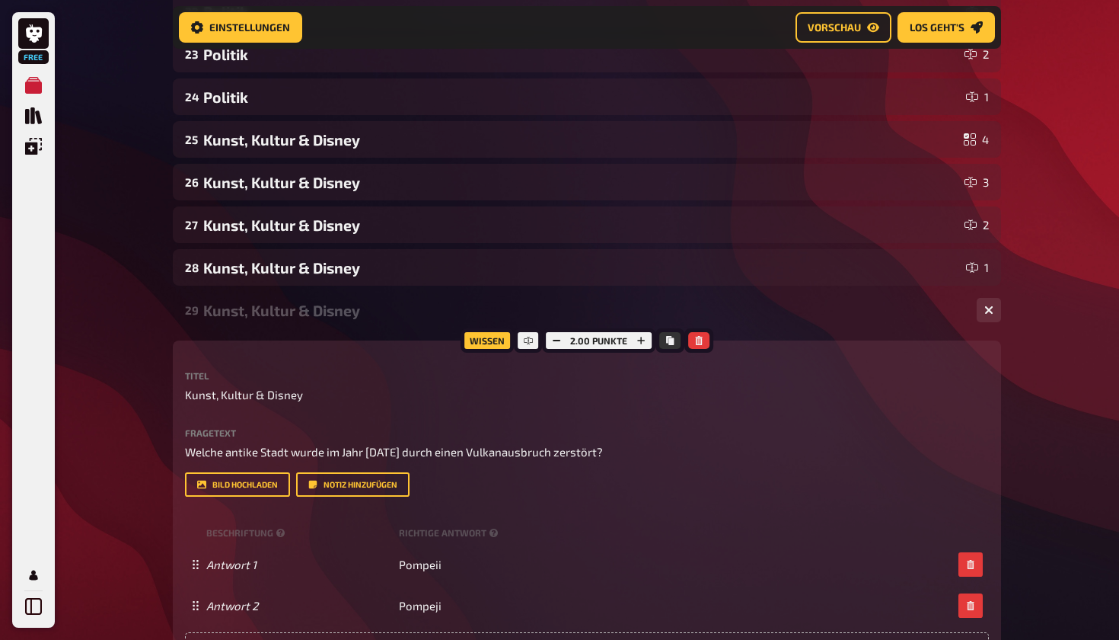
click at [776, 326] on div "29 Kunst, Kultur & Disney 2" at bounding box center [587, 310] width 829 height 37
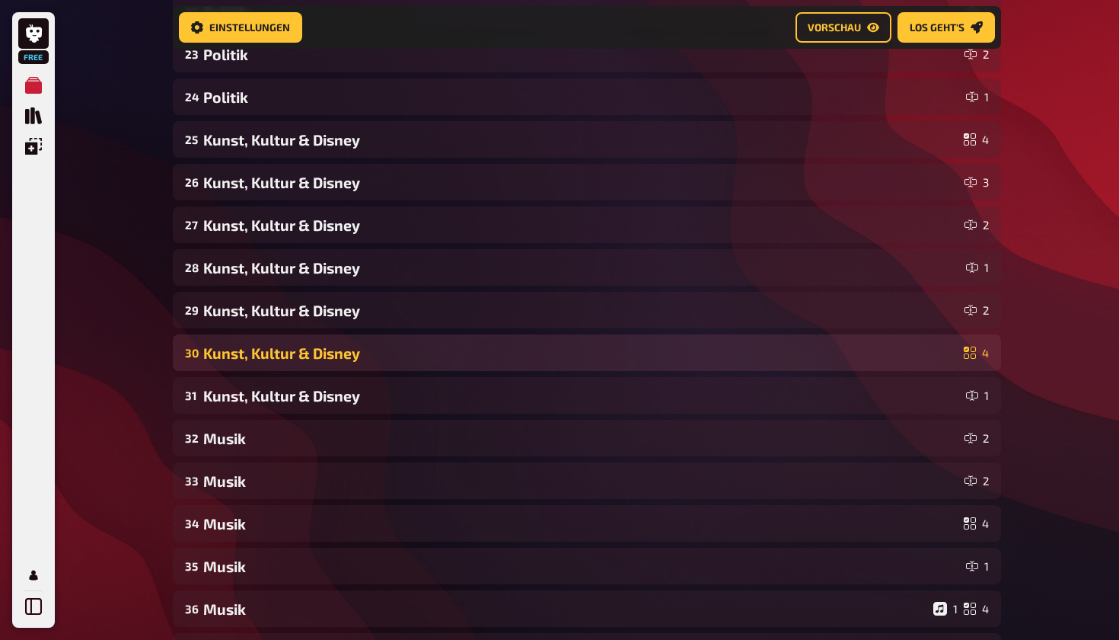
click at [771, 350] on div "Kunst, Kultur & Disney" at bounding box center [580, 353] width 755 height 18
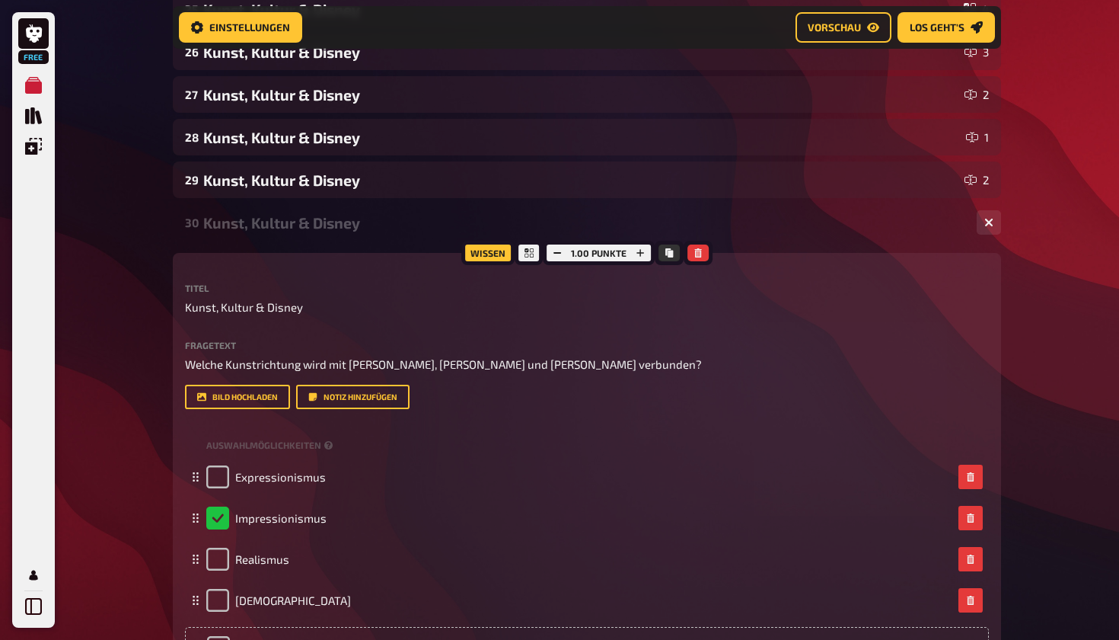
scroll to position [1327, 0]
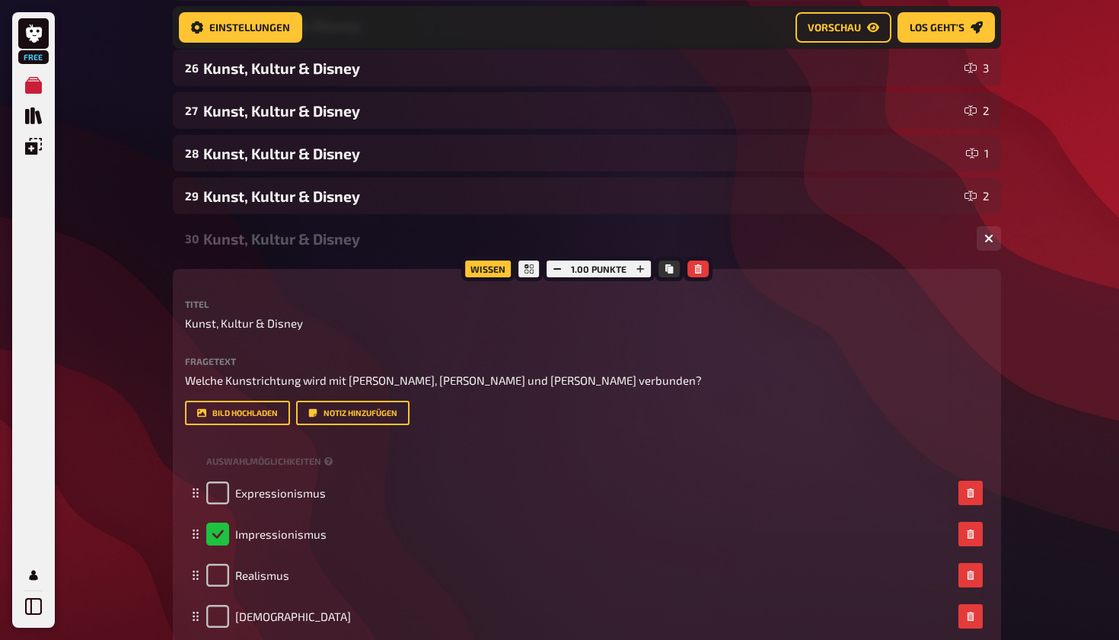
click at [793, 257] on div "30 Kunst, Kultur & Disney 4 Wissen 1.00 Punkte Titel Kunst, Kultur & Disney Fra…" at bounding box center [587, 468] width 829 height 497
click at [794, 241] on div "Kunst, Kultur & Disney" at bounding box center [584, 239] width 762 height 18
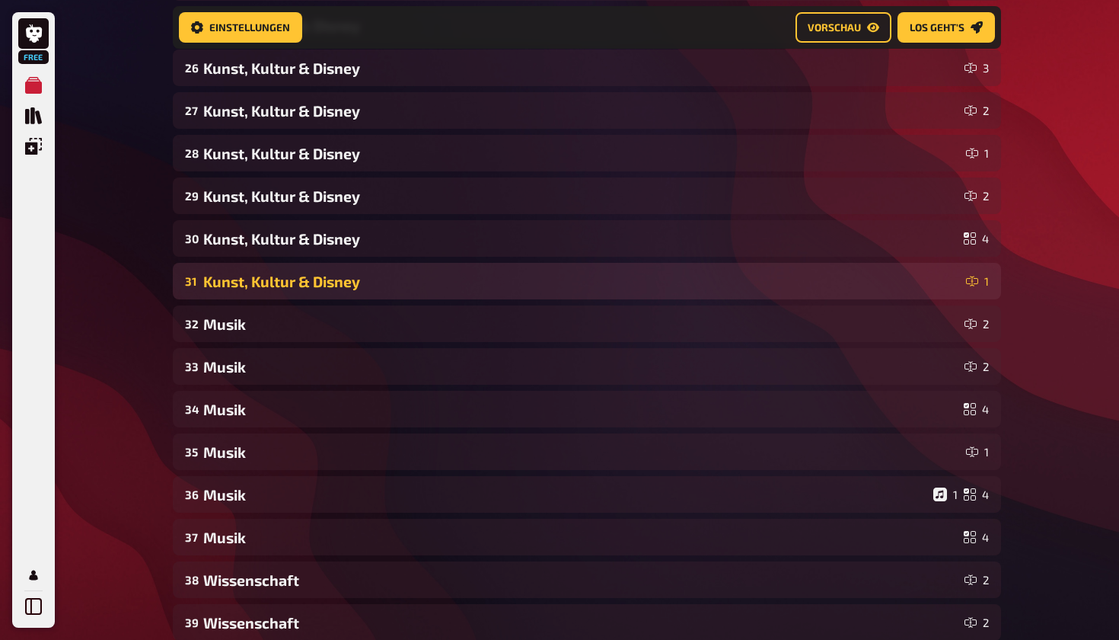
click at [789, 273] on div "Kunst, Kultur & Disney" at bounding box center [581, 282] width 757 height 18
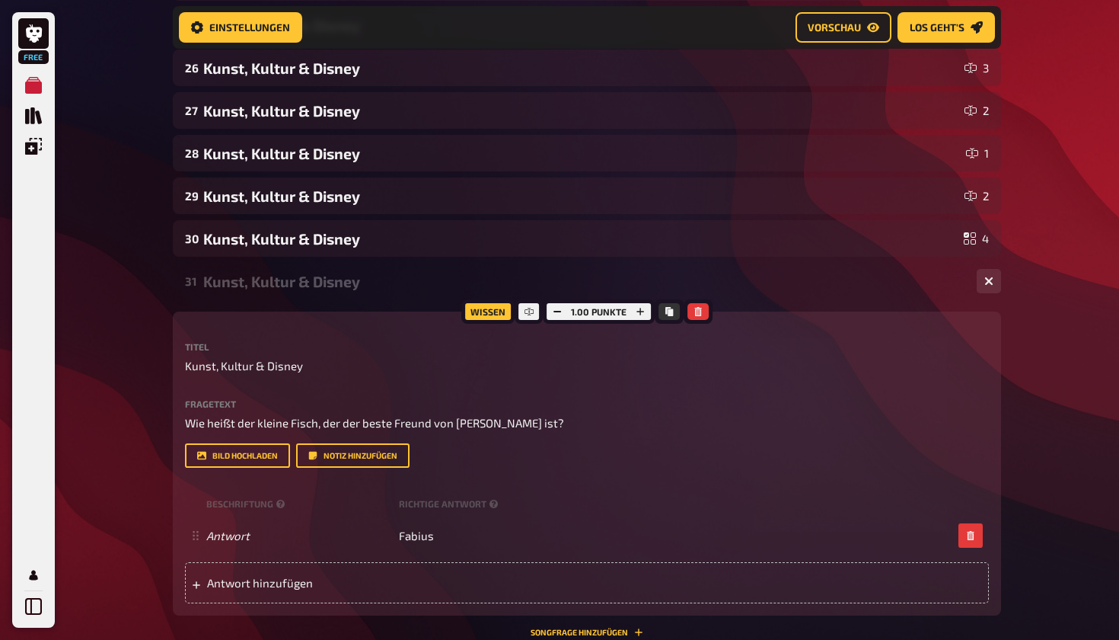
click at [816, 289] on div "Kunst, Kultur & Disney" at bounding box center [584, 282] width 762 height 18
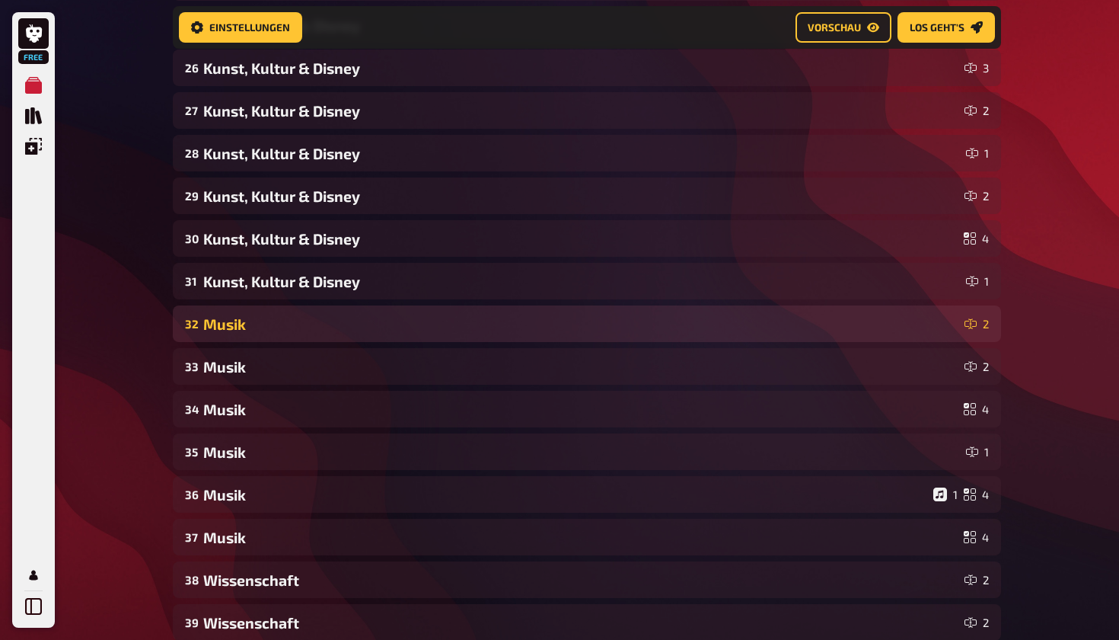
click at [806, 332] on div "Musik" at bounding box center [580, 324] width 755 height 18
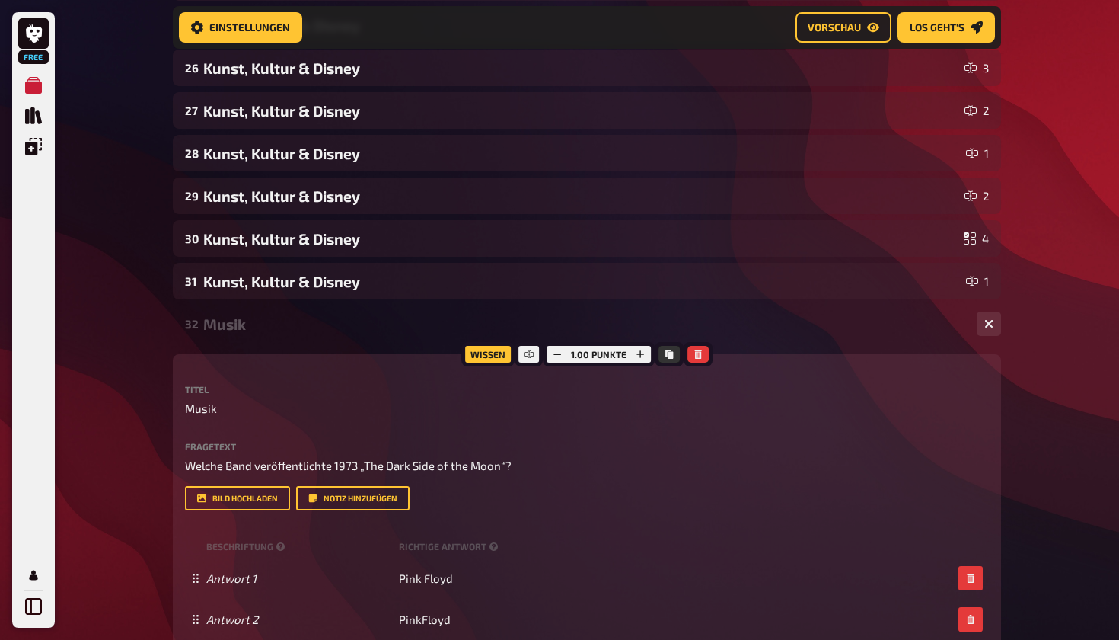
click at [806, 332] on div "Musik" at bounding box center [584, 324] width 762 height 18
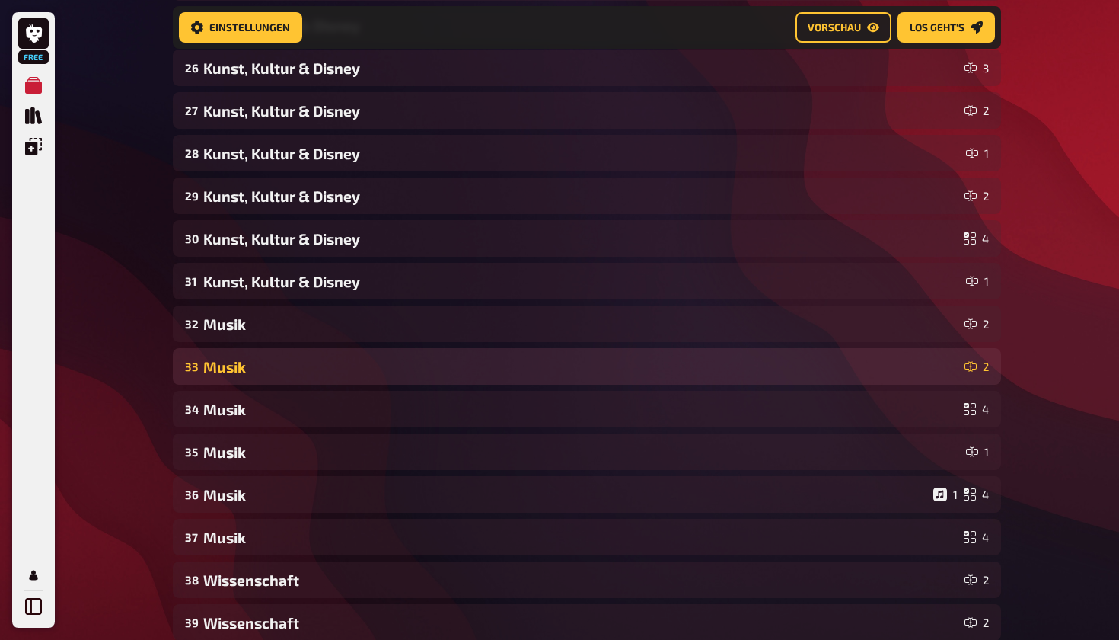
click at [809, 362] on div "Musik" at bounding box center [580, 367] width 755 height 18
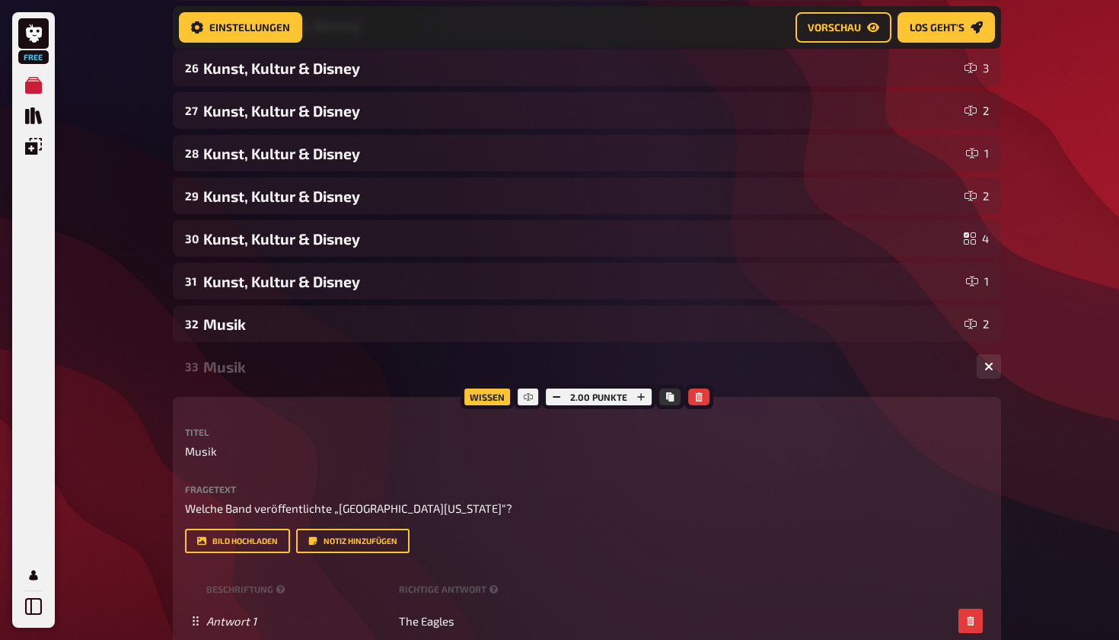
click at [811, 376] on div "33 Musik 2" at bounding box center [587, 366] width 829 height 37
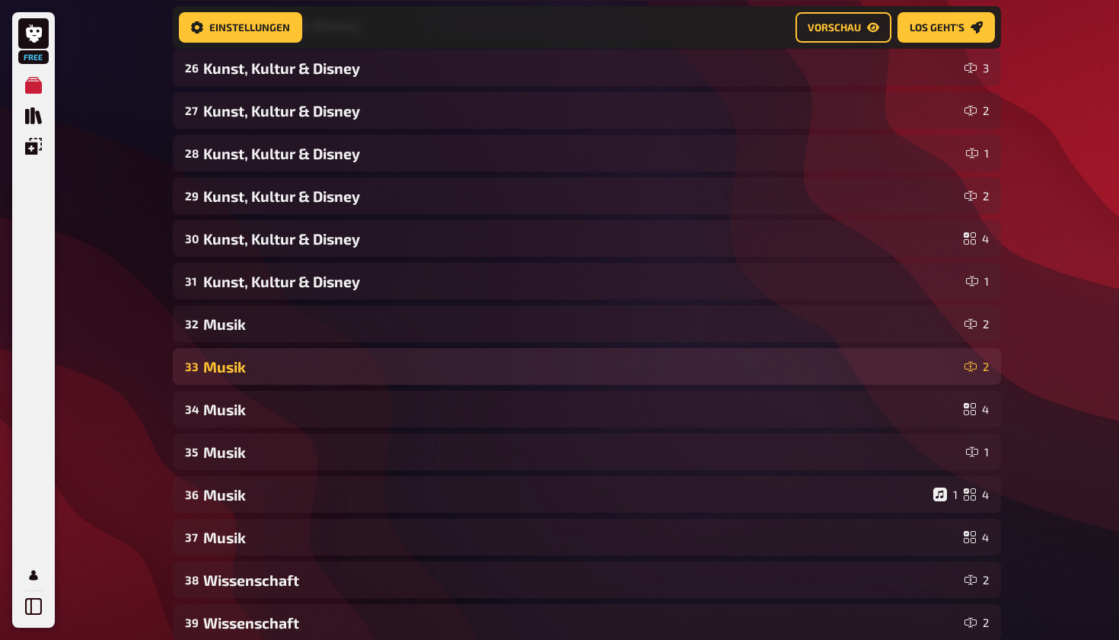
click at [811, 376] on div "33 Musik 2" at bounding box center [587, 366] width 829 height 37
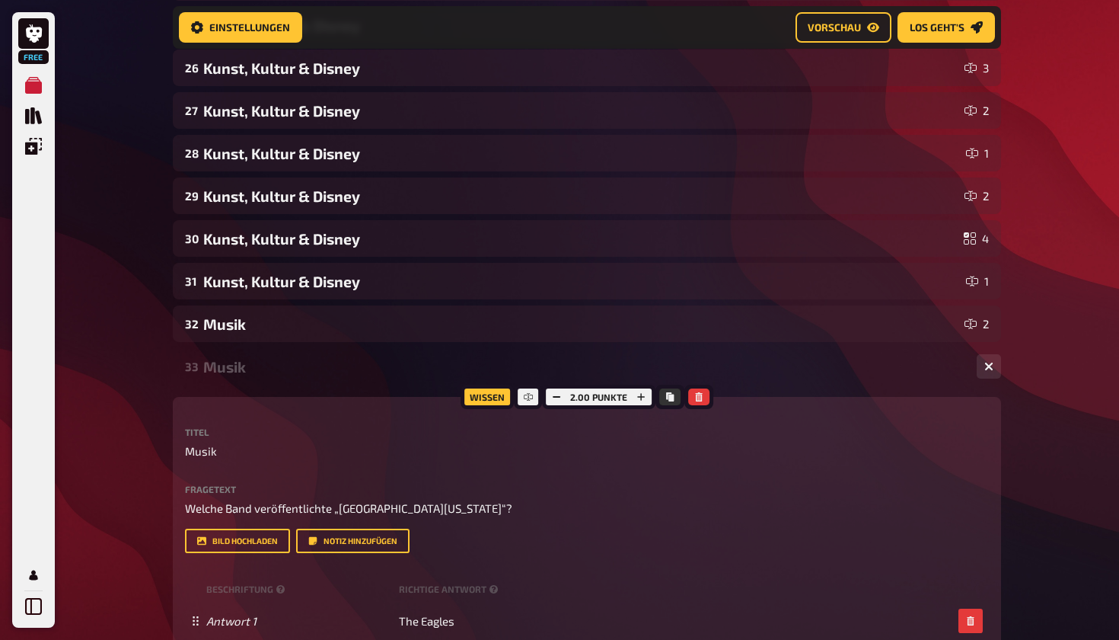
click at [811, 376] on div "33 Musik 2" at bounding box center [587, 366] width 829 height 37
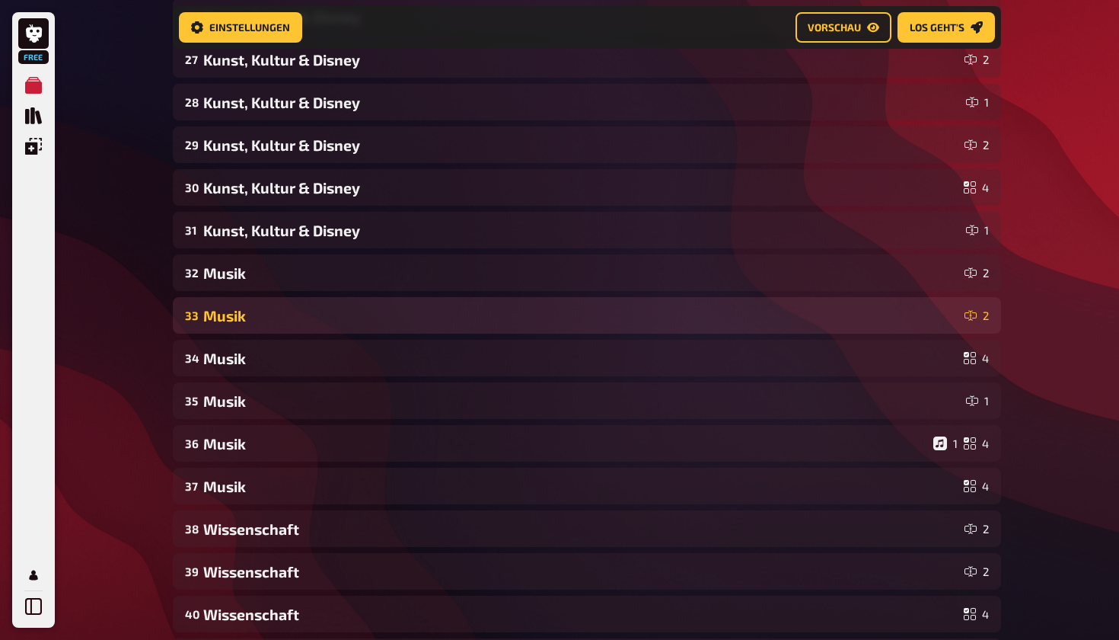
scroll to position [1387, 0]
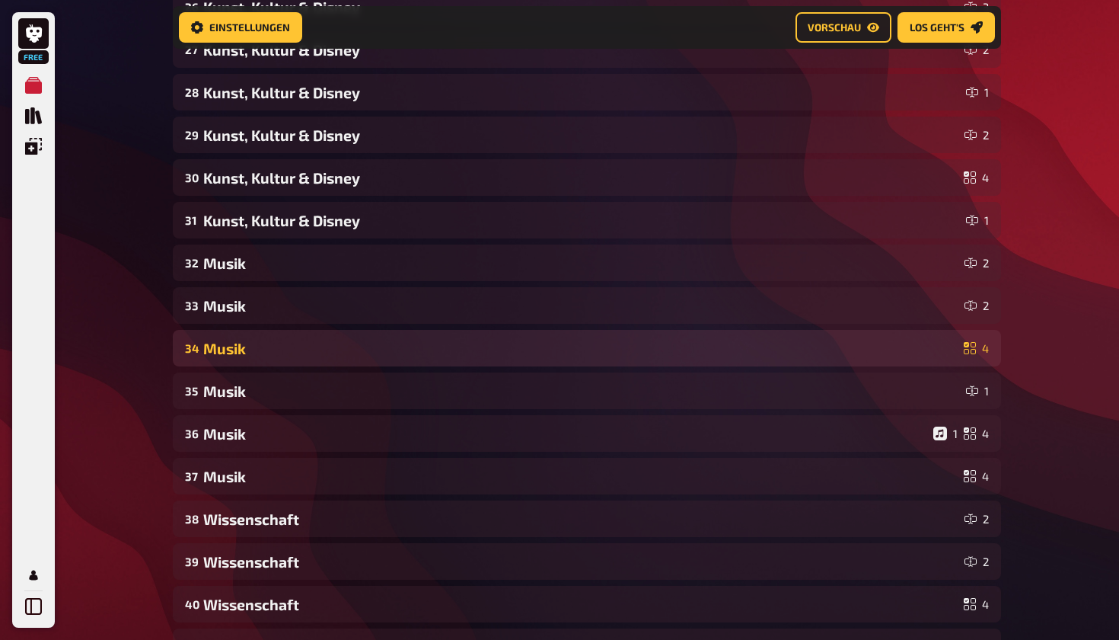
click at [809, 341] on div "Musik" at bounding box center [580, 349] width 755 height 18
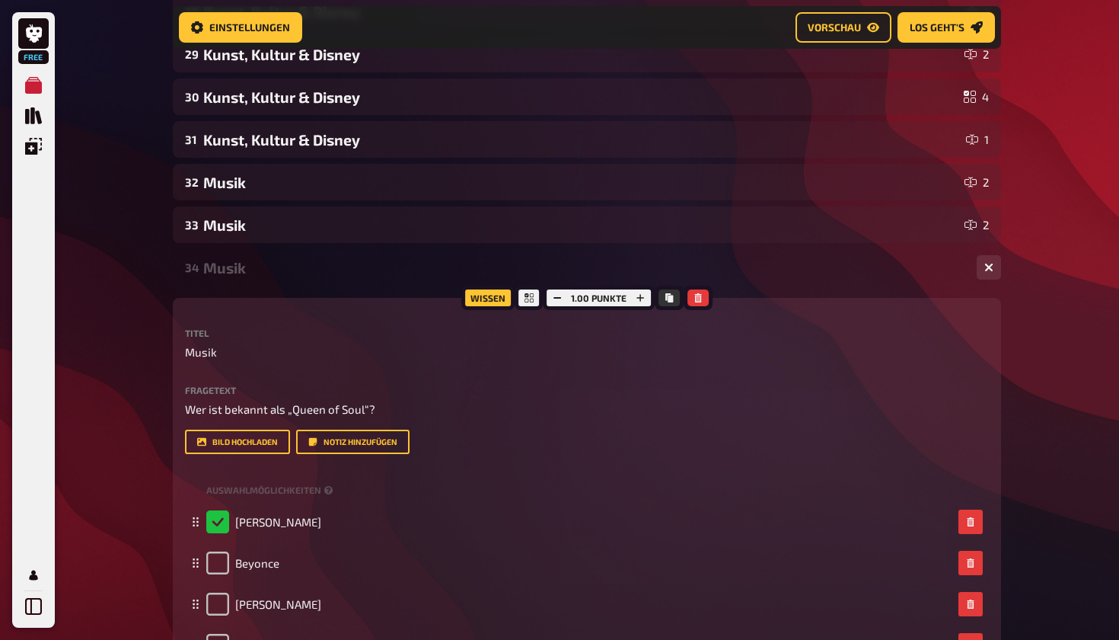
scroll to position [1467, 0]
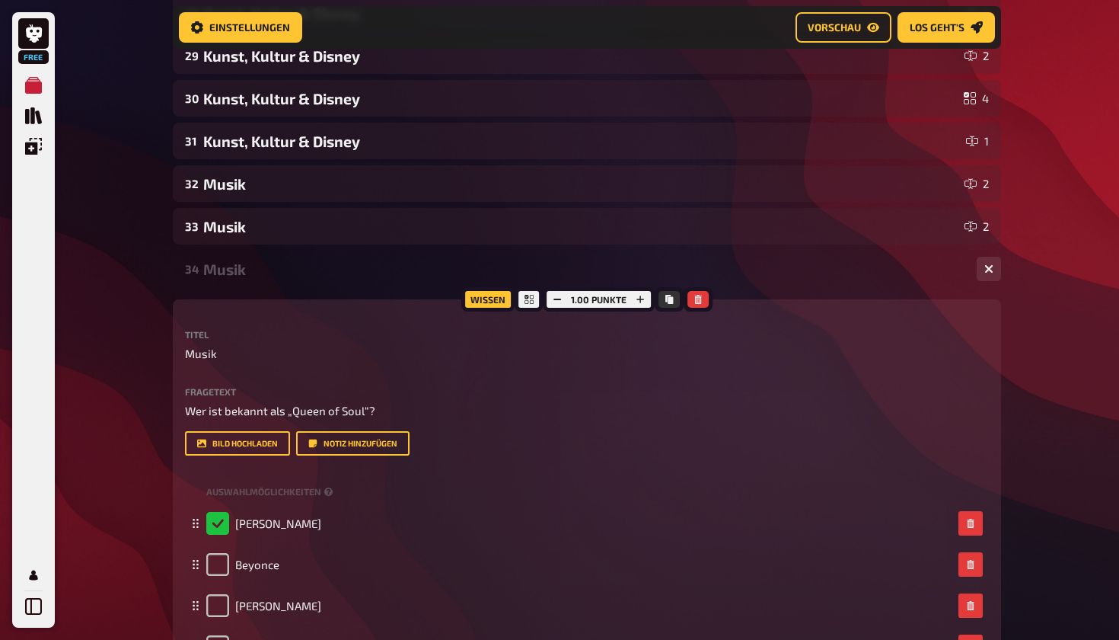
click at [798, 276] on div "Musik" at bounding box center [584, 269] width 762 height 18
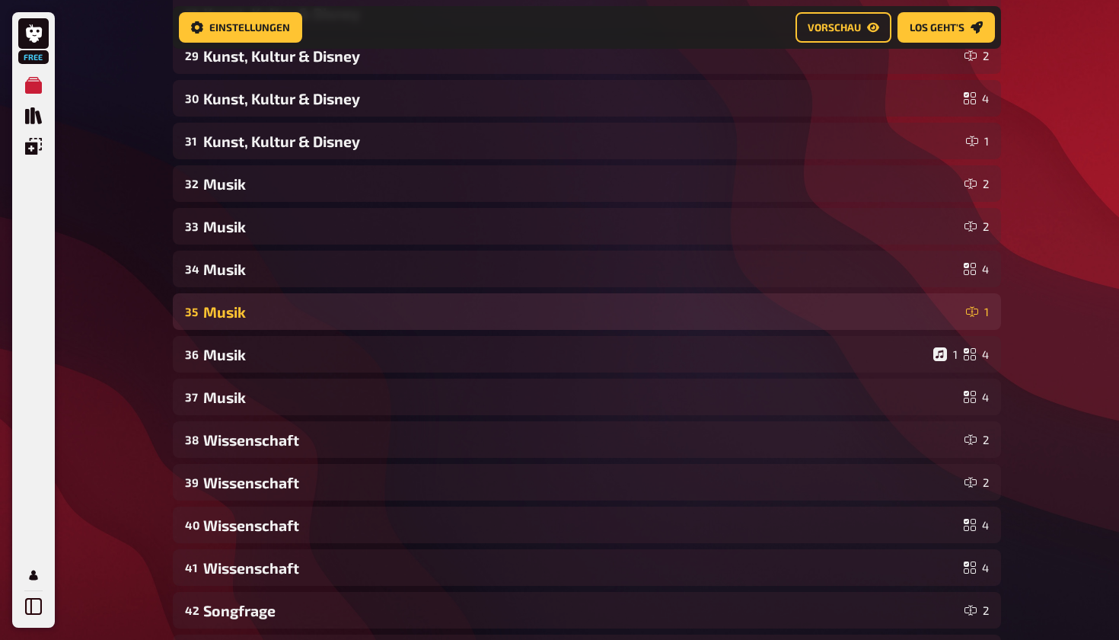
click at [798, 315] on div "Musik" at bounding box center [581, 312] width 757 height 18
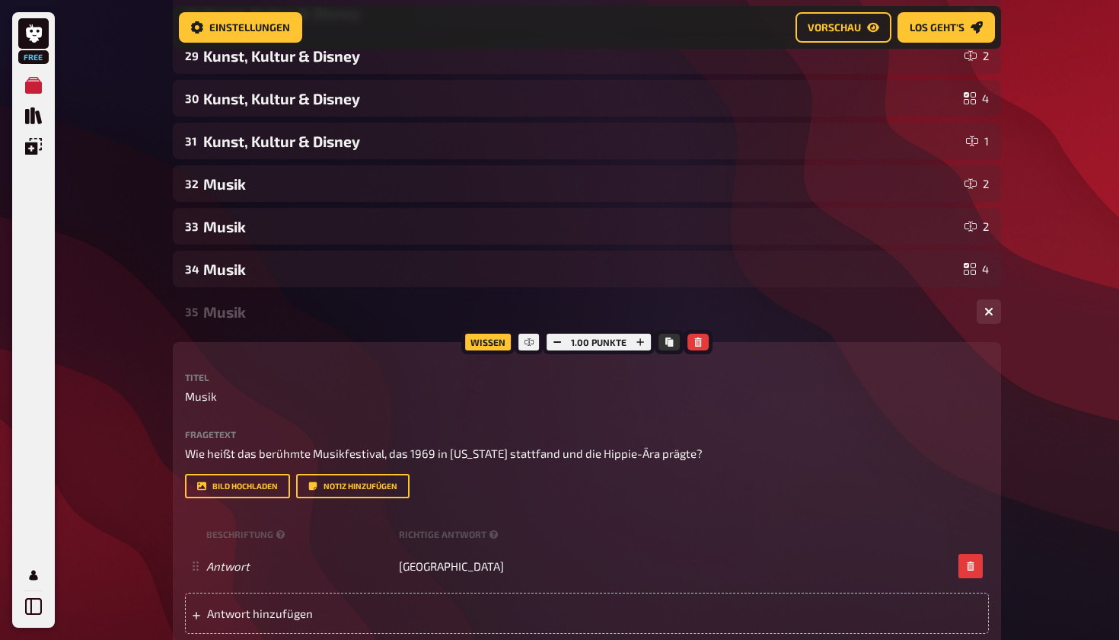
click at [799, 320] on div "Musik" at bounding box center [584, 312] width 762 height 18
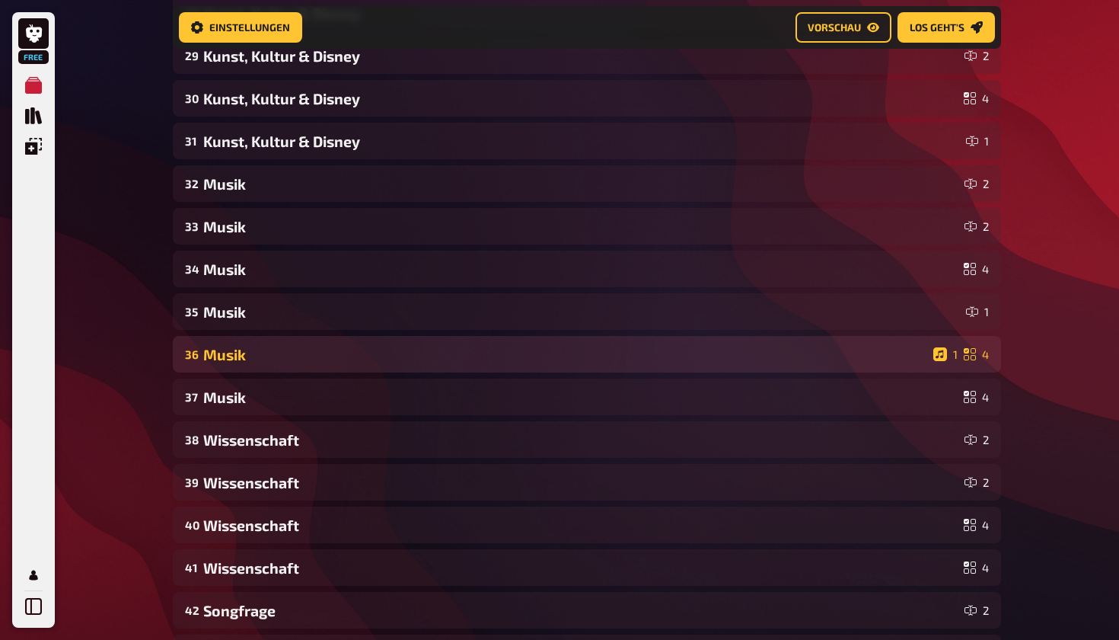
click at [801, 344] on div "36 Musik 1 4" at bounding box center [587, 354] width 829 height 37
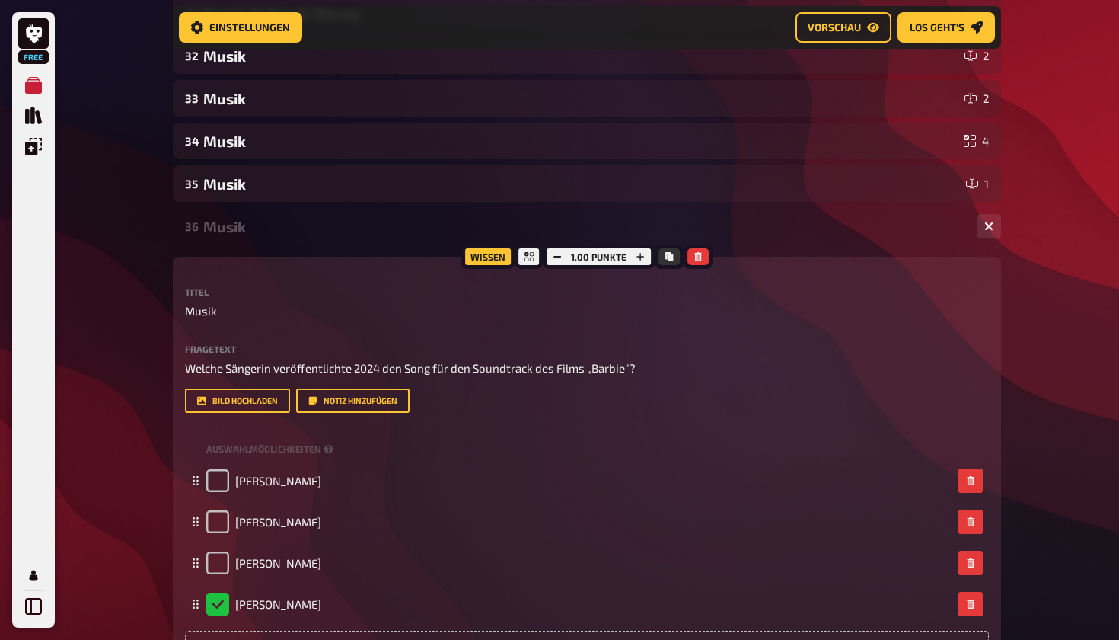
scroll to position [1582, 0]
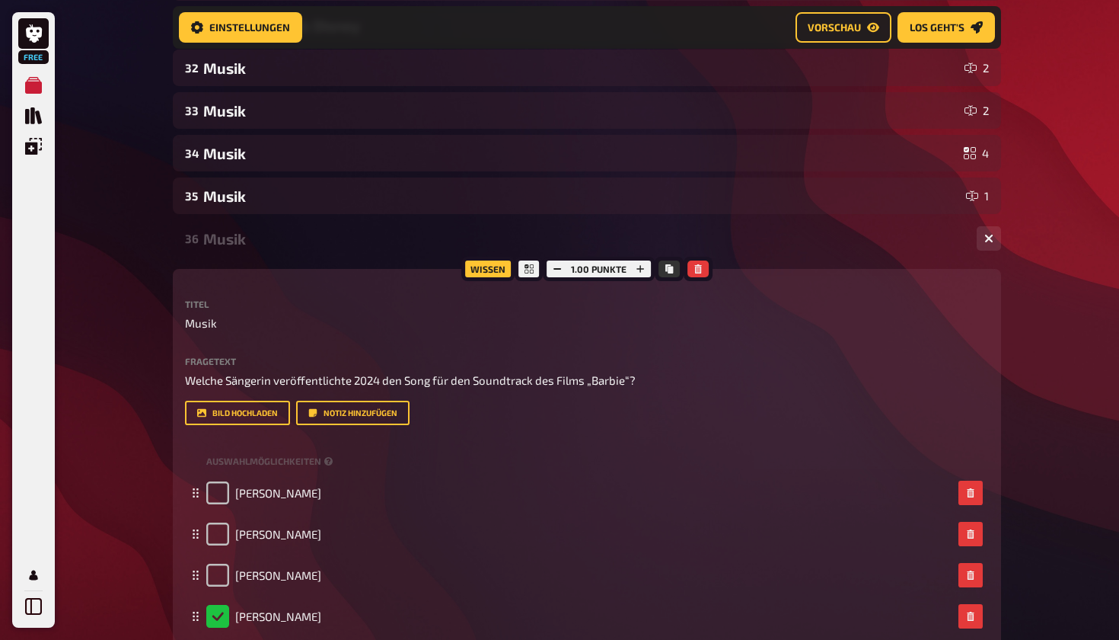
click at [802, 254] on div "36 Musik 1 4" at bounding box center [587, 238] width 829 height 37
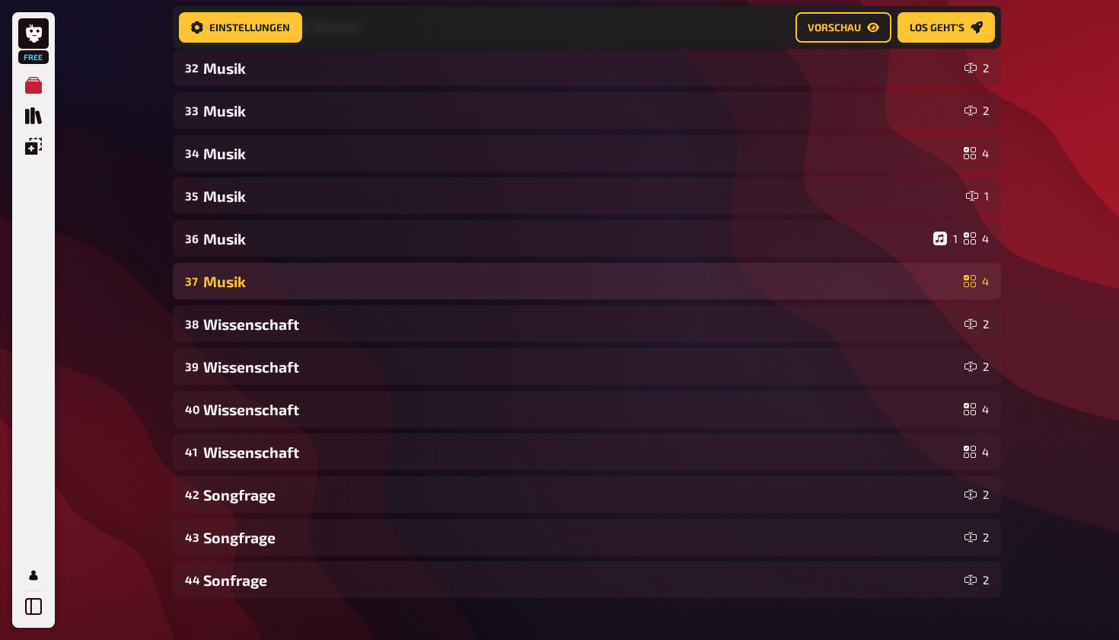
click at [796, 276] on div "Musik" at bounding box center [580, 282] width 755 height 18
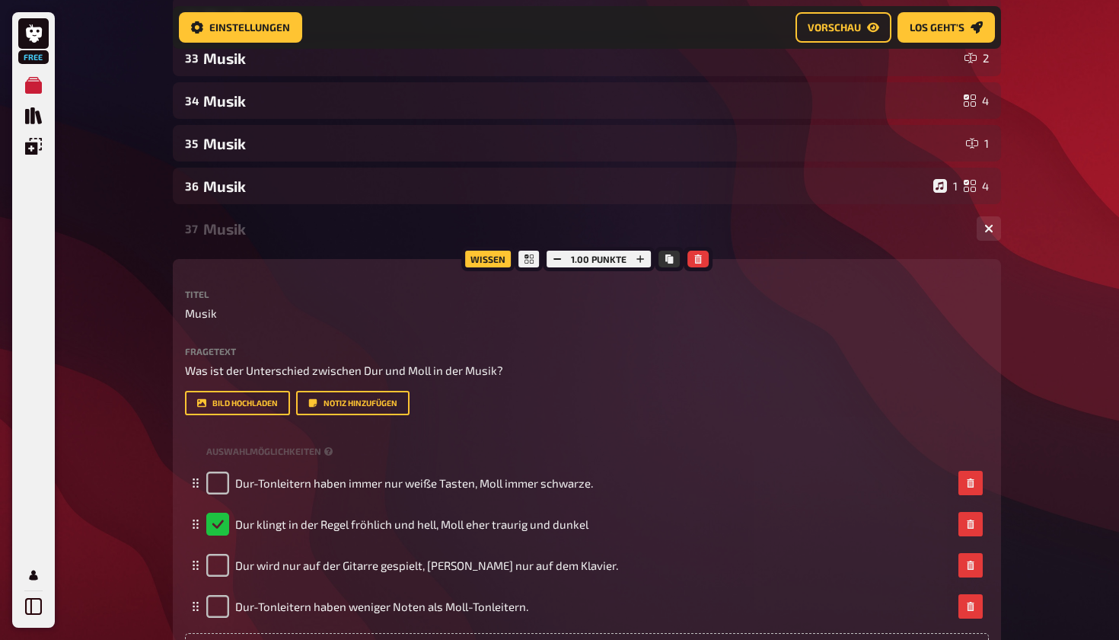
scroll to position [1627, 0]
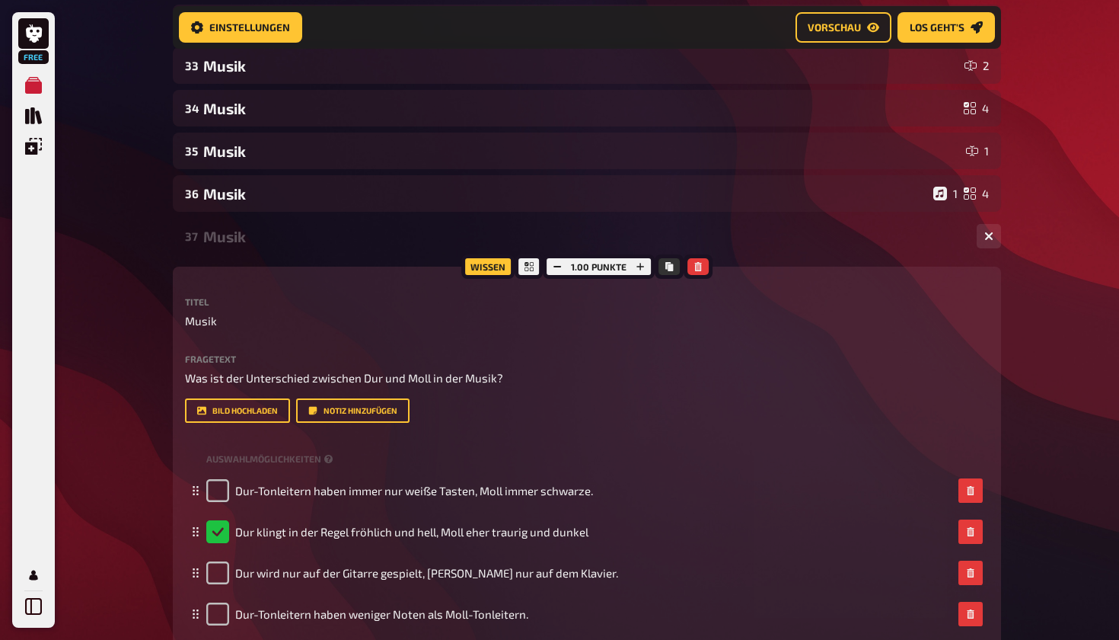
click at [797, 247] on div "37 Musik 4" at bounding box center [587, 236] width 829 height 37
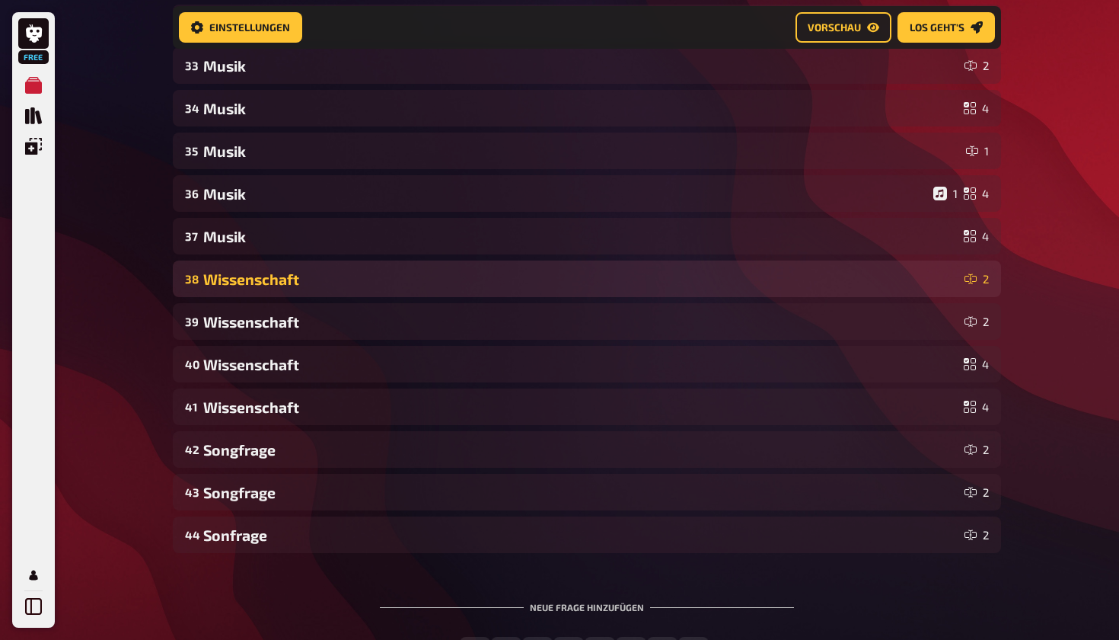
click at [797, 276] on div "Wissenschaft" at bounding box center [580, 279] width 755 height 18
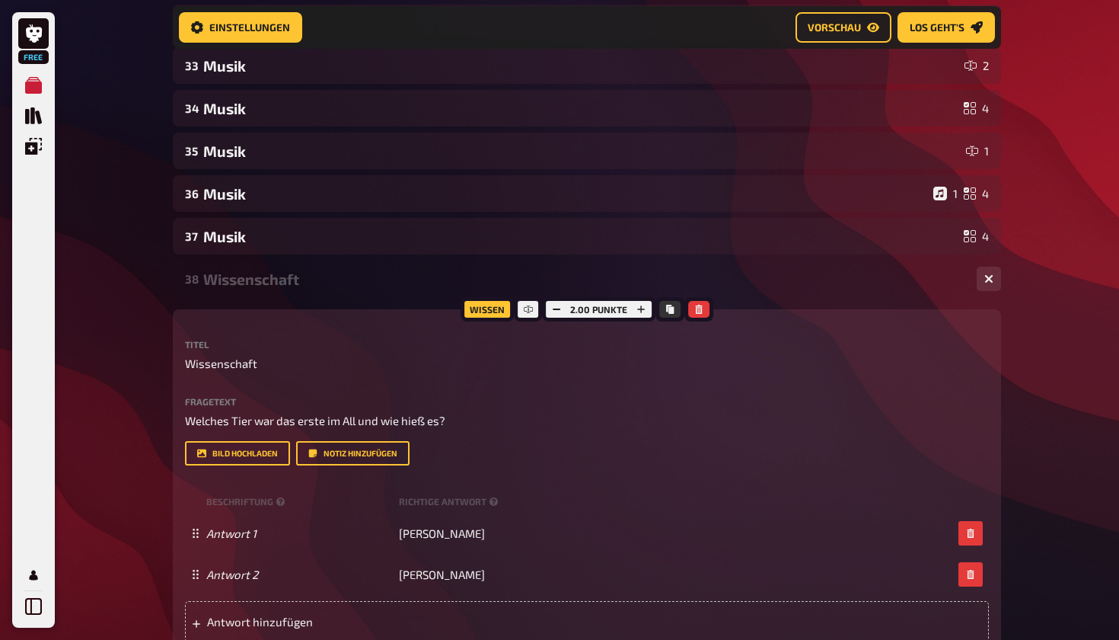
click at [797, 281] on div "Wissenschaft" at bounding box center [584, 279] width 762 height 18
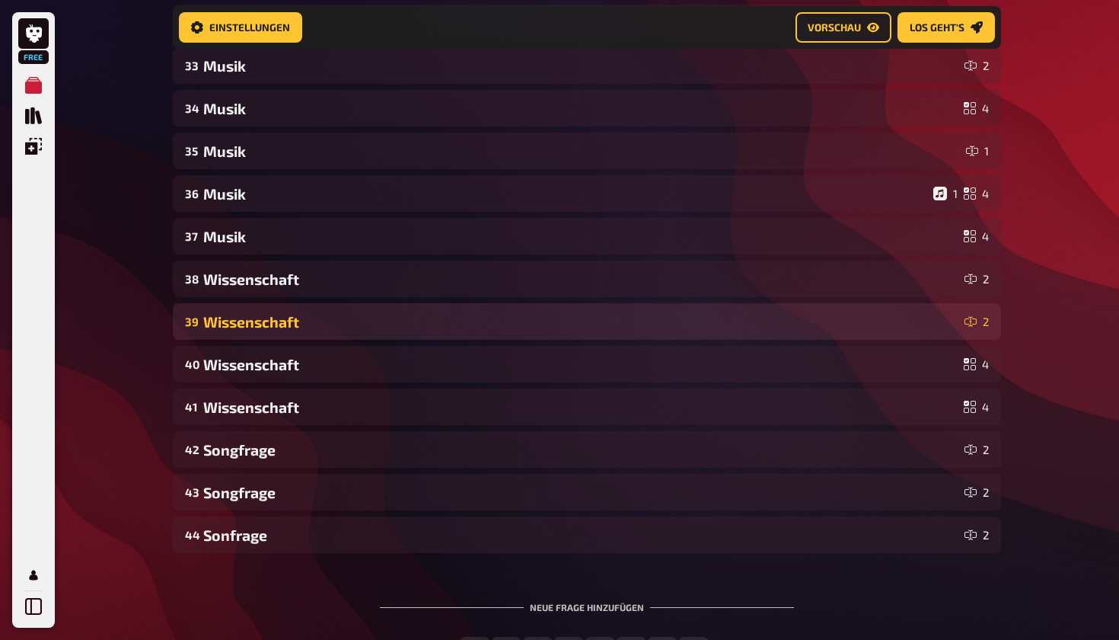
click at [797, 313] on div "Wissenschaft" at bounding box center [580, 322] width 755 height 18
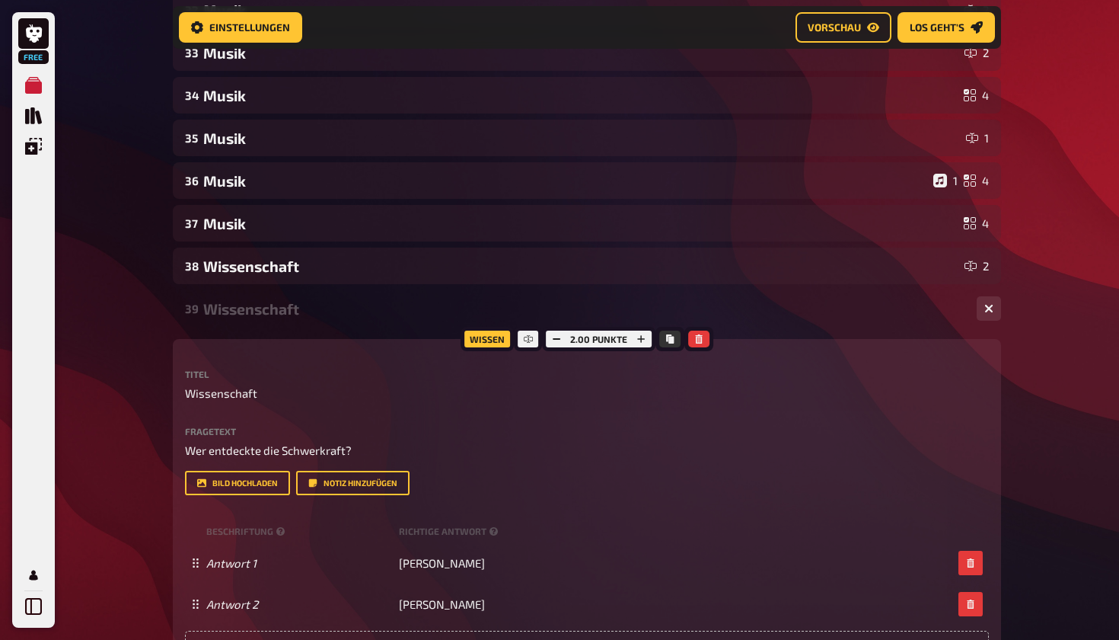
scroll to position [1636, 0]
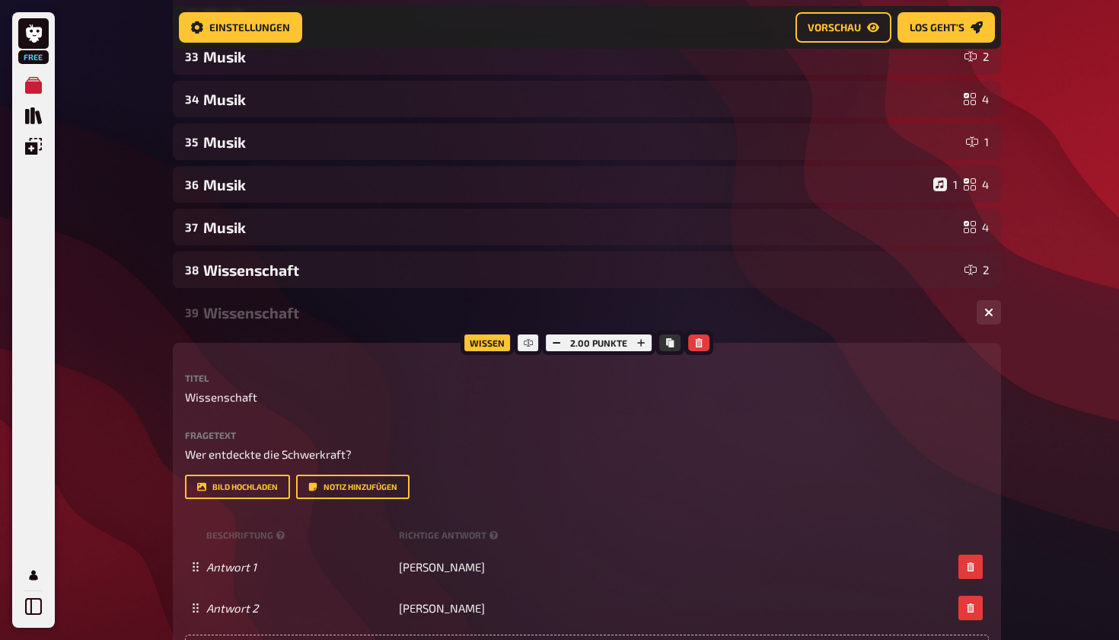
click at [797, 329] on div "39 Wissenschaft 2" at bounding box center [587, 312] width 829 height 37
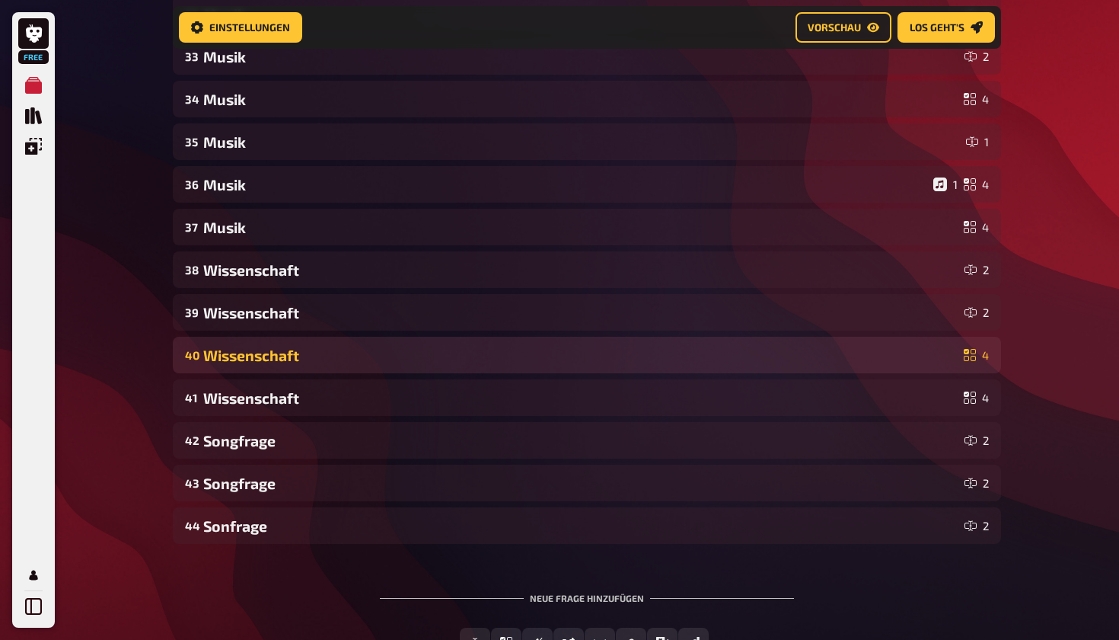
click at [797, 349] on div "Wissenschaft" at bounding box center [580, 355] width 755 height 18
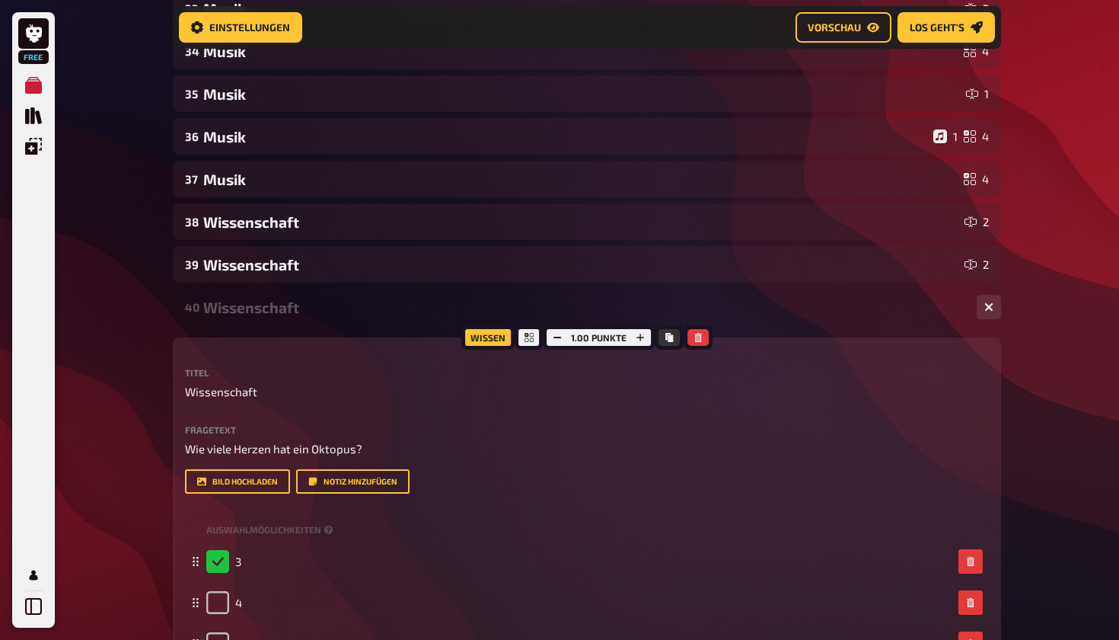
scroll to position [1685, 0]
click at [798, 309] on div "Wissenschaft" at bounding box center [584, 307] width 762 height 18
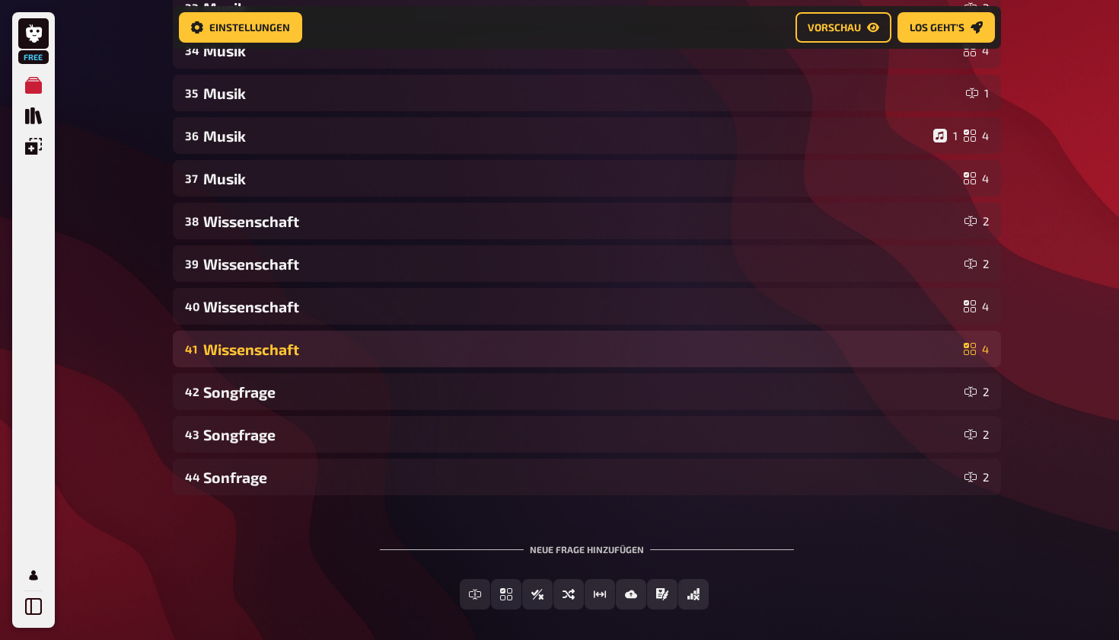
click at [798, 350] on div "Wissenschaft" at bounding box center [580, 349] width 755 height 18
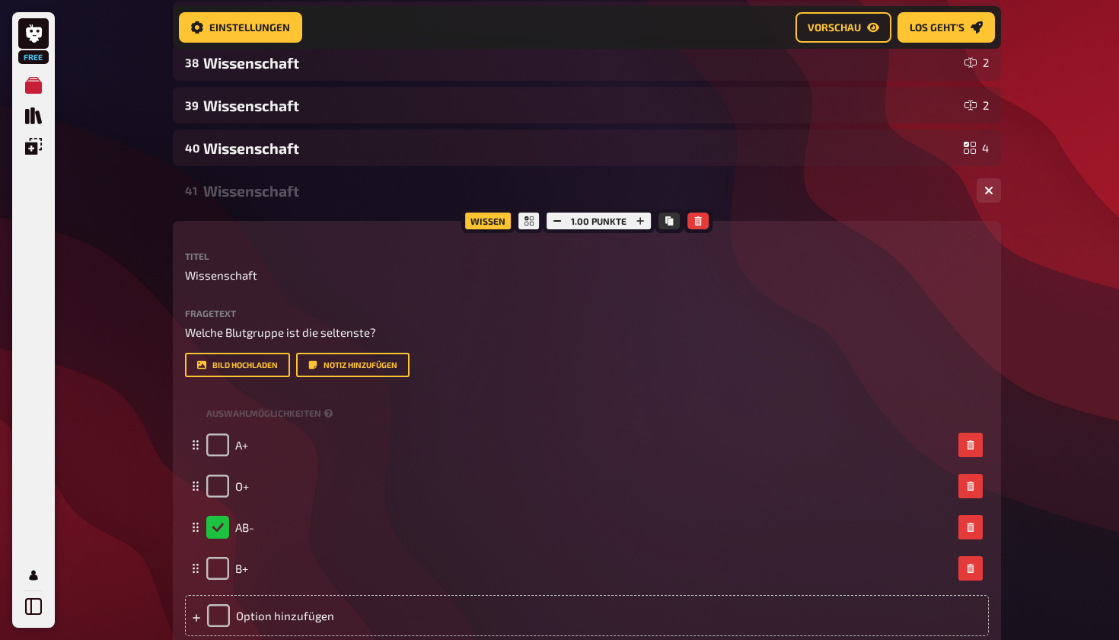
scroll to position [1838, 0]
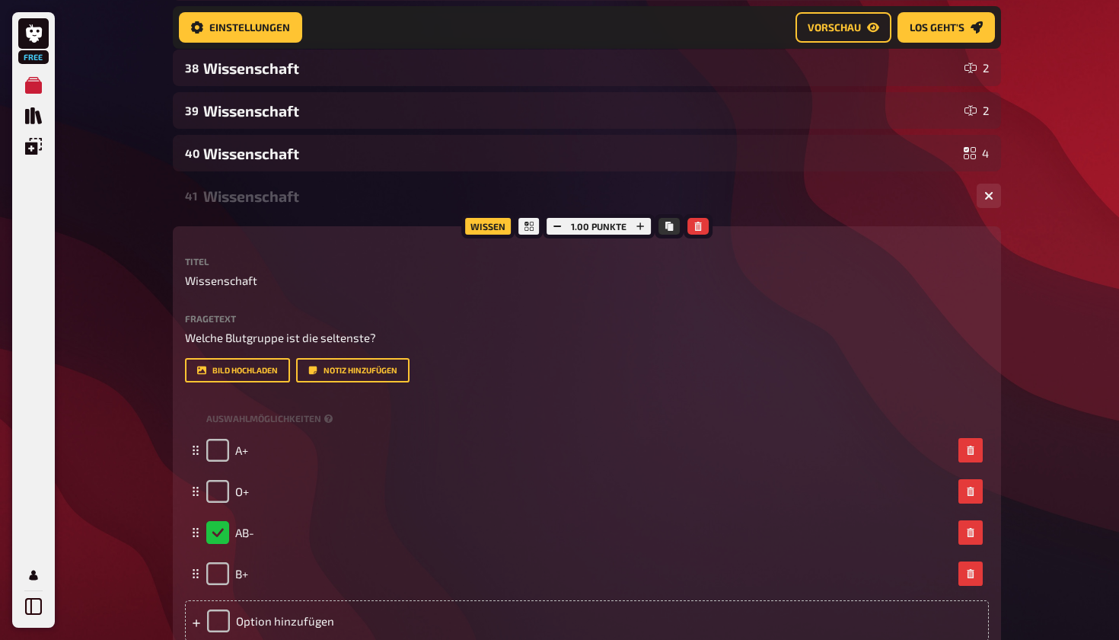
click at [808, 208] on div "41 Wissenschaft 4" at bounding box center [587, 195] width 829 height 37
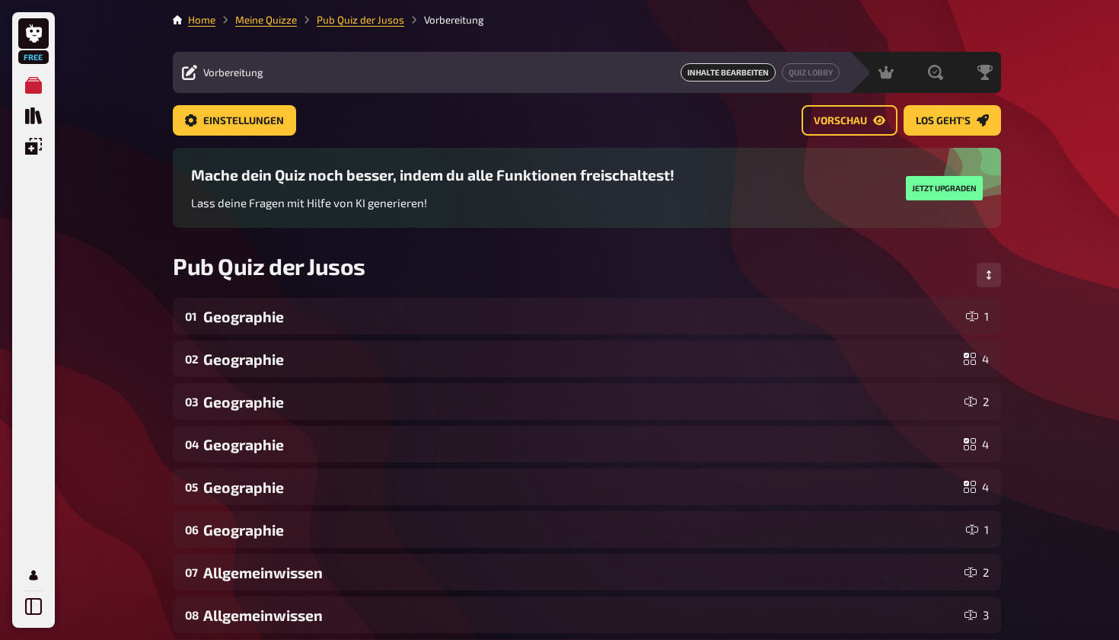
scroll to position [0, 0]
click at [832, 231] on div "Mache dein Quiz noch besser, indem du alle Funktionen freischaltest! Lass deine…" at bounding box center [587, 200] width 829 height 104
click at [348, 20] on link "Pub Quiz der Jusos" at bounding box center [361, 20] width 88 height 12
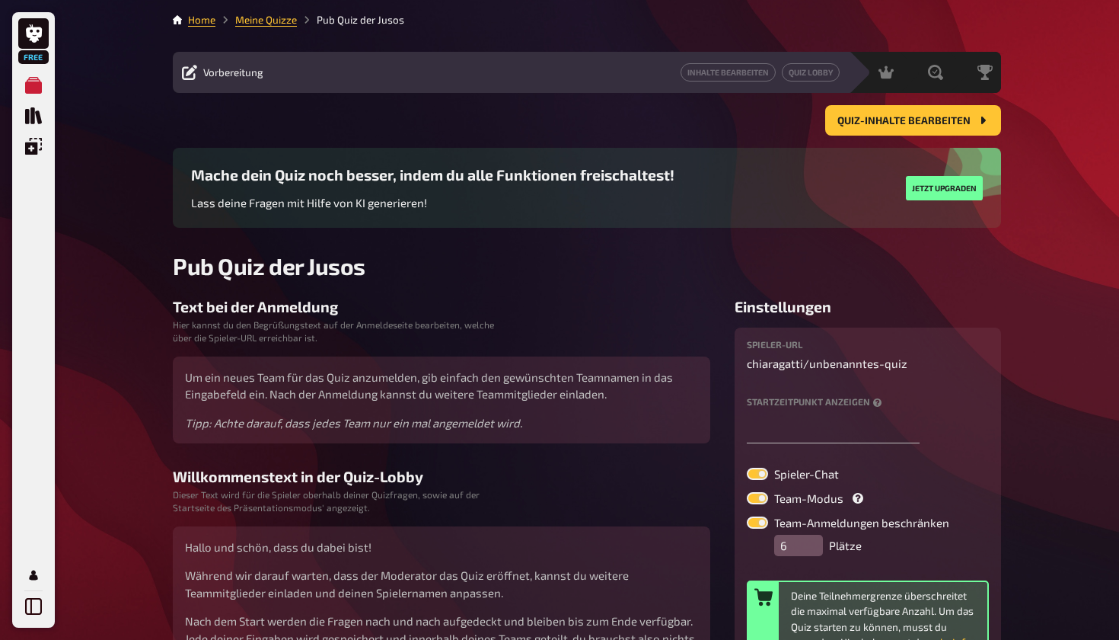
click at [263, 28] on main "Home Meine Quizze Pub Quiz der Jusos Vorbereitung Inhalte Bearbeiten Quiz Lobby…" at bounding box center [587, 381] width 829 height 739
click at [259, 22] on link "Meine Quizze" at bounding box center [266, 20] width 62 height 12
